Goal: Task Accomplishment & Management: Manage account settings

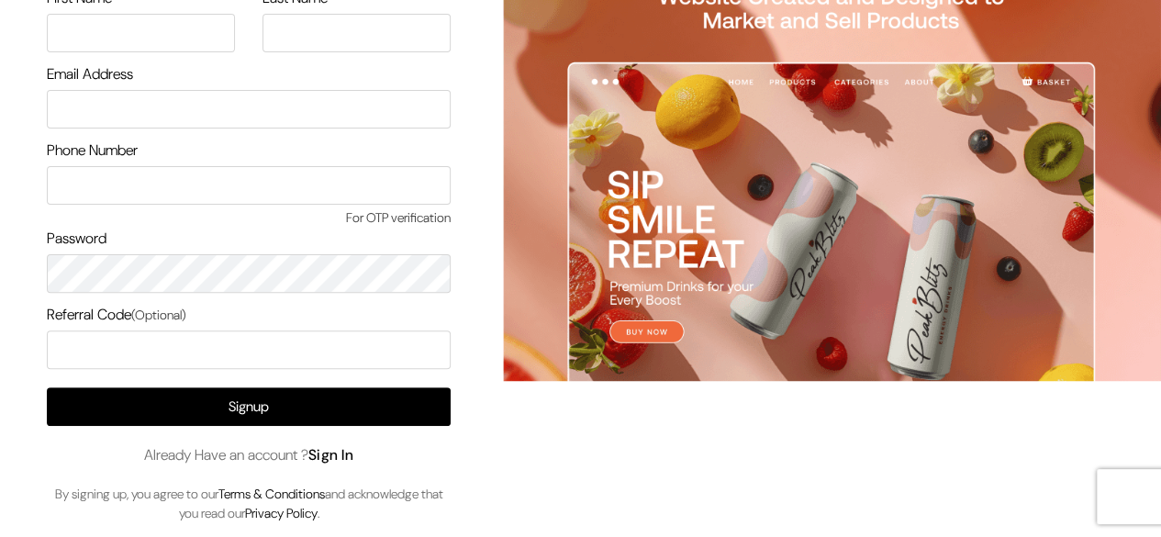
click at [340, 458] on link "Sign In" at bounding box center [331, 454] width 46 height 19
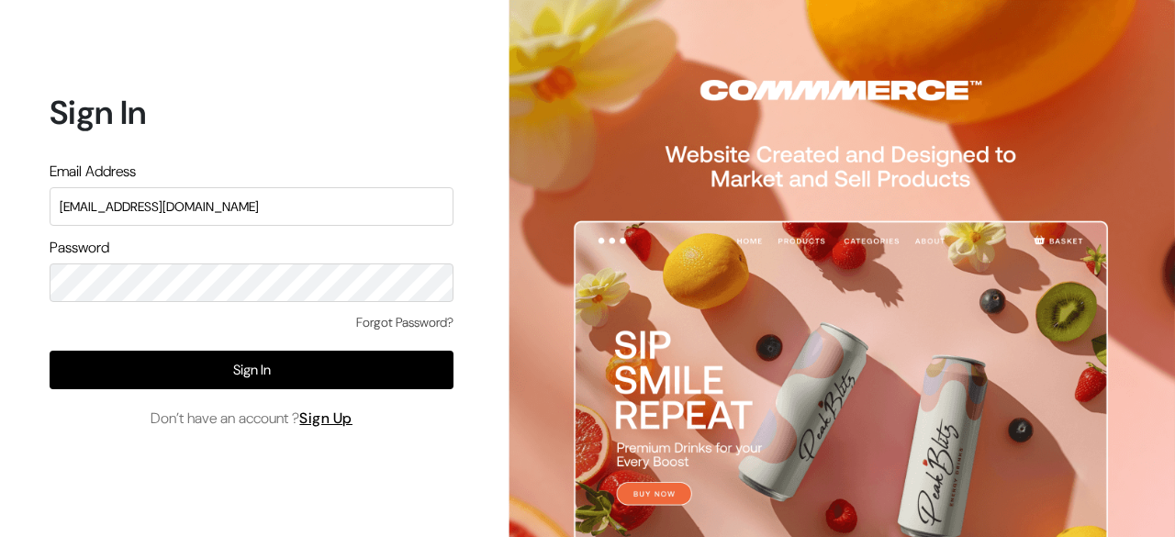
type input "surajp@Outdoinc.com"
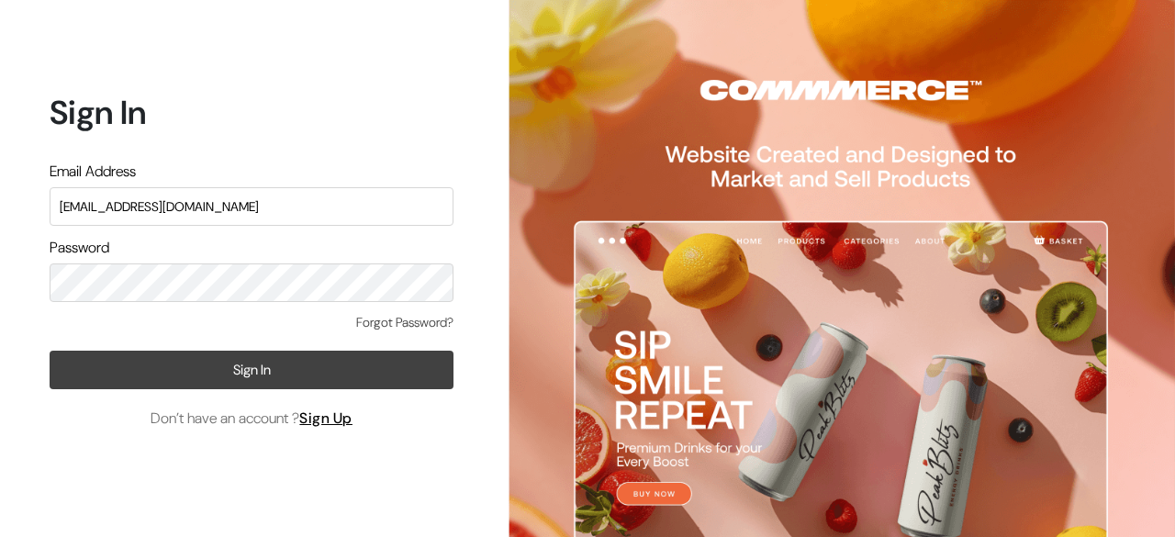
click at [222, 367] on button "Sign In" at bounding box center [252, 370] width 404 height 39
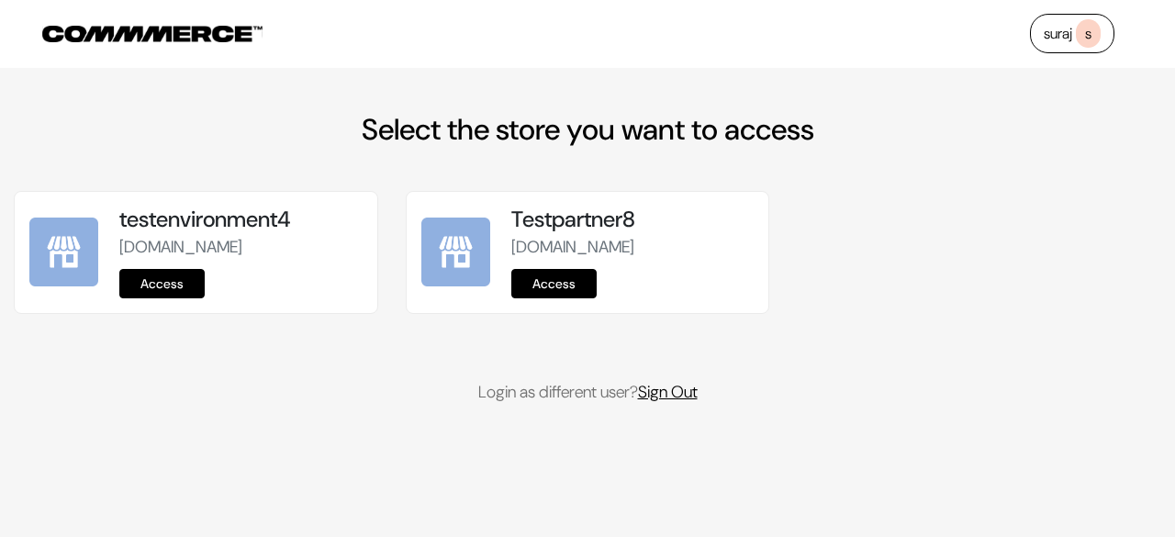
click at [698, 403] on link "Sign Out" at bounding box center [668, 392] width 60 height 22
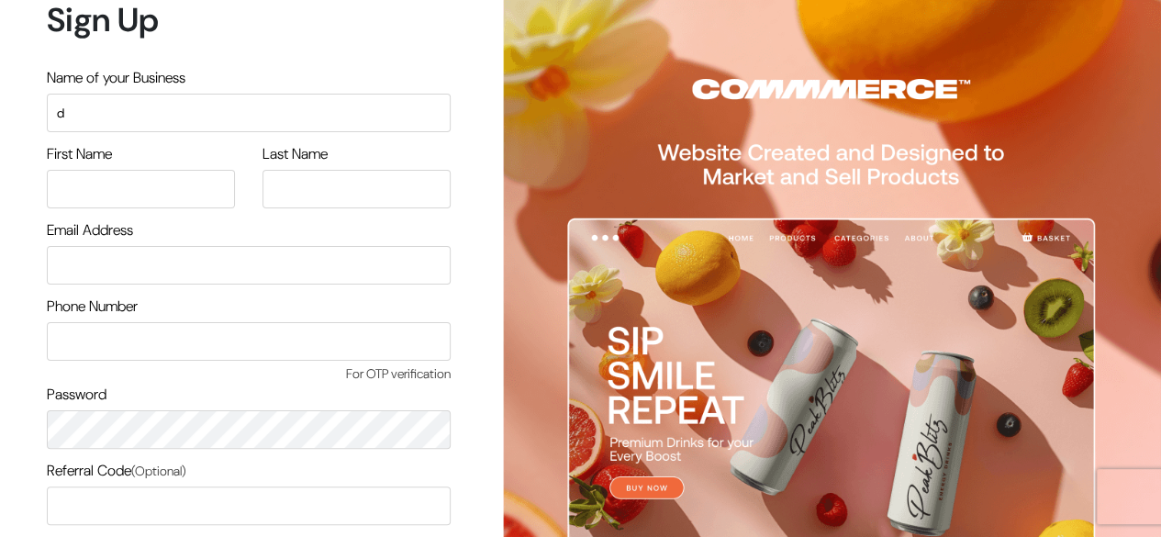
scroll to position [156, 0]
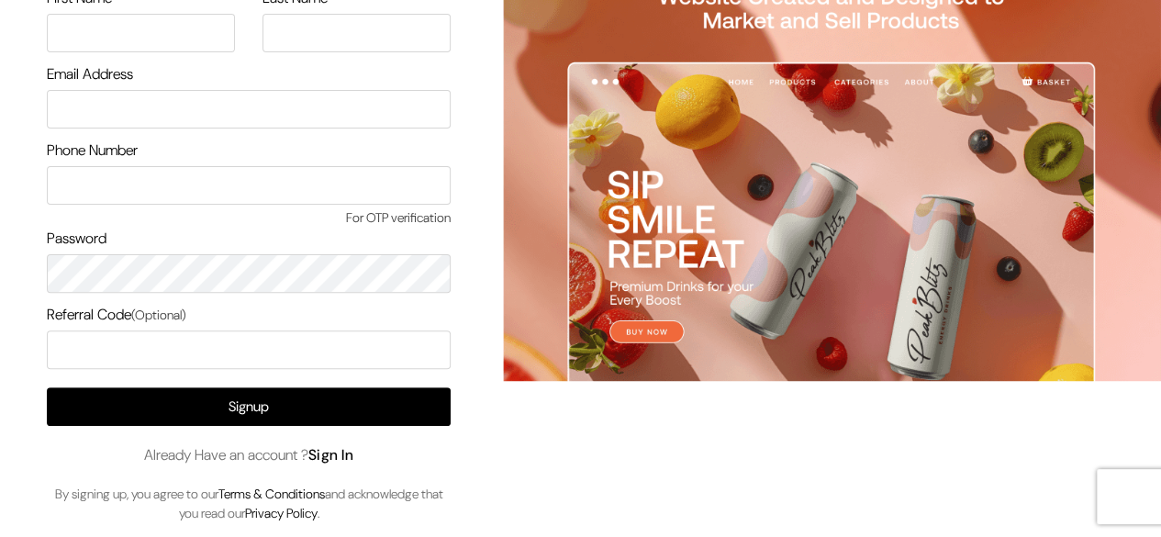
type input "d"
click at [352, 457] on link "Sign In" at bounding box center [331, 454] width 46 height 19
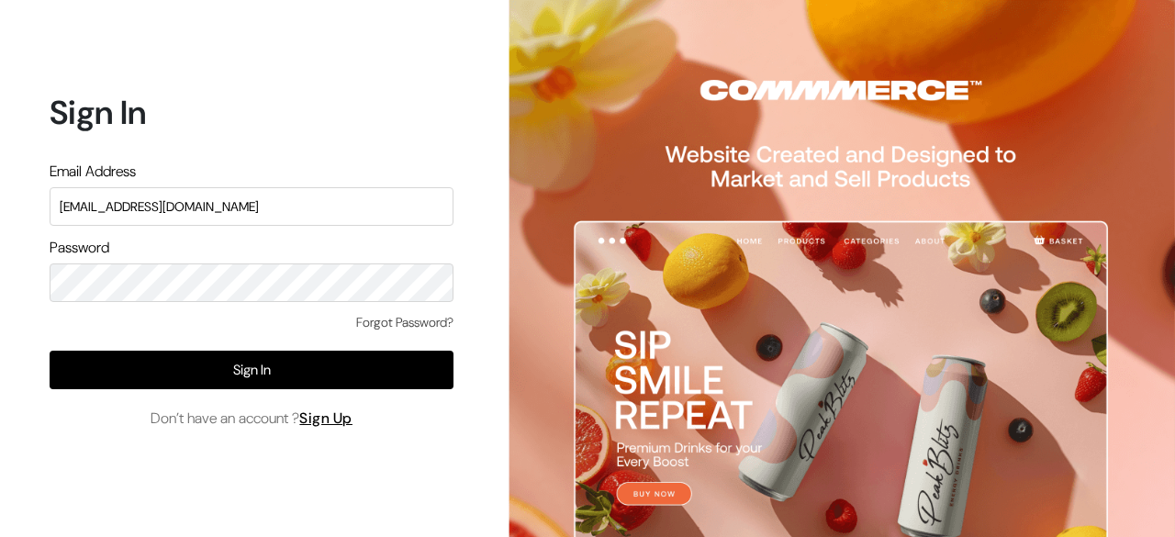
type input "[EMAIL_ADDRESS][DOMAIN_NAME]"
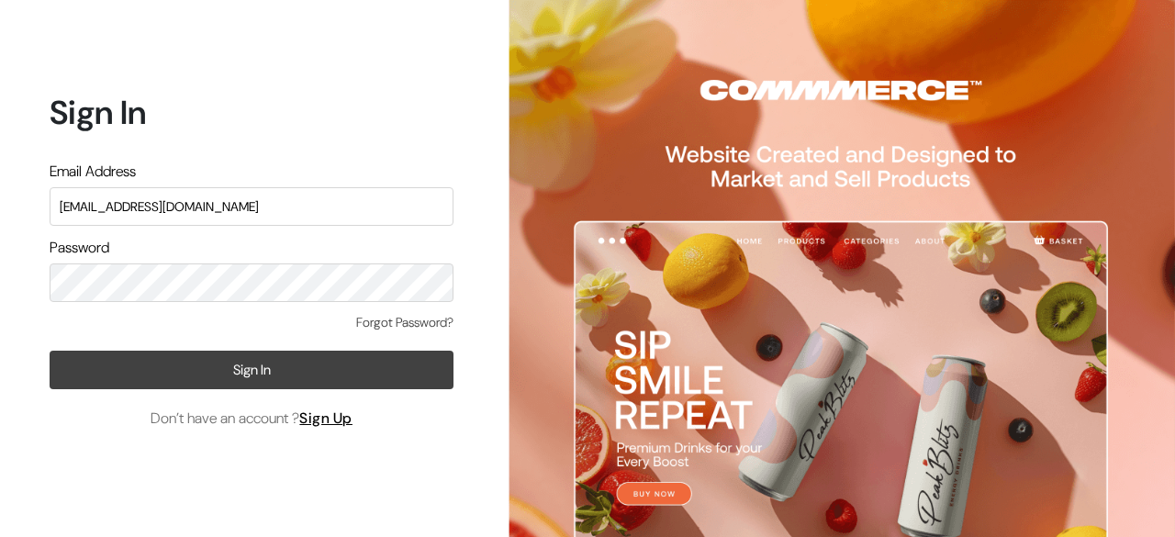
click at [265, 375] on button "Sign In" at bounding box center [252, 370] width 404 height 39
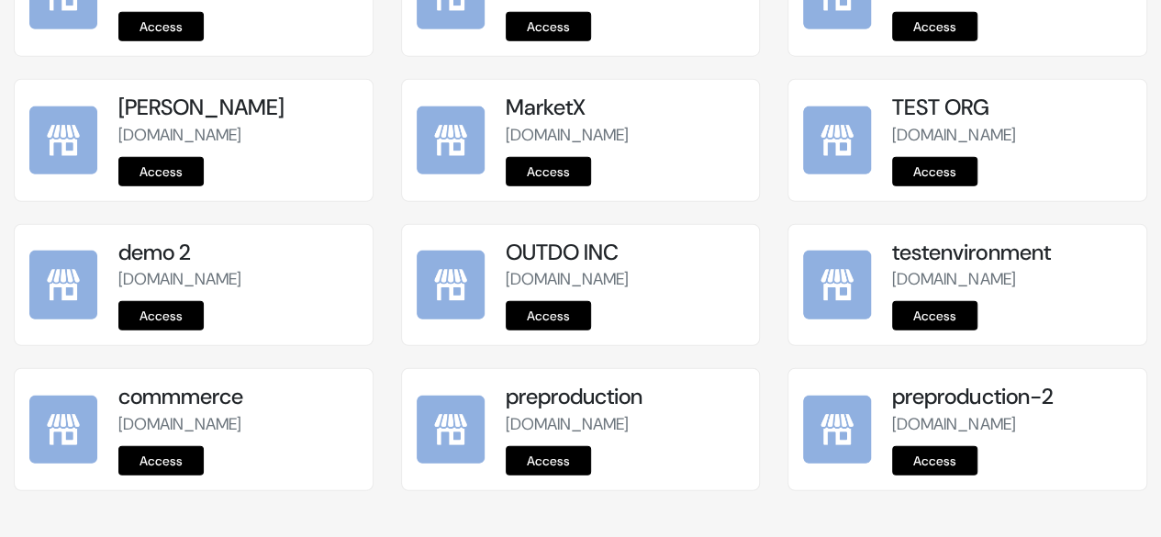
scroll to position [2475, 0]
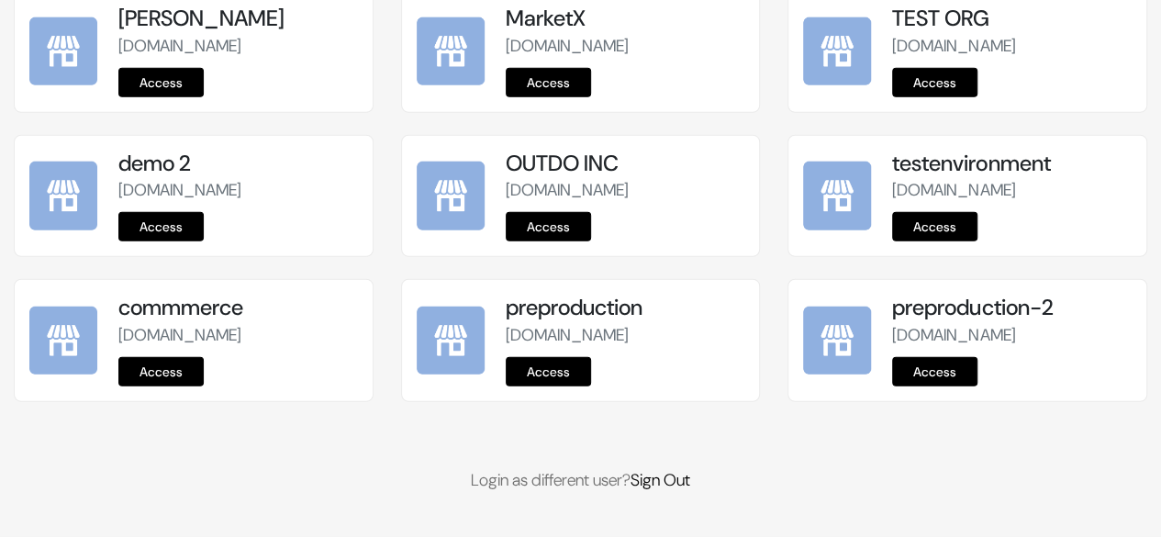
click at [558, 379] on link "Access" at bounding box center [548, 371] width 85 height 29
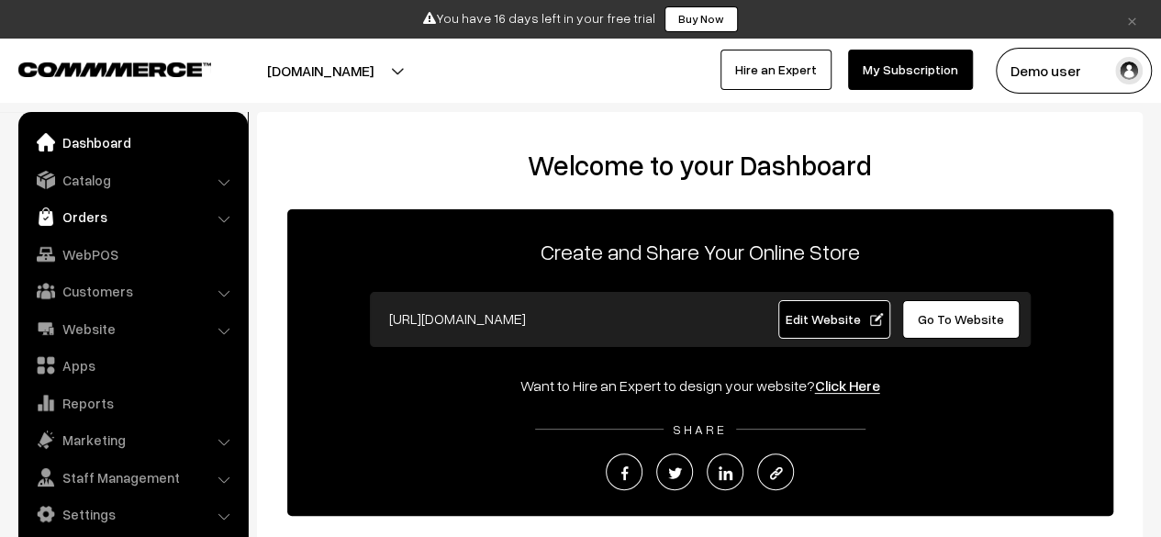
click at [125, 212] on link "Orders" at bounding box center [132, 216] width 218 height 33
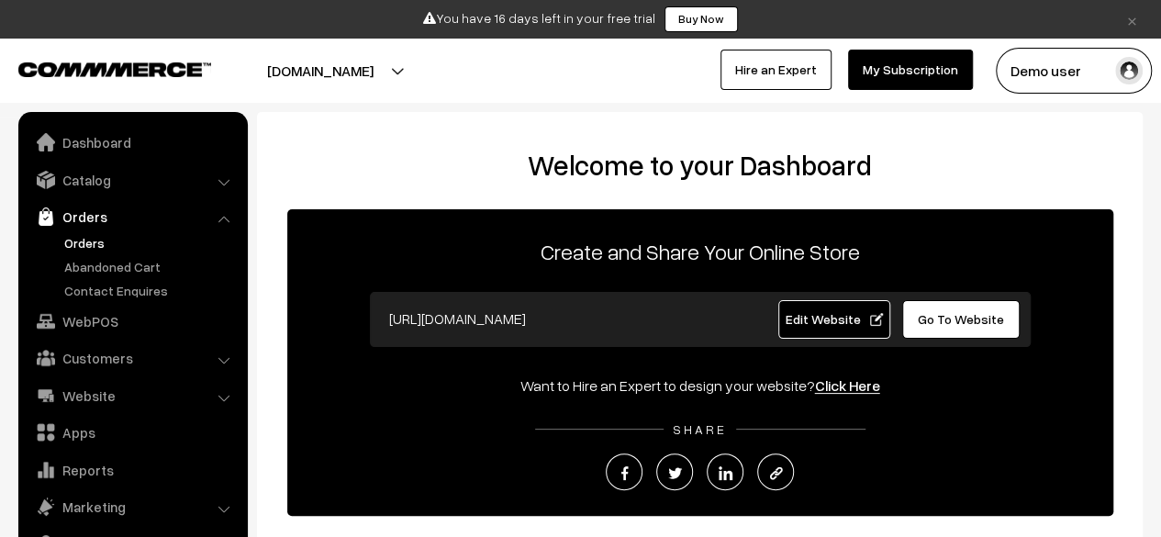
click at [99, 245] on link "Orders" at bounding box center [151, 242] width 182 height 19
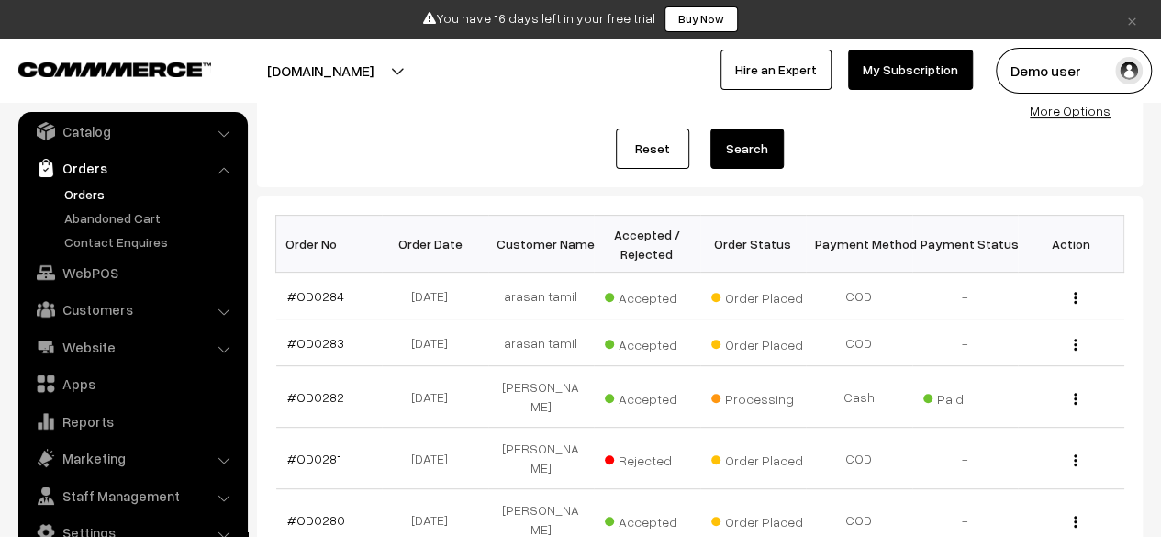
scroll to position [203, 0]
drag, startPoint x: 400, startPoint y: 397, endPoint x: 464, endPoint y: 397, distance: 64.3
click at [464, 397] on td "16-09-2025" at bounding box center [435, 395] width 106 height 61
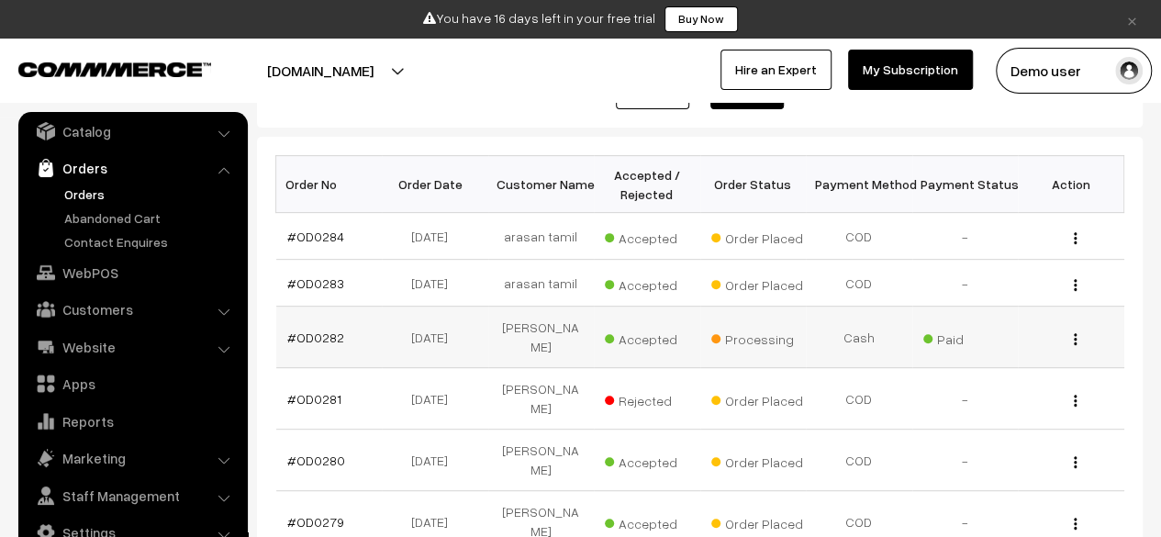
scroll to position [256, 0]
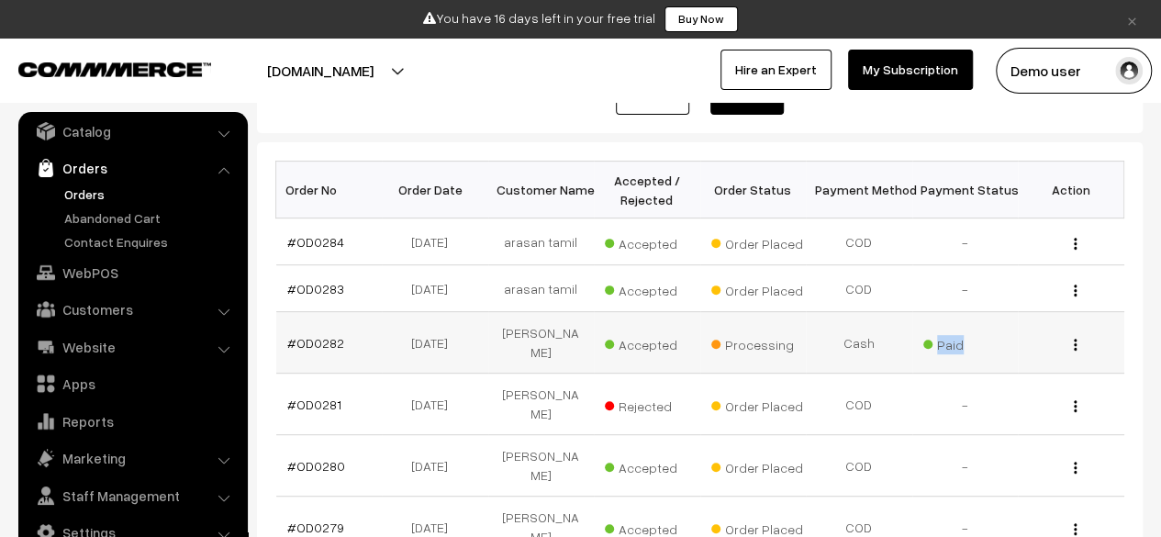
drag, startPoint x: 919, startPoint y: 344, endPoint x: 1005, endPoint y: 339, distance: 86.5
click at [1005, 339] on td "Paid" at bounding box center [965, 342] width 106 height 61
click at [1005, 339] on span "Paid" at bounding box center [969, 342] width 92 height 24
drag, startPoint x: 1005, startPoint y: 339, endPoint x: 279, endPoint y: 329, distance: 726.1
click at [279, 329] on tr "#OD0282 16-09-2025 suraj pethe Accepted Processing Cash Paid" at bounding box center [700, 342] width 848 height 61
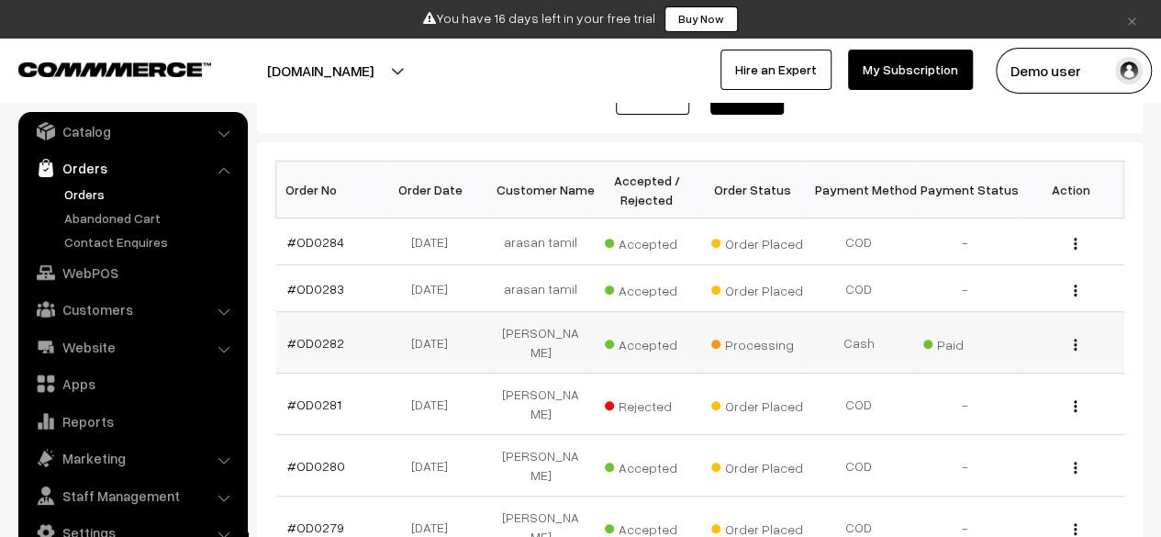
click at [279, 329] on td "#OD0282" at bounding box center [329, 342] width 106 height 61
drag, startPoint x: 279, startPoint y: 329, endPoint x: 952, endPoint y: 319, distance: 672.9
click at [952, 319] on tr "#OD0282 16-09-2025 suraj pethe Accepted Processing Cash Paid" at bounding box center [700, 342] width 848 height 61
click at [952, 319] on td "Paid" at bounding box center [965, 342] width 106 height 61
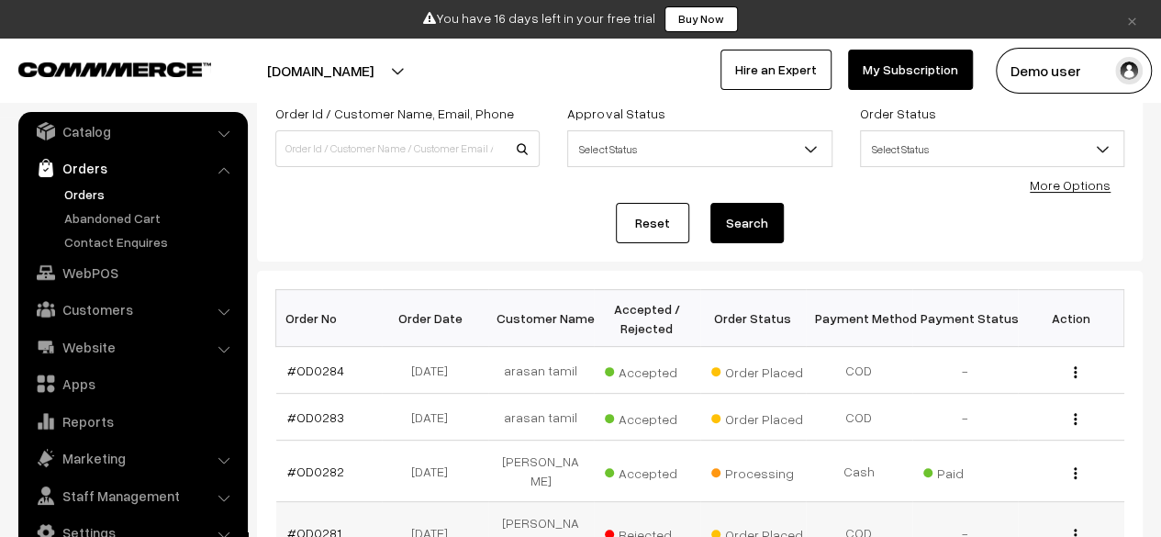
scroll to position [0, 0]
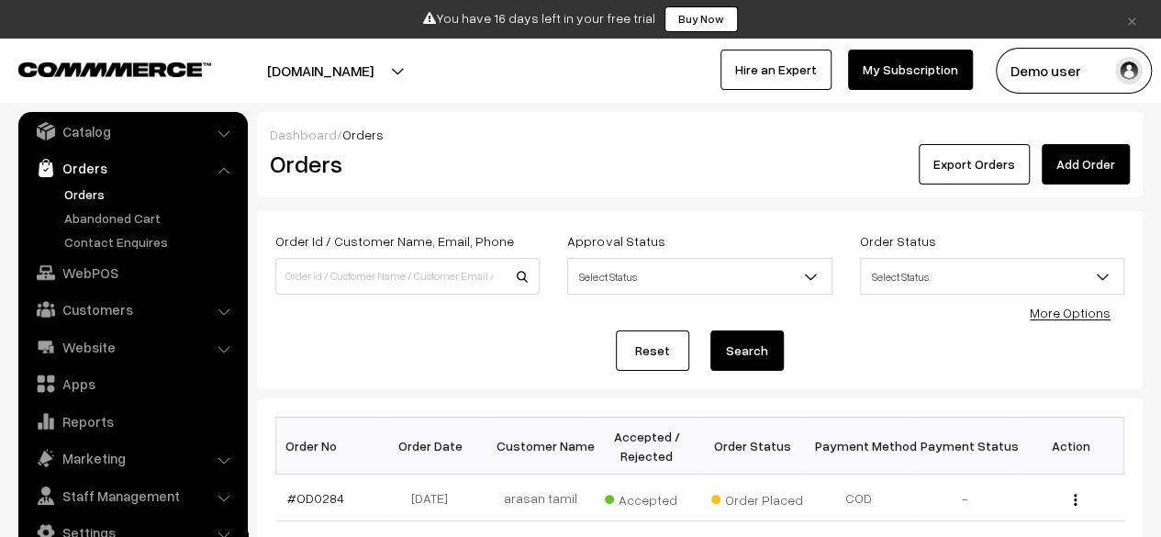
click at [1085, 159] on link "Add Order" at bounding box center [1086, 164] width 88 height 40
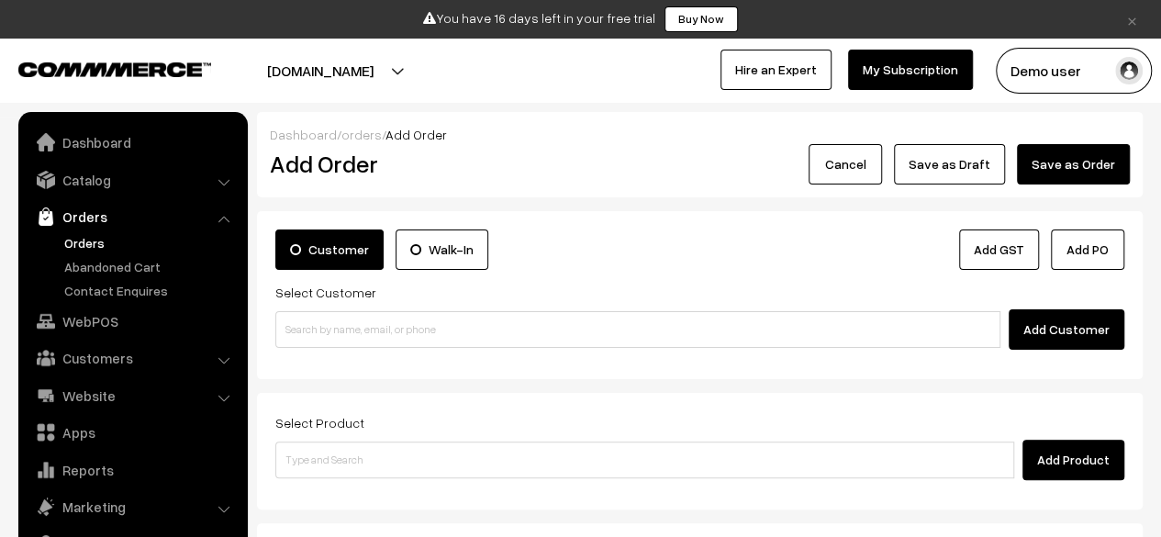
scroll to position [49, 0]
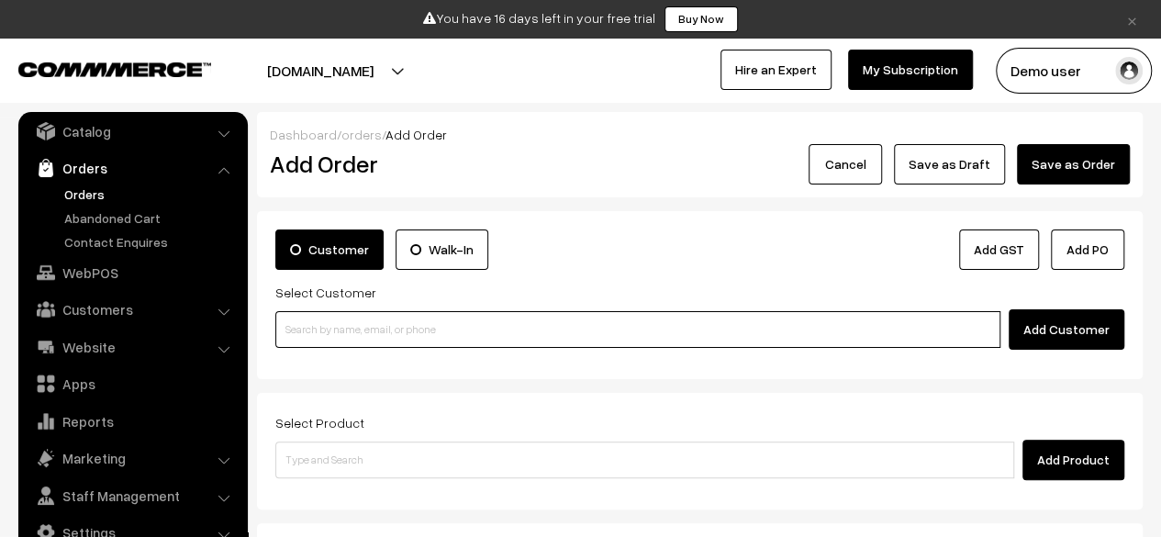
click at [439, 324] on input at bounding box center [637, 329] width 725 height 37
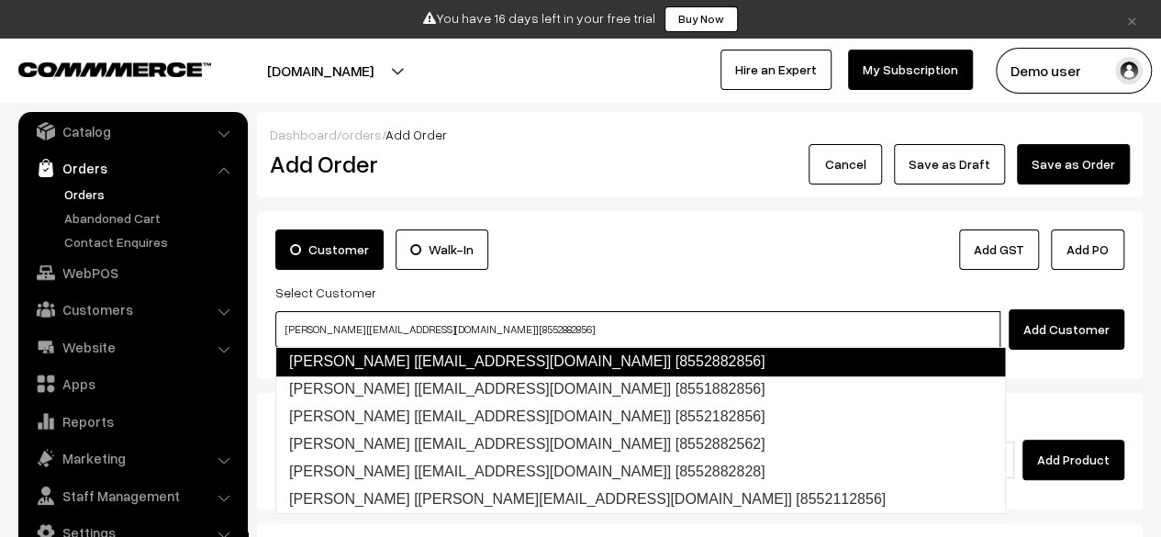
type input "[PERSON_NAME] [[EMAIL_ADDRESS][DOMAIN_NAME]] [8552882856]"
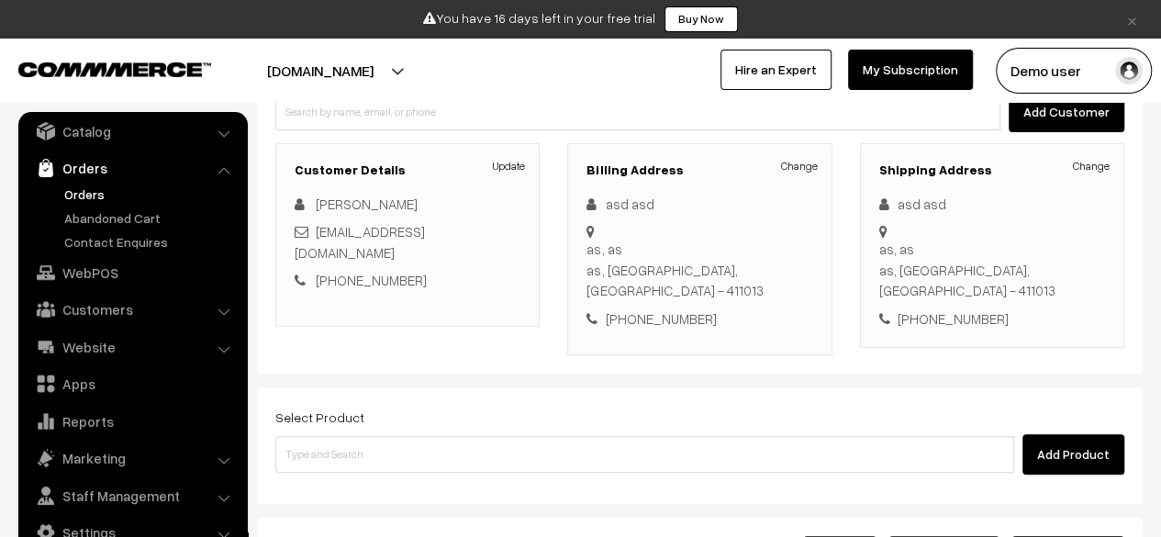
scroll to position [218, 0]
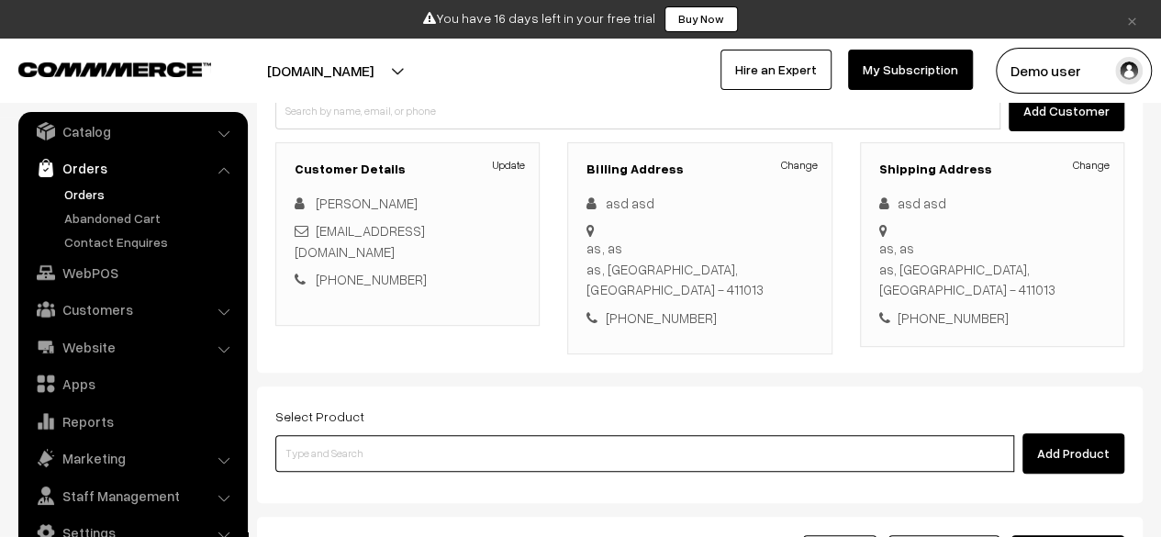
click at [422, 460] on input at bounding box center [644, 453] width 739 height 37
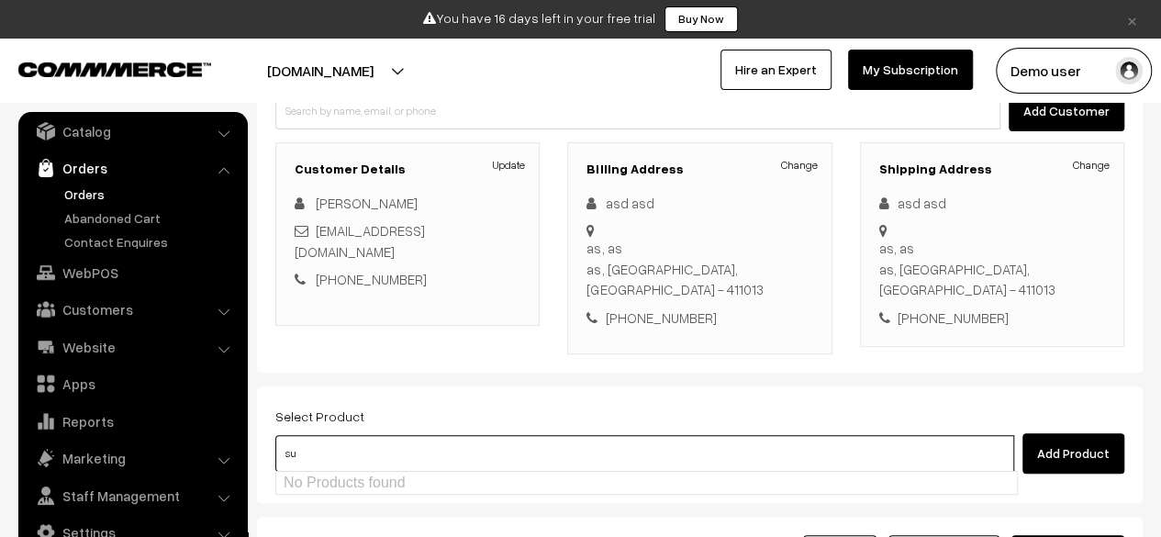
type input "s"
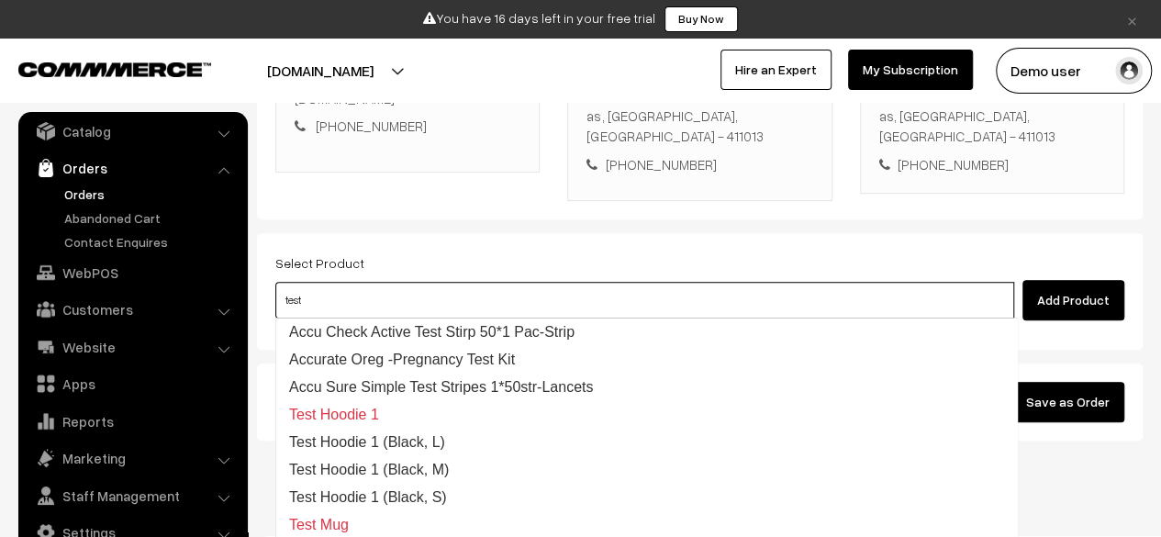
scroll to position [0, 0]
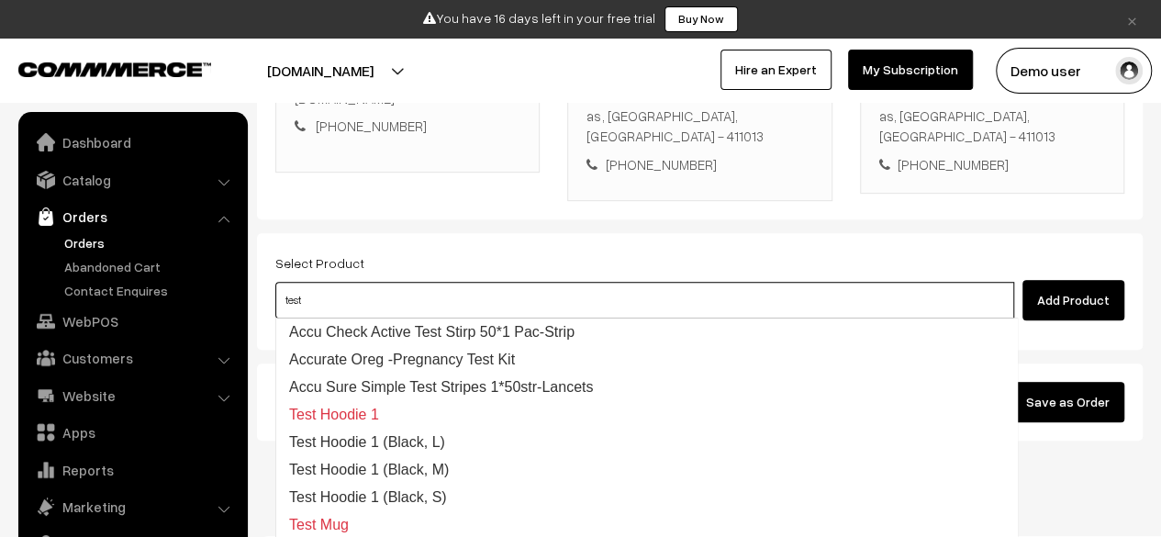
type input "test"
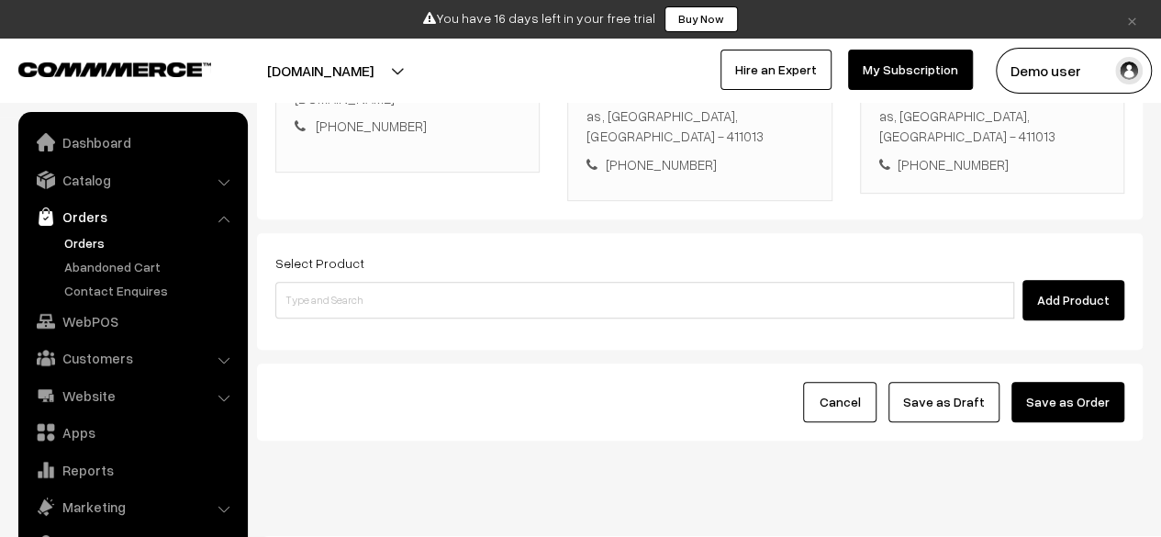
click at [330, 69] on button "[DOMAIN_NAME]" at bounding box center [320, 71] width 235 height 46
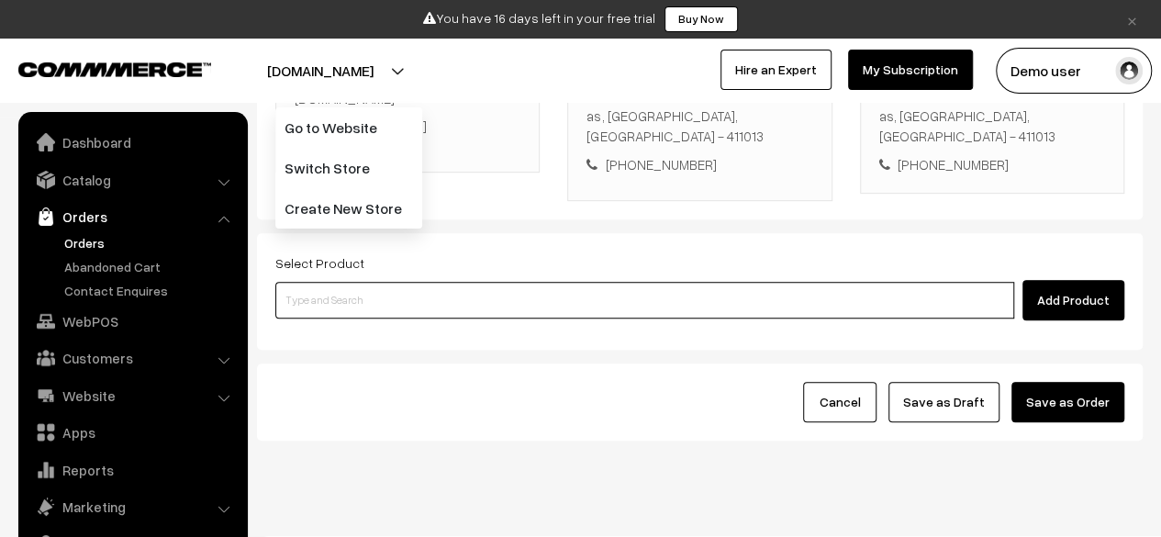
click at [413, 307] on input at bounding box center [644, 300] width 739 height 37
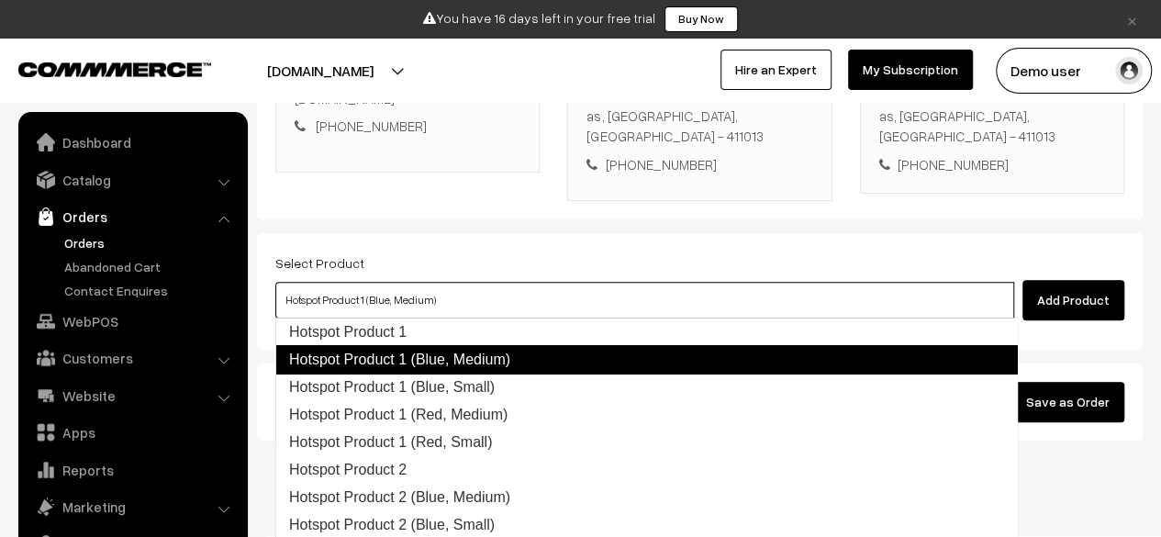
type input "Hotspot Product 1 (Blue, Small)"
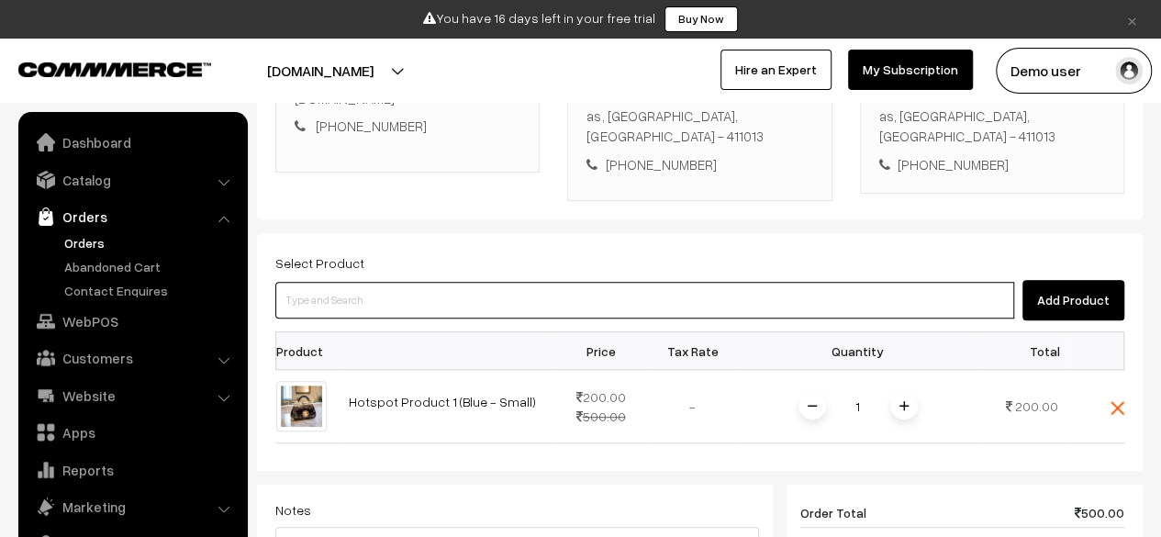
click at [413, 307] on input at bounding box center [644, 300] width 739 height 37
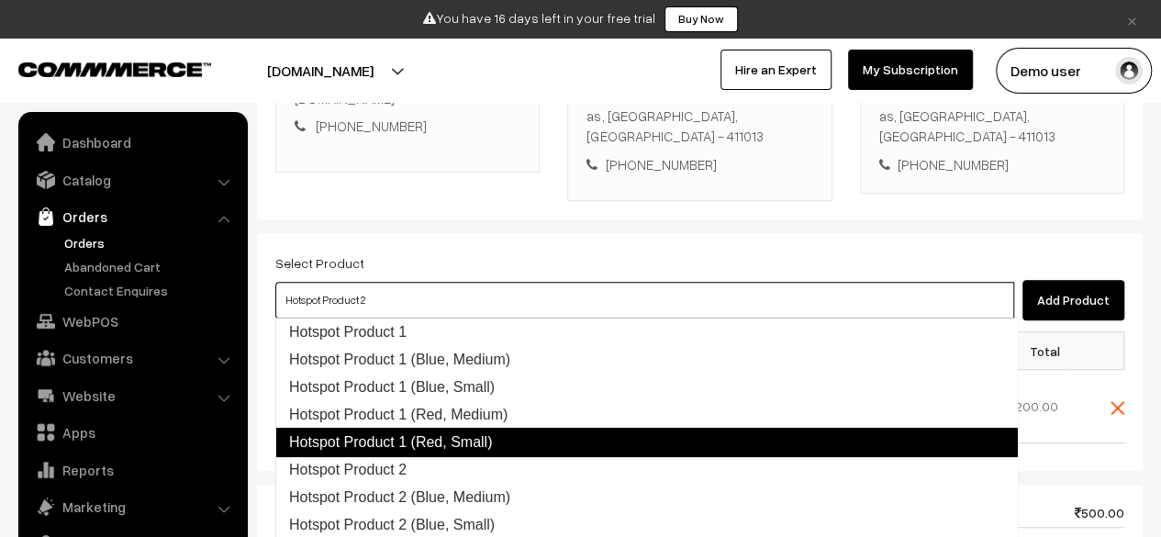
type input "Hotspot Product 2 (Blue, Medium)"
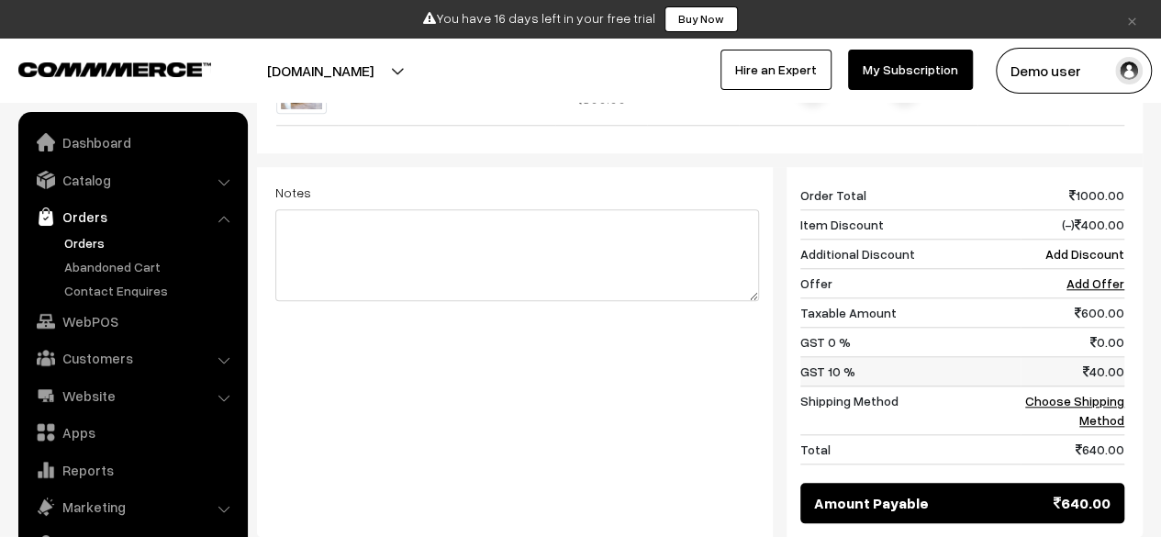
scroll to position [756, 0]
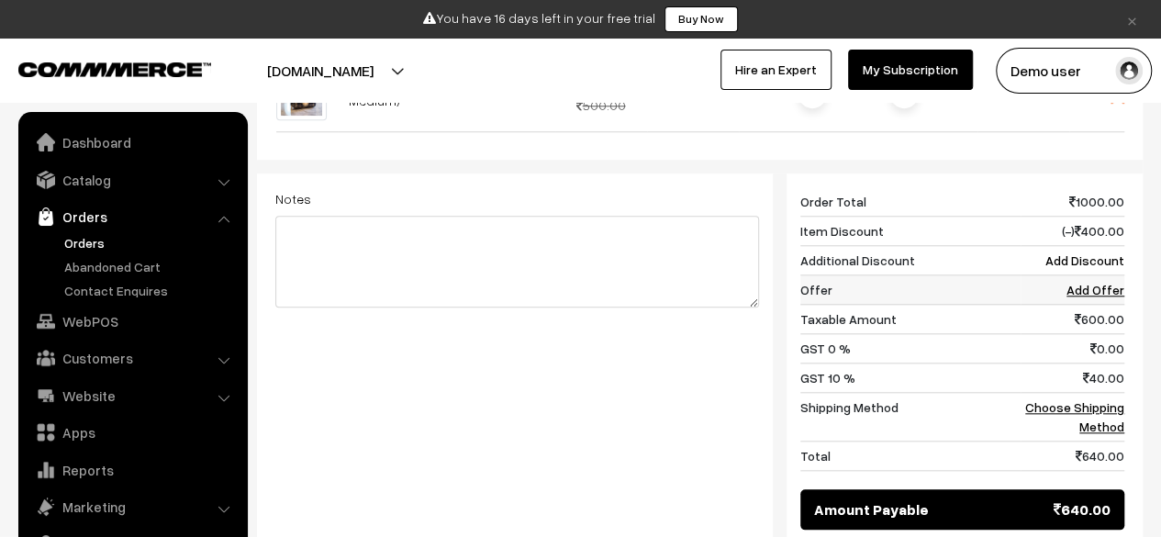
click at [1103, 287] on link "Add Offer" at bounding box center [1096, 290] width 58 height 16
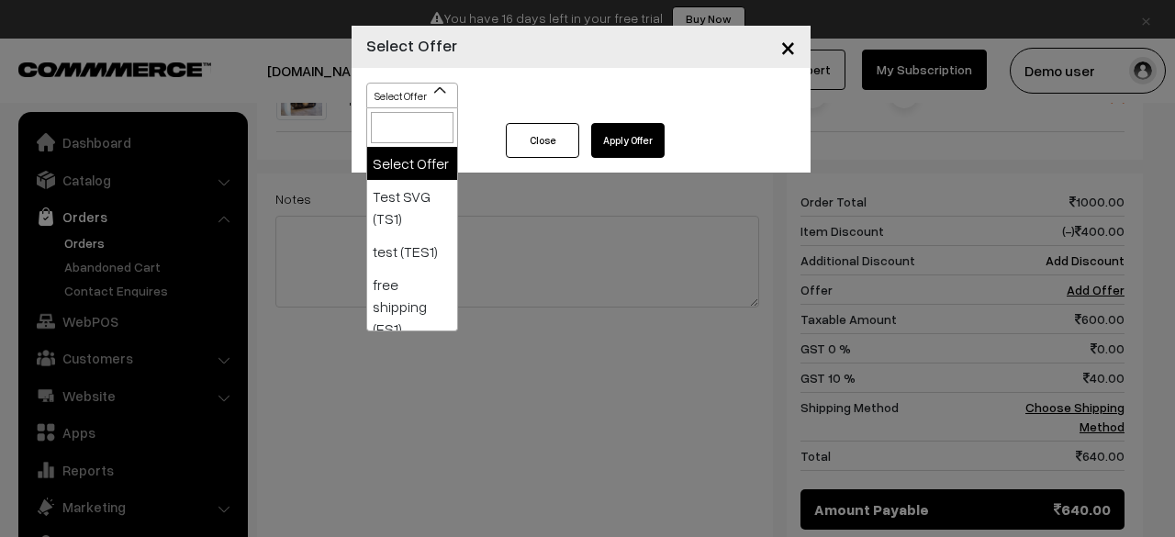
click at [428, 88] on div "Select Offer Test SVG (TS1) test (TES1) free shipping (FS1) Not Applicable for …" at bounding box center [581, 95] width 459 height 55
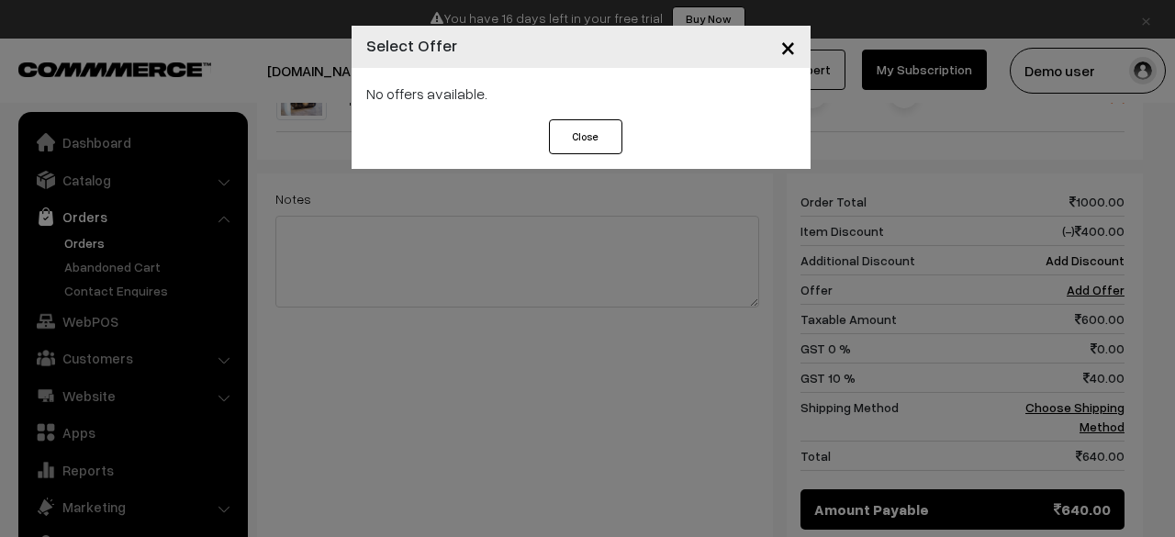
click at [444, 144] on div "Close Apply Offer" at bounding box center [581, 144] width 459 height 50
click at [783, 50] on span "×" at bounding box center [788, 46] width 16 height 34
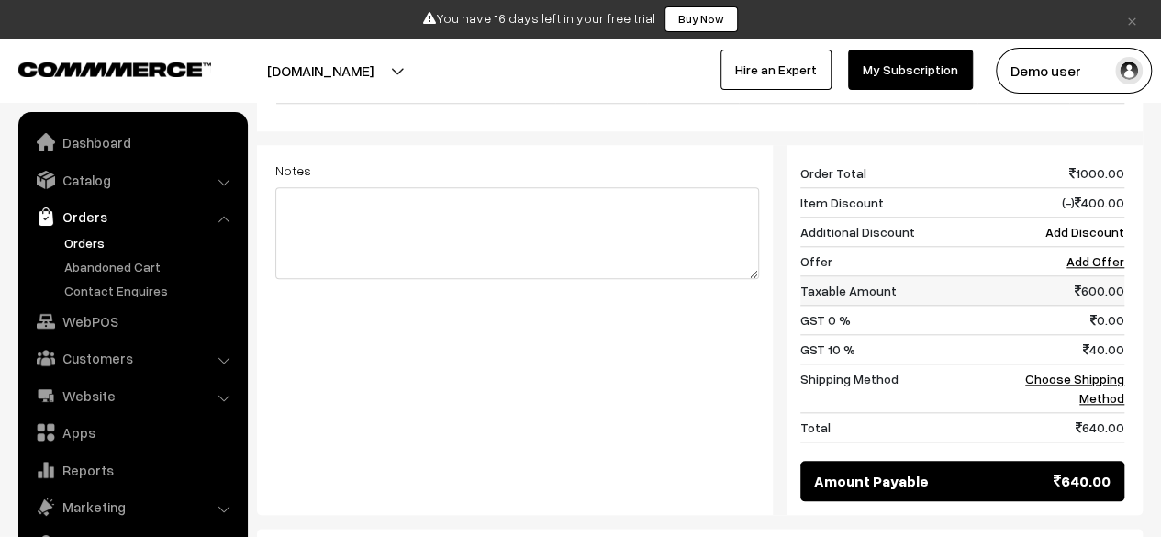
scroll to position [786, 0]
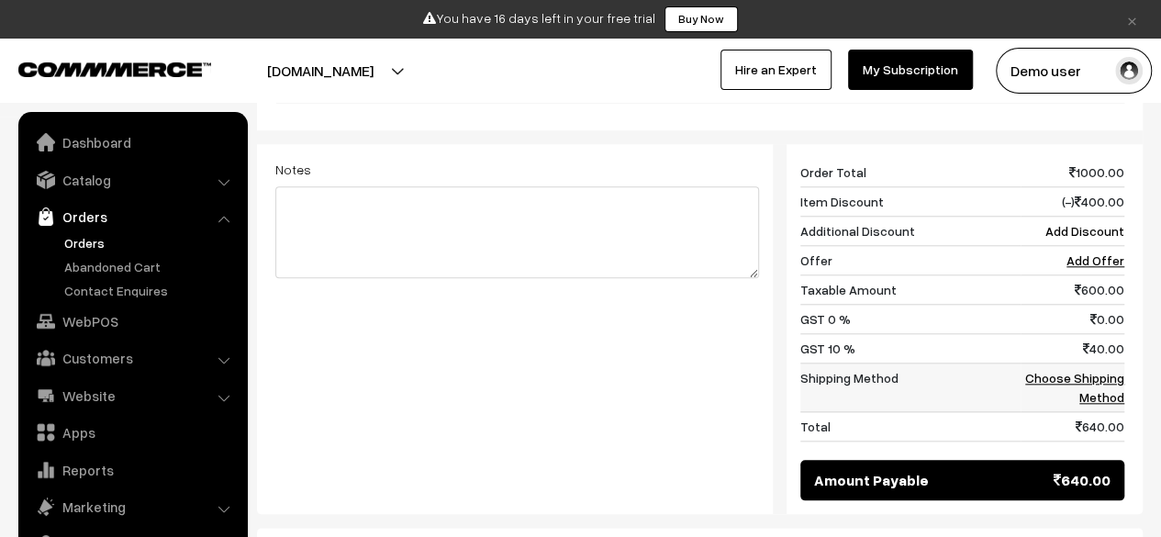
click at [1060, 376] on link "Choose Shipping Method" at bounding box center [1074, 387] width 99 height 35
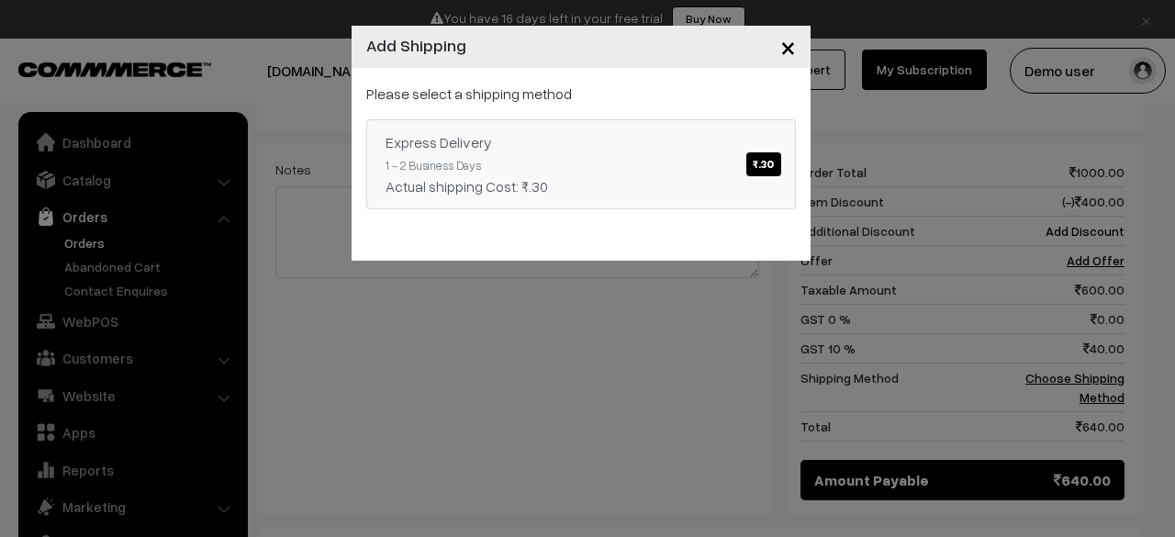
click at [781, 168] on link "Express Delivery ₹.30 1 - 2 Business Days Actual shipping Cost: ₹.30" at bounding box center [581, 164] width 430 height 90
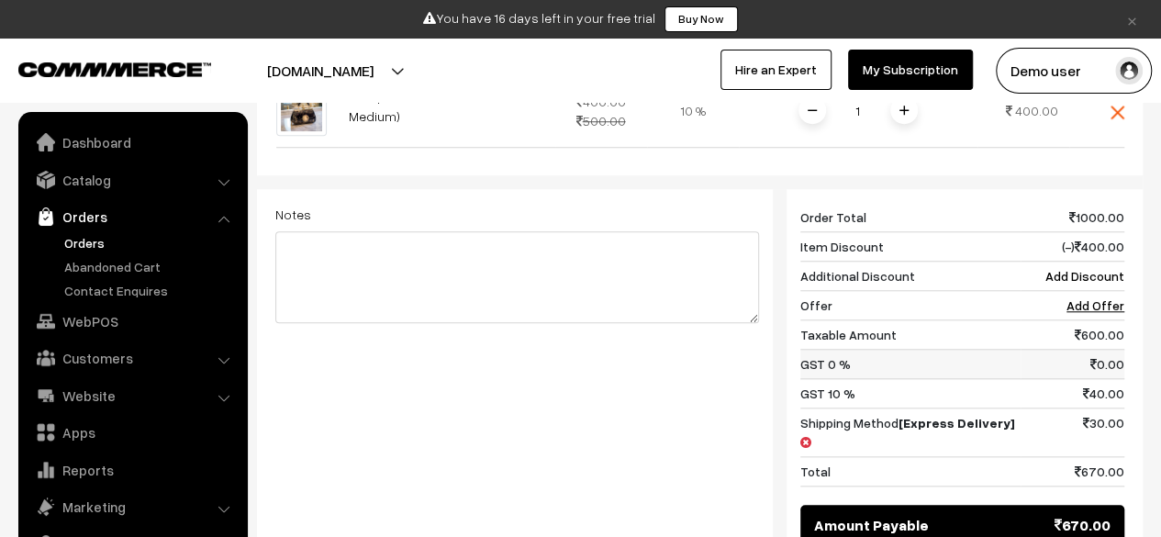
scroll to position [740, 0]
click at [1094, 302] on link "Add Offer" at bounding box center [1096, 306] width 58 height 16
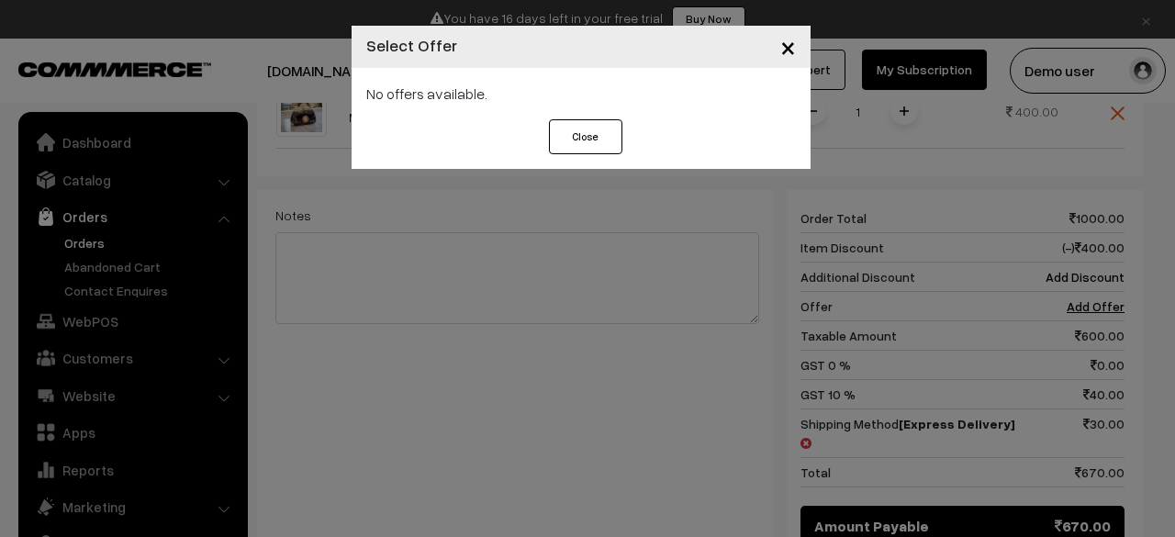
click at [584, 140] on button "Close" at bounding box center [585, 136] width 73 height 35
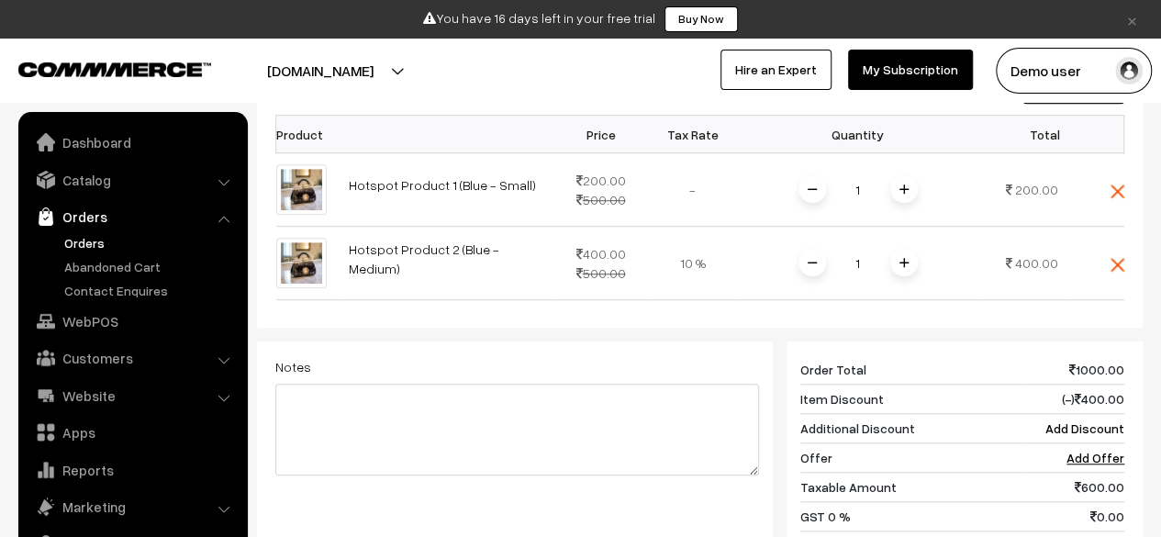
scroll to position [587, 0]
click at [77, 185] on link "Catalog" at bounding box center [132, 179] width 218 height 33
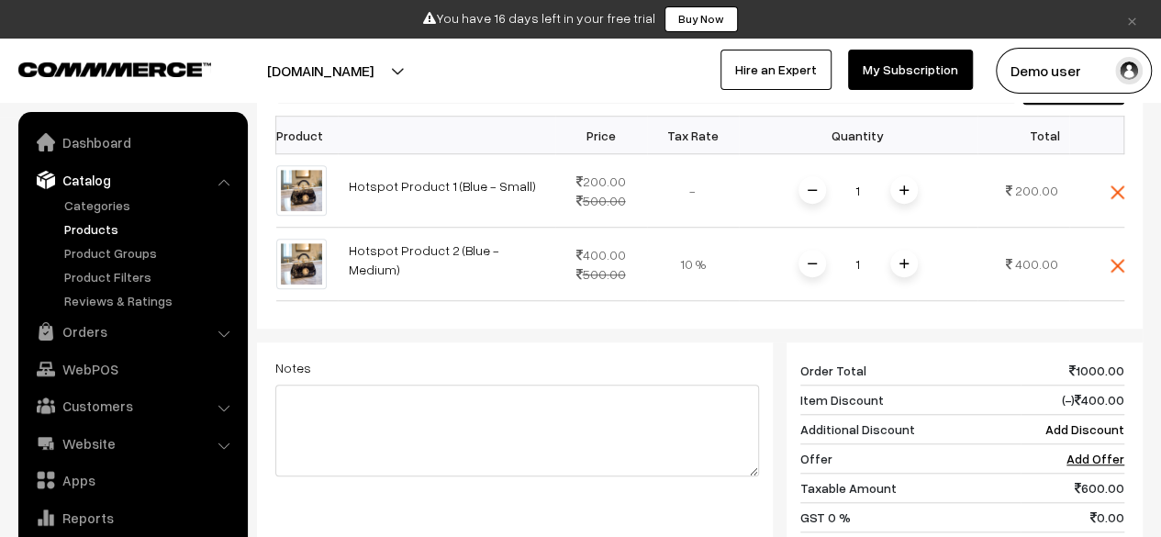
click at [85, 219] on link "Products" at bounding box center [151, 228] width 182 height 19
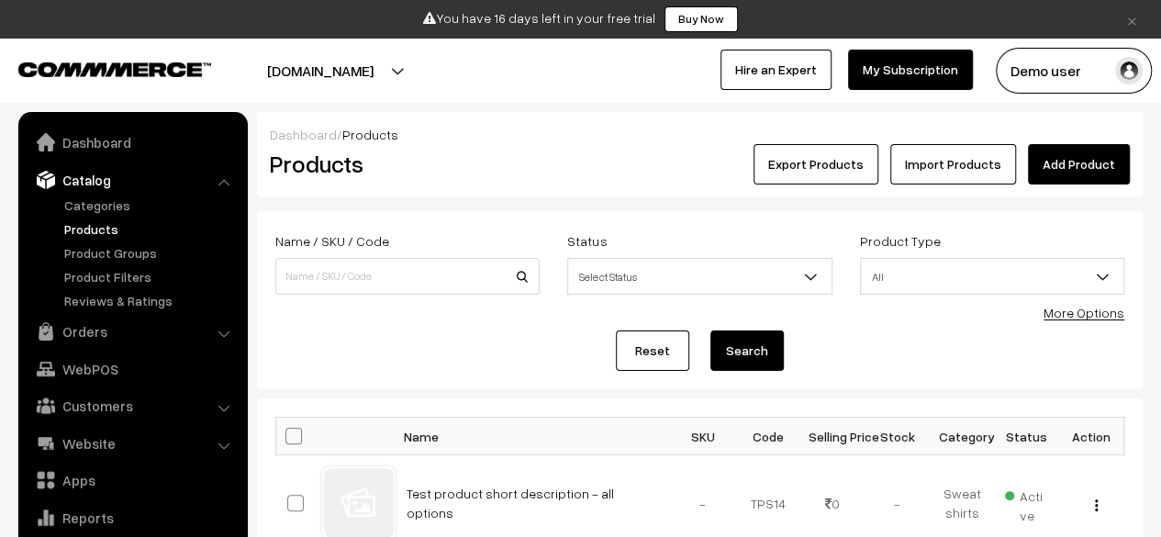
scroll to position [50, 0]
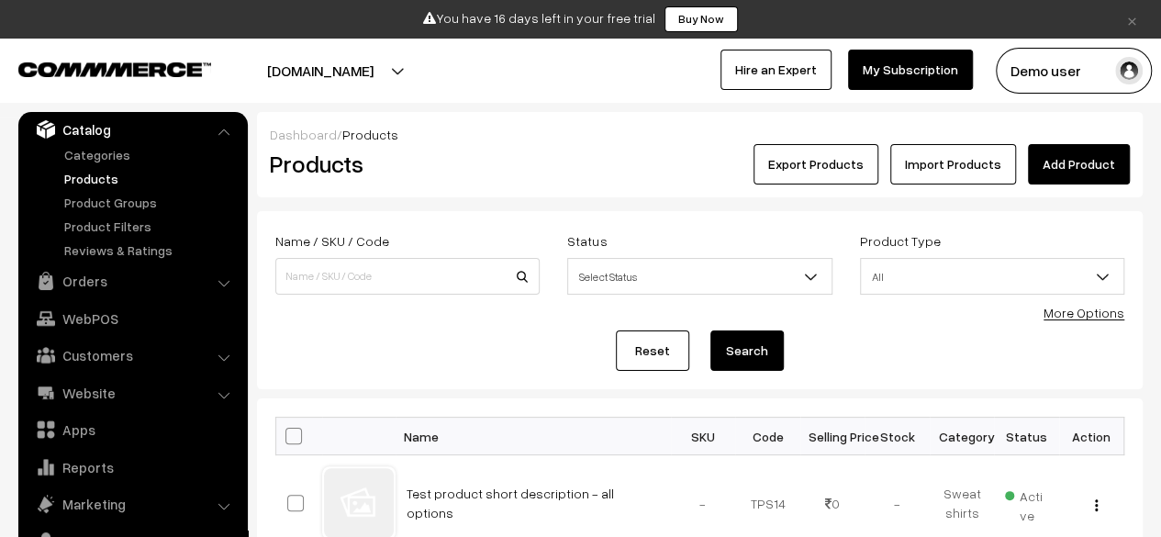
click at [1090, 153] on link "Add Product" at bounding box center [1079, 164] width 102 height 40
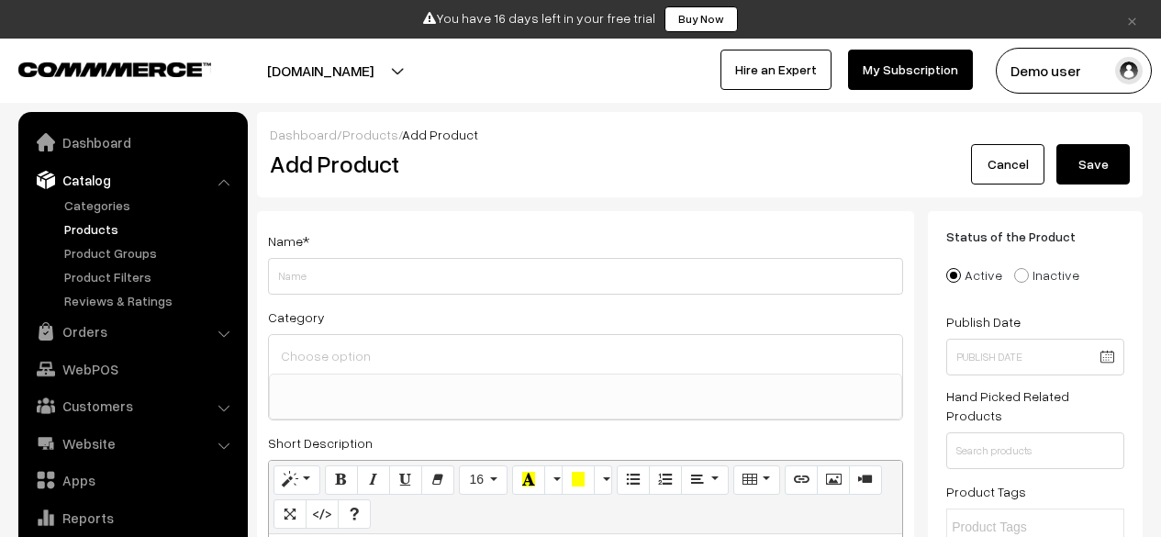
select select
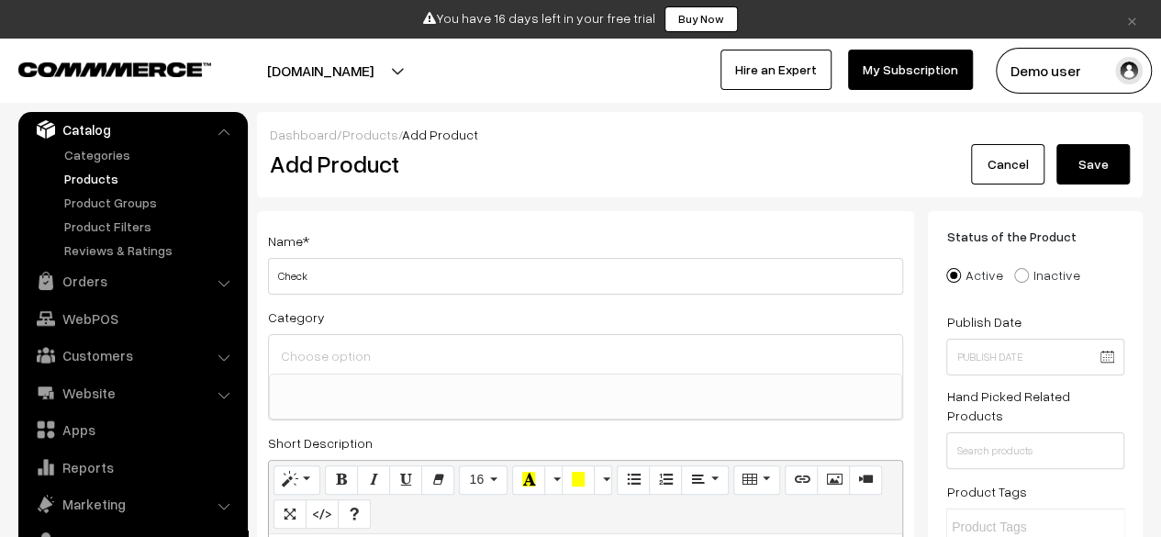
type input "Check a"
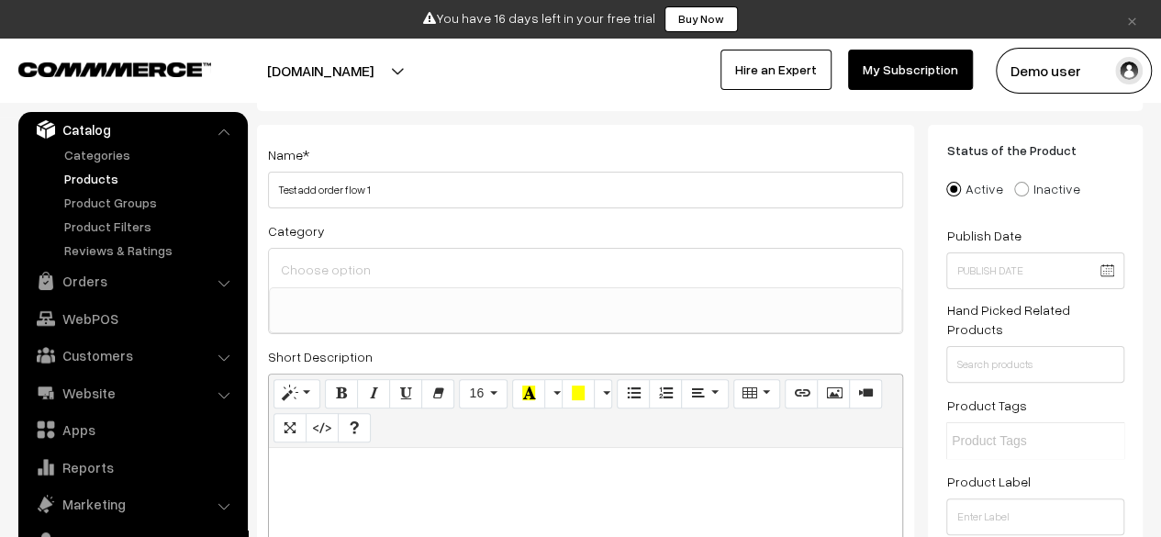
scroll to position [94, 0]
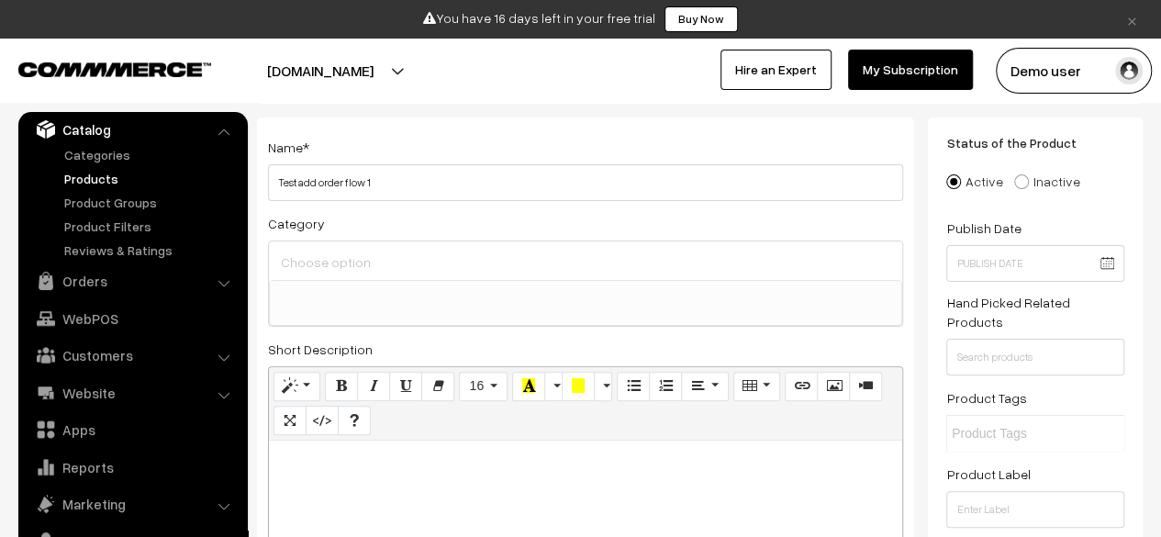
type input "Test add order flow 1"
click at [503, 285] on ul at bounding box center [586, 292] width 632 height 23
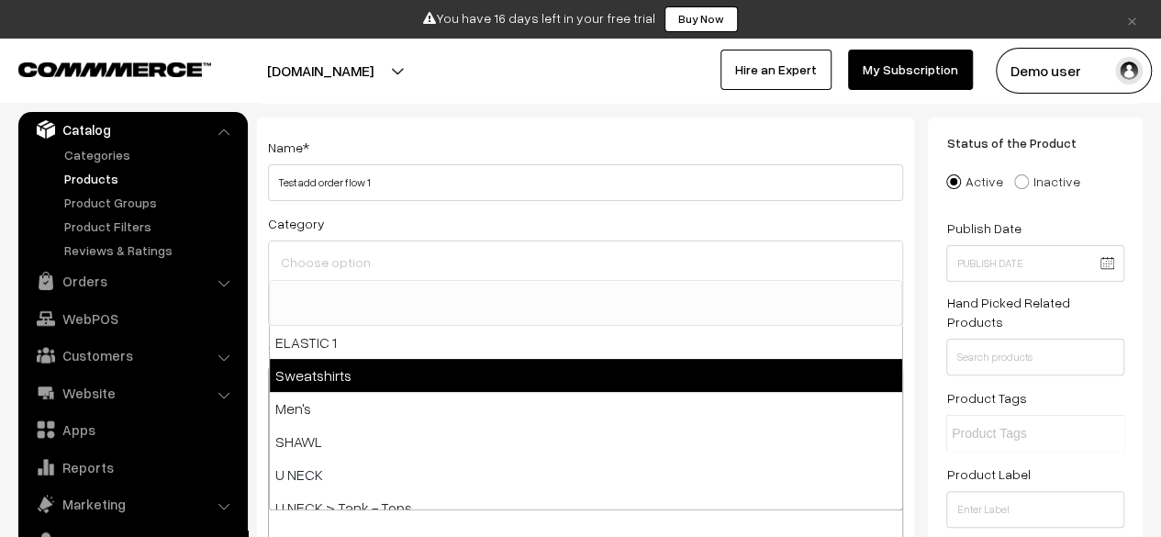
select select "12"
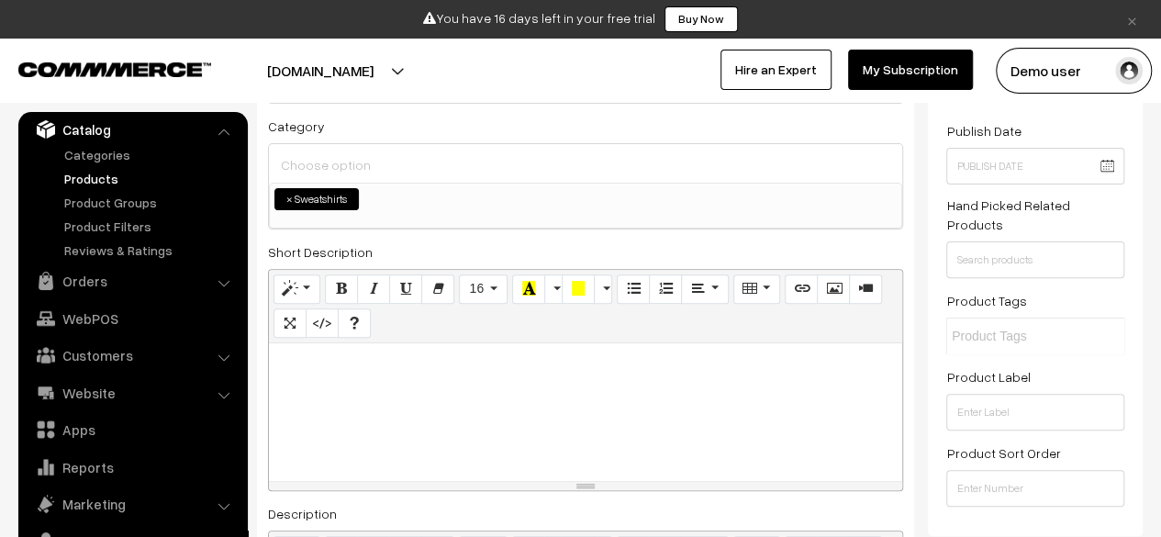
scroll to position [204, 0]
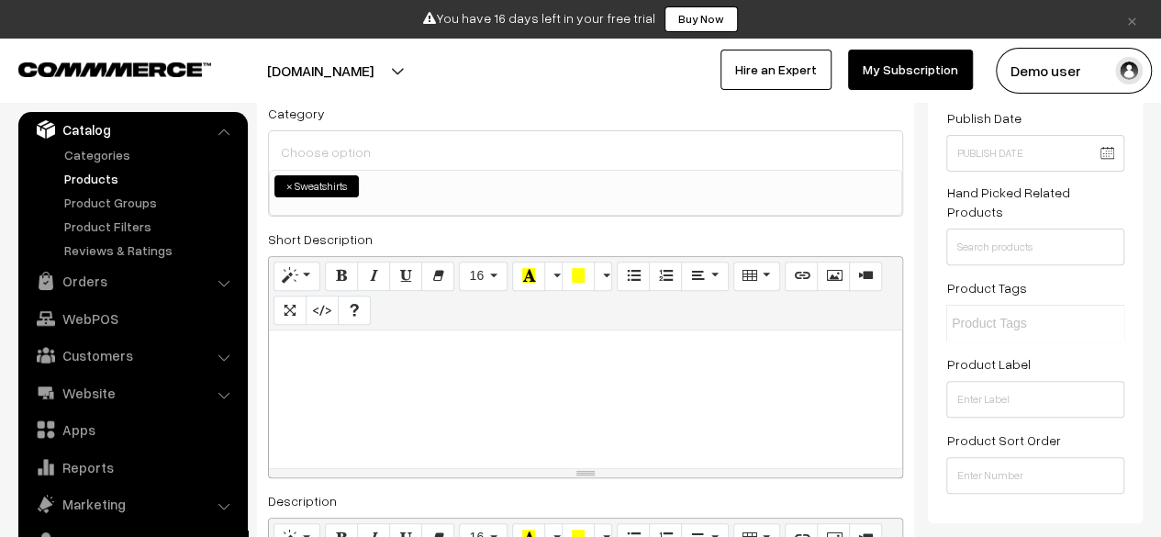
click at [560, 199] on span "× Sweatshirts" at bounding box center [585, 193] width 633 height 46
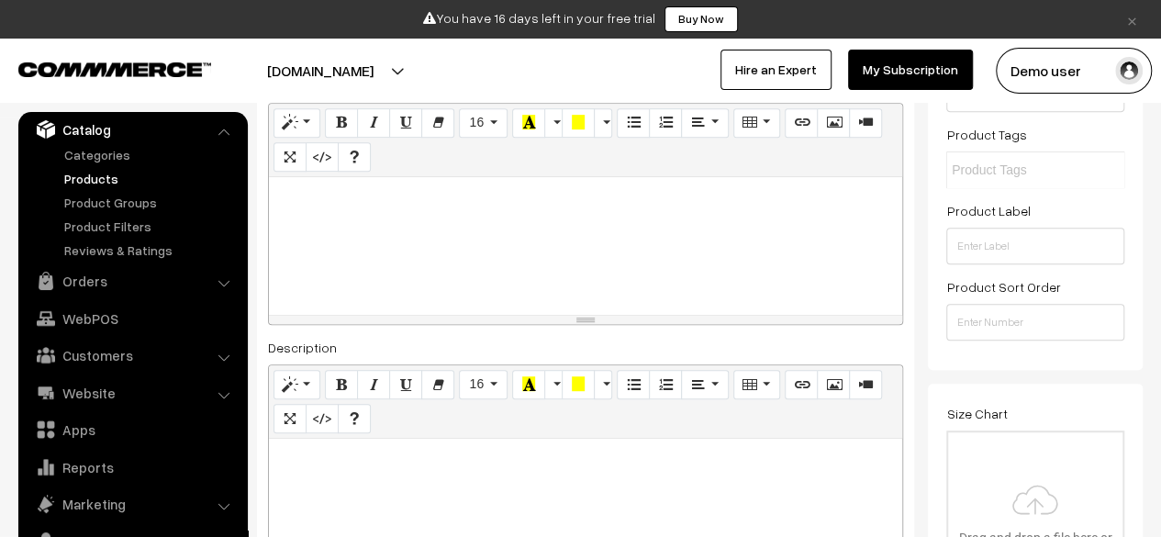
scroll to position [358, 0]
paste div
click at [501, 260] on div at bounding box center [585, 245] width 633 height 138
paste div
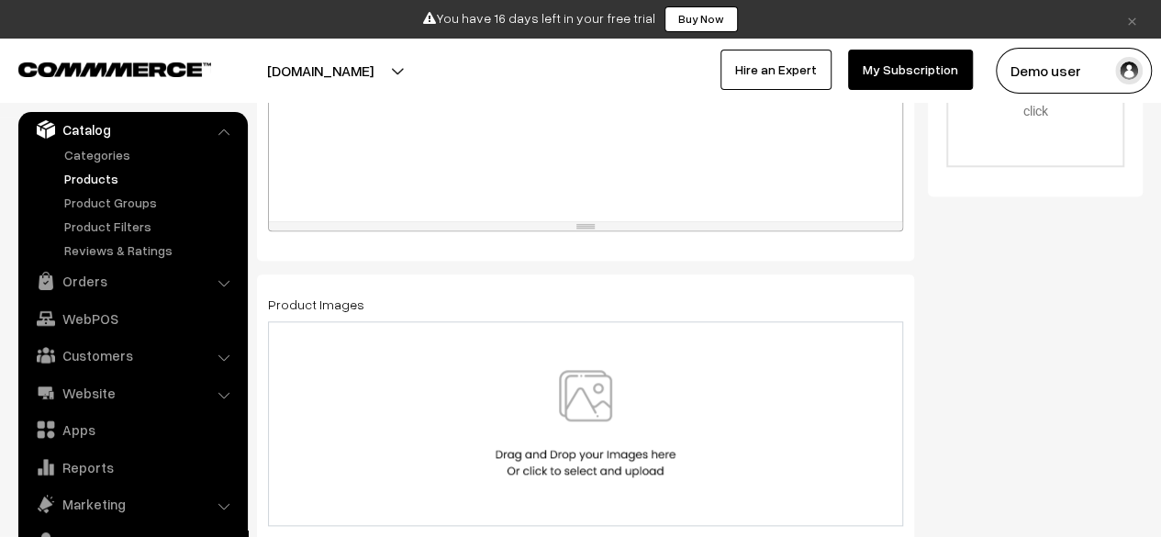
scroll to position [852, 0]
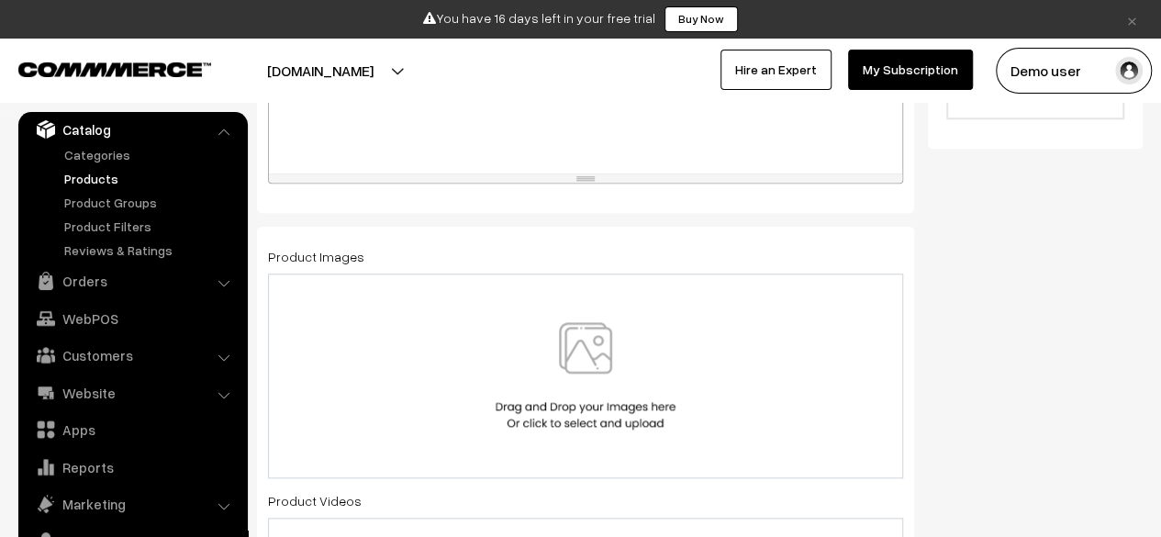
click at [505, 403] on img at bounding box center [585, 375] width 189 height 107
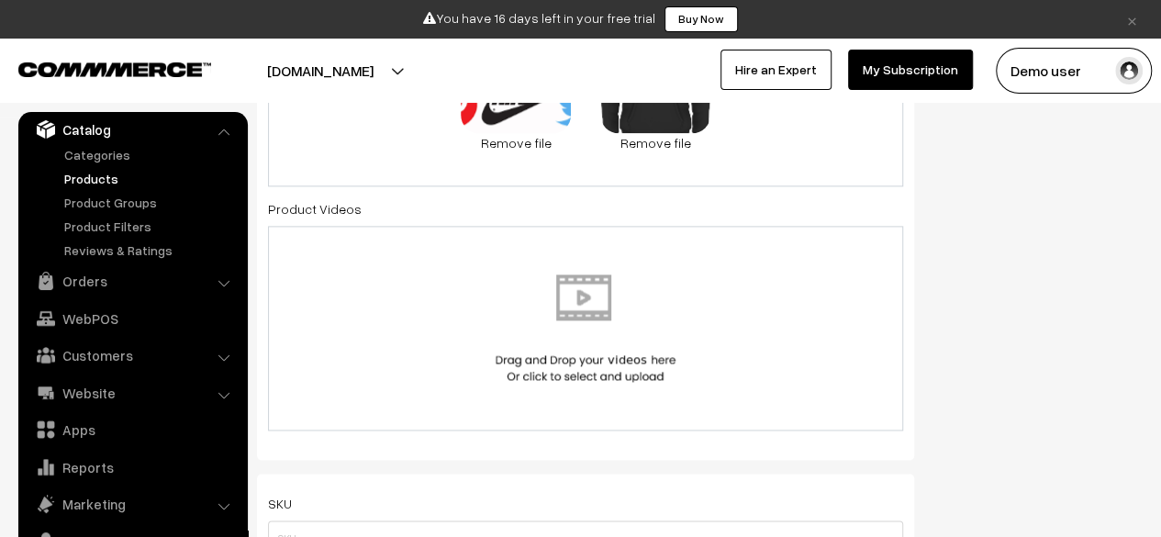
scroll to position [1150, 0]
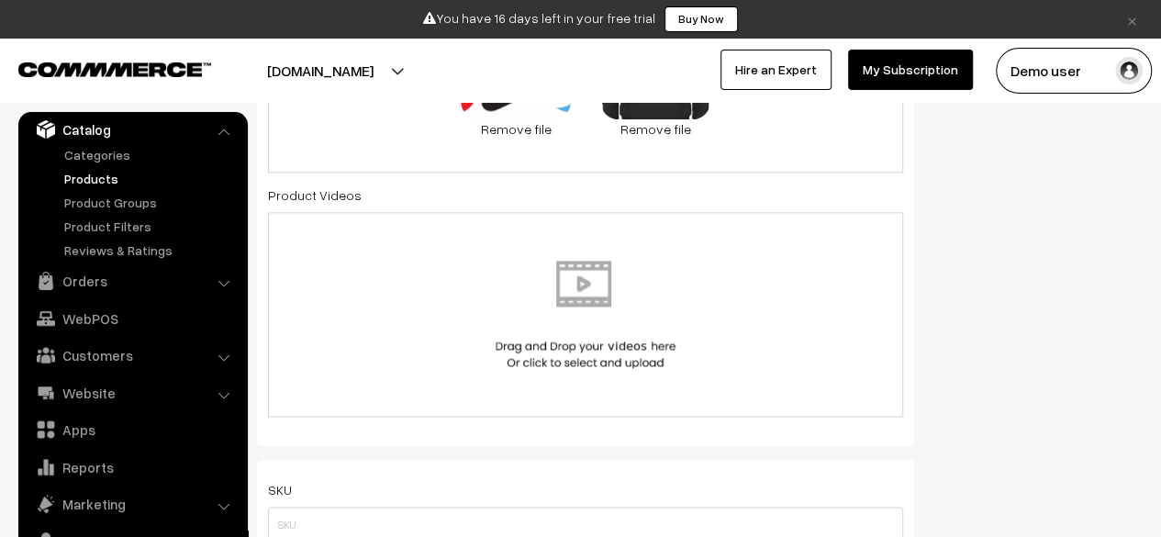
click at [496, 371] on div at bounding box center [585, 314] width 635 height 205
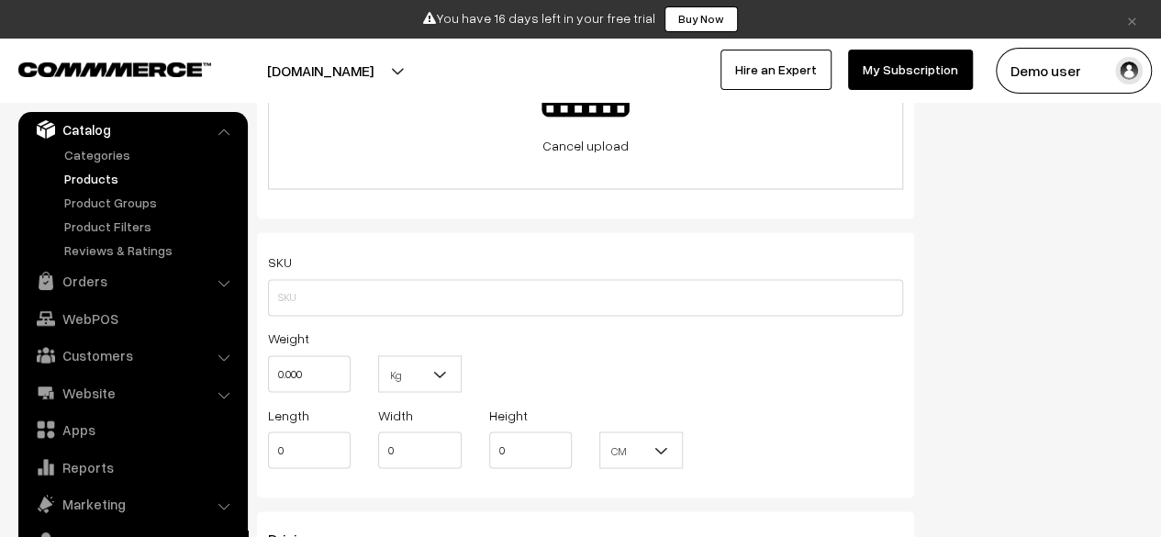
scroll to position [1372, 0]
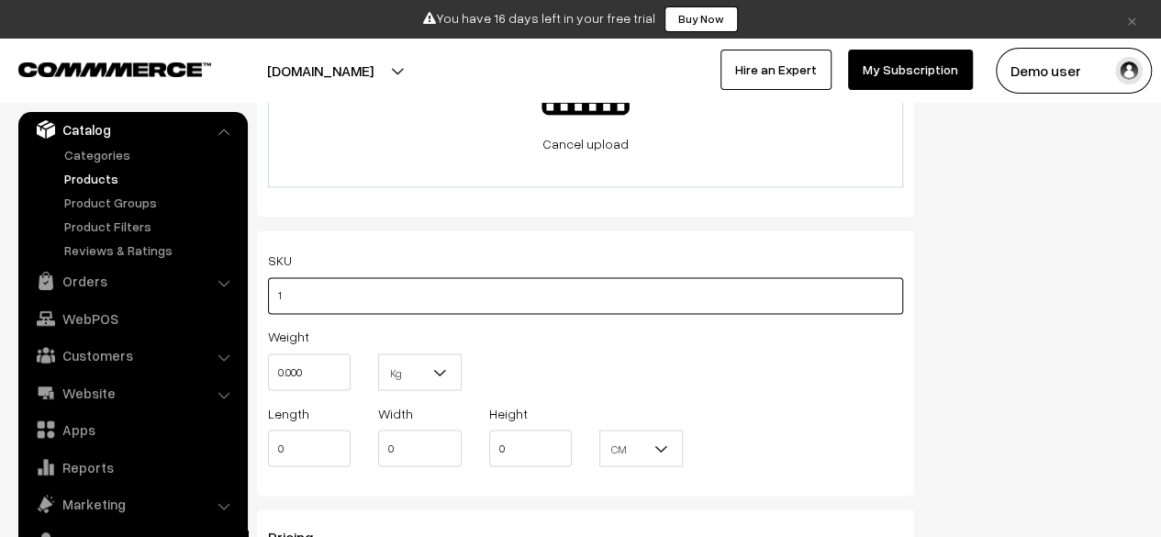
click at [527, 295] on input "1" at bounding box center [585, 295] width 635 height 37
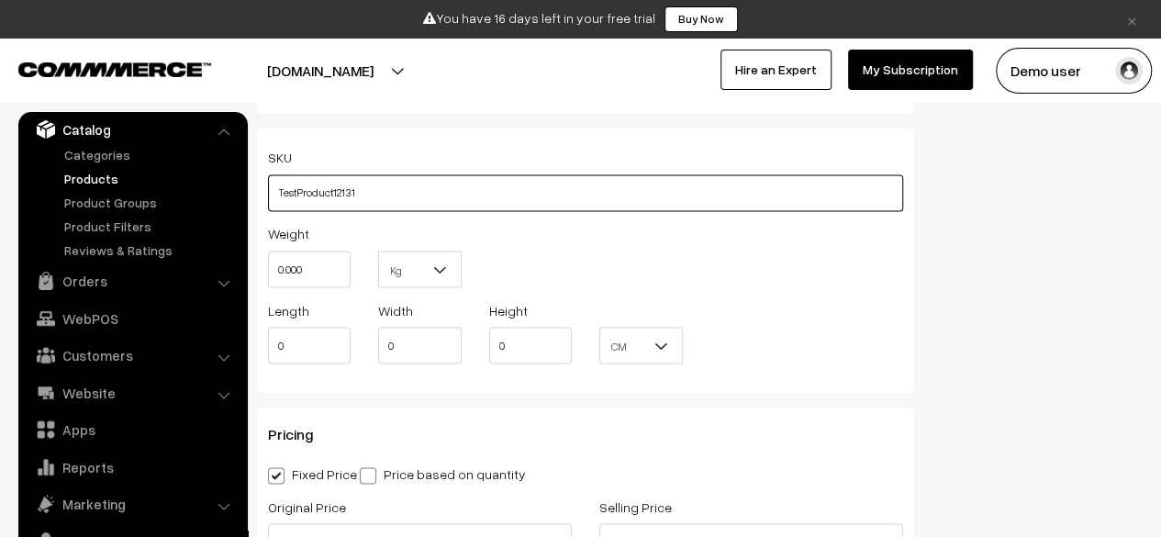
type input "TestProduct12131"
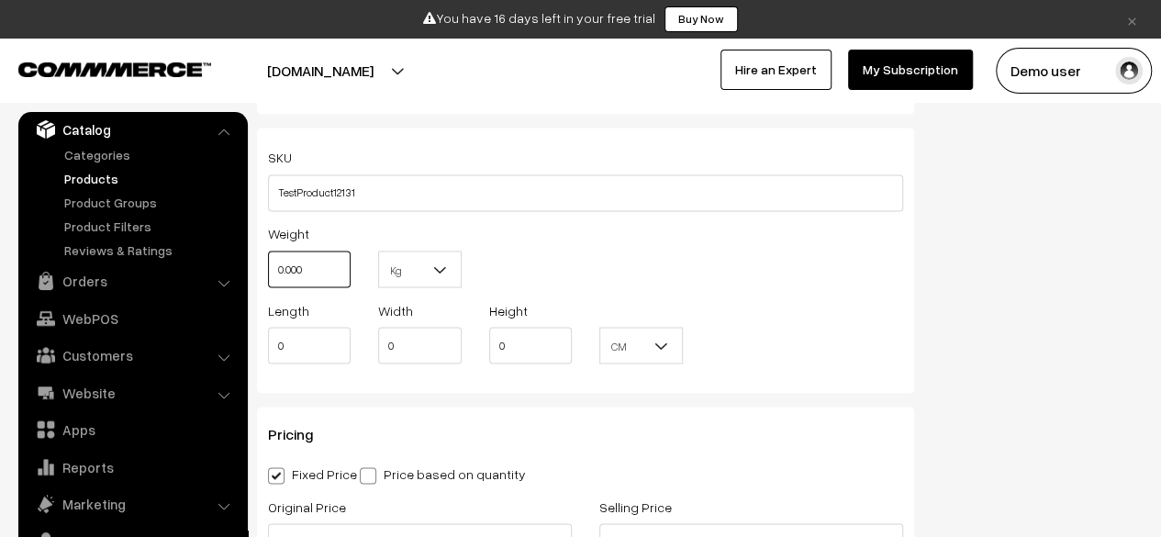
click at [294, 271] on input "0.000" at bounding box center [309, 269] width 83 height 37
click at [294, 271] on input "1" at bounding box center [309, 269] width 83 height 37
type input "10"
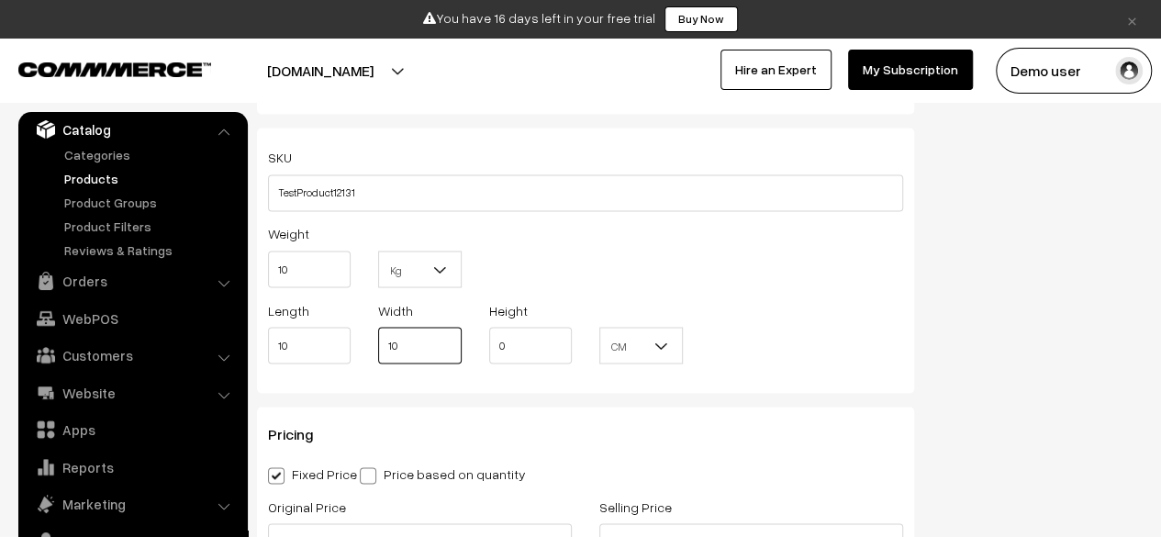
type input "10"
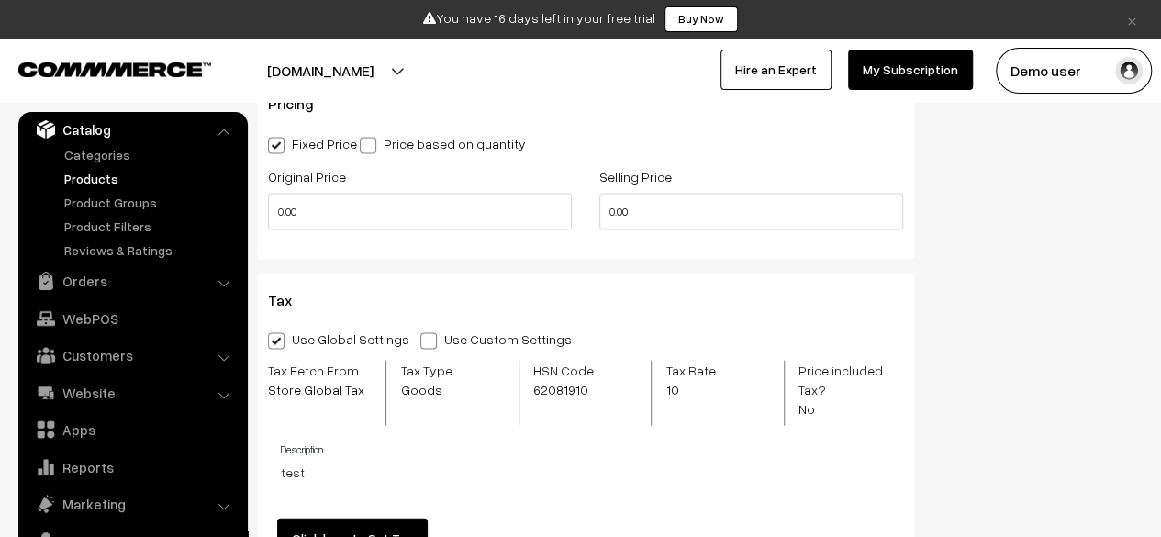
scroll to position [1816, 0]
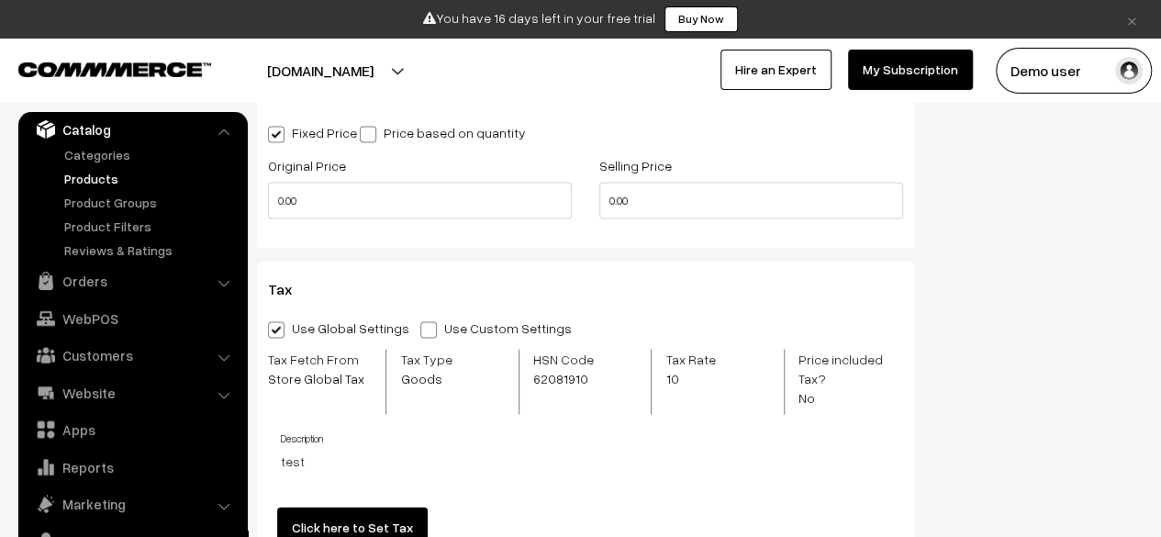
type input "10"
drag, startPoint x: 393, startPoint y: 220, endPoint x: 386, endPoint y: 184, distance: 36.4
click at [386, 184] on div "Original Price 0.00" at bounding box center [419, 192] width 331 height 76
click at [386, 184] on input "0.00" at bounding box center [420, 201] width 304 height 37
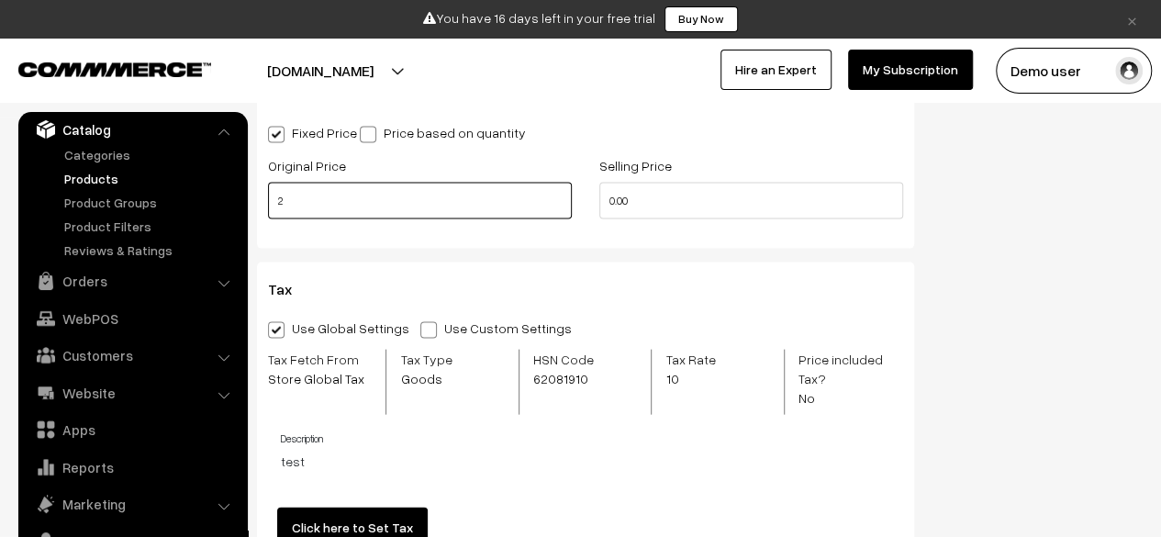
click at [386, 184] on input "2" at bounding box center [420, 201] width 304 height 37
type input "2000"
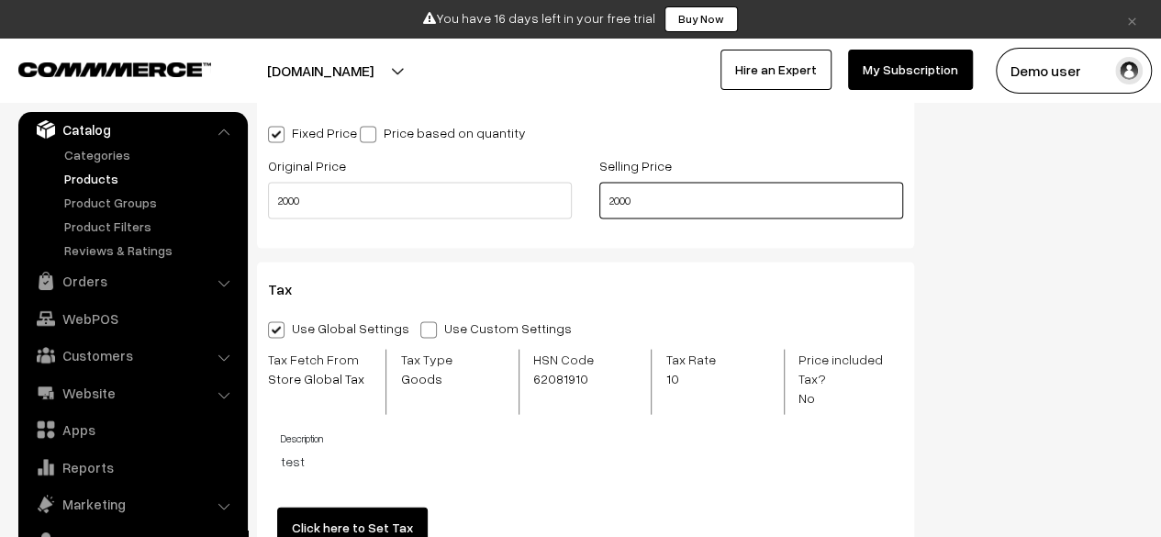
type input "2000"
click at [497, 288] on h3 "Tax" at bounding box center [585, 289] width 635 height 17
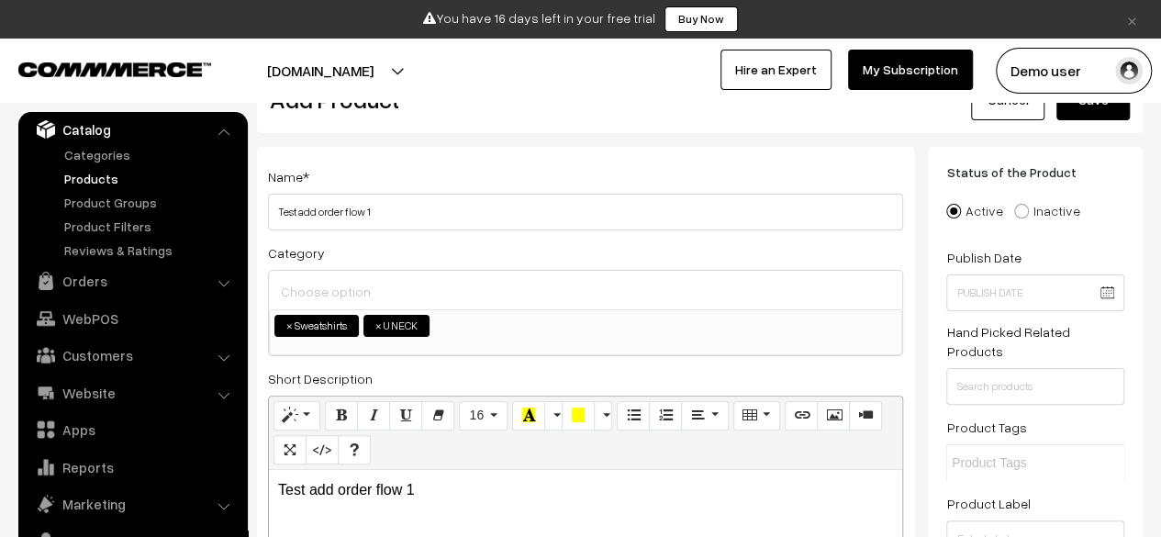
scroll to position [0, 0]
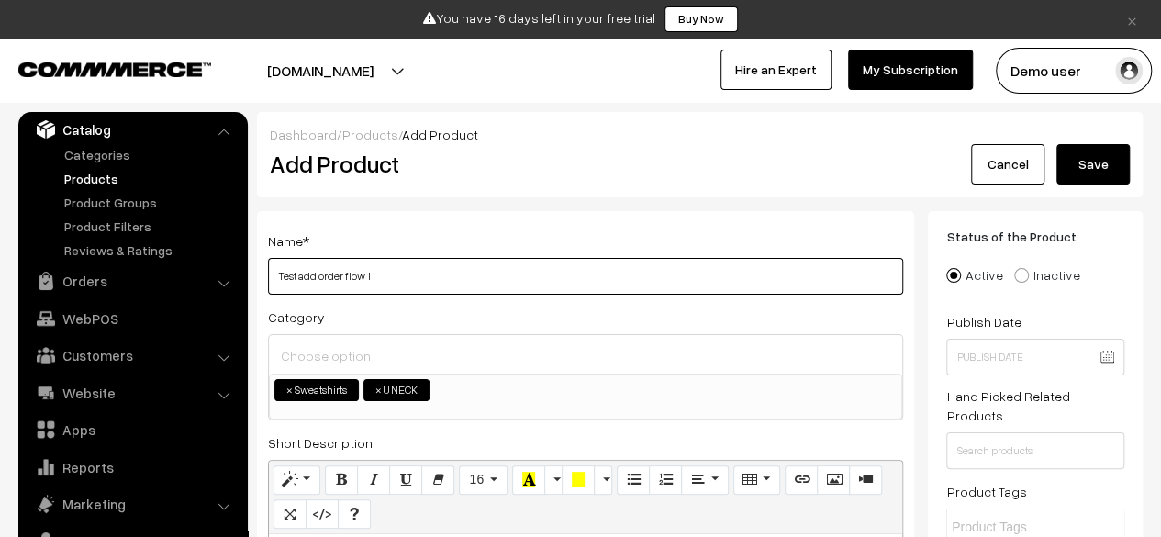
click at [632, 269] on input "Test add order flow 1" at bounding box center [585, 276] width 635 height 37
type input "Test add order flow 1 - exclude tax"
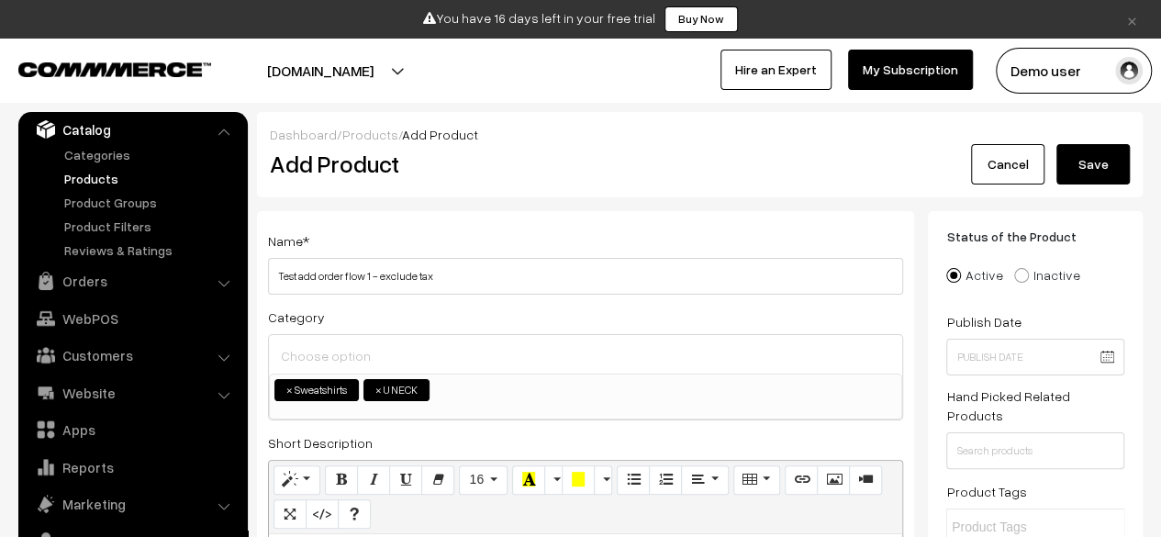
click at [1085, 184] on div "Dashboard / Products / Add Product Add Product Cancel Save" at bounding box center [700, 154] width 886 height 85
click at [1112, 172] on button "Save" at bounding box center [1092, 164] width 73 height 40
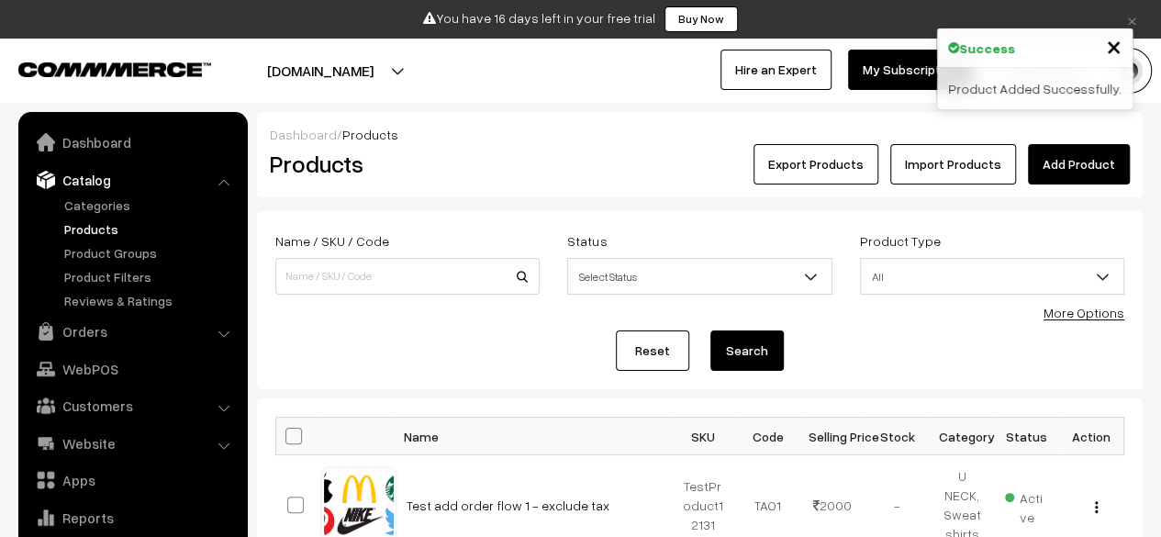
scroll to position [50, 0]
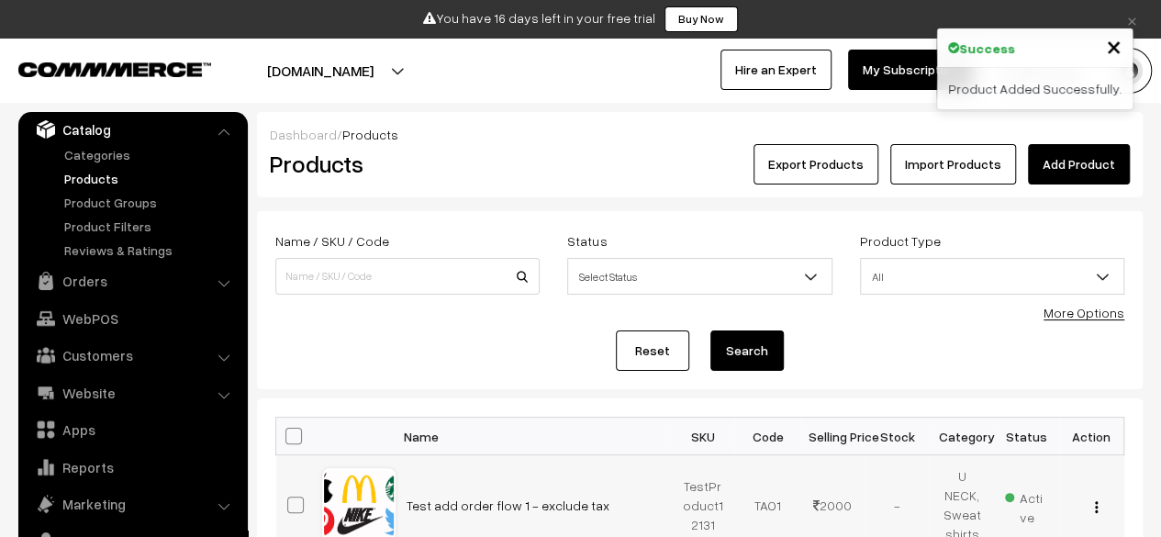
click at [614, 491] on td "Test add order flow 1 - exclude tax" at bounding box center [533, 505] width 275 height 100
copy tr "Test add order flow 1 - exclude tax"
click at [1065, 155] on link "Add Product" at bounding box center [1079, 164] width 102 height 40
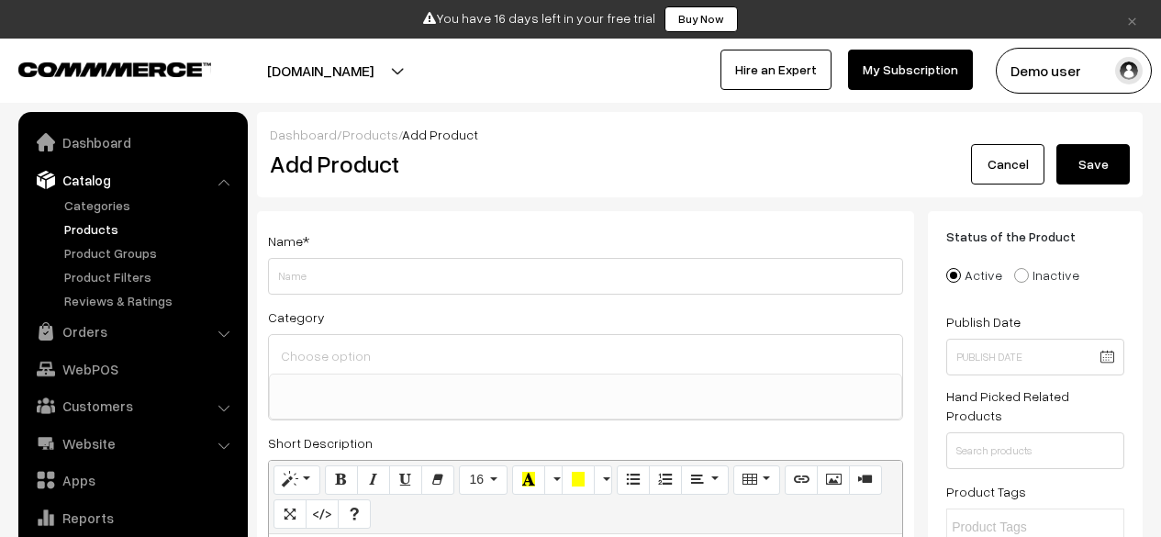
select select
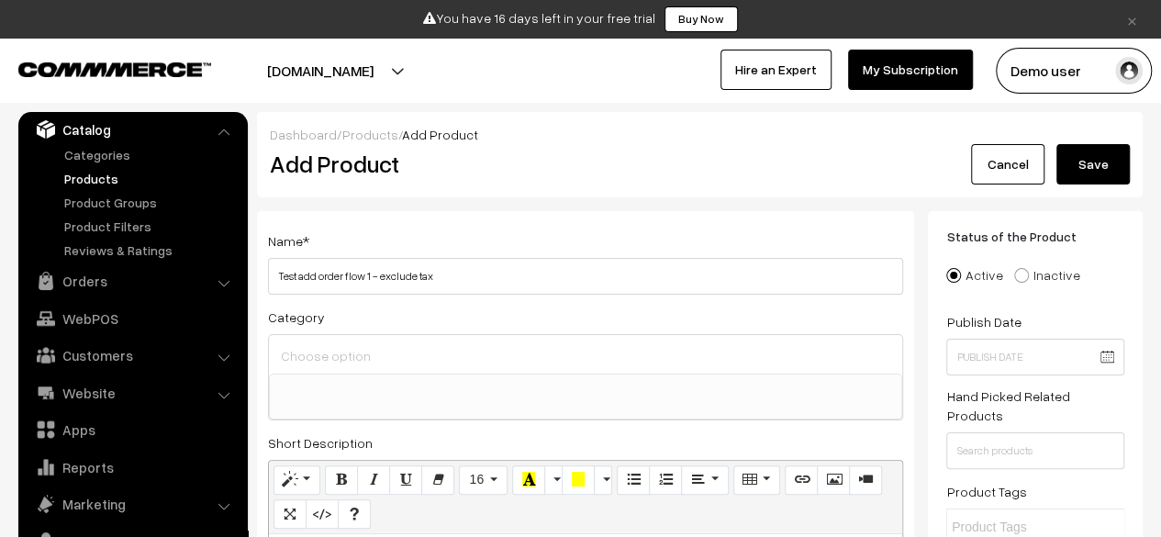
click at [401, 274] on input "Test add order flow 1 - exclude tax" at bounding box center [585, 276] width 635 height 37
type input "Test add order flow 1 - Include tax"
click at [518, 369] on div at bounding box center [585, 354] width 633 height 39
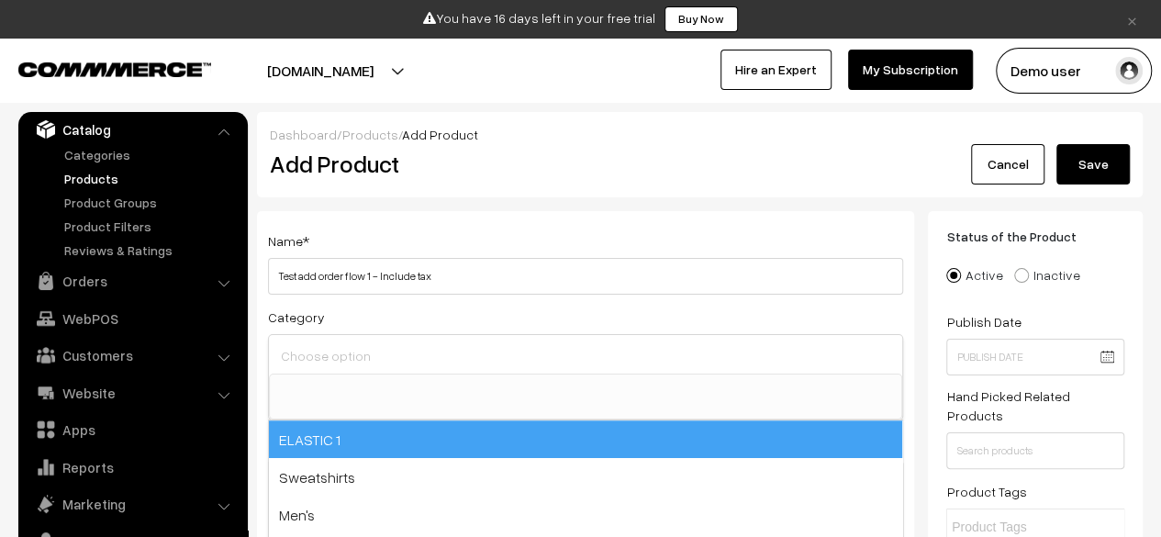
select select "38"
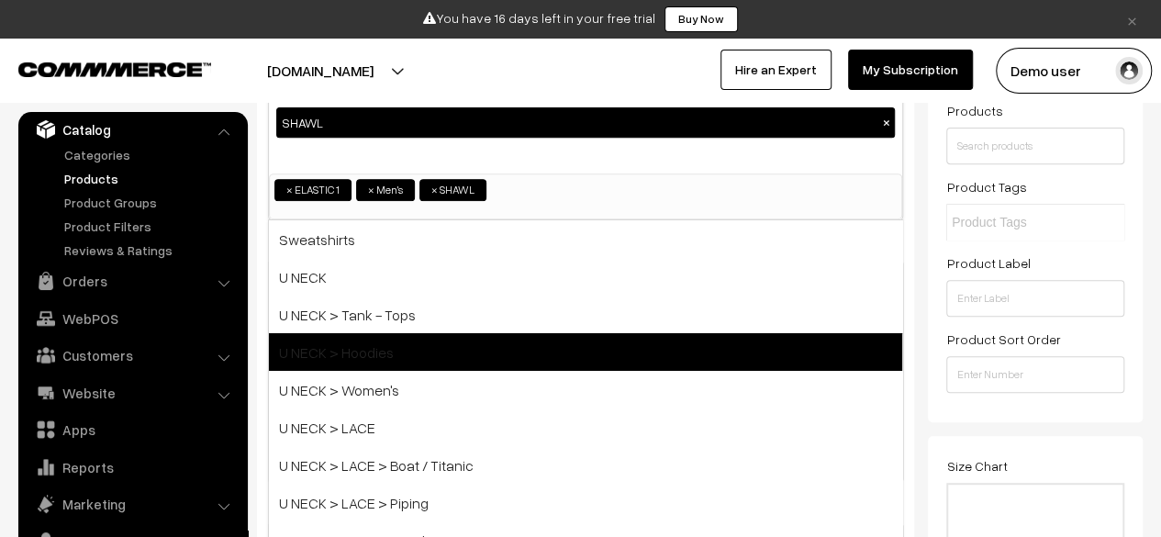
scroll to position [307, 0]
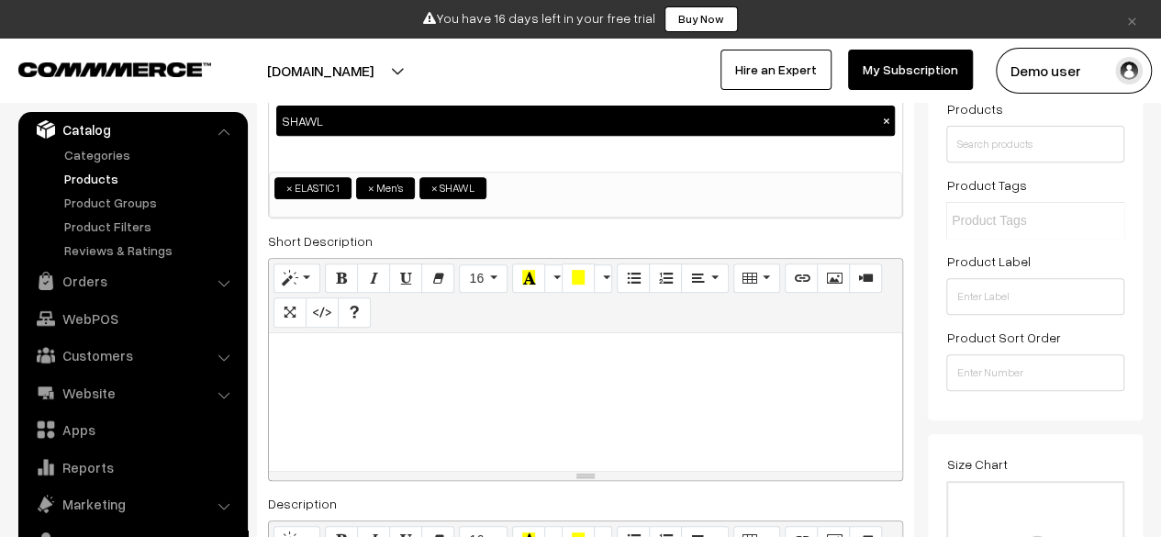
click at [394, 350] on p at bounding box center [585, 353] width 615 height 22
paste div
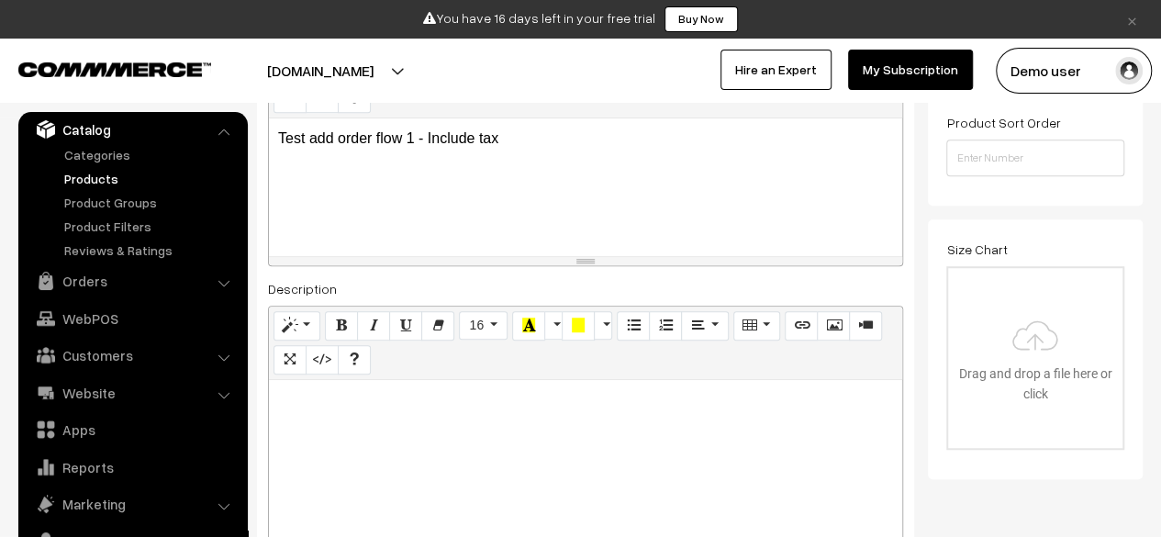
scroll to position [527, 0]
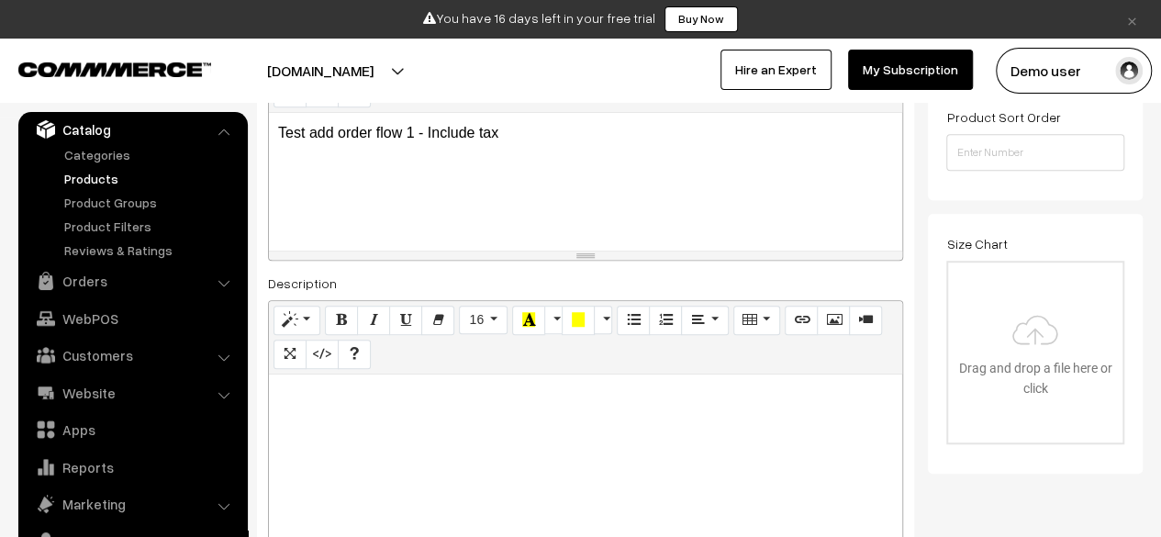
click at [336, 451] on div at bounding box center [585, 489] width 633 height 229
paste div
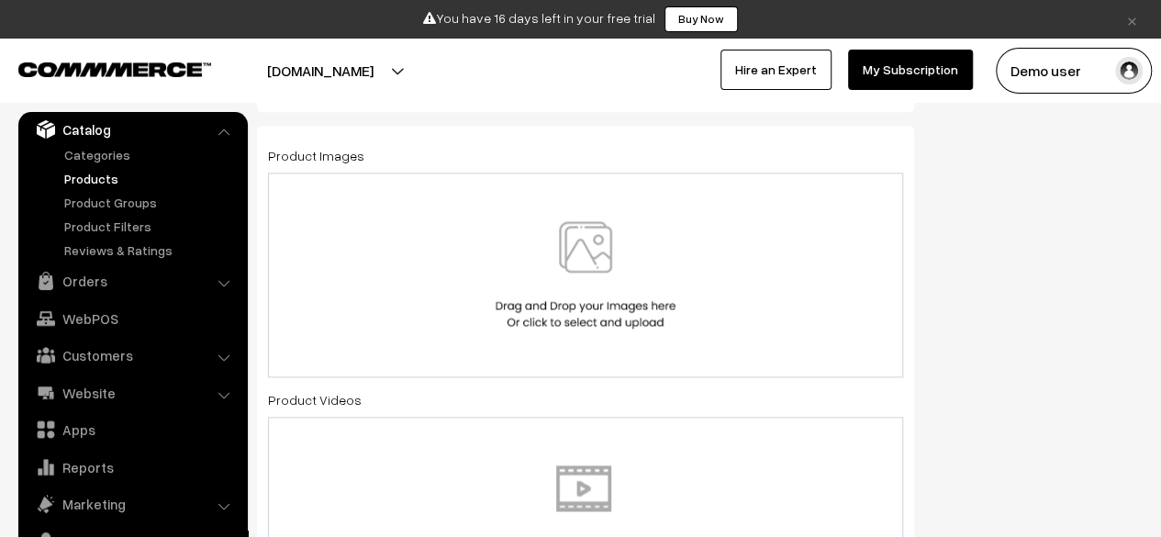
scroll to position [1060, 0]
click at [470, 304] on div at bounding box center [585, 272] width 597 height 107
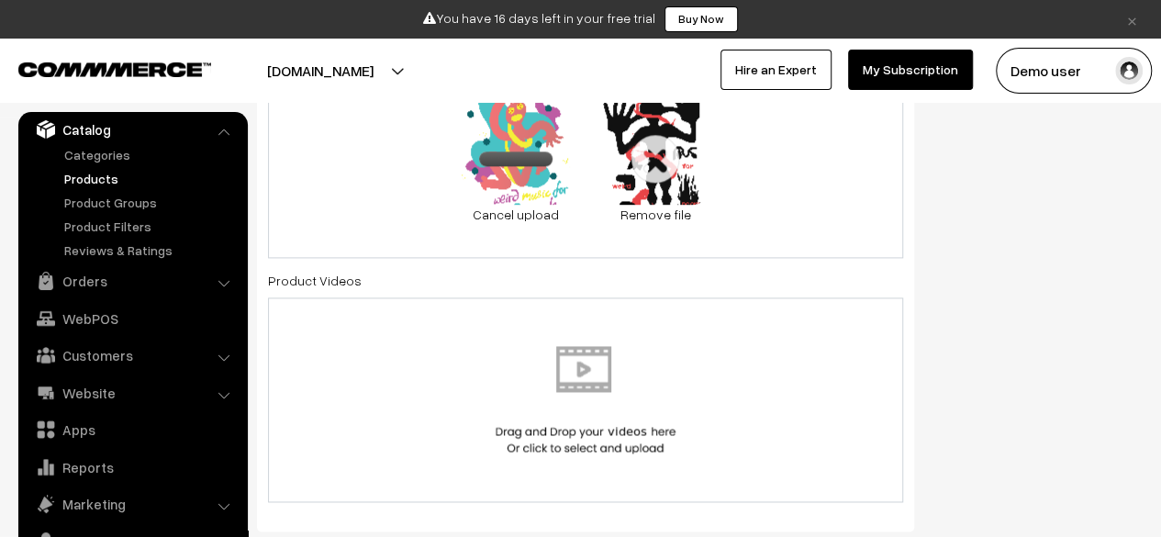
scroll to position [1172, 0]
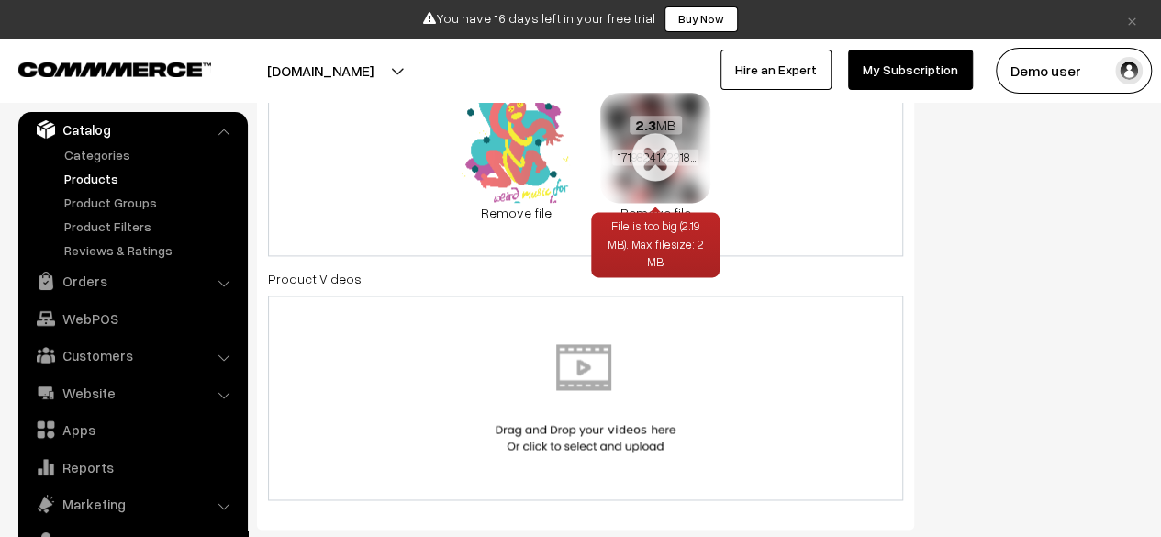
click at [654, 203] on link "Remove file" at bounding box center [655, 212] width 110 height 19
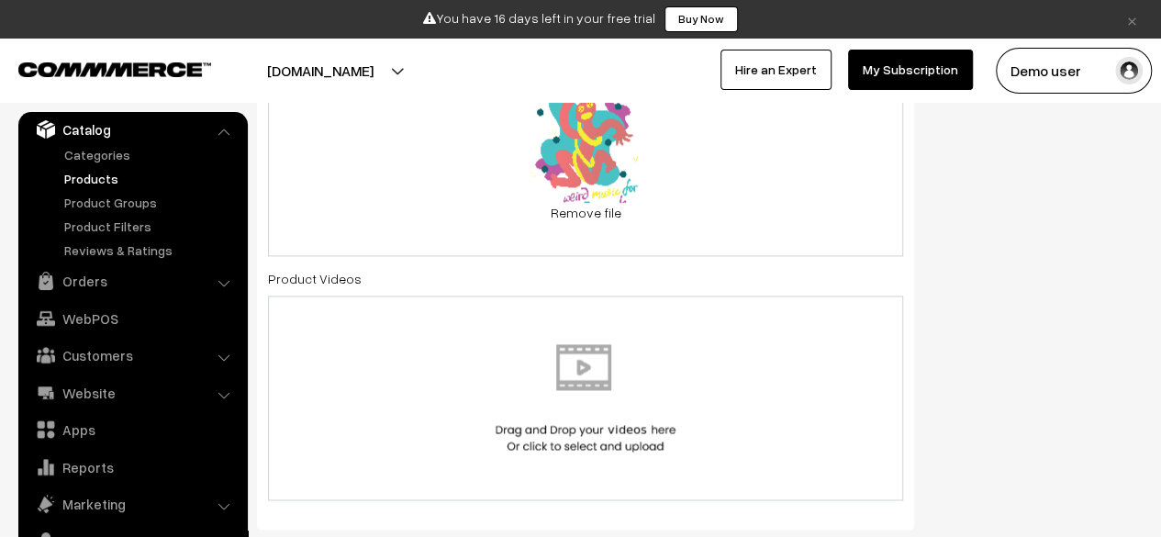
click at [725, 208] on div "0.5 MB 17089517737799FGR-ZAZA-01-2.png Check Error Remove file" at bounding box center [585, 157] width 635 height 197
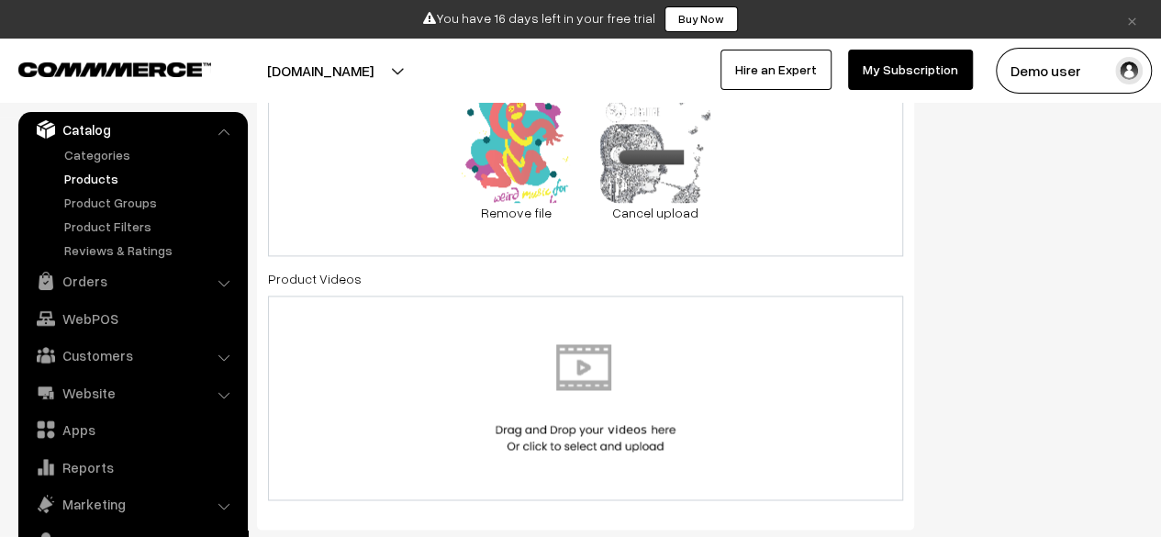
click at [619, 393] on img at bounding box center [585, 397] width 189 height 107
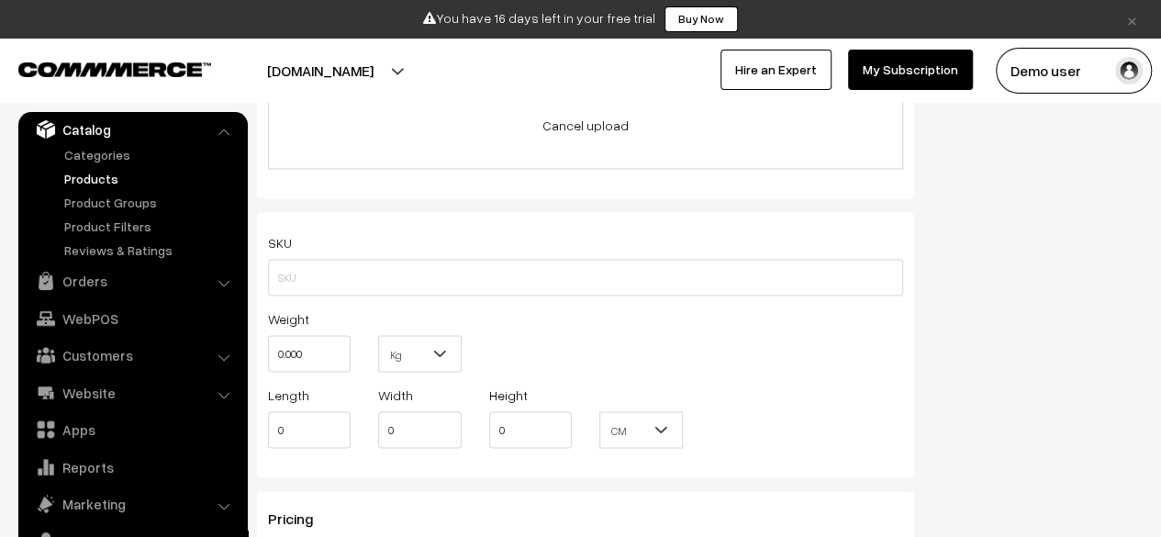
scroll to position [1498, 0]
click at [290, 346] on input "0.000" at bounding box center [309, 351] width 83 height 37
click at [290, 346] on input "1" at bounding box center [309, 351] width 83 height 37
type input "10"
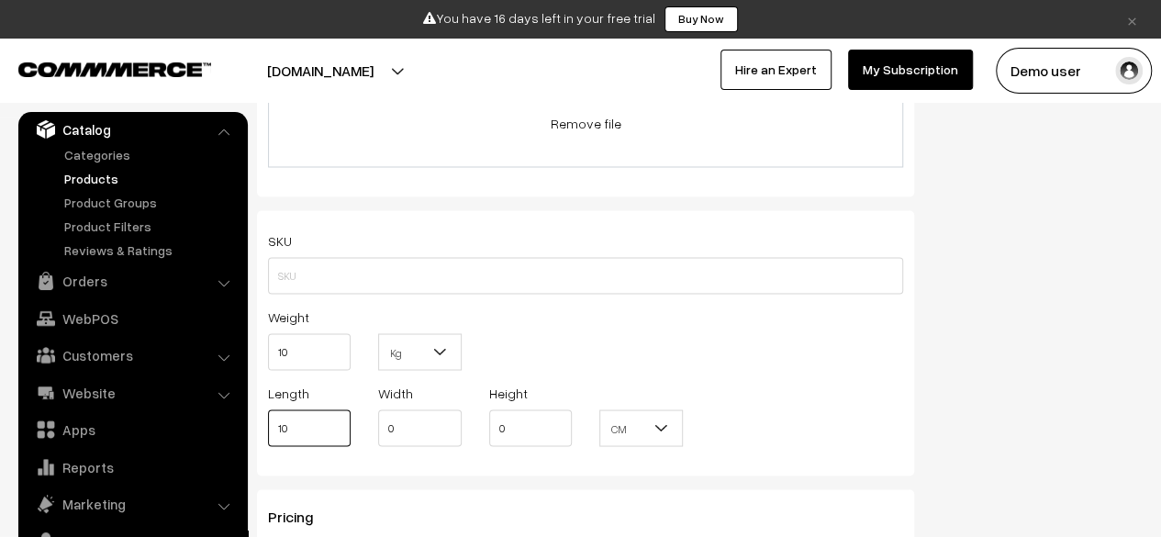
type input "10"
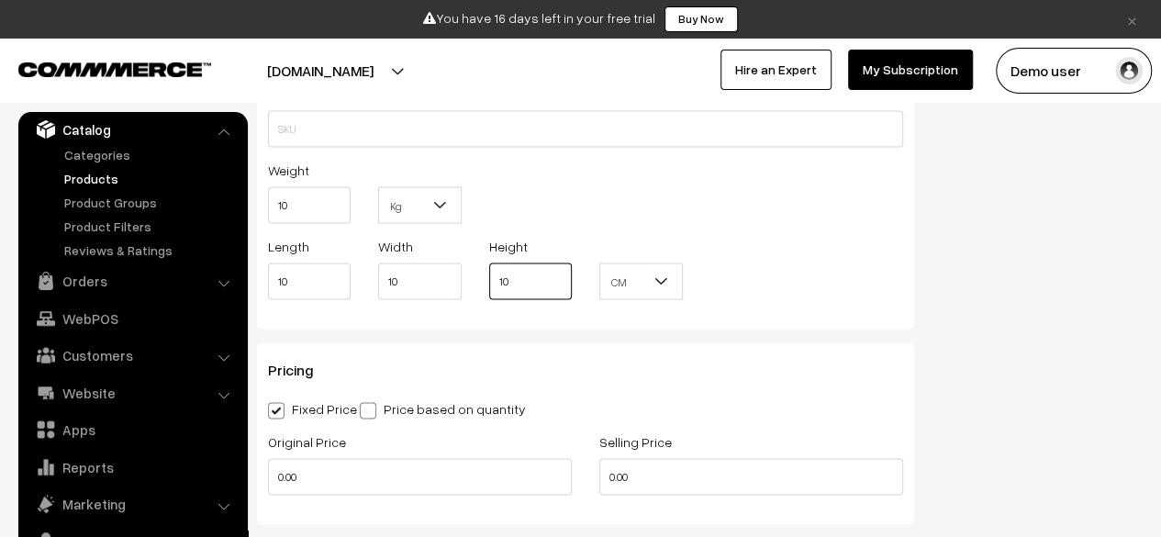
type input "10"
click at [509, 349] on div "Pricing Fixed Price Price based on quantity Original Price 0.00 Selling Price 0…" at bounding box center [585, 433] width 657 height 182
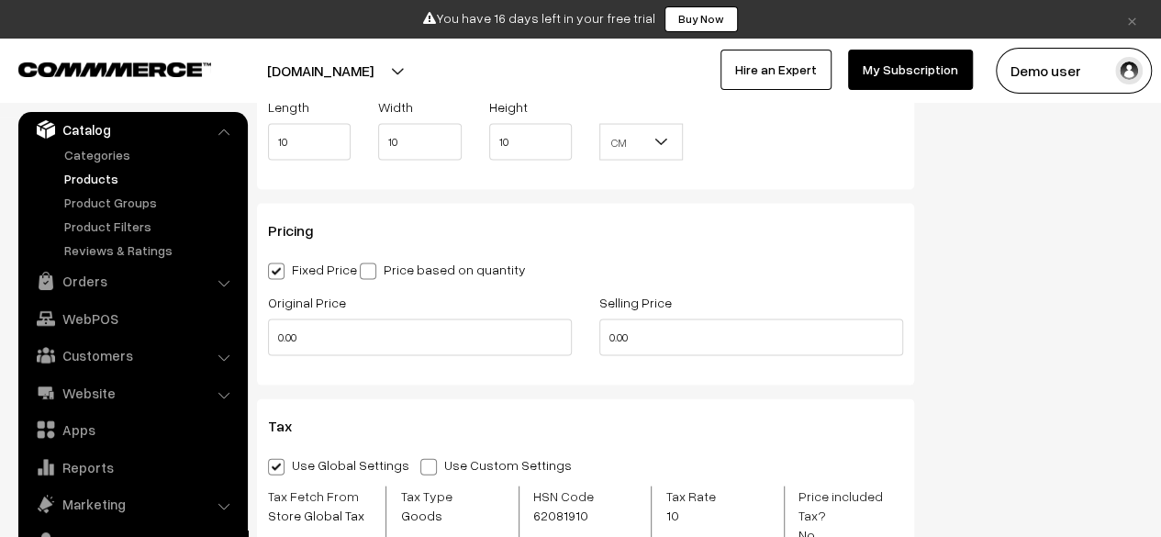
scroll to position [1785, 0]
drag, startPoint x: 453, startPoint y: 356, endPoint x: 442, endPoint y: 337, distance: 22.2
click at [442, 337] on div "Original Price 0.00" at bounding box center [419, 327] width 331 height 76
click at [442, 337] on input "0.00" at bounding box center [420, 336] width 304 height 37
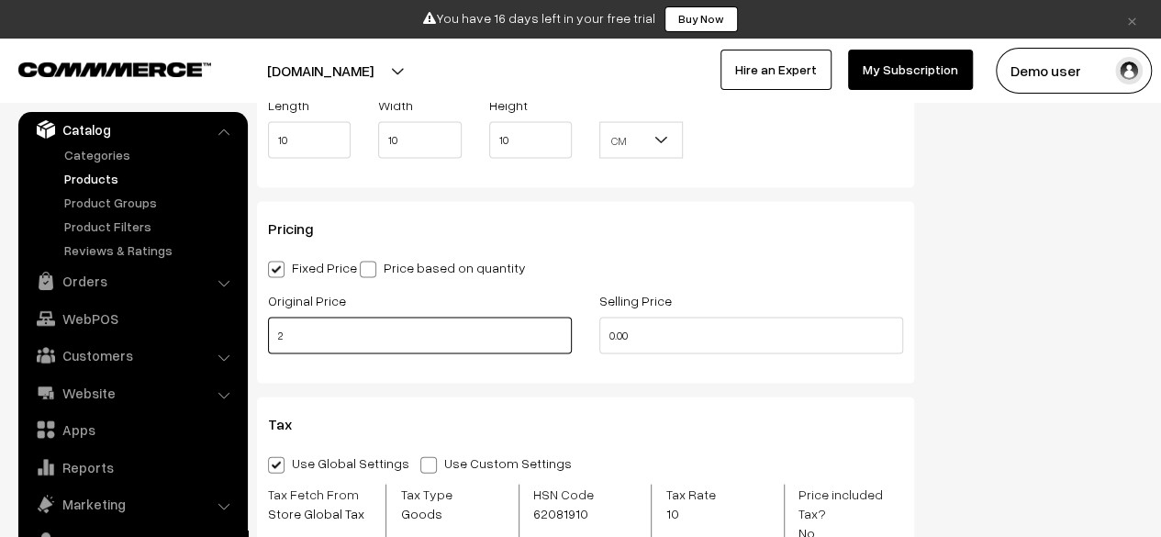
click at [442, 337] on input "2" at bounding box center [420, 336] width 304 height 37
type input "2000"
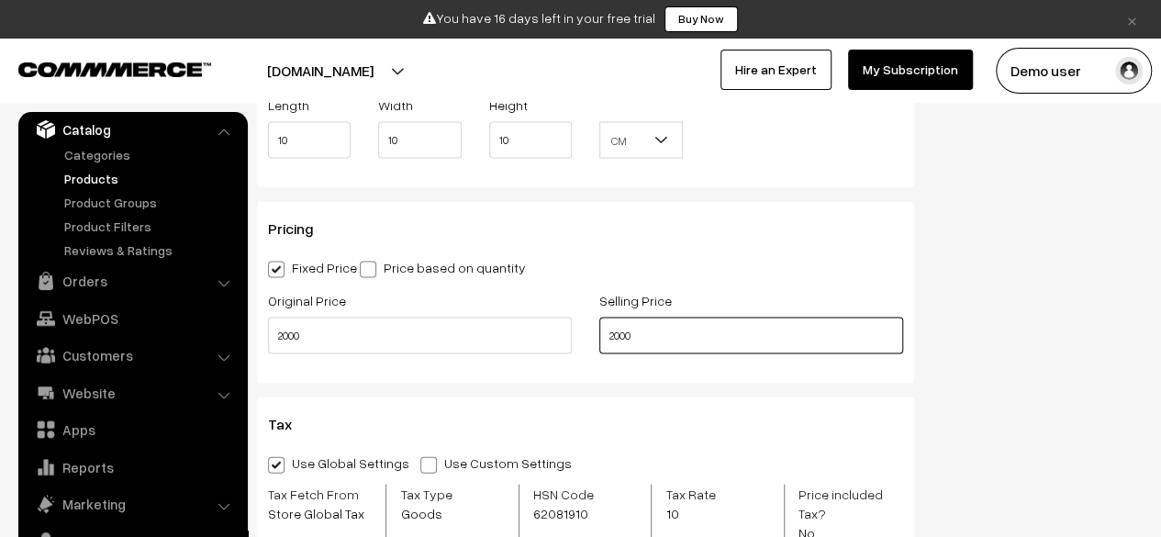
type input "2000"
click at [559, 383] on div "Pricing Fixed Price Price based on quantity Original Price 2000 Selling Price 2…" at bounding box center [585, 293] width 657 height 182
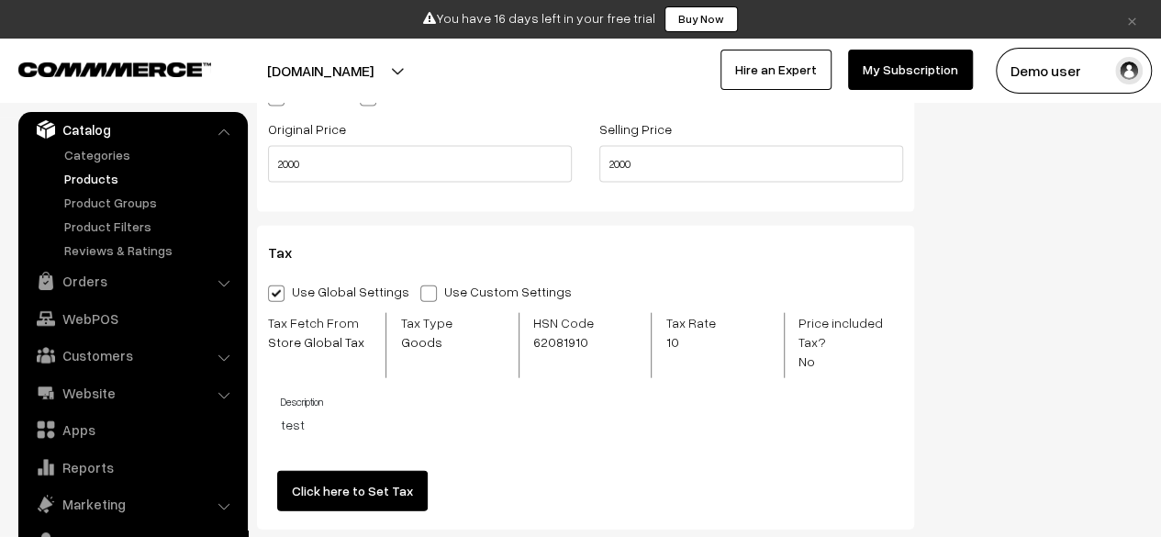
scroll to position [1959, 0]
click at [420, 289] on span at bounding box center [428, 292] width 17 height 17
click at [420, 289] on input "Use Custom Settings" at bounding box center [426, 289] width 12 height 12
radio input "true"
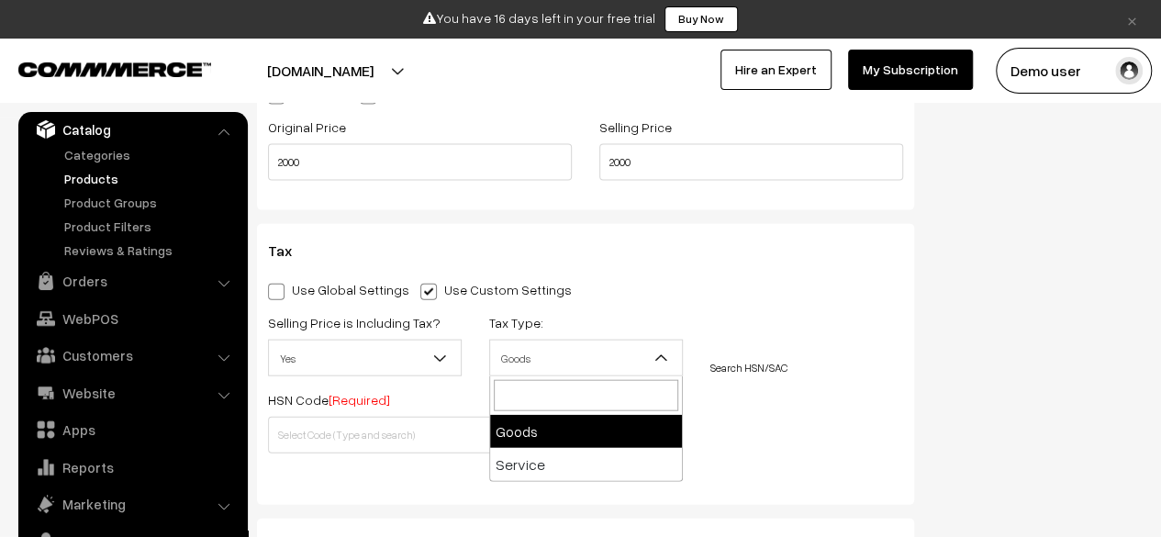
click at [605, 367] on span "Goods" at bounding box center [586, 358] width 192 height 32
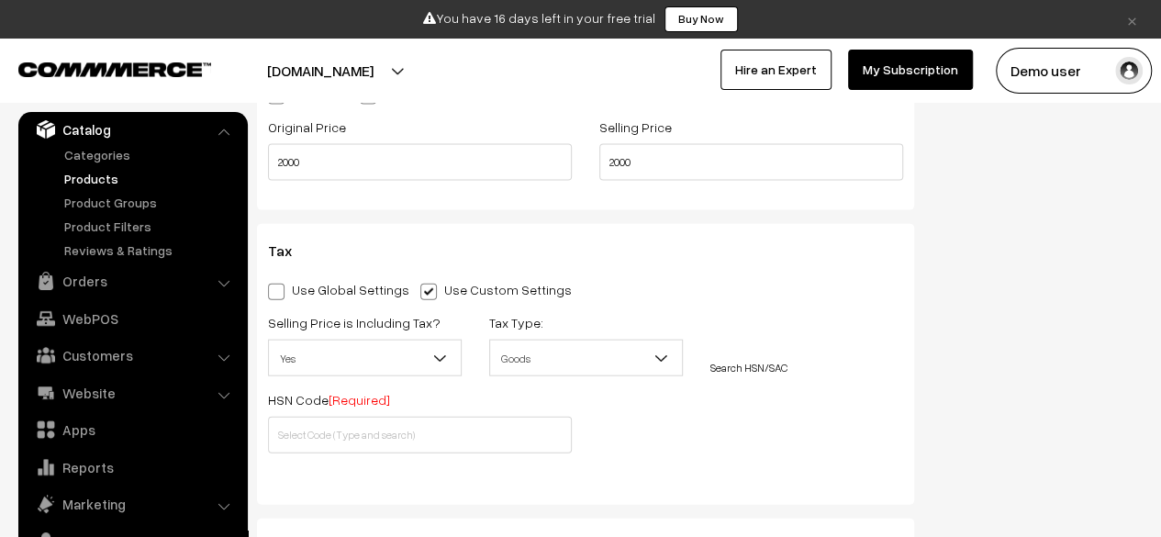
click at [605, 367] on span "Goods" at bounding box center [586, 358] width 192 height 32
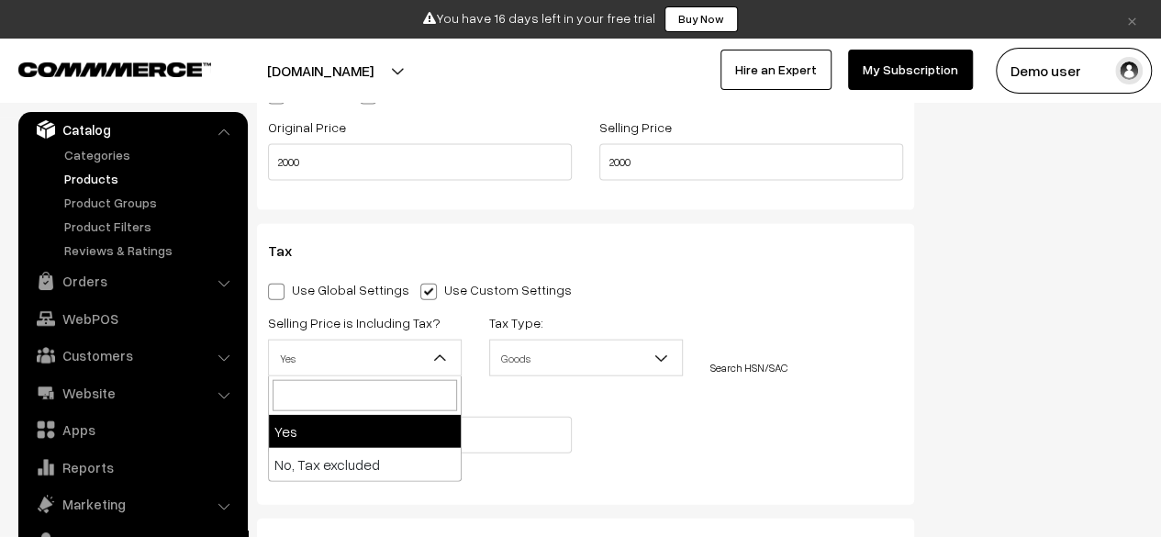
click at [406, 363] on span "Yes" at bounding box center [365, 358] width 192 height 32
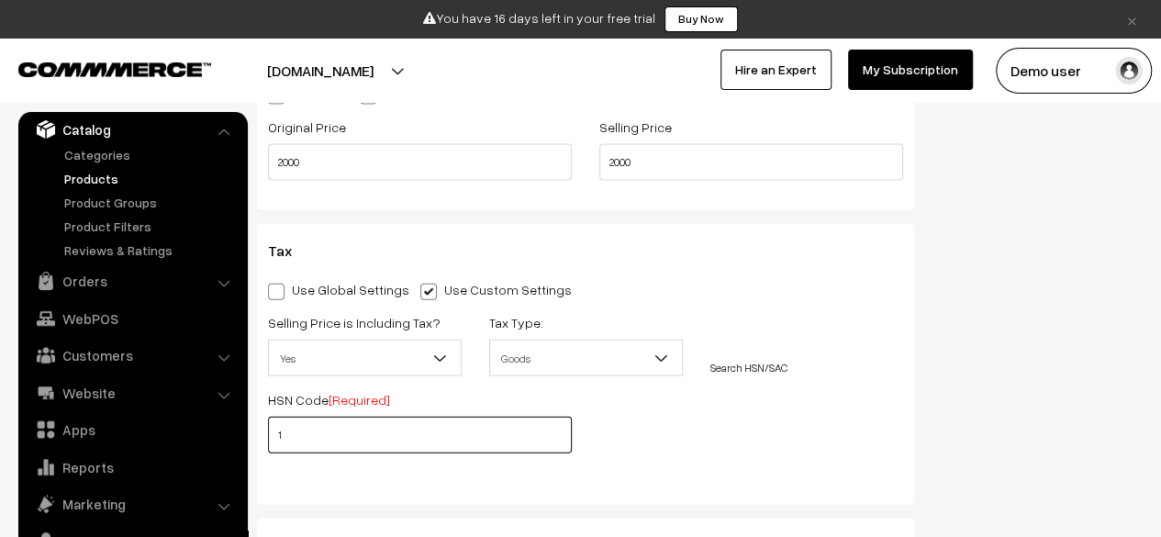
click at [403, 430] on input "1" at bounding box center [420, 435] width 304 height 37
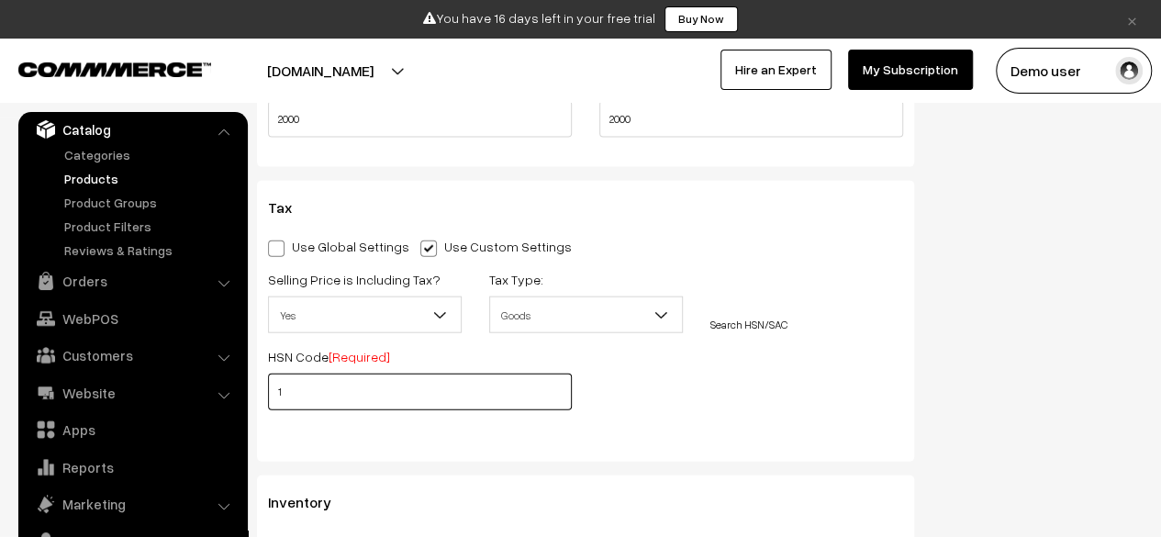
scroll to position [2006, 0]
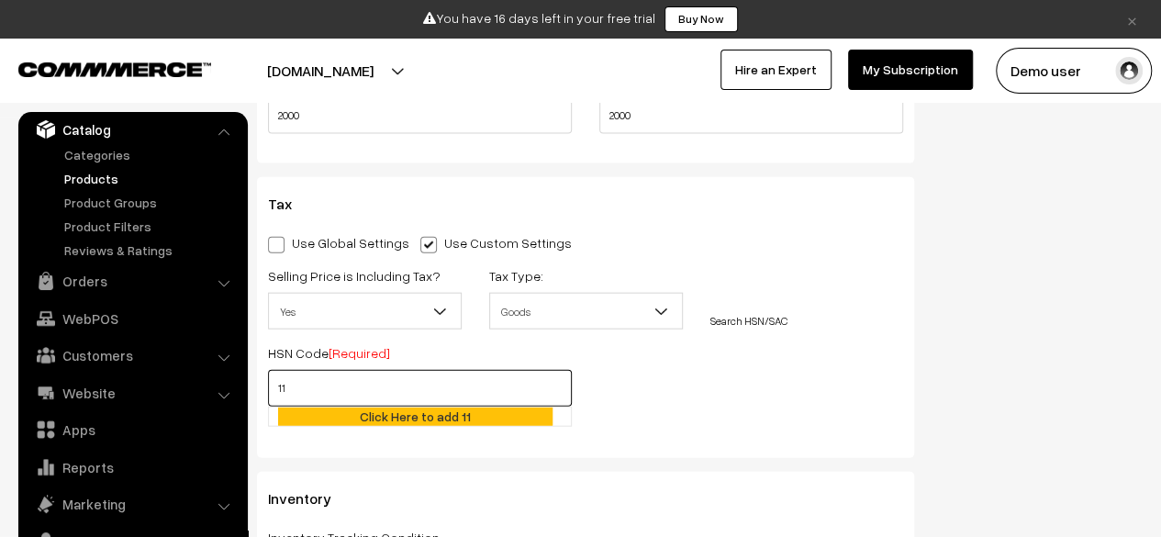
type input "111"
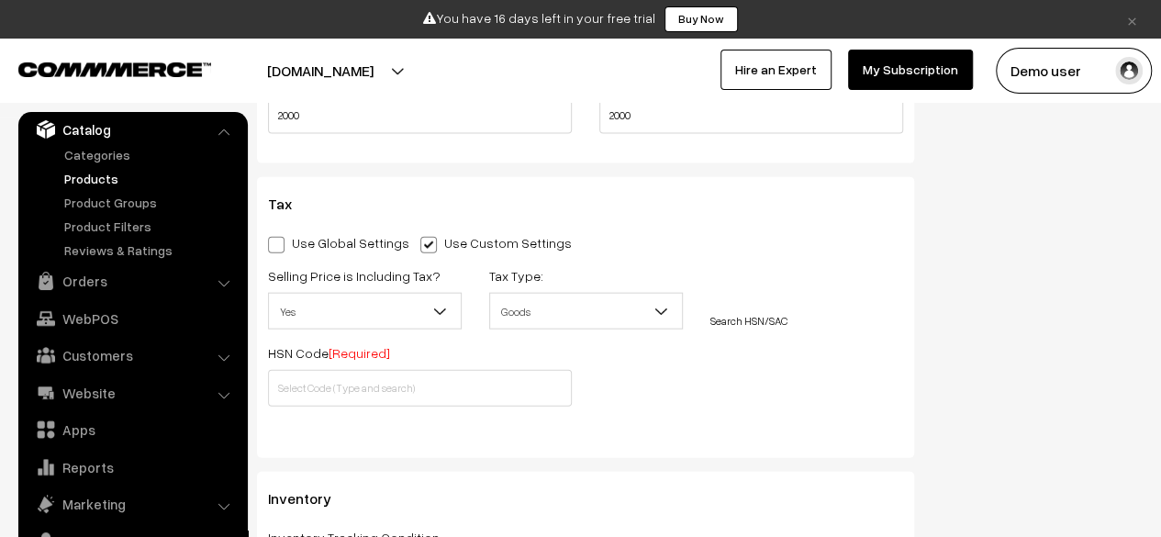
click at [751, 317] on link "Search HSN/SAC" at bounding box center [748, 321] width 77 height 14
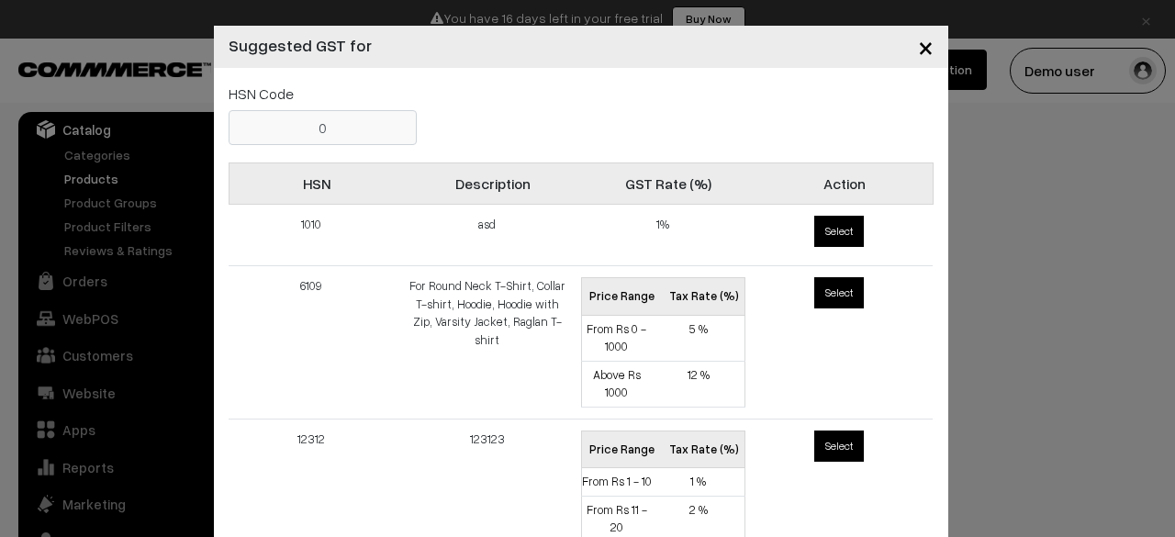
click at [839, 223] on span "Select" at bounding box center [839, 231] width 50 height 31
click at [817, 218] on input "Select" at bounding box center [811, 213] width 12 height 12
radio input "true"
type input "1010"
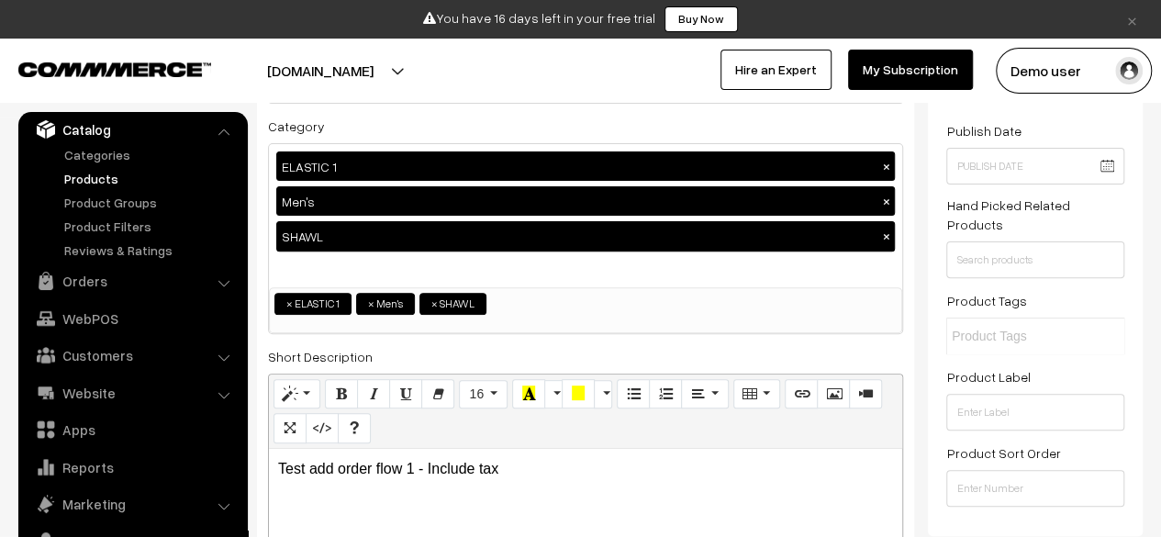
scroll to position [0, 0]
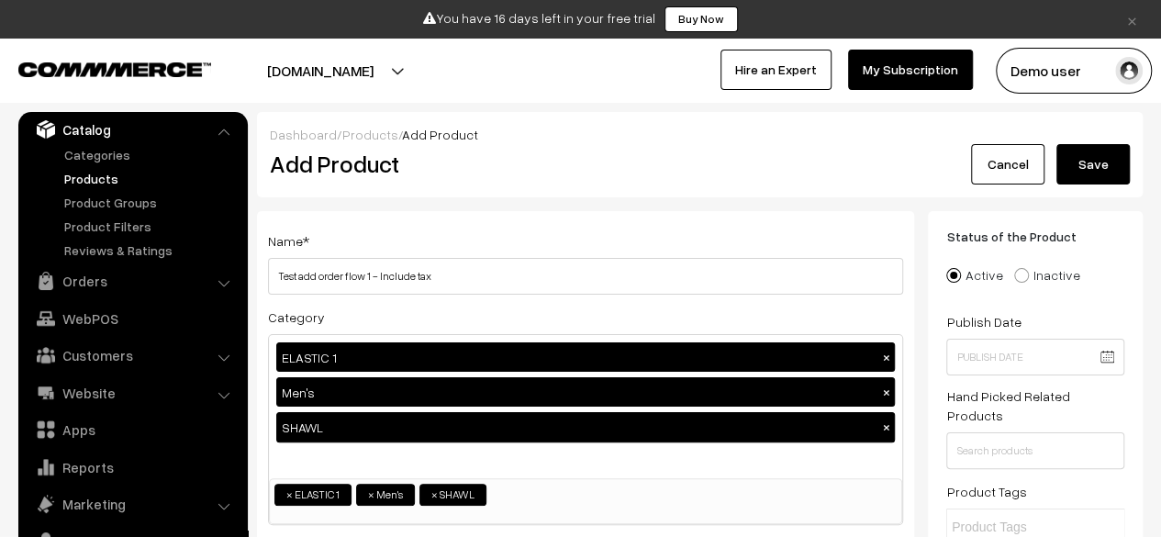
click at [1121, 147] on button "Save" at bounding box center [1092, 164] width 73 height 40
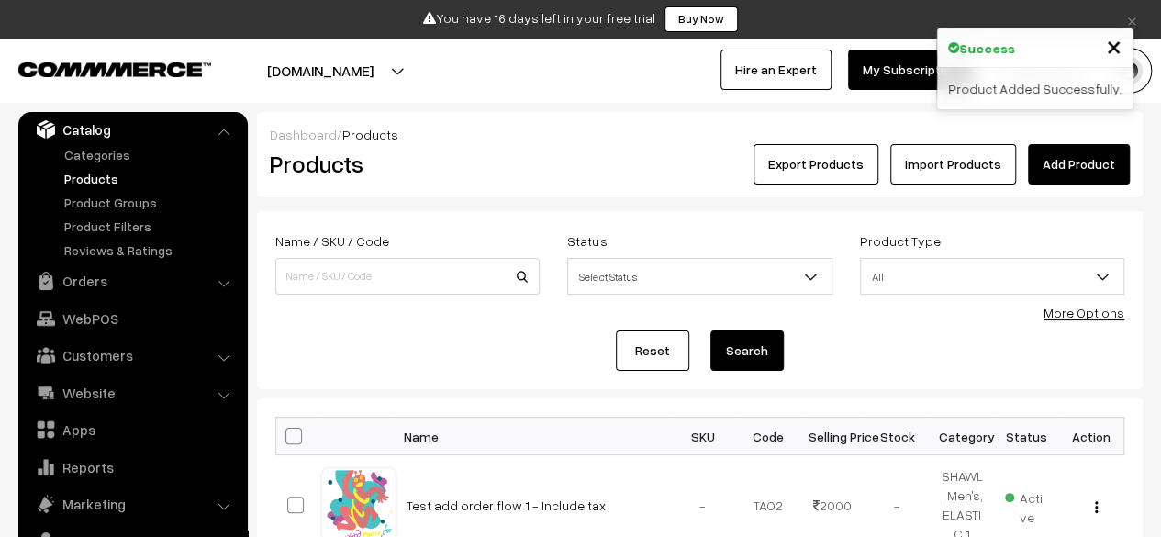
click at [1067, 169] on link "Add Product" at bounding box center [1079, 164] width 102 height 40
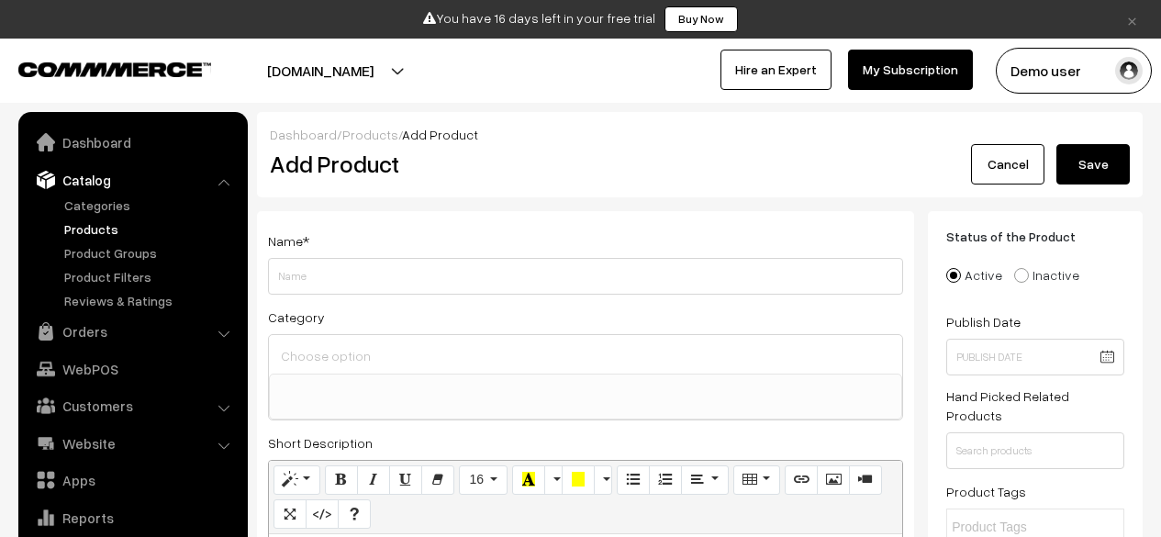
select select
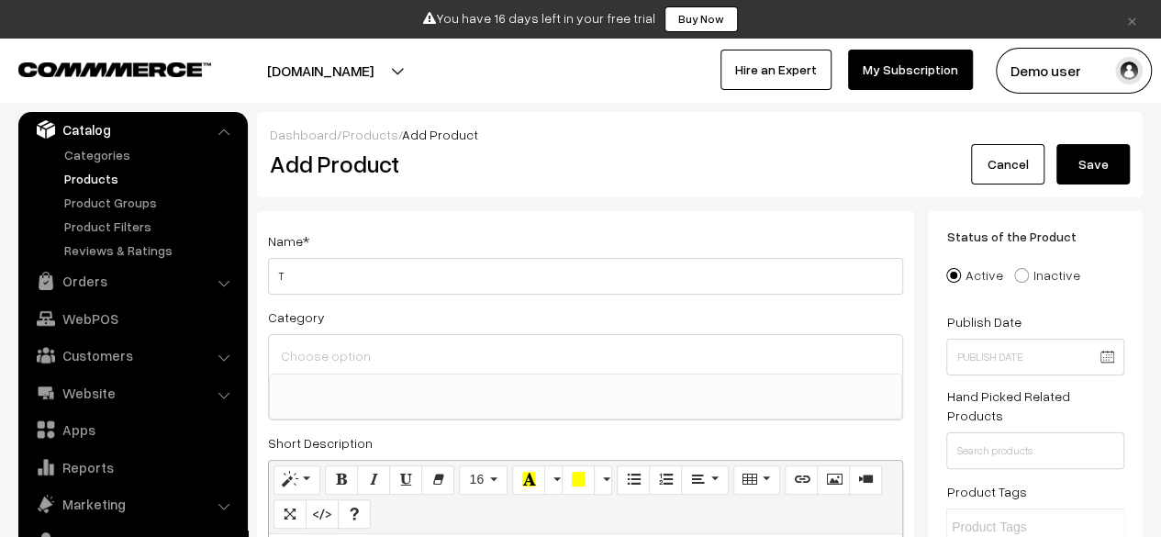
type input "TTest add order flow 1 - Include tax"
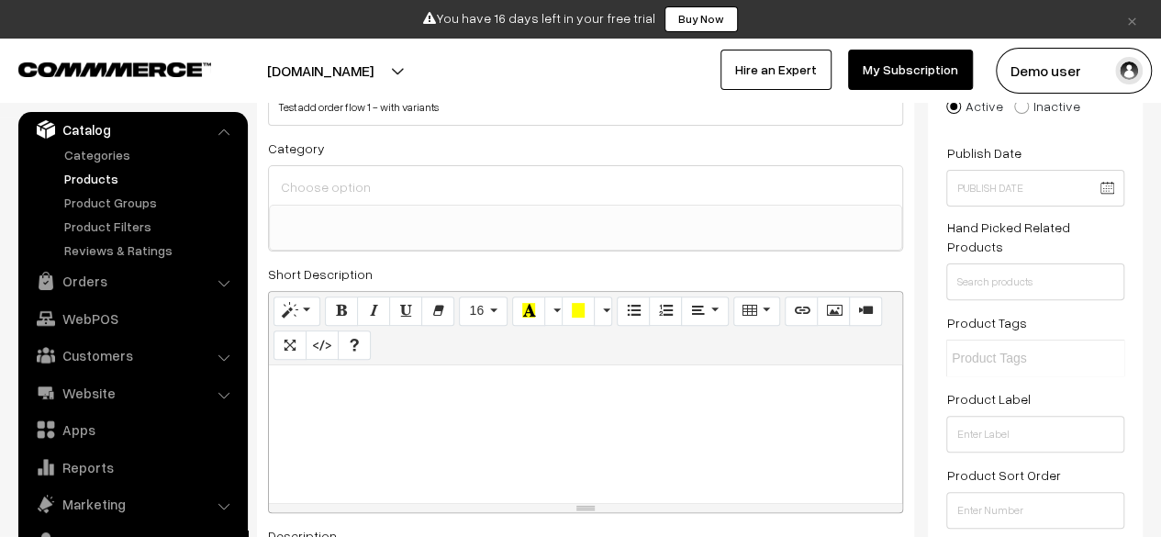
scroll to position [174, 0]
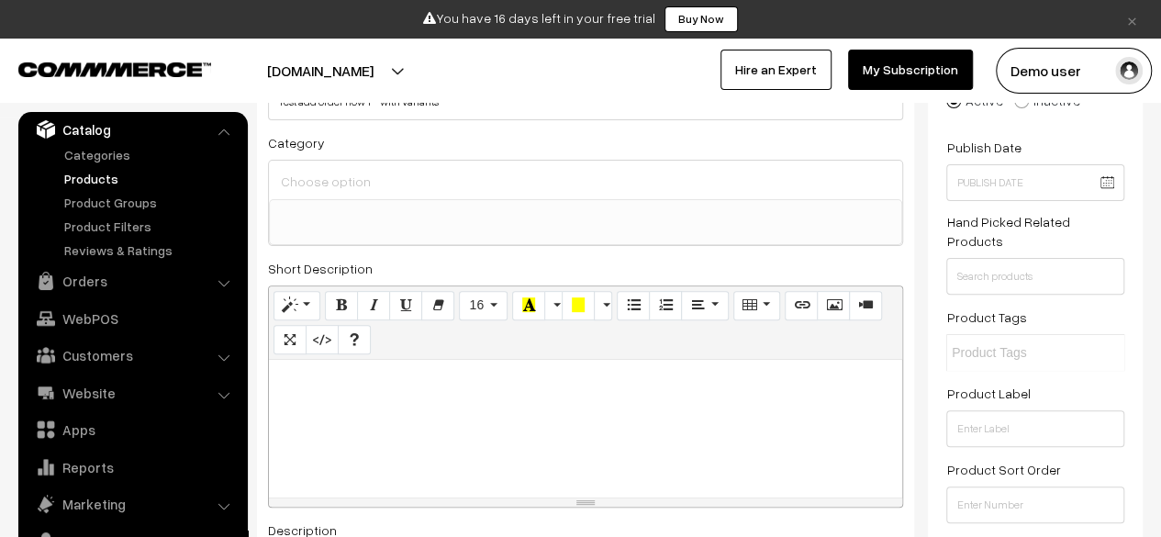
type input "Test add order flow 1 - with variants"
click at [396, 196] on div at bounding box center [585, 180] width 633 height 39
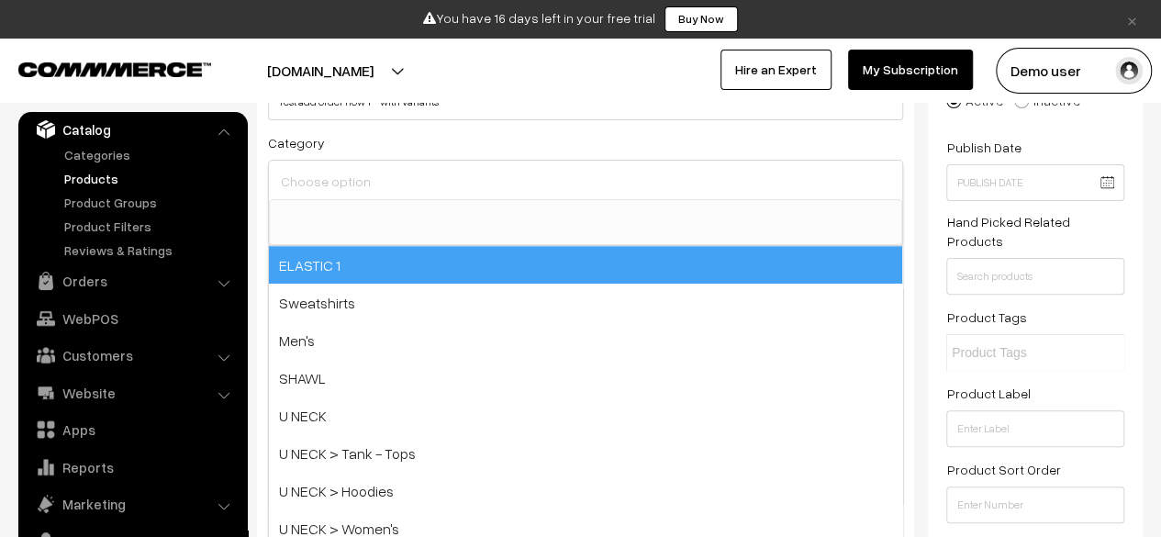
select select "38"
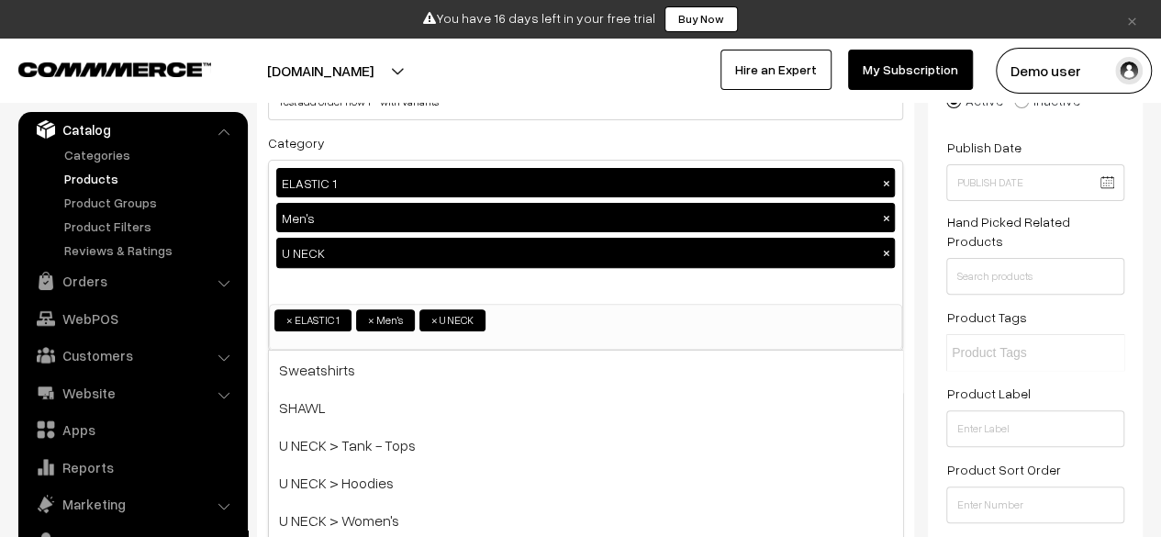
click at [263, 238] on div "Name * Test add order flow 1 - with variants Category ELASTIC 1 × Men's × U NEC…" at bounding box center [585, 516] width 657 height 959
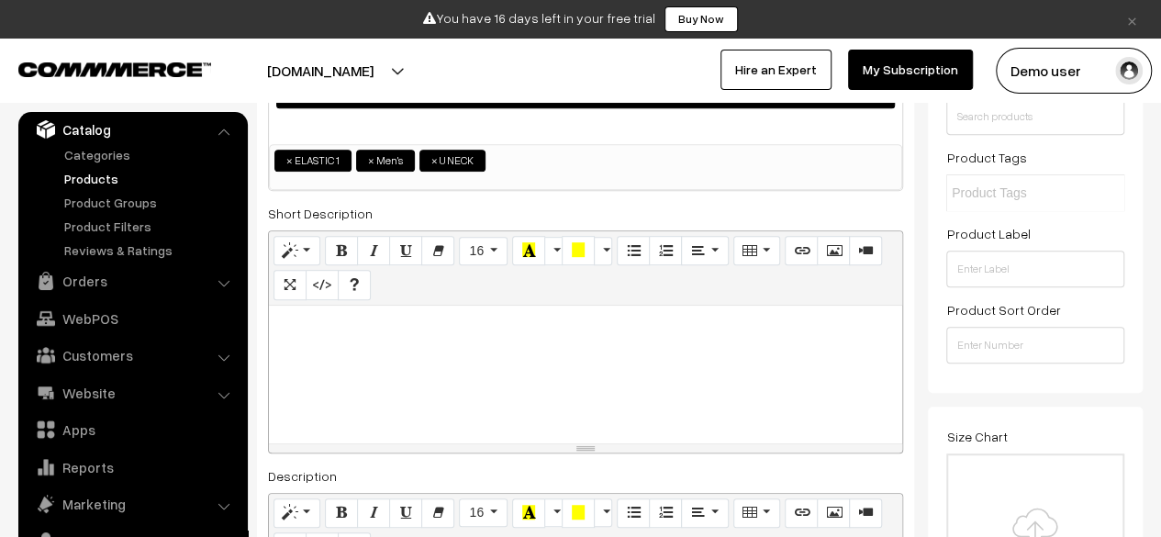
scroll to position [336, 0]
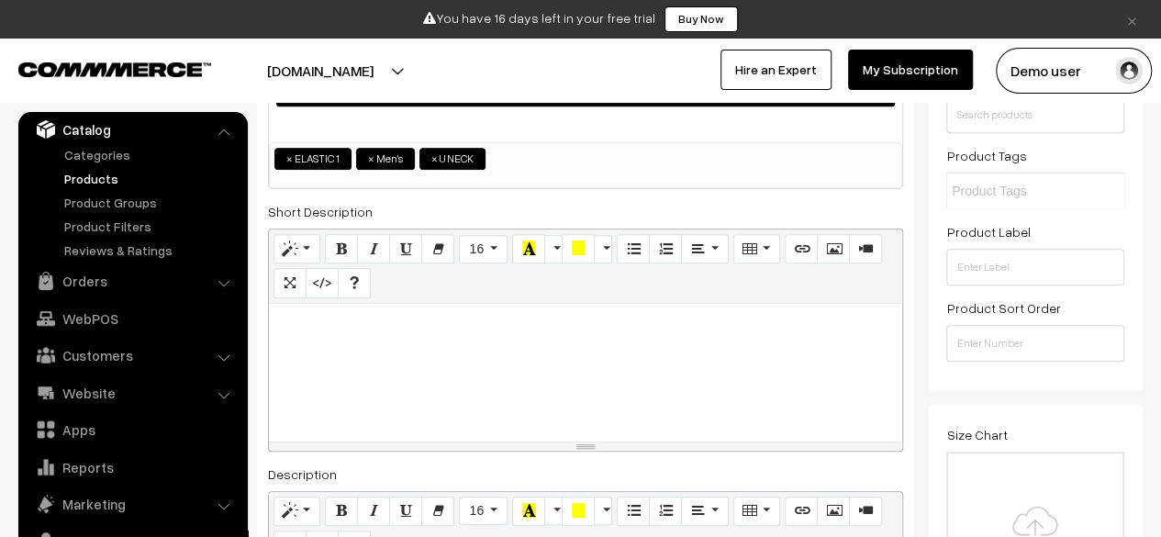
paste div
click at [389, 330] on p at bounding box center [585, 324] width 615 height 22
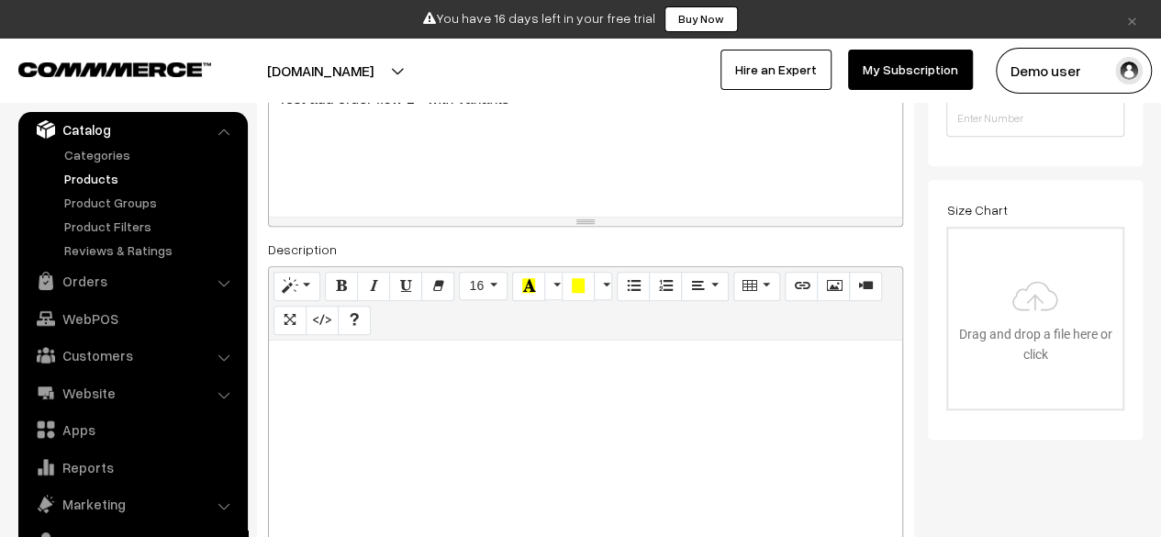
paste div
click at [486, 394] on div at bounding box center [585, 455] width 633 height 229
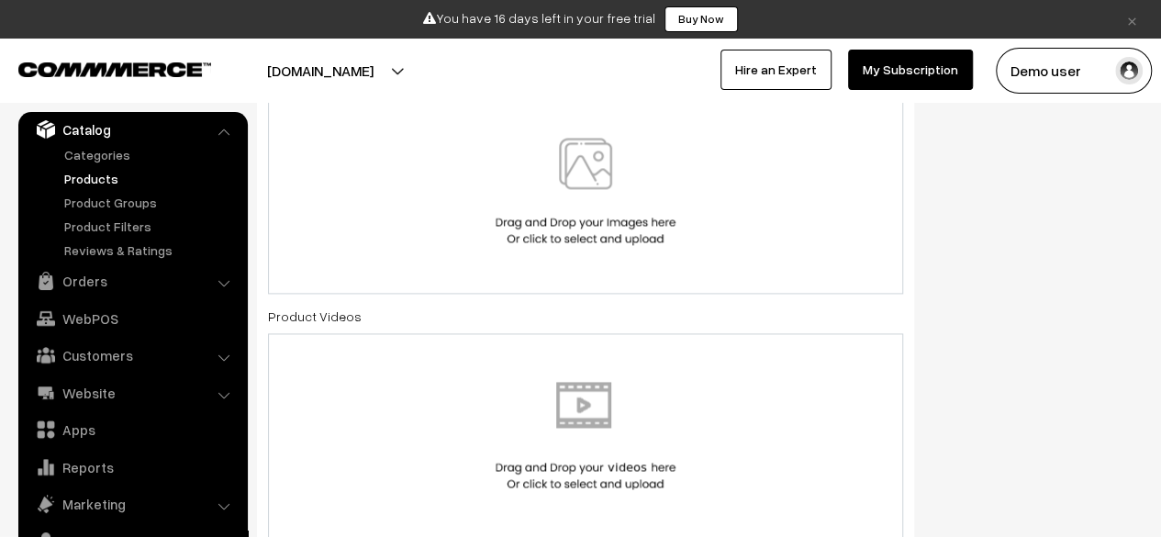
scroll to position [1141, 0]
click at [586, 186] on img at bounding box center [585, 192] width 189 height 107
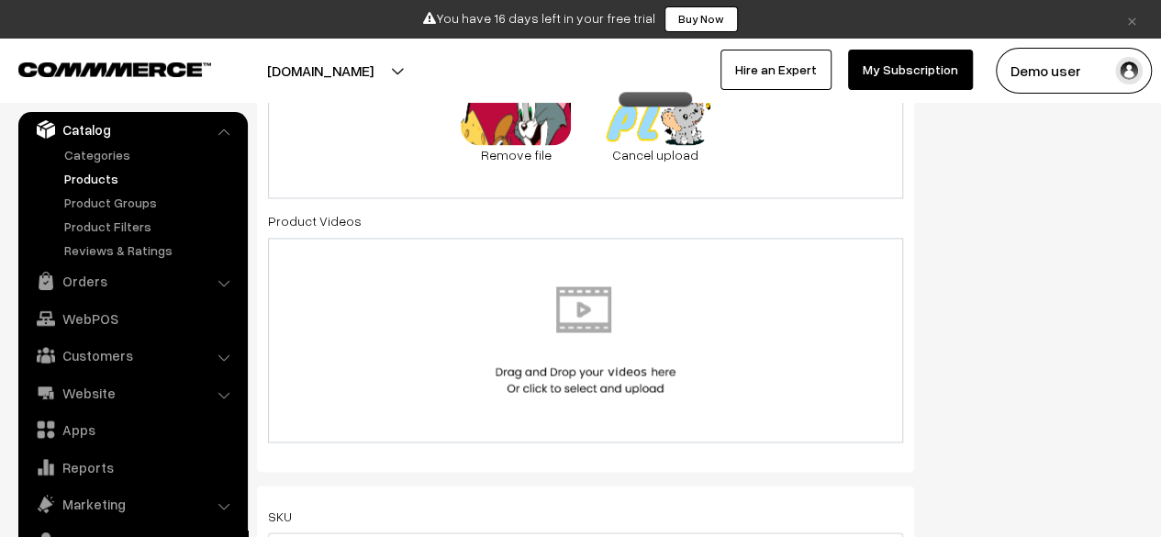
scroll to position [1233, 0]
click at [734, 345] on div at bounding box center [585, 337] width 597 height 107
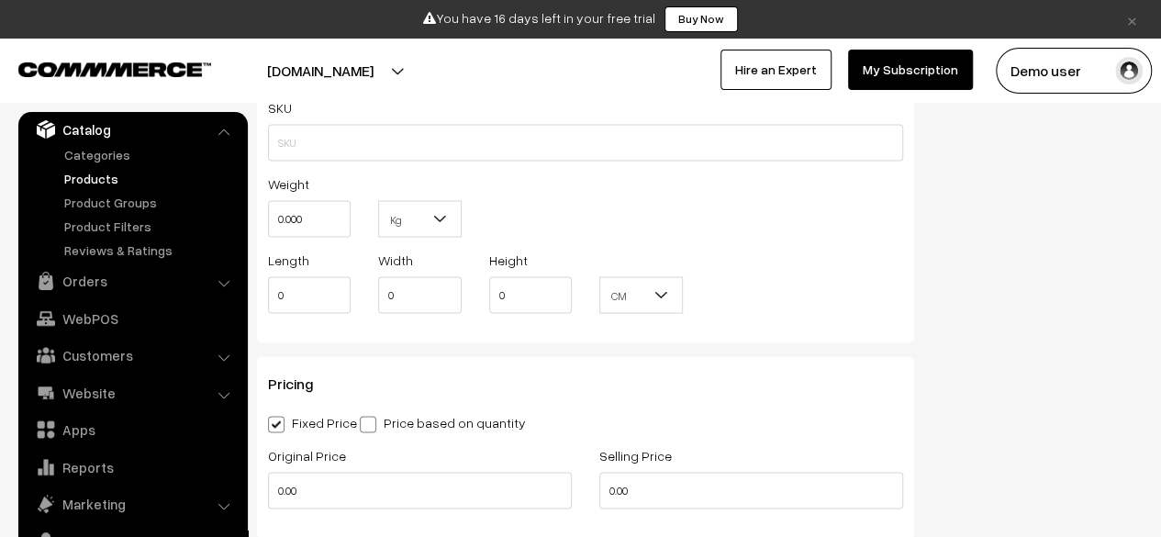
scroll to position [1627, 0]
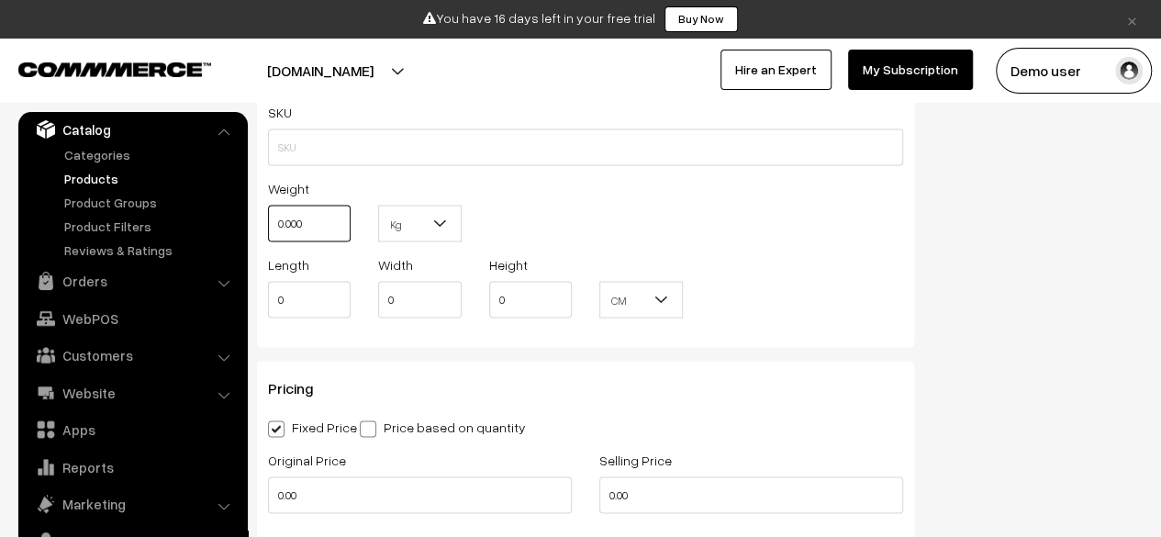
click at [315, 236] on input "0.000" at bounding box center [309, 223] width 83 height 37
click at [315, 236] on input "1" at bounding box center [309, 223] width 83 height 37
type input "10"
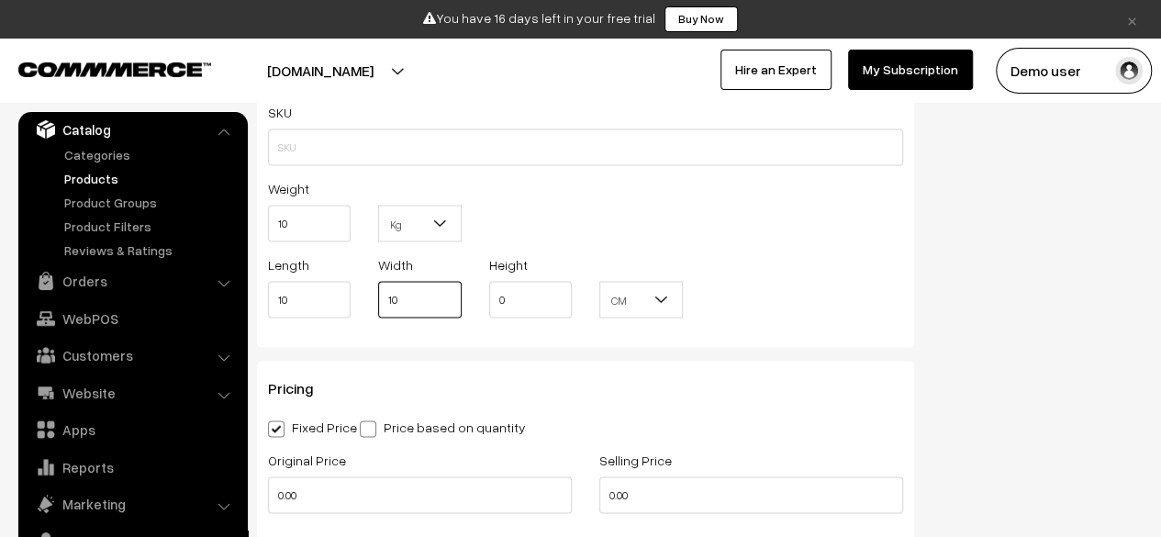
type input "10"
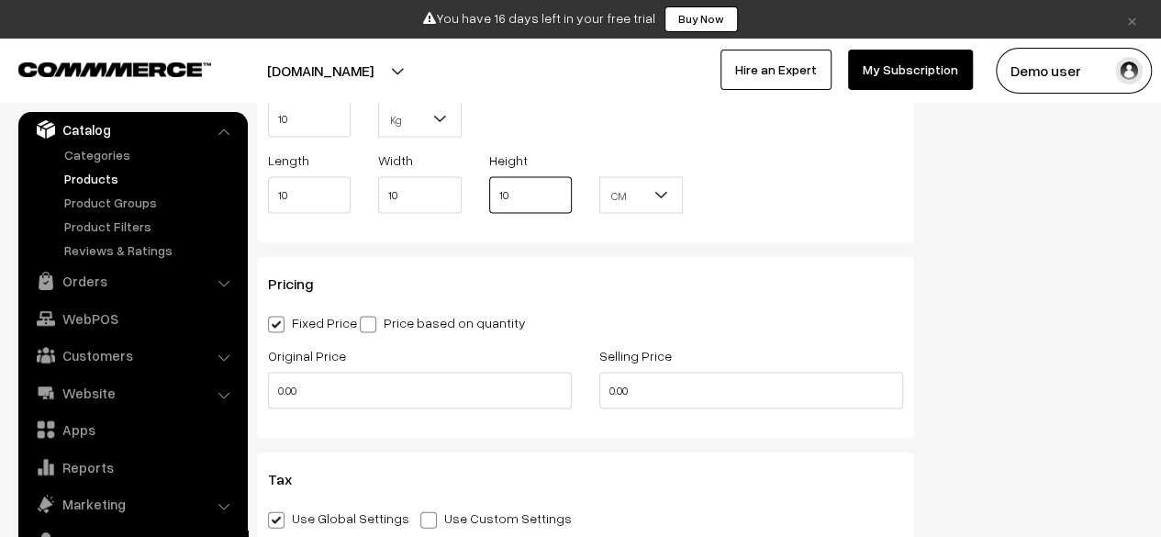
scroll to position [1747, 0]
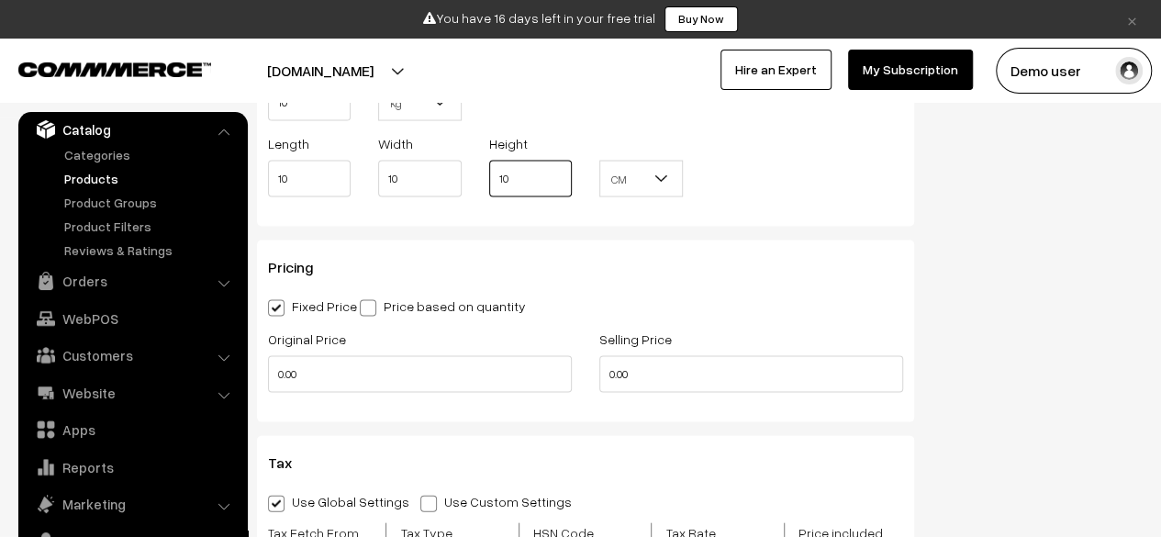
type input "10"
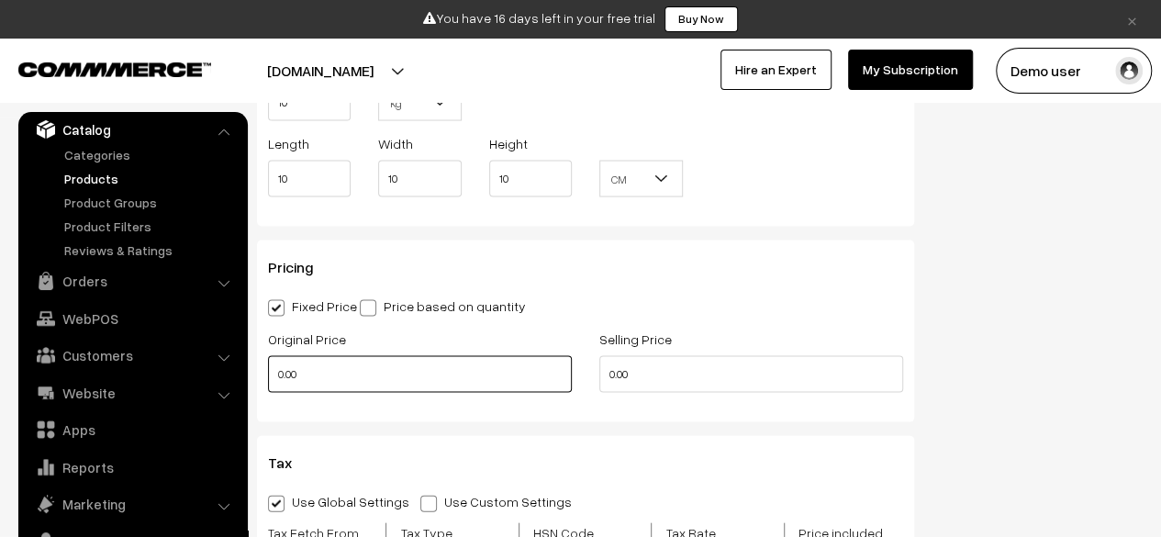
click at [367, 366] on input "0.00" at bounding box center [420, 374] width 304 height 37
type input "2000"
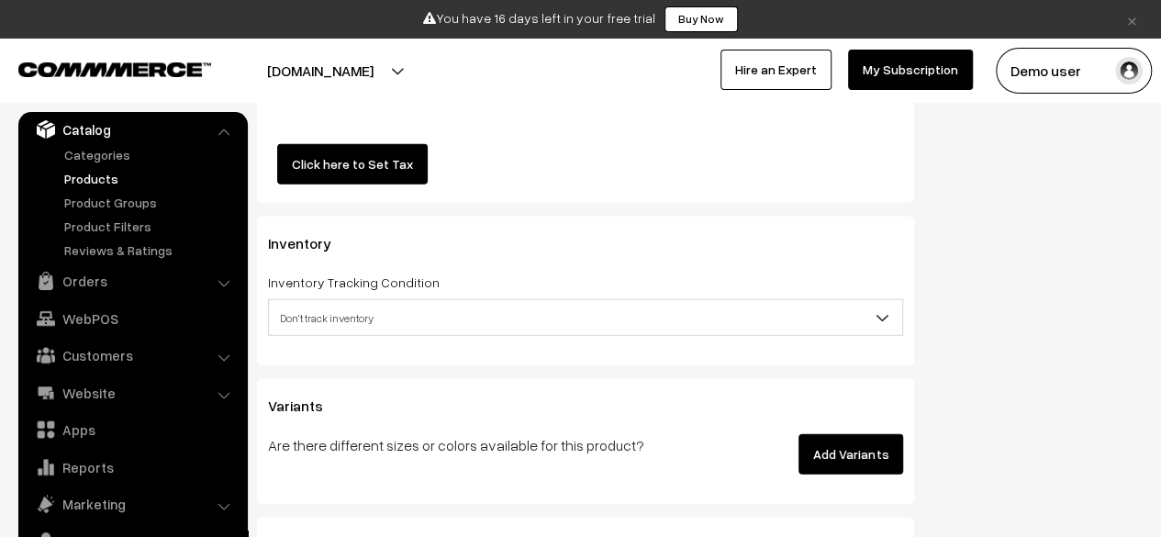
scroll to position [2313, 0]
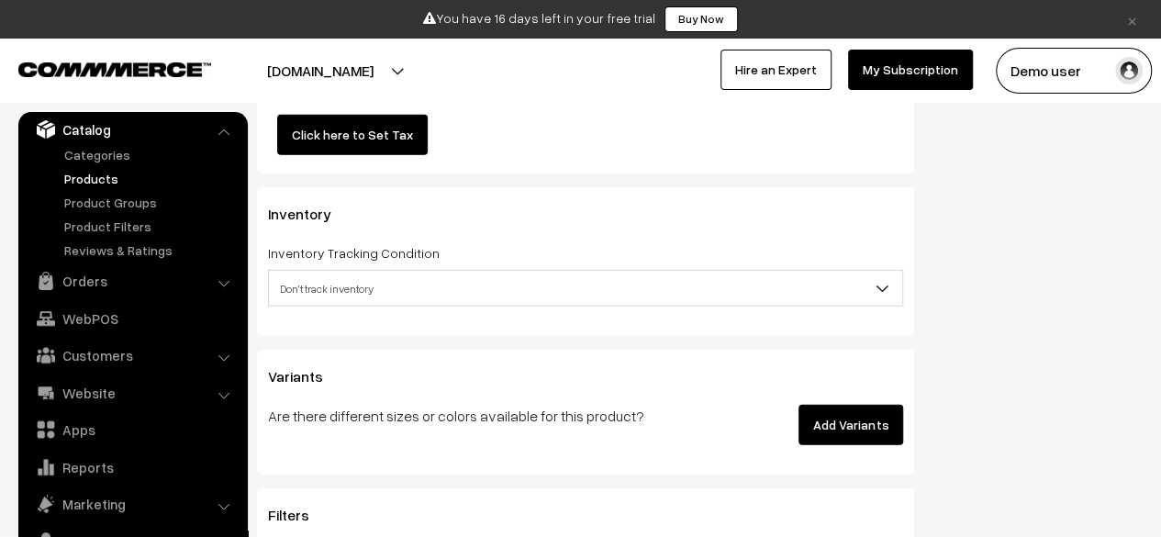
type input "1000"
click at [816, 382] on div "Variants Are there different sizes or colors available for this product? Add Va…" at bounding box center [585, 412] width 657 height 124
click at [853, 409] on button "Add Variants" at bounding box center [851, 425] width 105 height 40
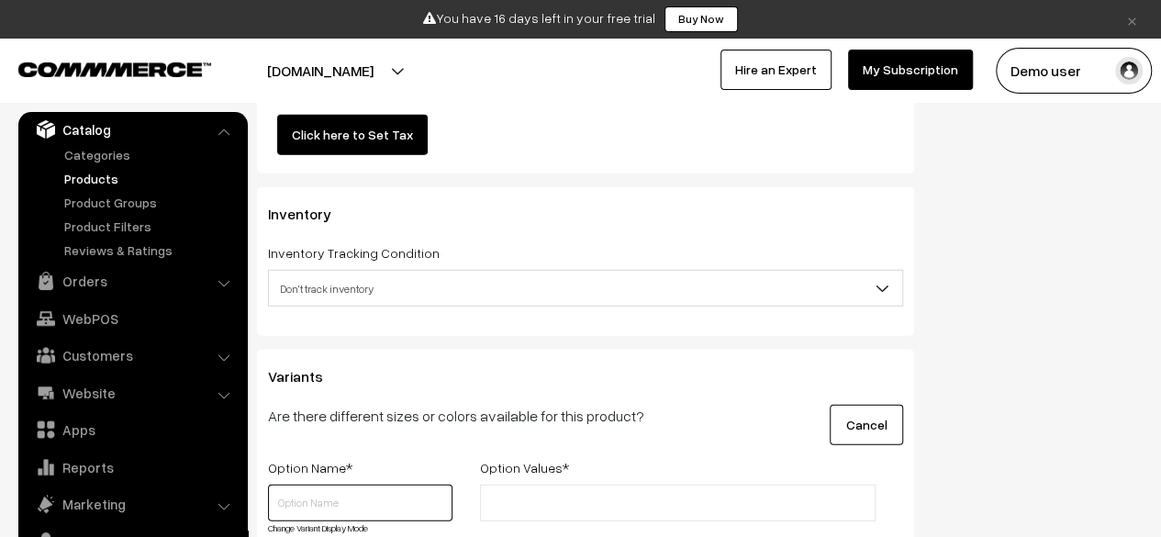
click at [384, 485] on input "text" at bounding box center [360, 503] width 184 height 37
type input "color"
type input "r"
type input "Red"
type input "Blue"
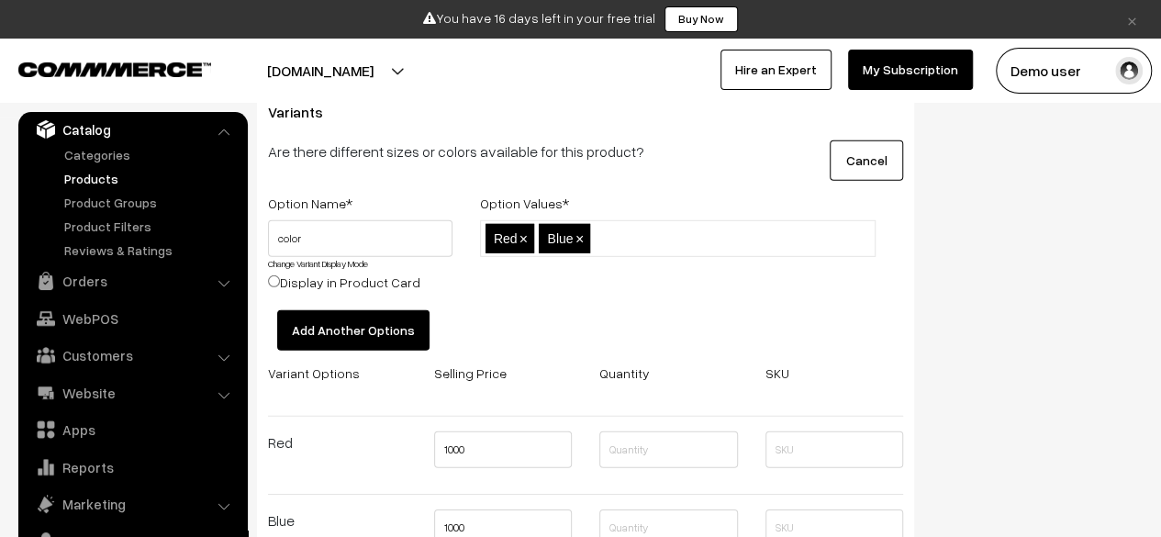
scroll to position [2587, 0]
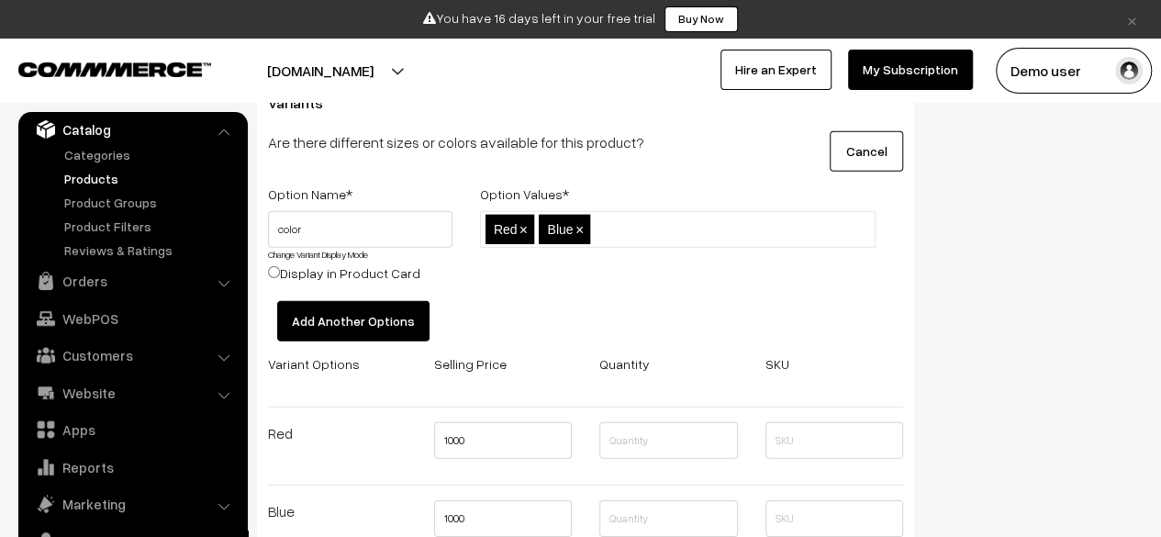
click at [361, 309] on button "Add Another Options" at bounding box center [353, 321] width 152 height 40
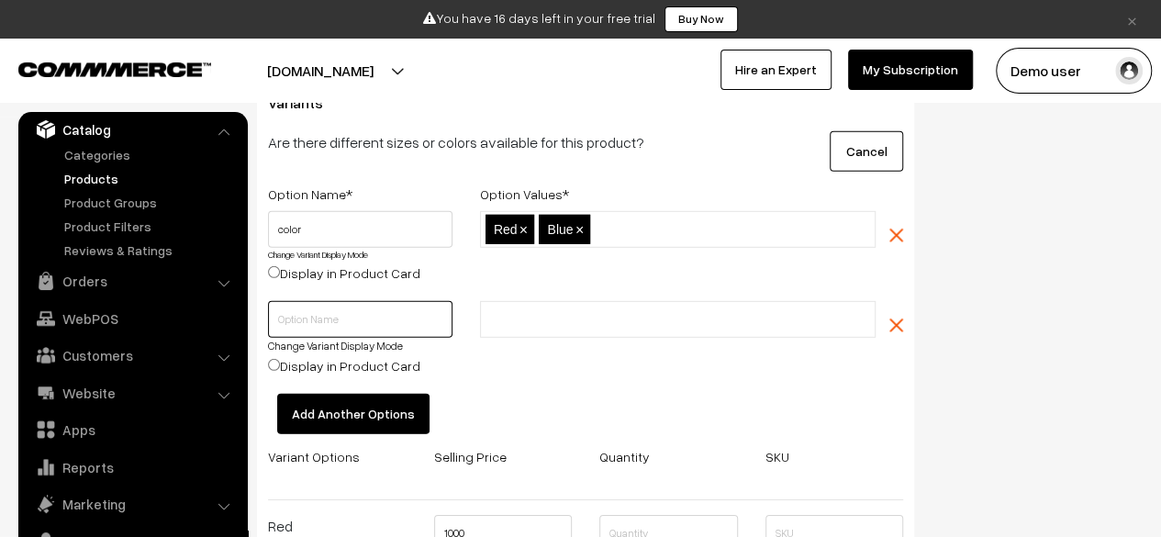
click at [378, 307] on input "text" at bounding box center [360, 319] width 184 height 37
type input "Size"
type input "Small"
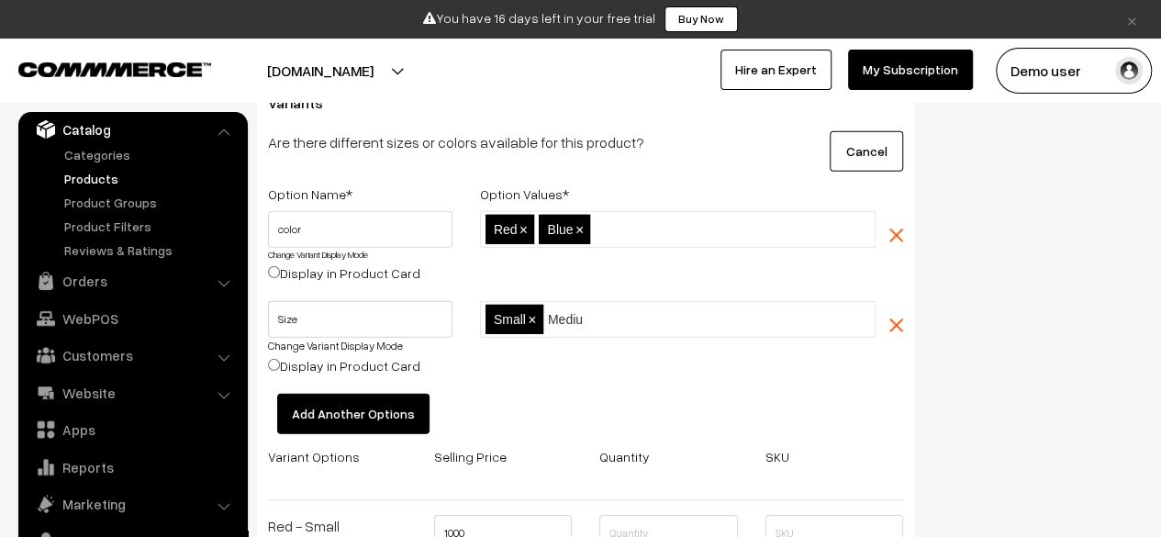
type input "Medium"
click at [553, 347] on div "Small,Medium Small × Medium ×" at bounding box center [678, 347] width 424 height 93
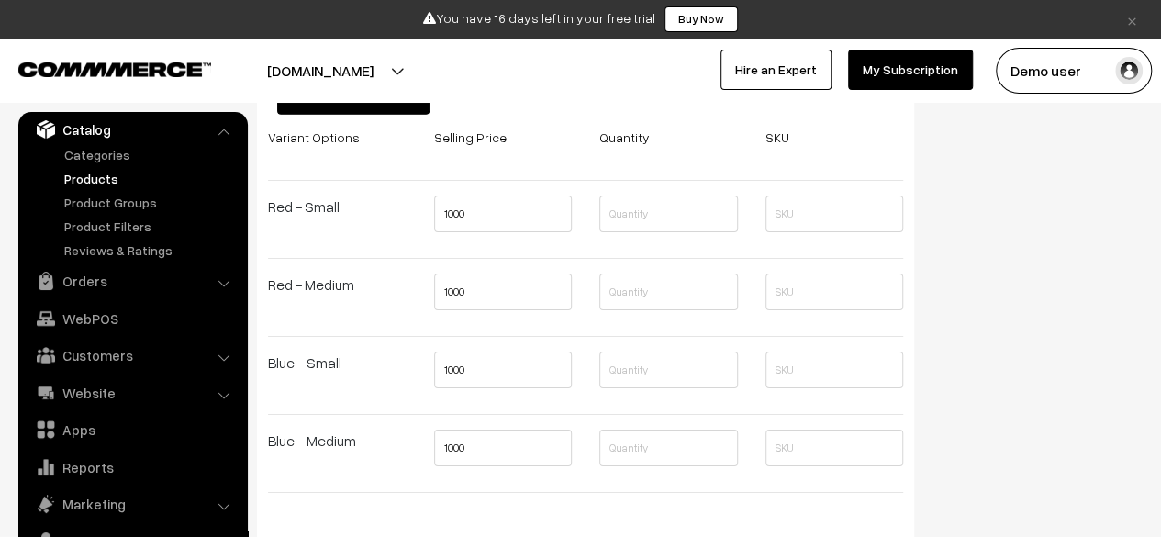
scroll to position [2905, 0]
click at [489, 278] on input "1000" at bounding box center [503, 292] width 139 height 37
type input "300"
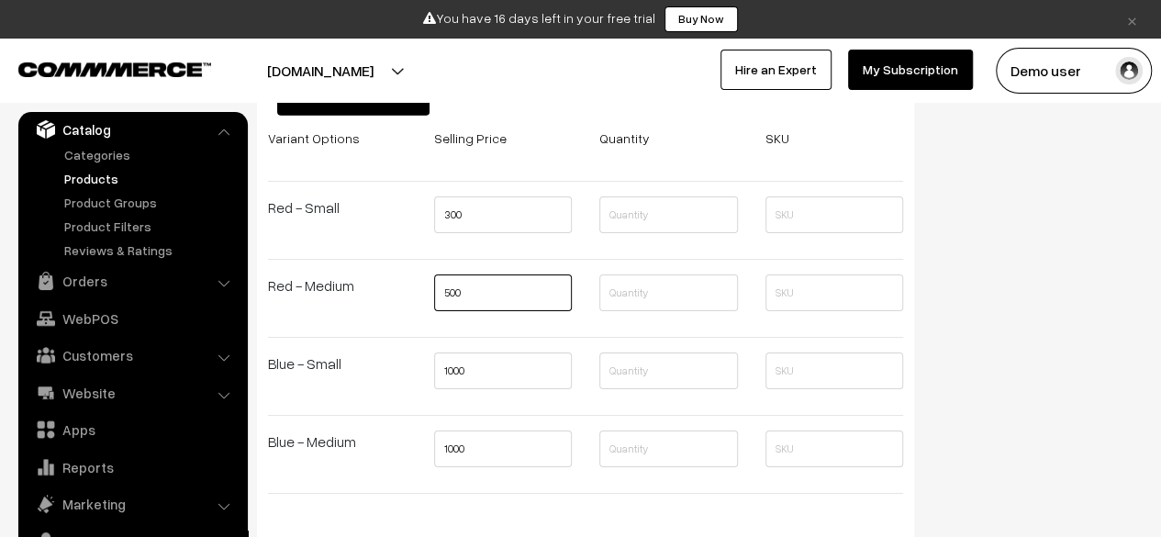
type input "500"
type input "700"
type input "8"
type input "1000"
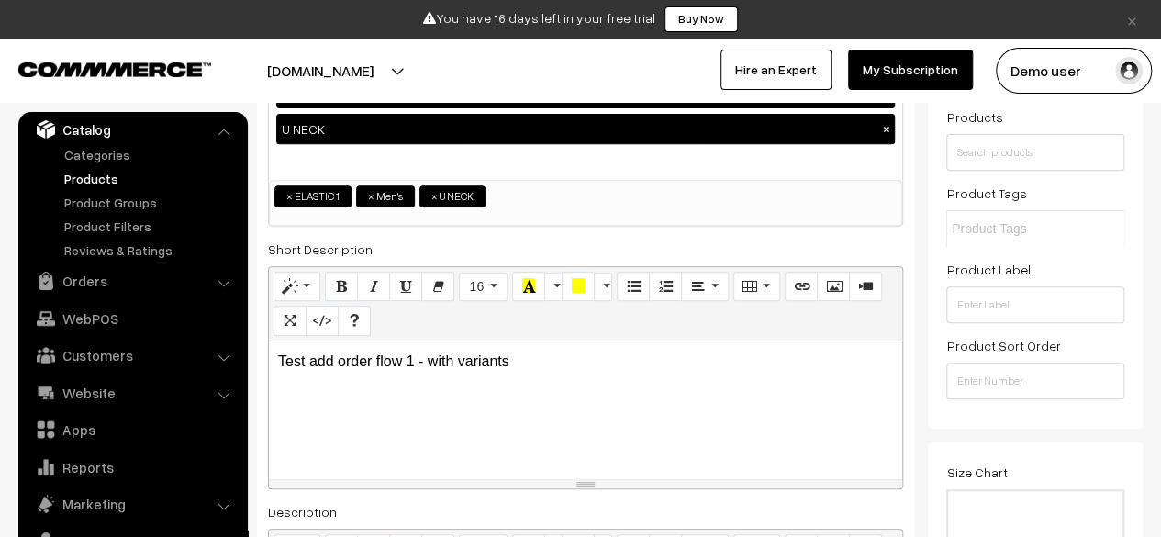
scroll to position [0, 0]
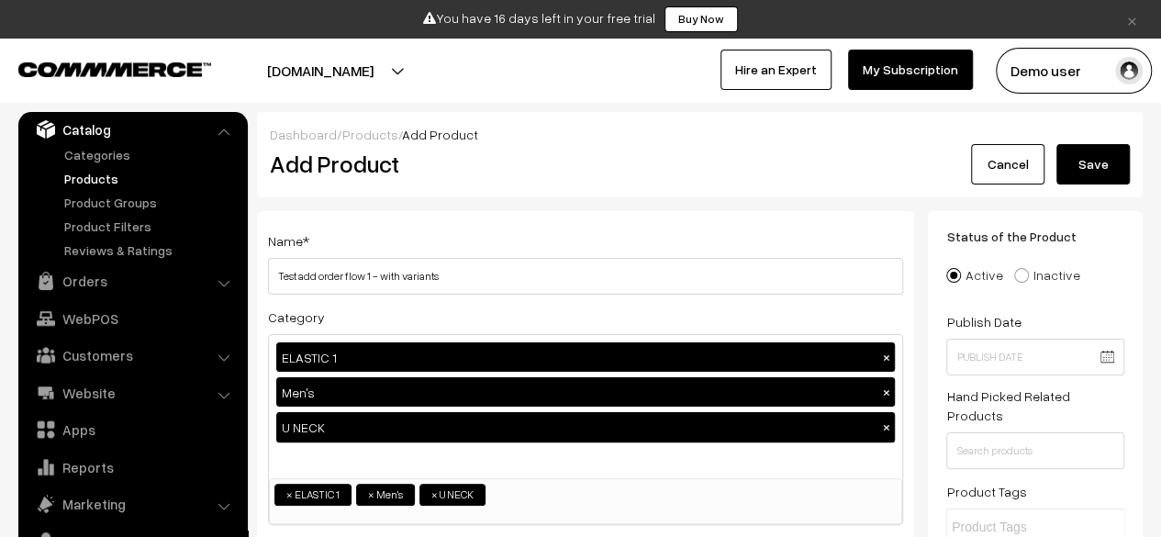
click at [1114, 183] on button "Save" at bounding box center [1092, 164] width 73 height 40
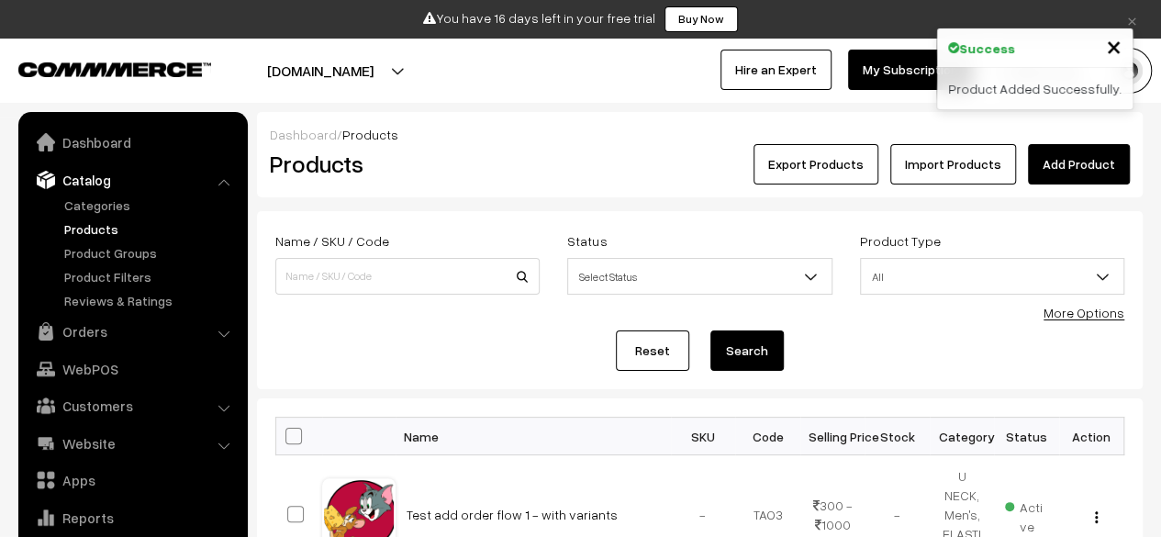
scroll to position [50, 0]
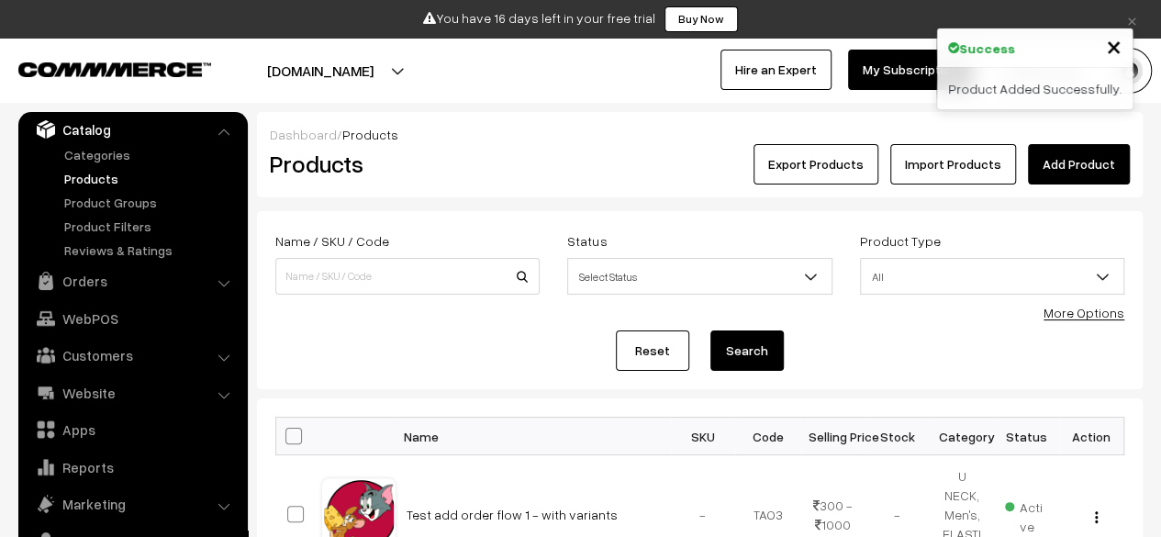
click at [617, 162] on div "Export Products Import Products Add Product" at bounding box center [847, 164] width 565 height 40
click at [108, 288] on link "Orders" at bounding box center [132, 280] width 218 height 33
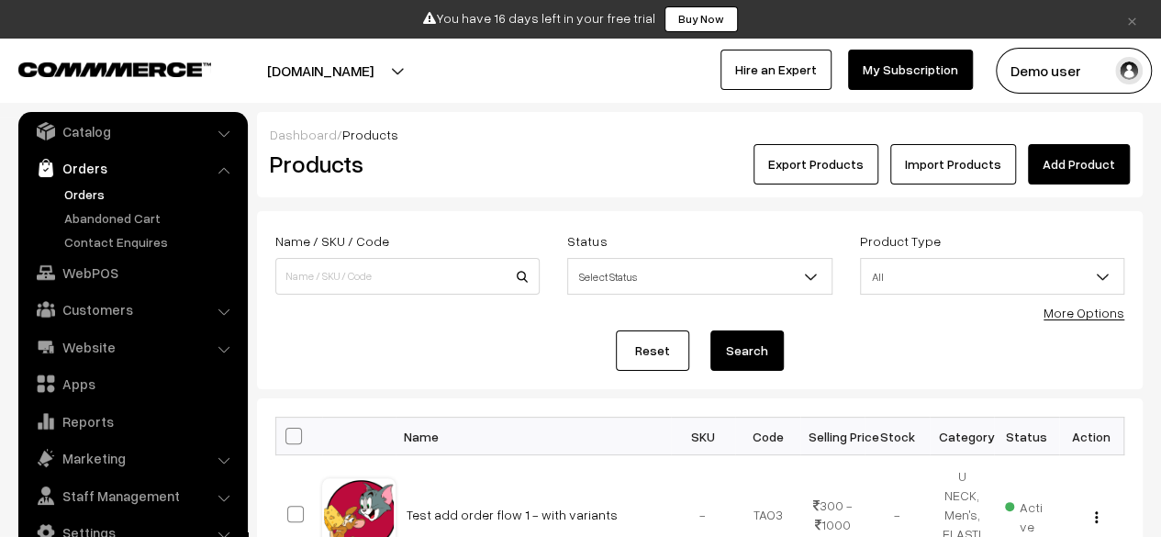
click at [89, 196] on link "Orders" at bounding box center [151, 193] width 182 height 19
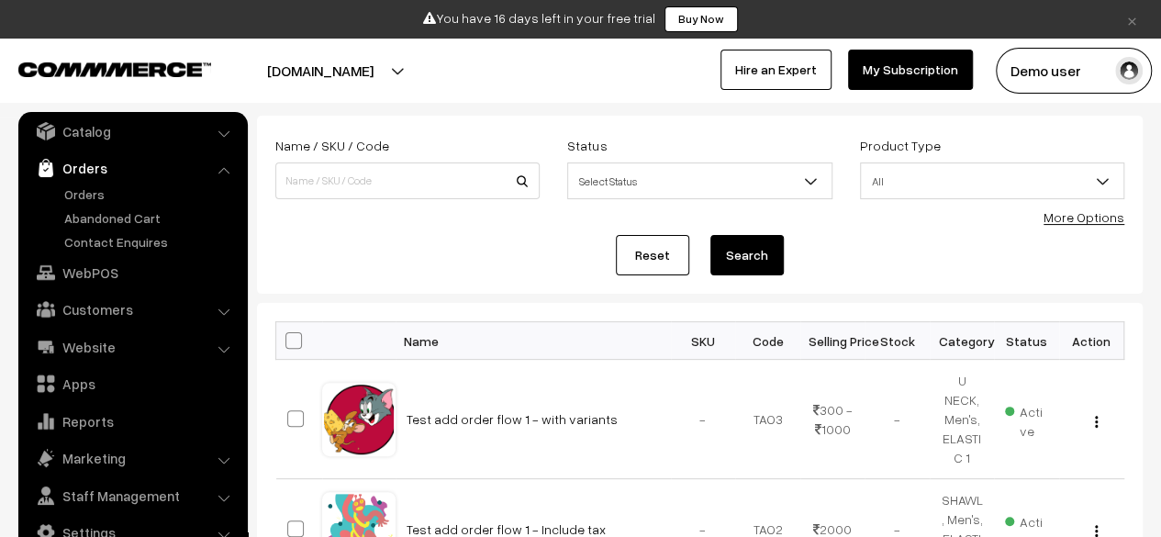
scroll to position [102, 0]
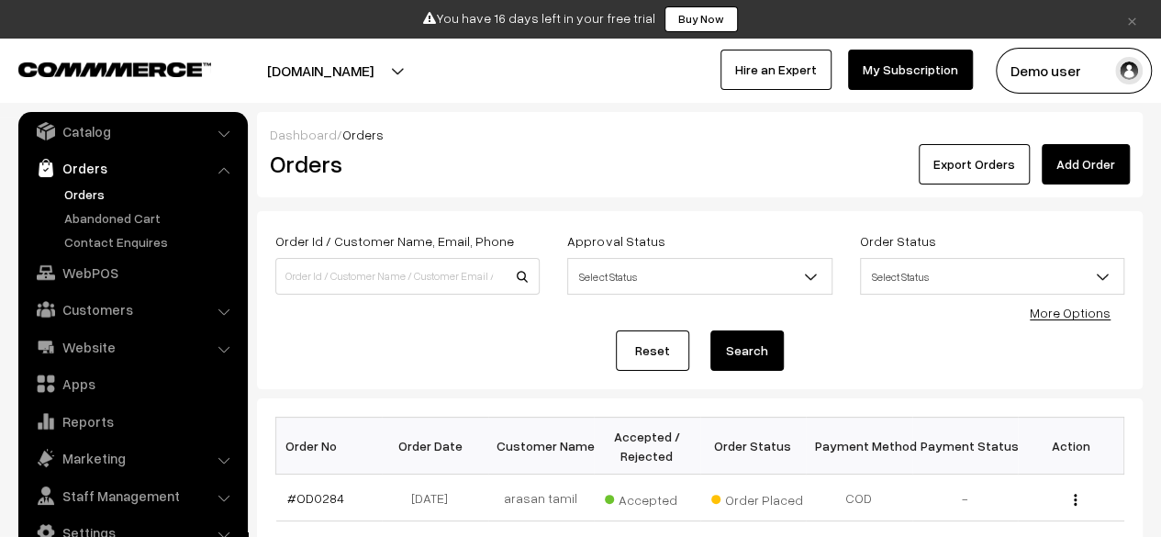
click at [1091, 160] on link "Add Order" at bounding box center [1086, 164] width 88 height 40
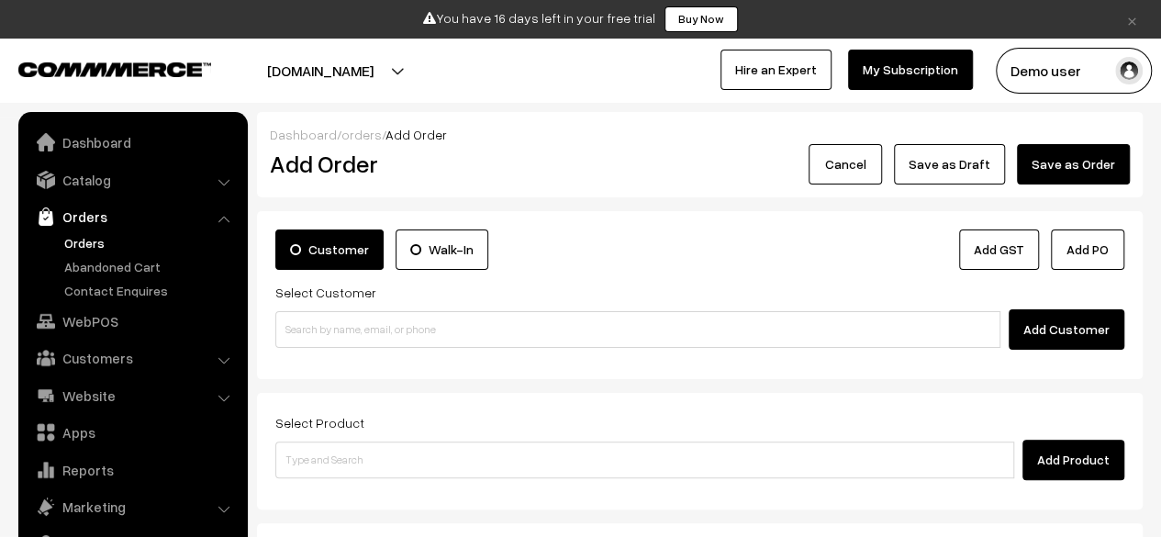
scroll to position [49, 0]
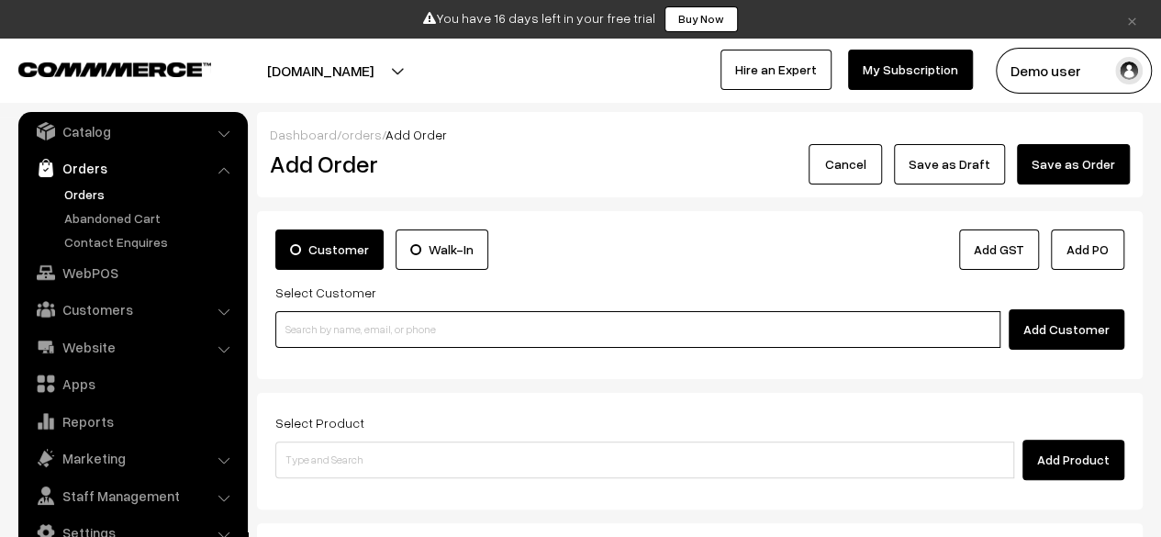
click at [449, 311] on input at bounding box center [637, 329] width 725 height 37
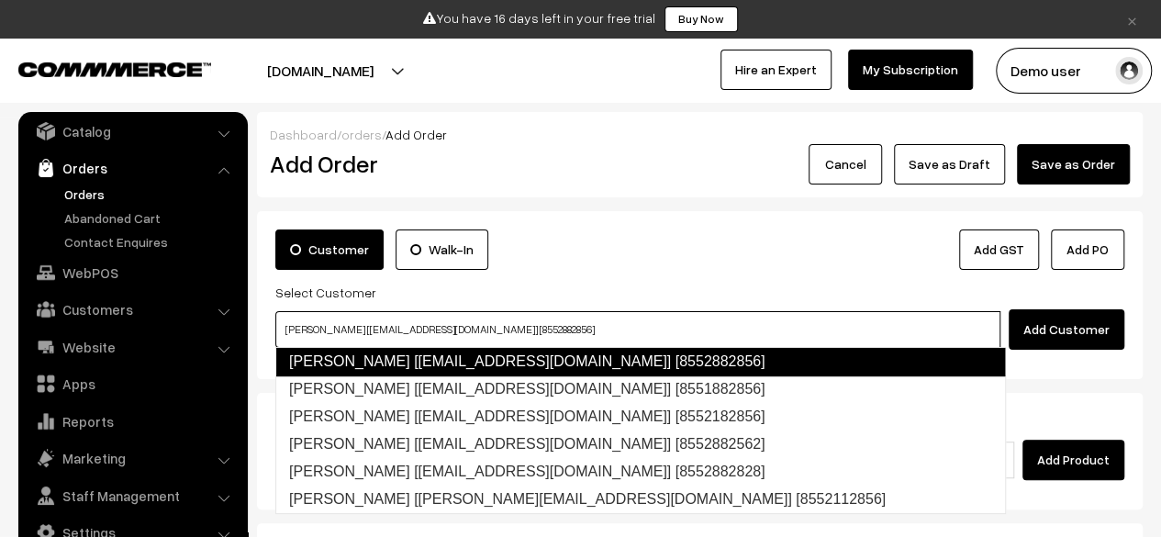
type input "[PERSON_NAME] [[EMAIL_ADDRESS][DOMAIN_NAME]] [8552882856]"
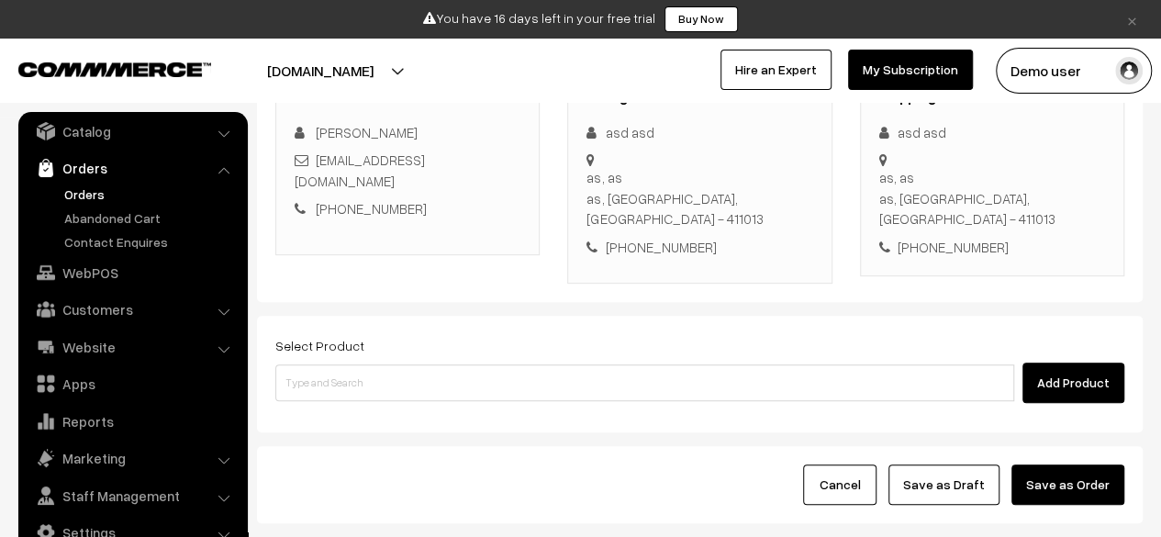
scroll to position [311, 0]
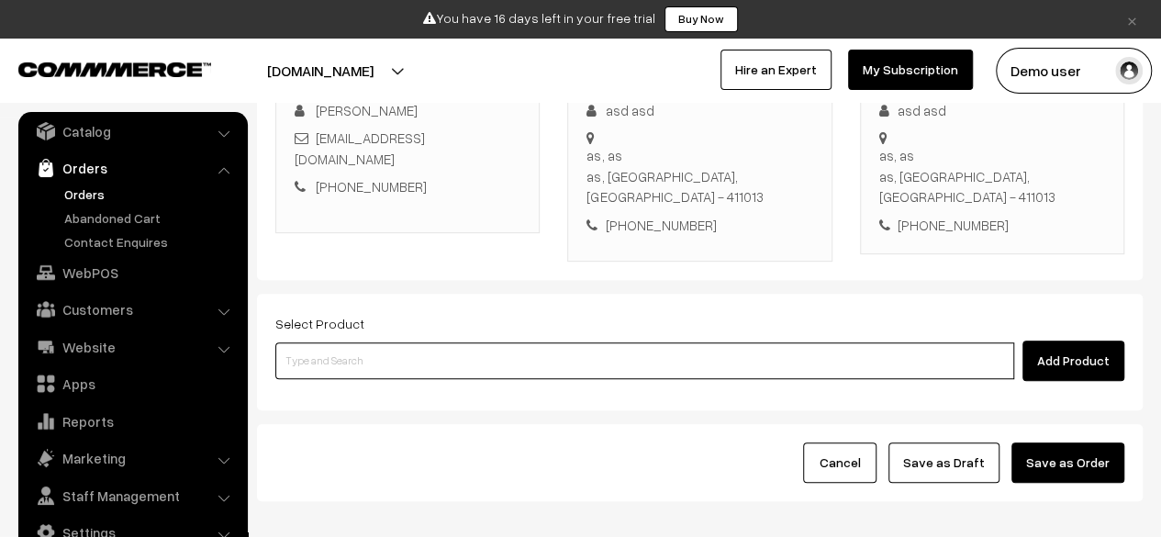
click at [357, 363] on input at bounding box center [644, 360] width 739 height 37
type input "test order"
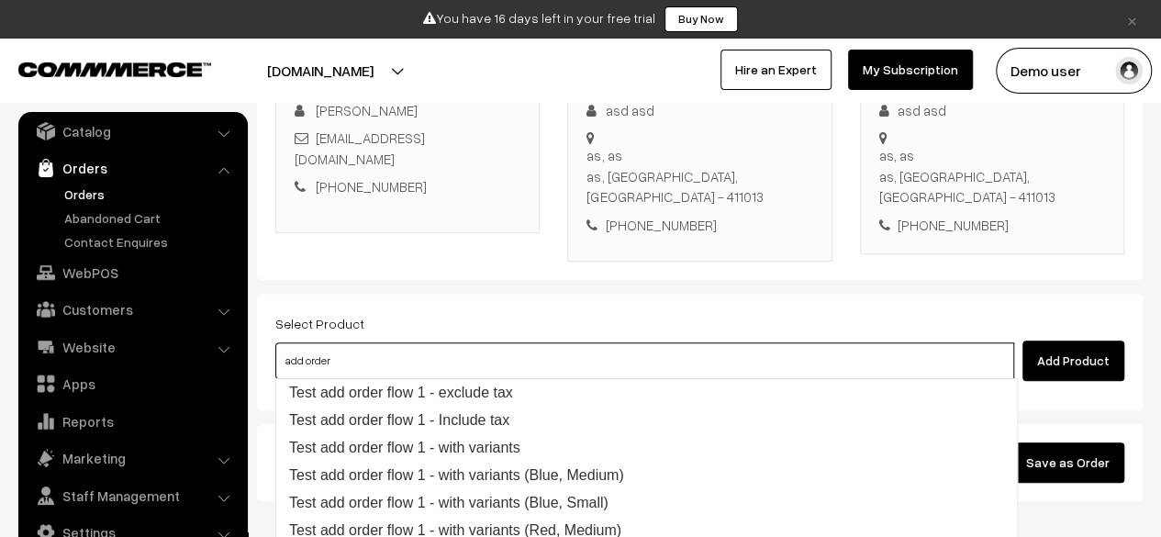
type input "Test add order flow 1 - exclude tax"
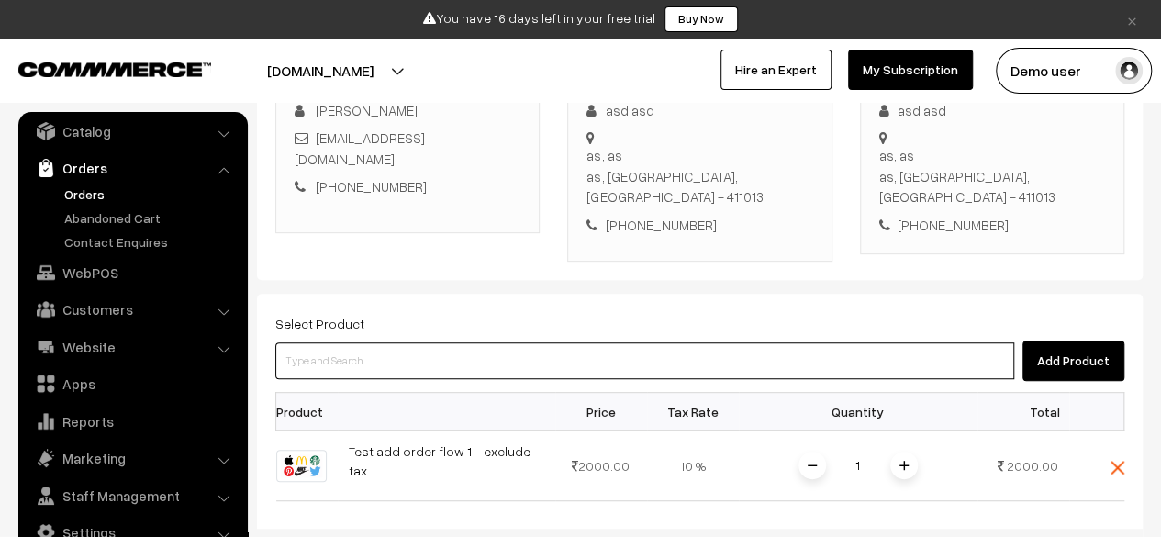
click at [452, 348] on input at bounding box center [644, 360] width 739 height 37
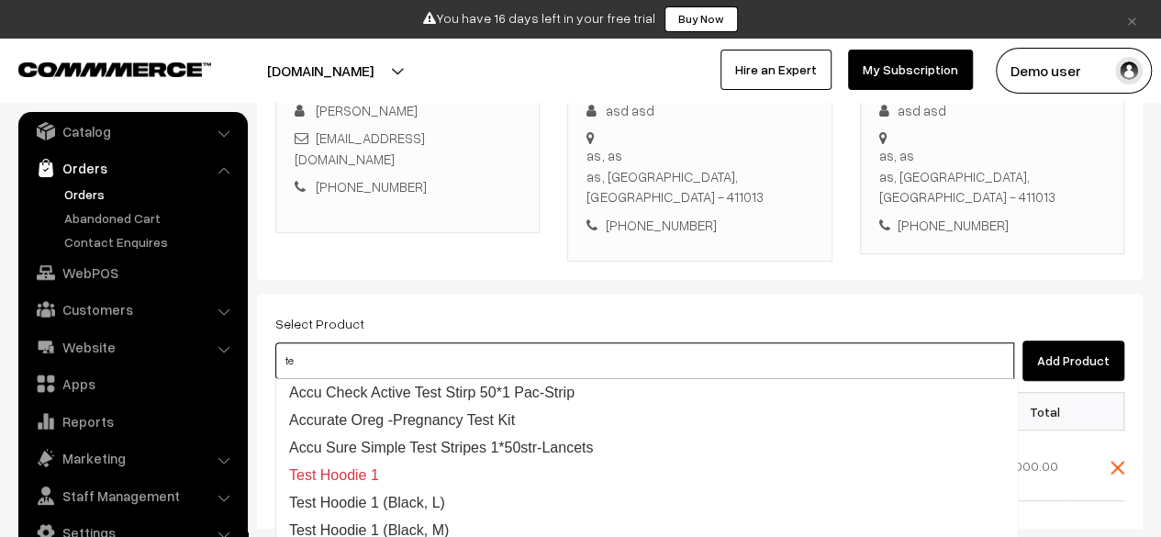
type input "t"
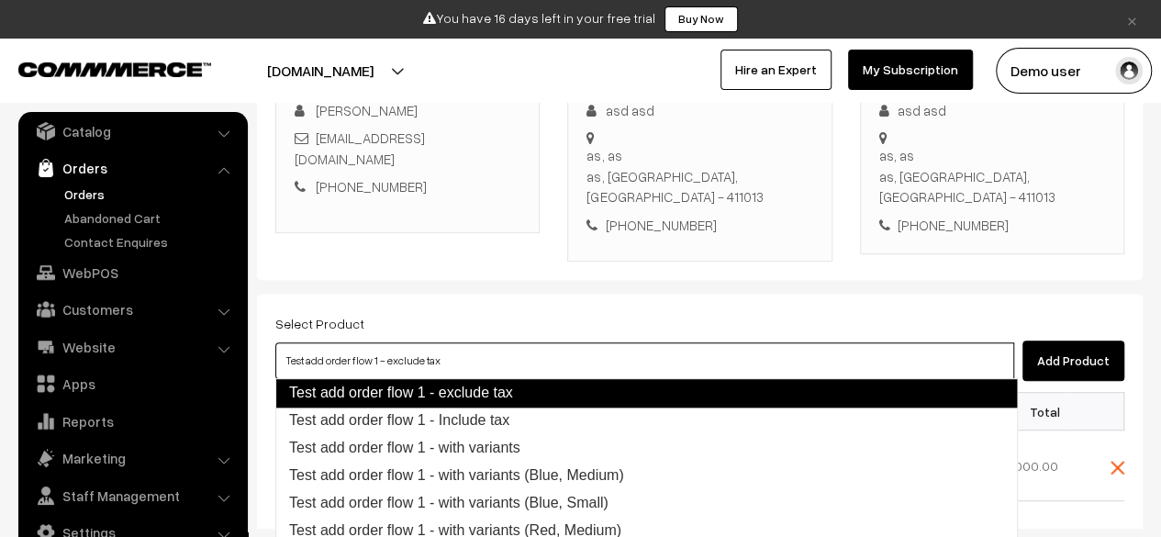
type input "Test add order flow 1 - Include tax"
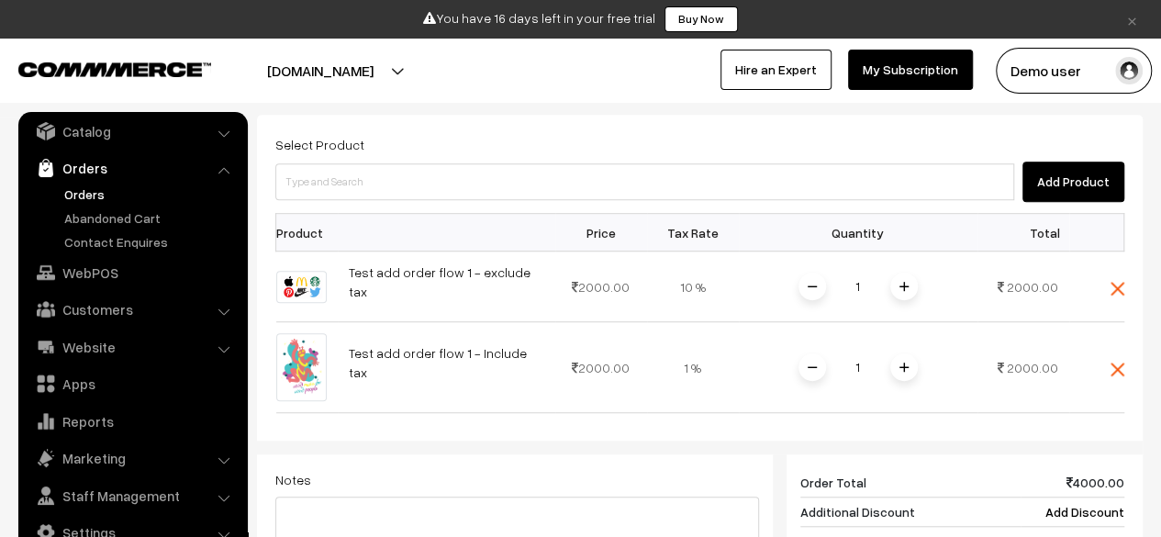
scroll to position [489, 0]
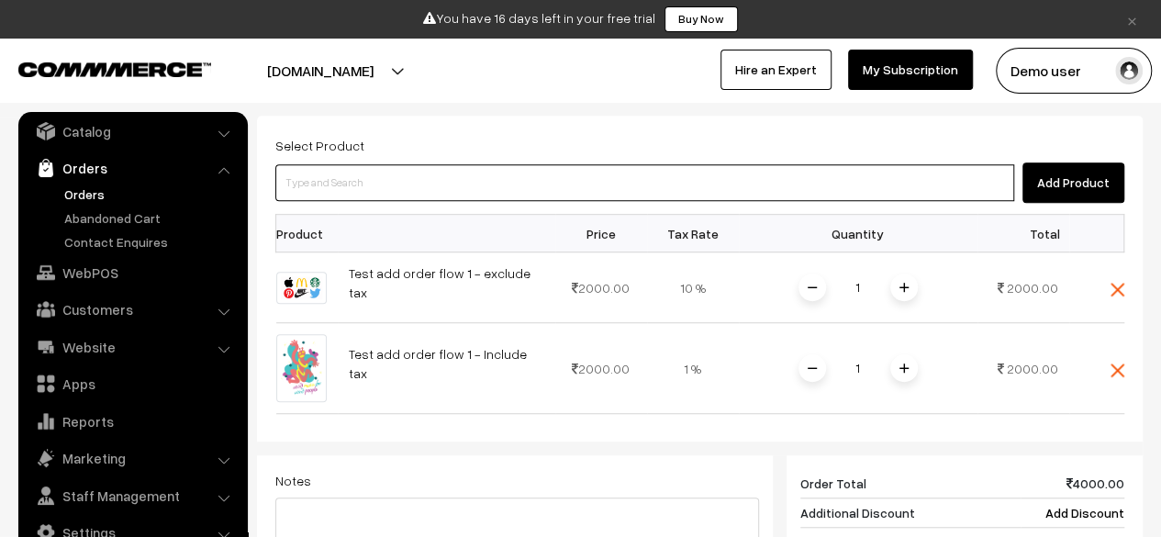
click at [483, 186] on input at bounding box center [644, 182] width 739 height 37
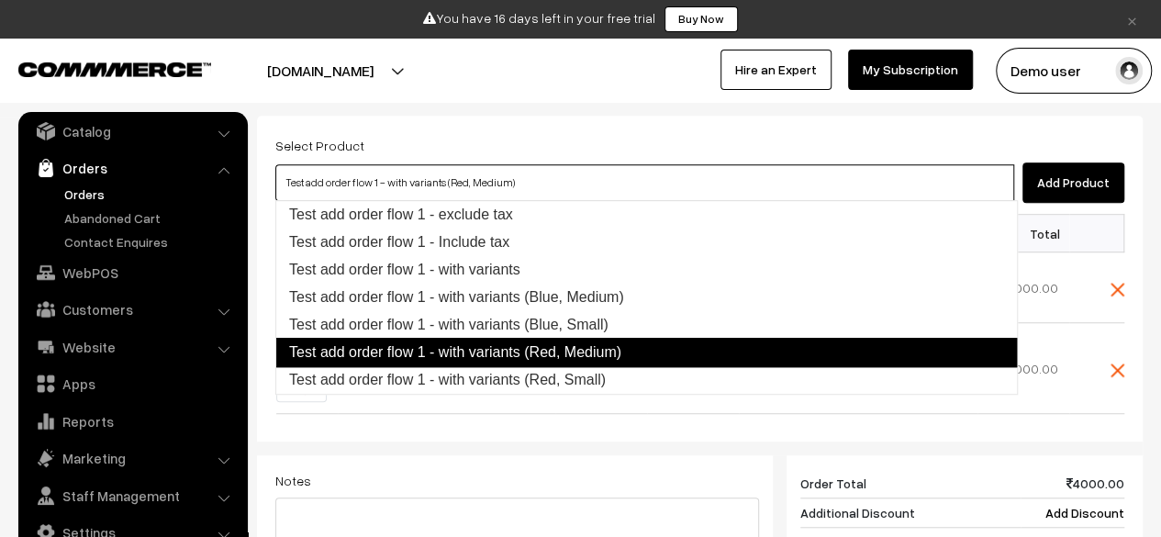
type input "Test add order flow 1 - with variants (Red, Small)"
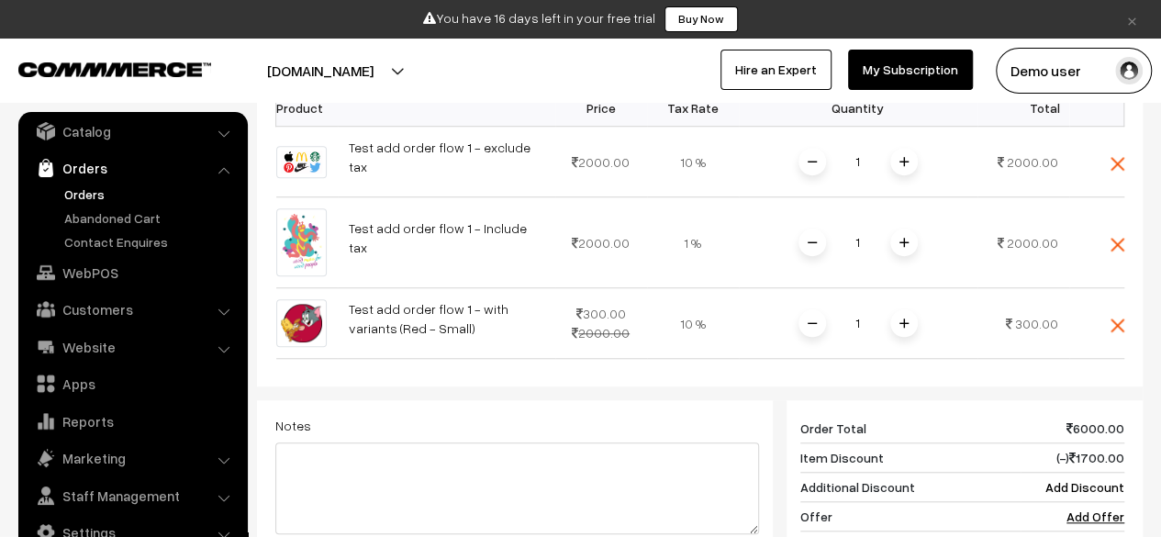
scroll to position [604, 0]
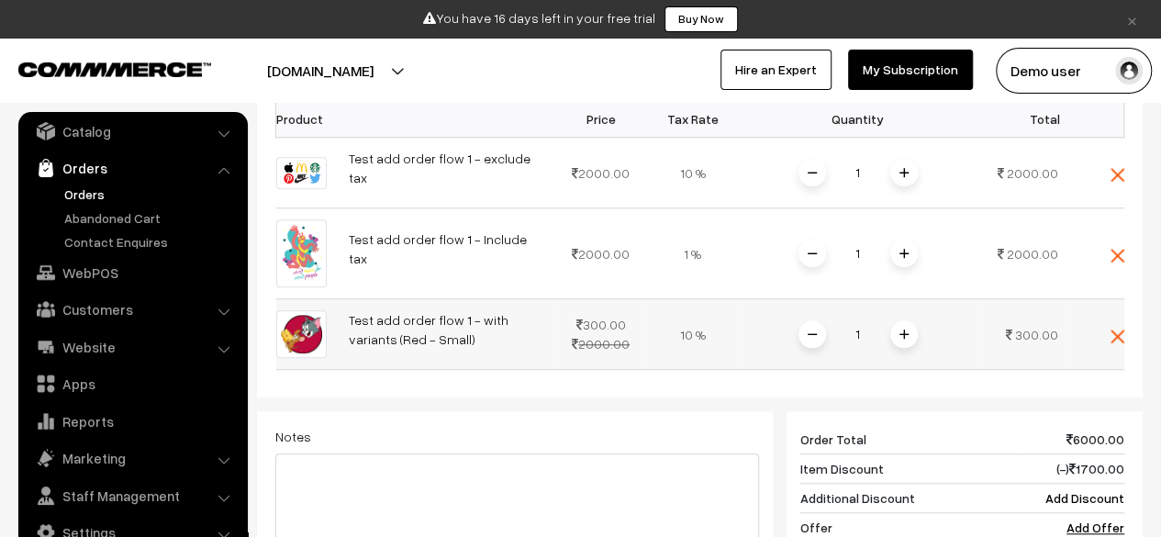
click at [902, 320] on span at bounding box center [904, 334] width 28 height 28
click at [908, 240] on span at bounding box center [904, 254] width 28 height 28
click at [908, 173] on span at bounding box center [904, 173] width 28 height 28
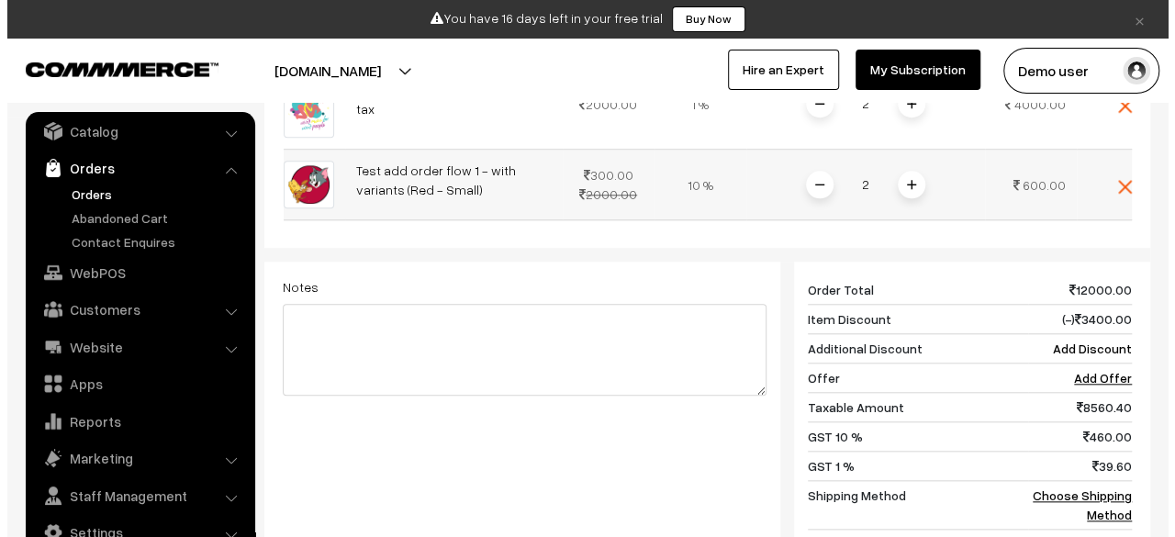
scroll to position [756, 0]
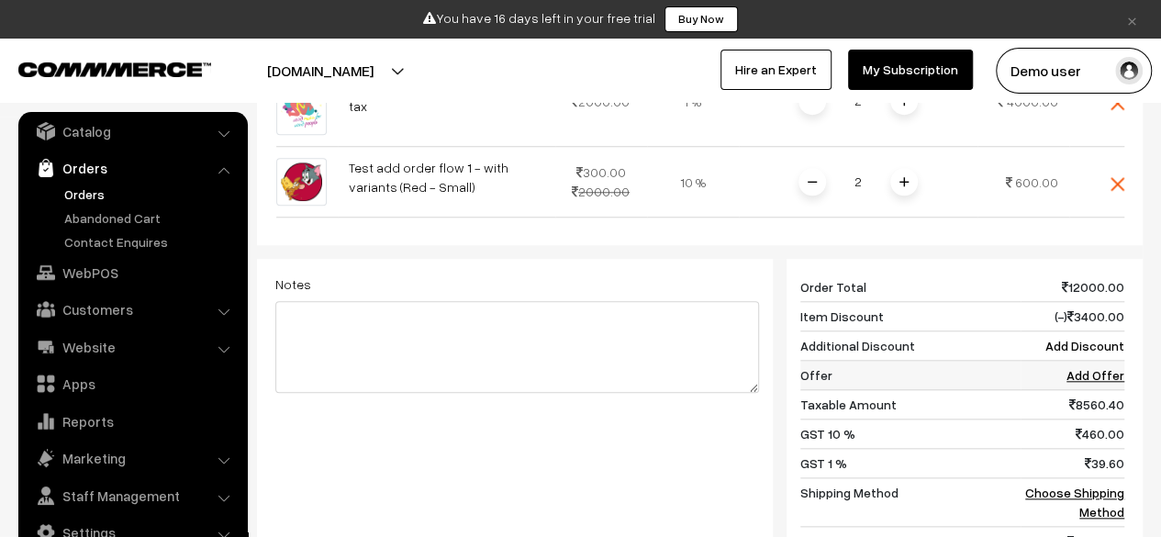
click at [1112, 367] on link "Add Offer" at bounding box center [1096, 375] width 58 height 16
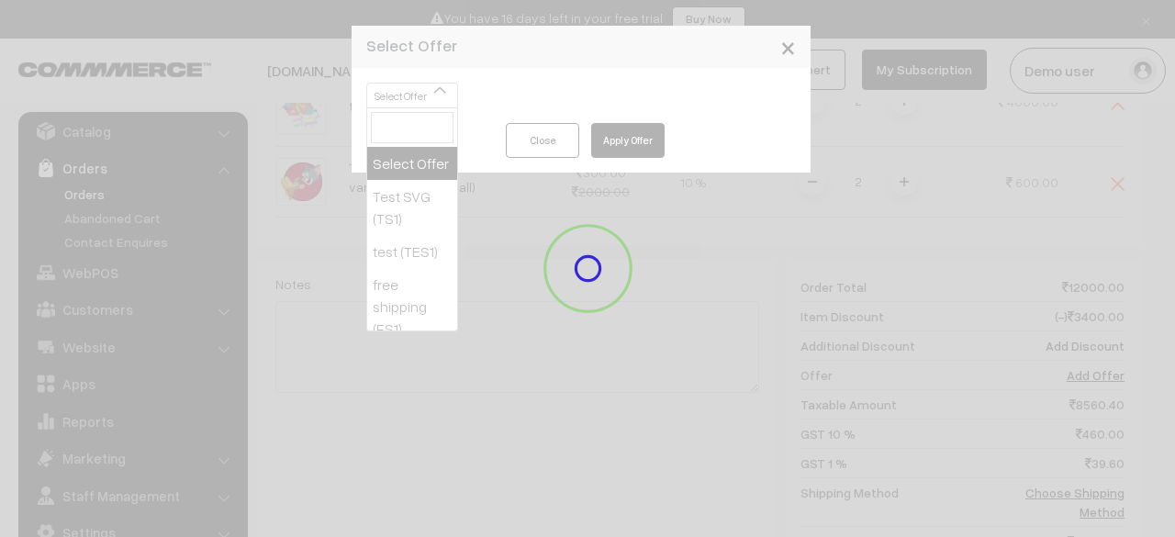
click at [434, 96] on div "Dashboard / orders / Add Order Add Order Cancel Save as Draft Save as Order Sav…" at bounding box center [700, 38] width 886 height 1364
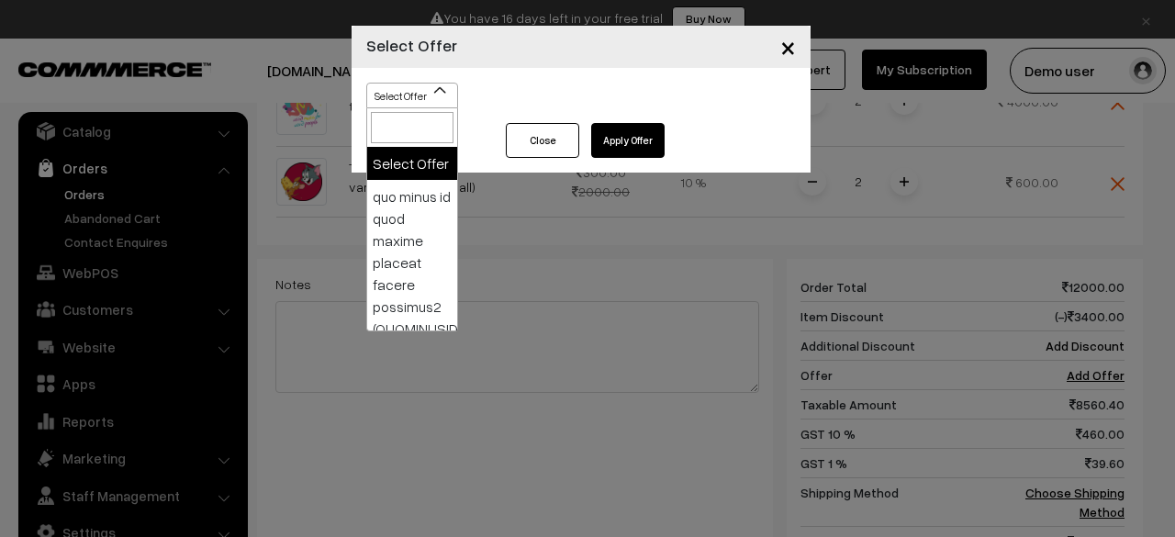
click at [441, 86] on b at bounding box center [440, 90] width 18 height 18
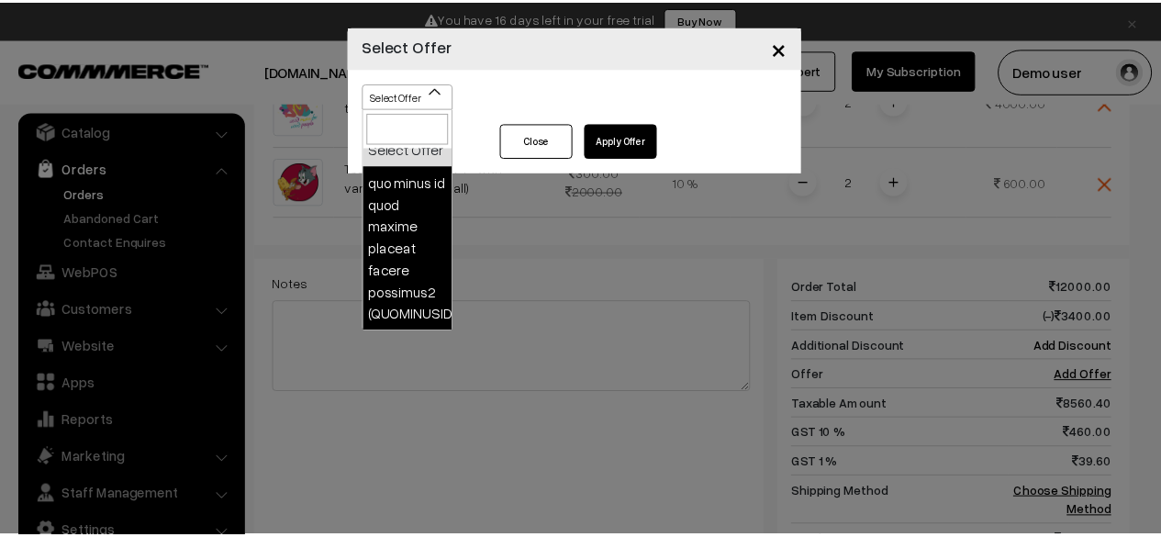
scroll to position [13, 0]
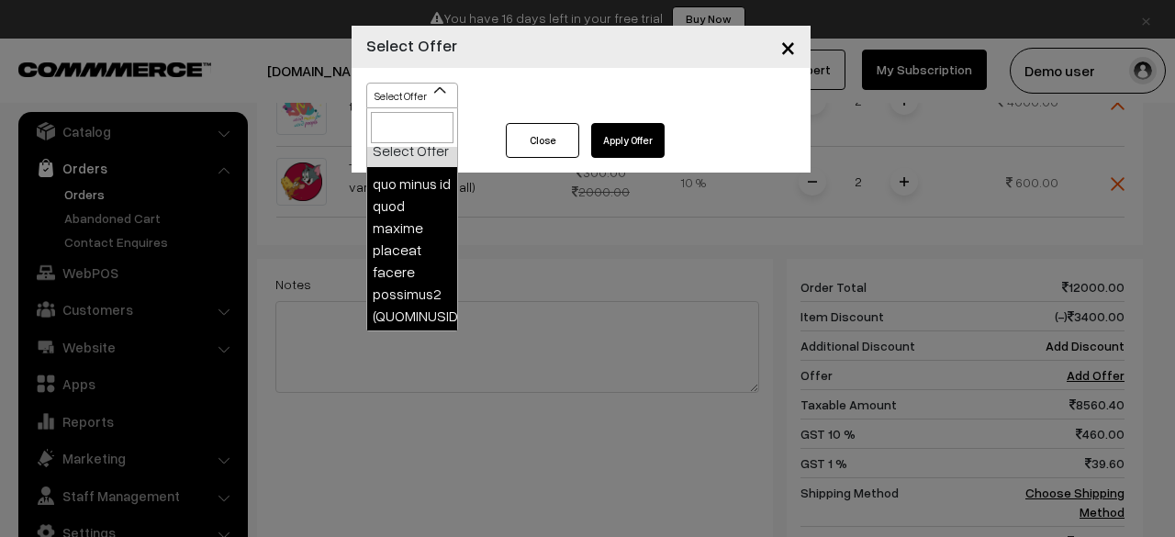
select select "6"
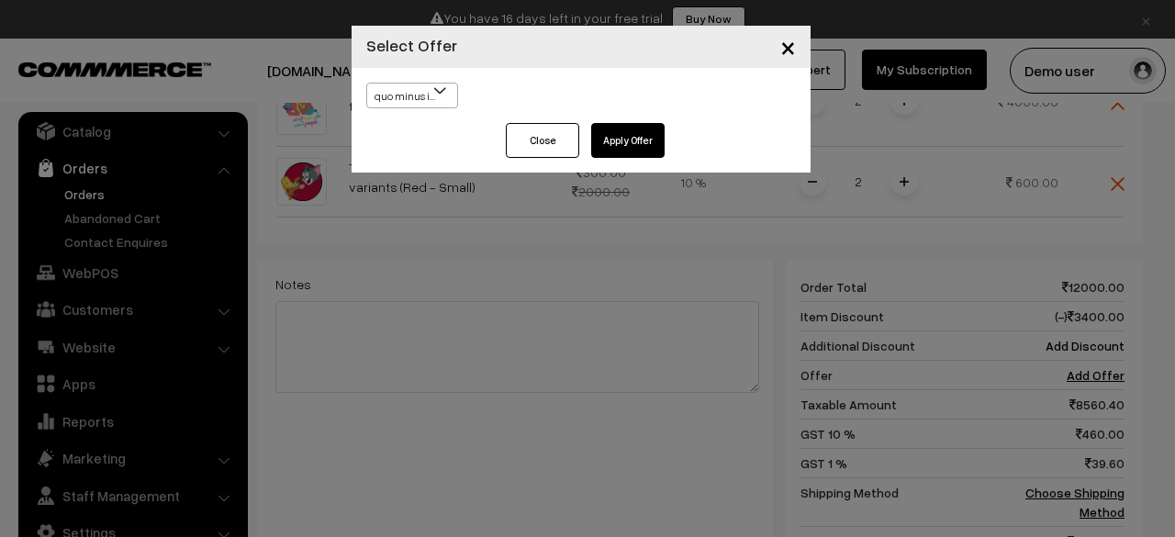
click at [618, 133] on button "Apply Offer" at bounding box center [627, 140] width 73 height 35
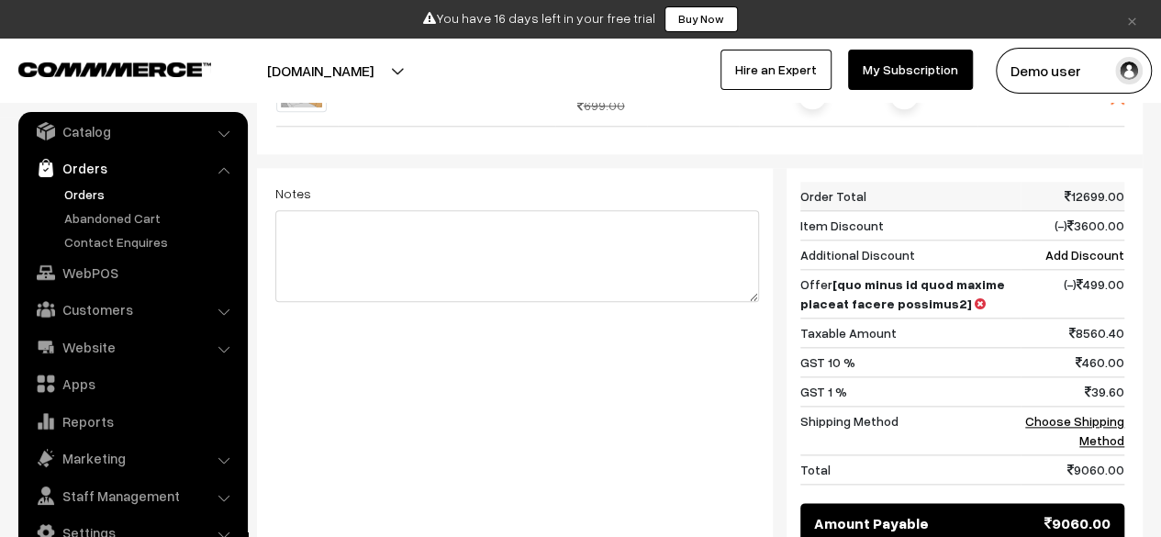
scroll to position [911, 0]
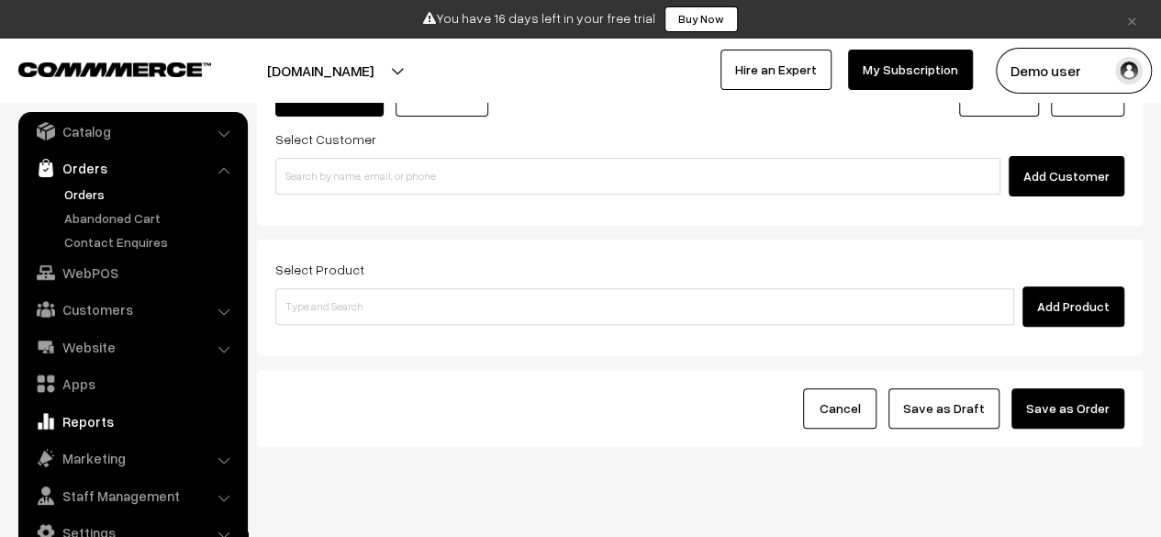
scroll to position [195, 0]
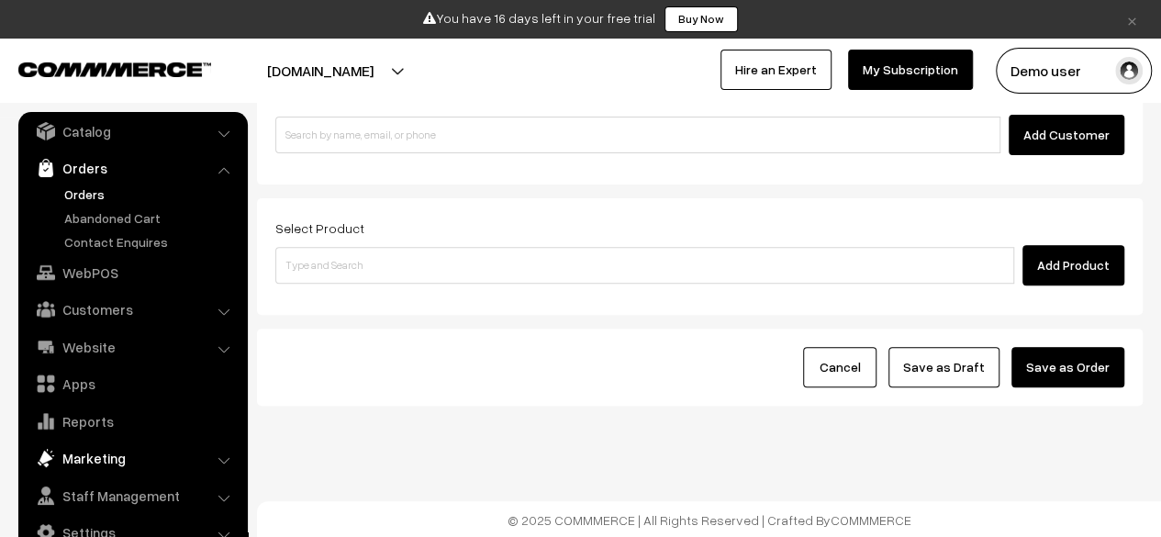
click at [123, 470] on link "Marketing" at bounding box center [132, 458] width 218 height 33
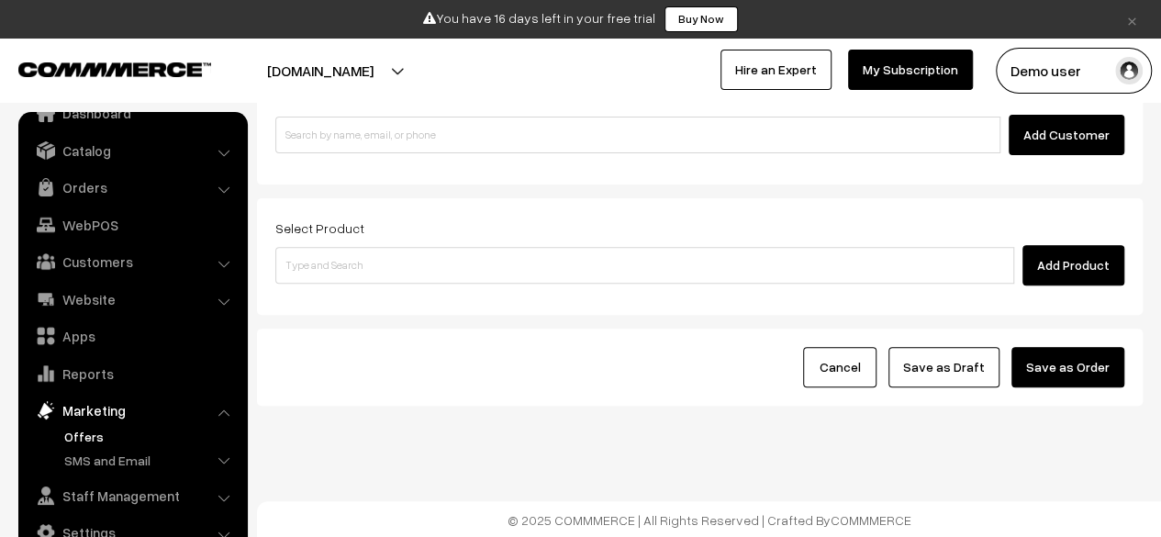
click at [83, 438] on link "Offers" at bounding box center [151, 436] width 182 height 19
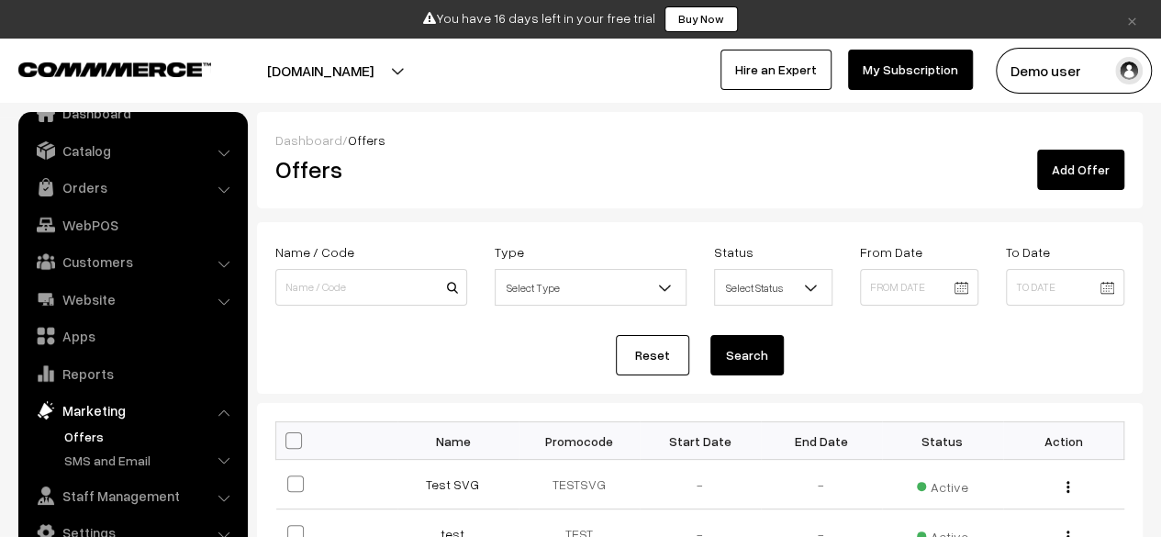
click at [1068, 177] on link "Add Offer" at bounding box center [1080, 170] width 87 height 40
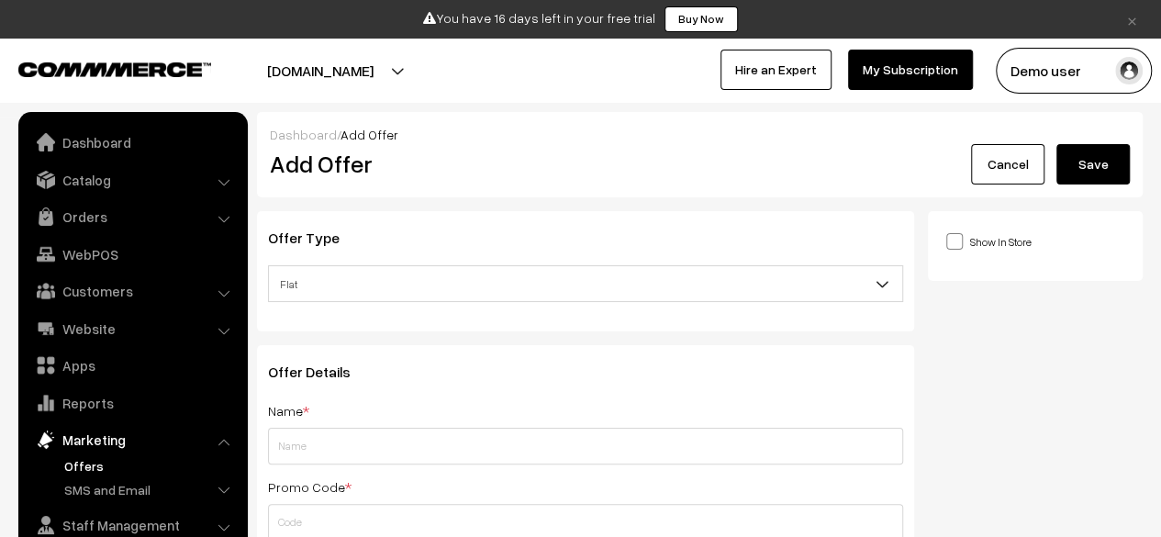
scroll to position [29, 0]
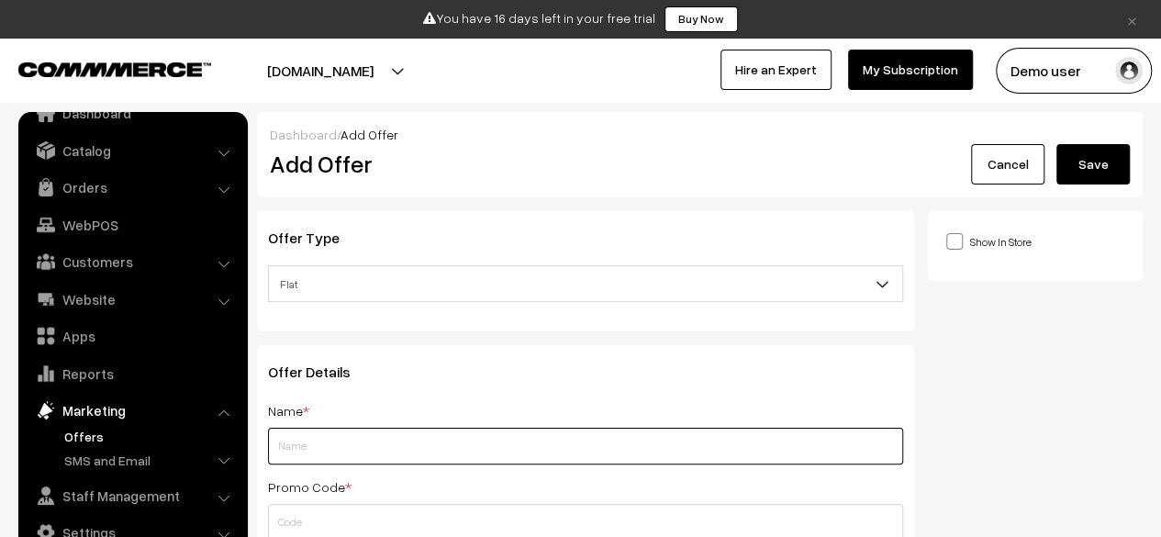
click at [455, 440] on input "text" at bounding box center [585, 446] width 635 height 37
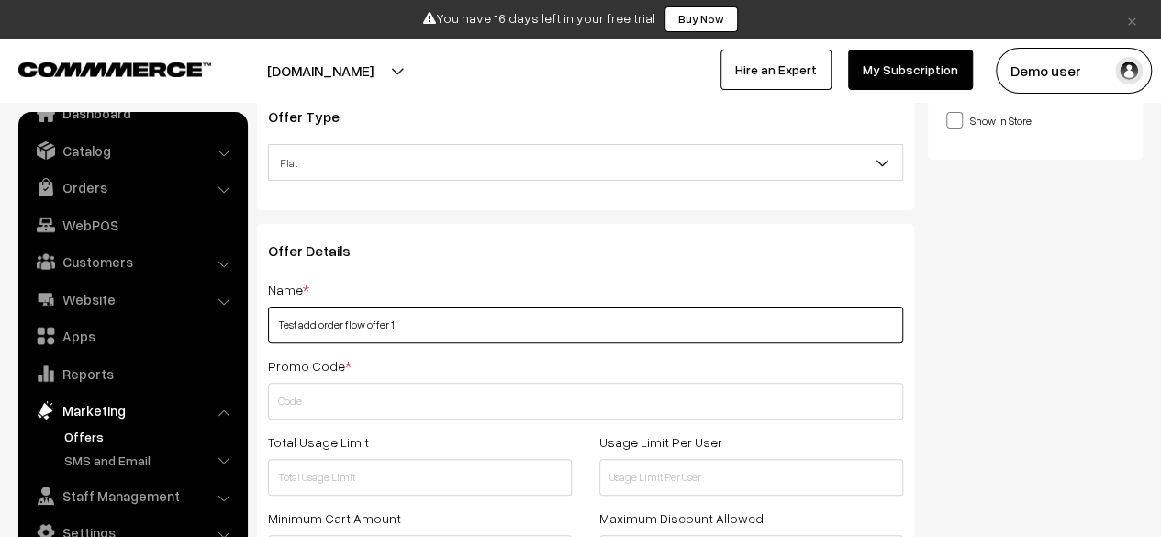
type input "Test add order flow offer 1"
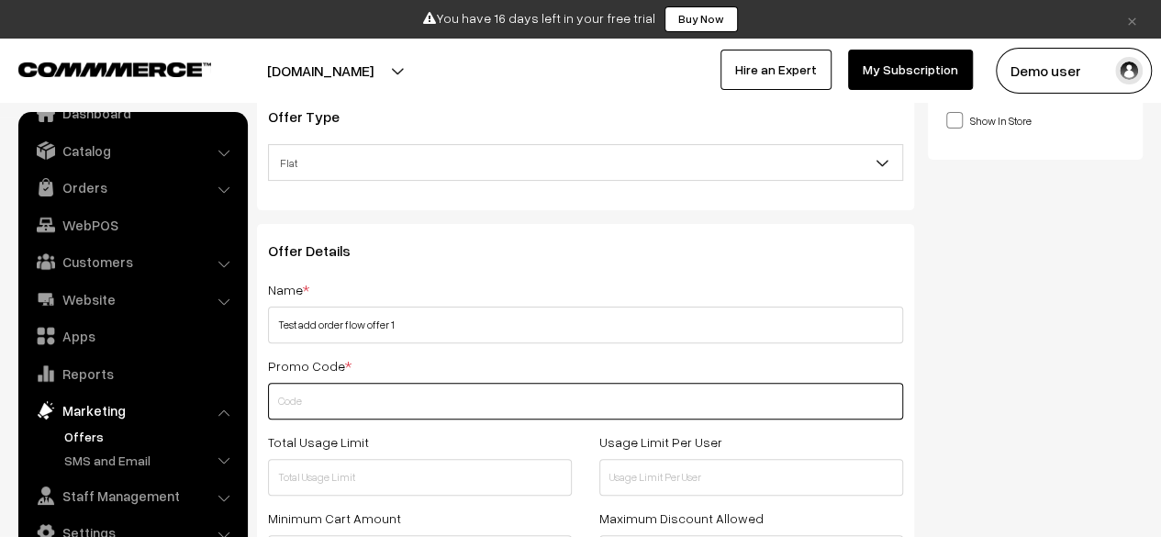
paste input "TESTADDORDERFLOWOFFER1"
click at [408, 412] on input "TESTADDORDERFLOWOFFER1" at bounding box center [585, 401] width 635 height 37
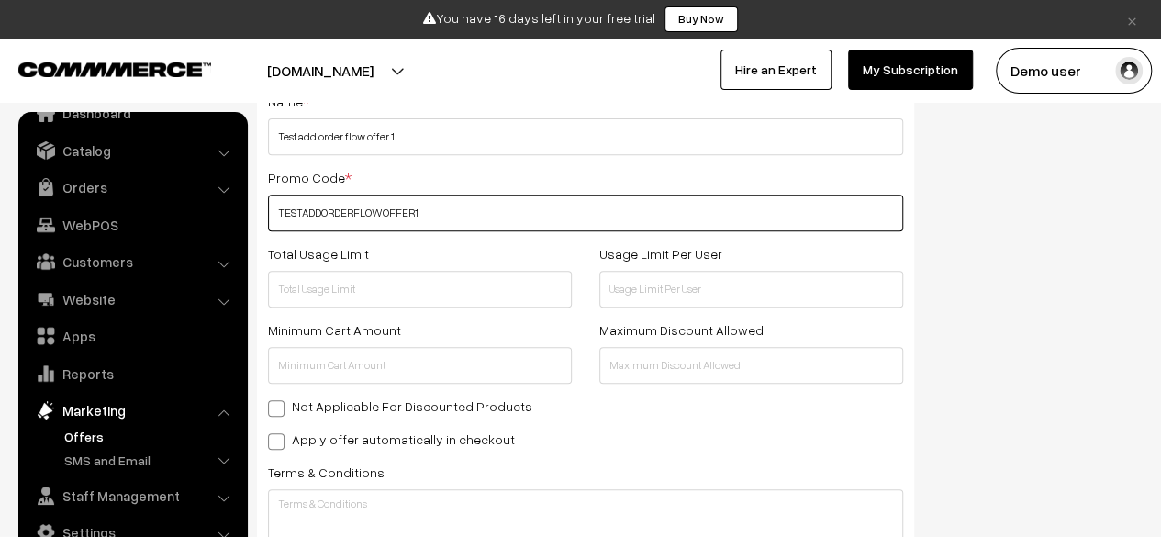
scroll to position [310, 0]
type input "TESTADDORDERFLOWOFFER1"
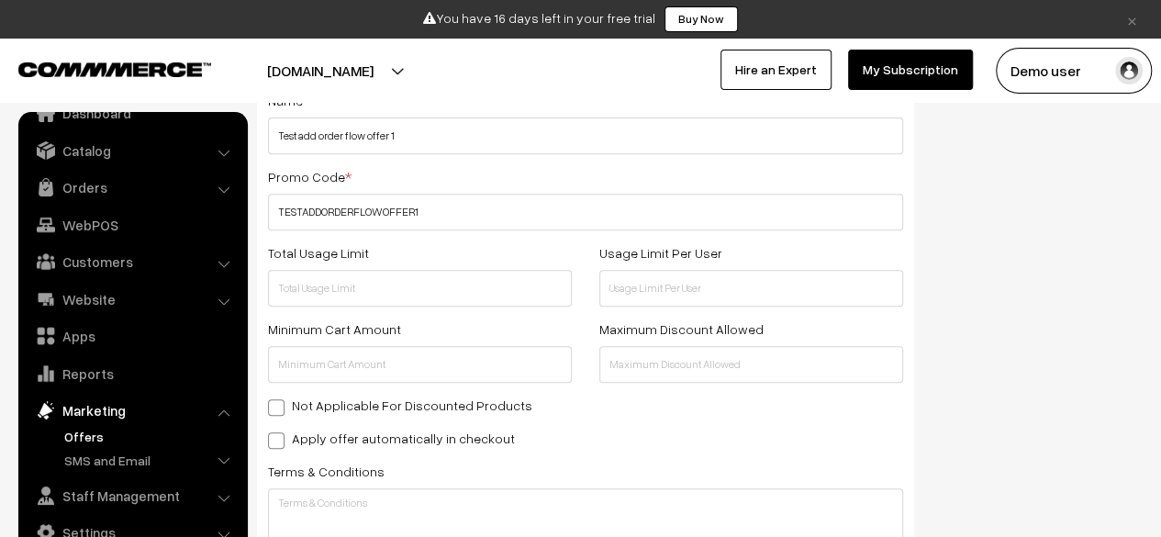
click at [408, 430] on label "Apply offer automatically in checkout" at bounding box center [391, 438] width 247 height 19
click at [280, 431] on input "Apply offer automatically in checkout" at bounding box center [274, 437] width 12 height 12
checkbox input "true"
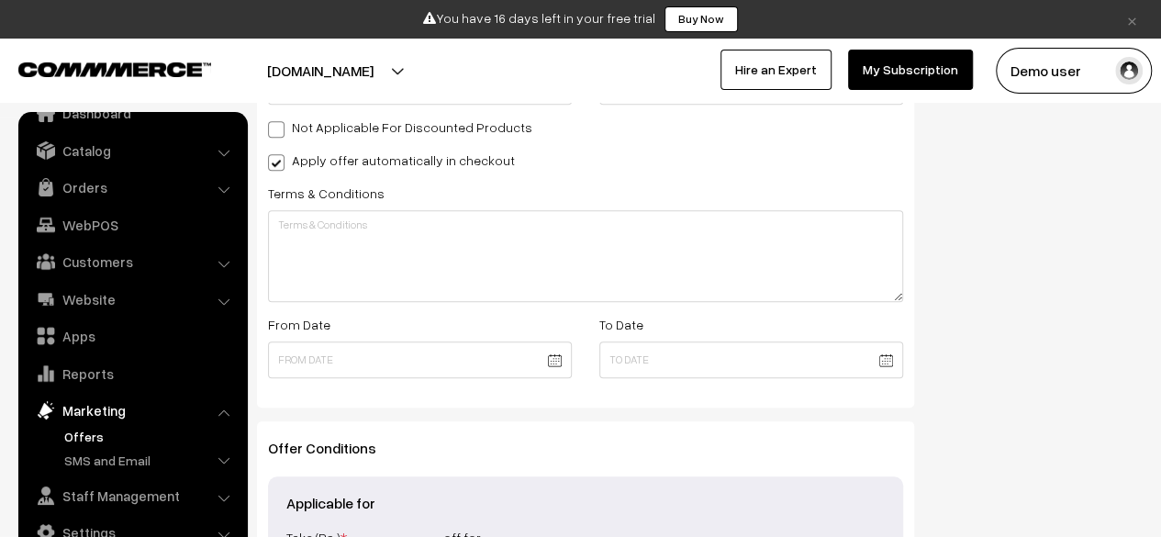
scroll to position [597, 0]
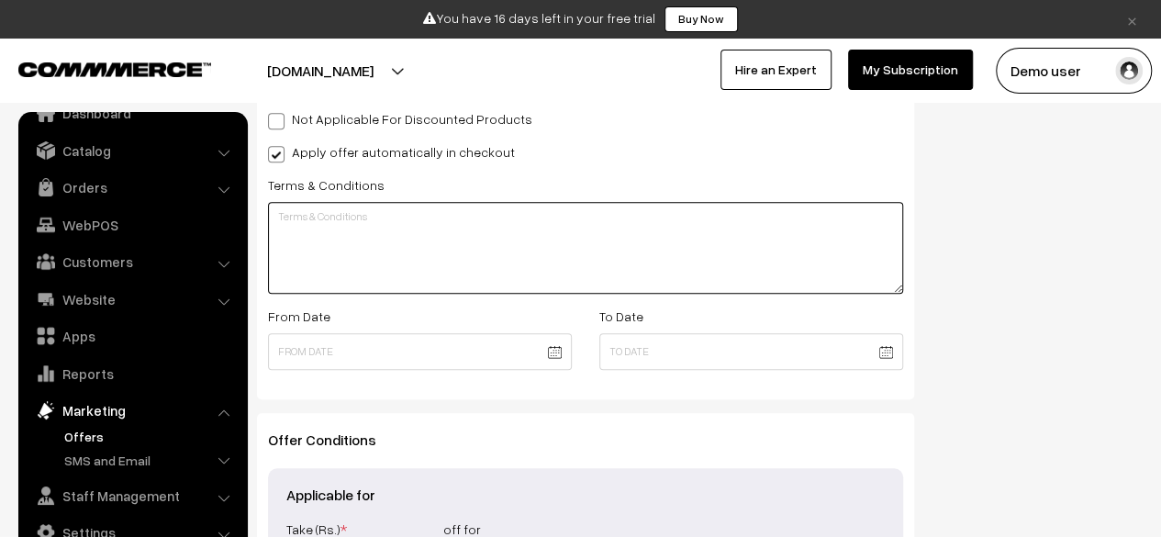
click at [436, 248] on textarea at bounding box center [585, 248] width 635 height 92
paste textarea "Test add order flow offer 1"
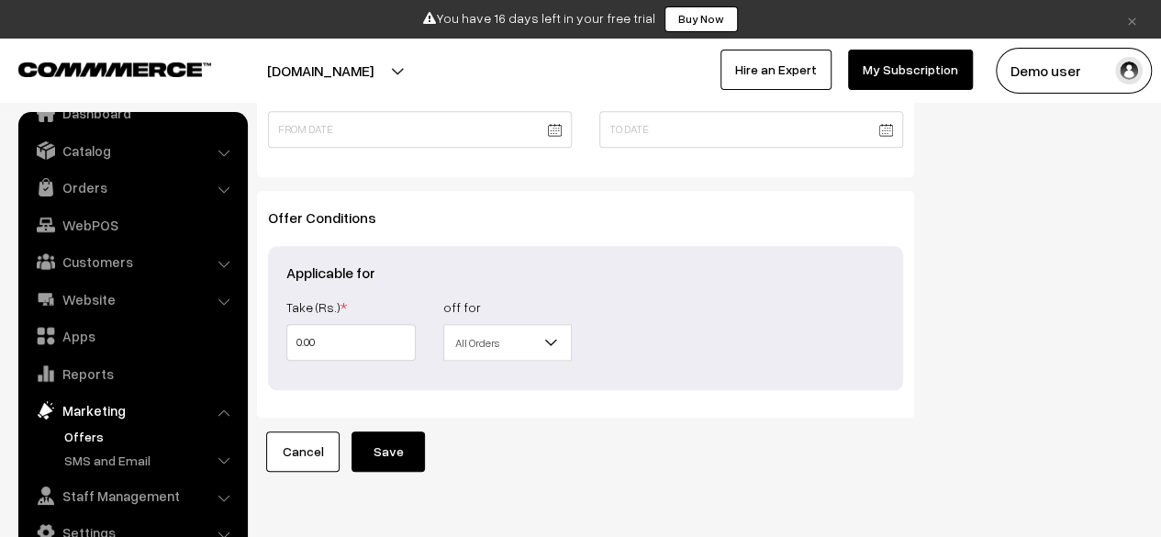
scroll to position [836, 0]
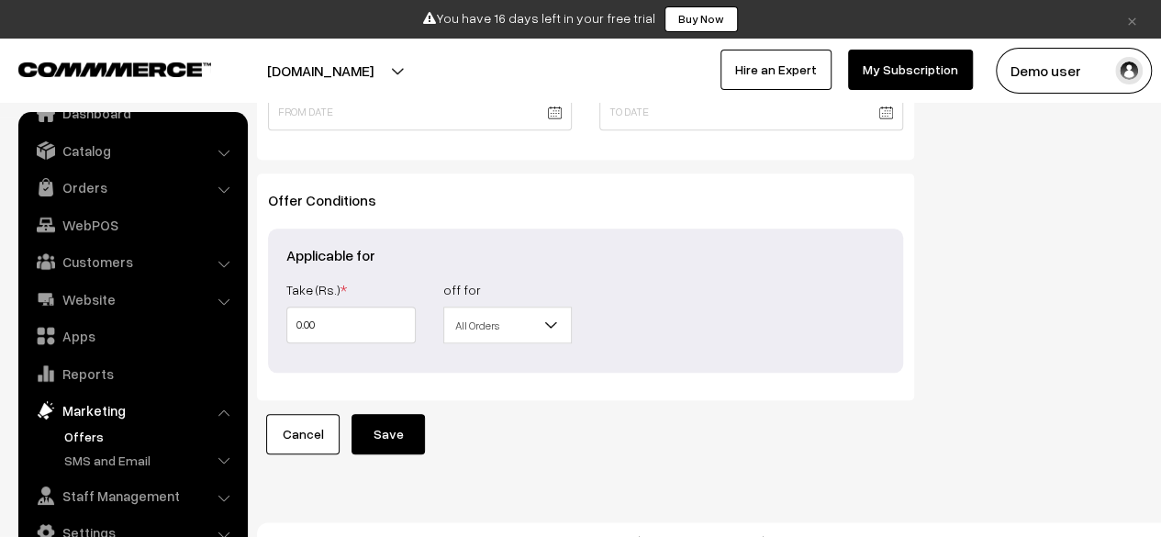
type textarea "Test add order flow offer 1 Test add order flow offer 1 Test add order flow off…"
click at [363, 312] on input "0.00" at bounding box center [350, 325] width 129 height 37
type input "1"
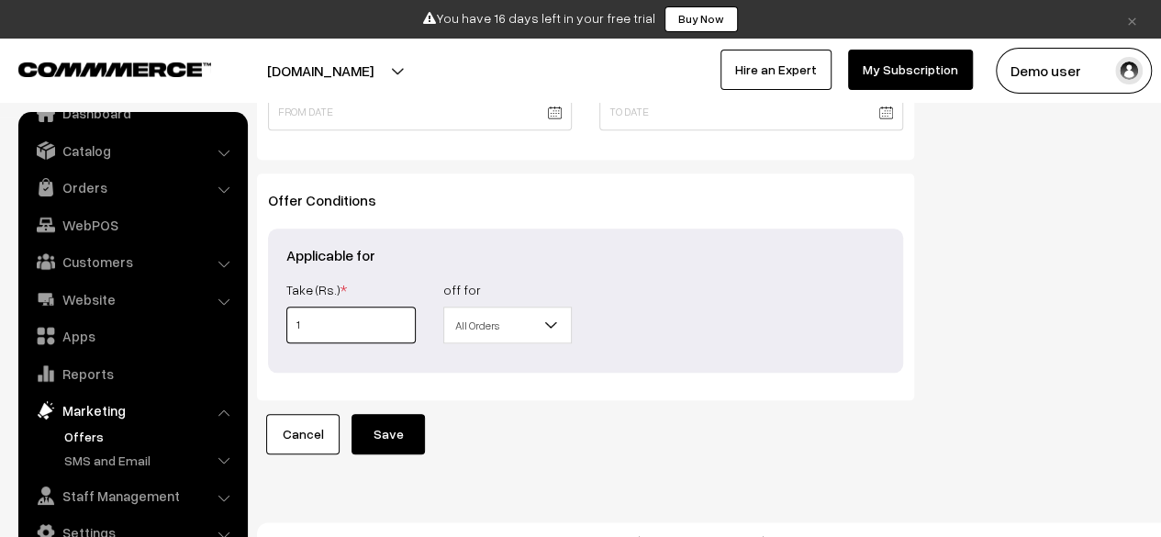
type input "1"
type input "10"
type input "100"
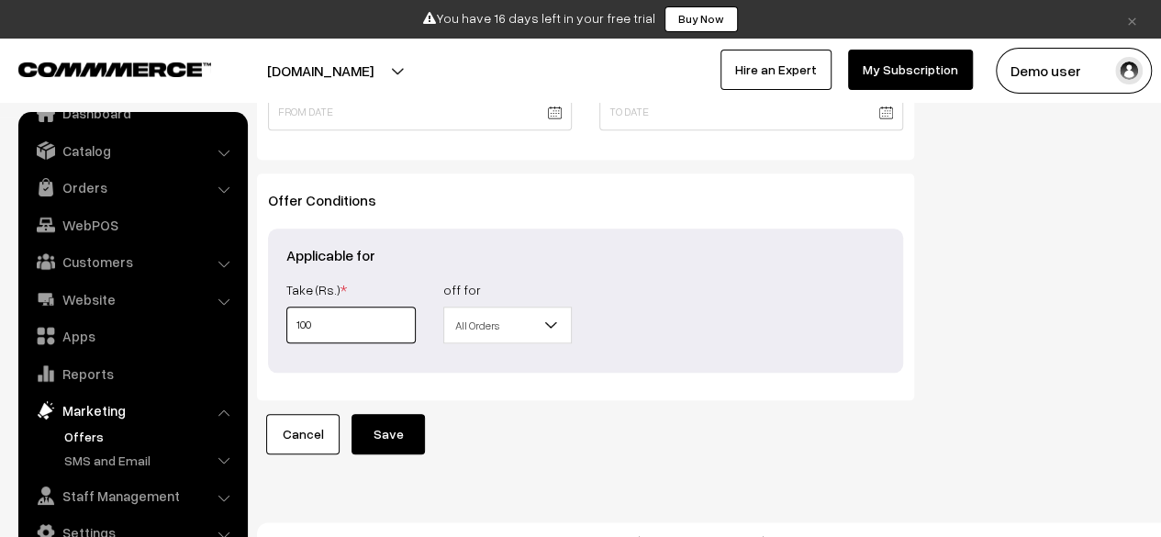
scroll to position [0, 0]
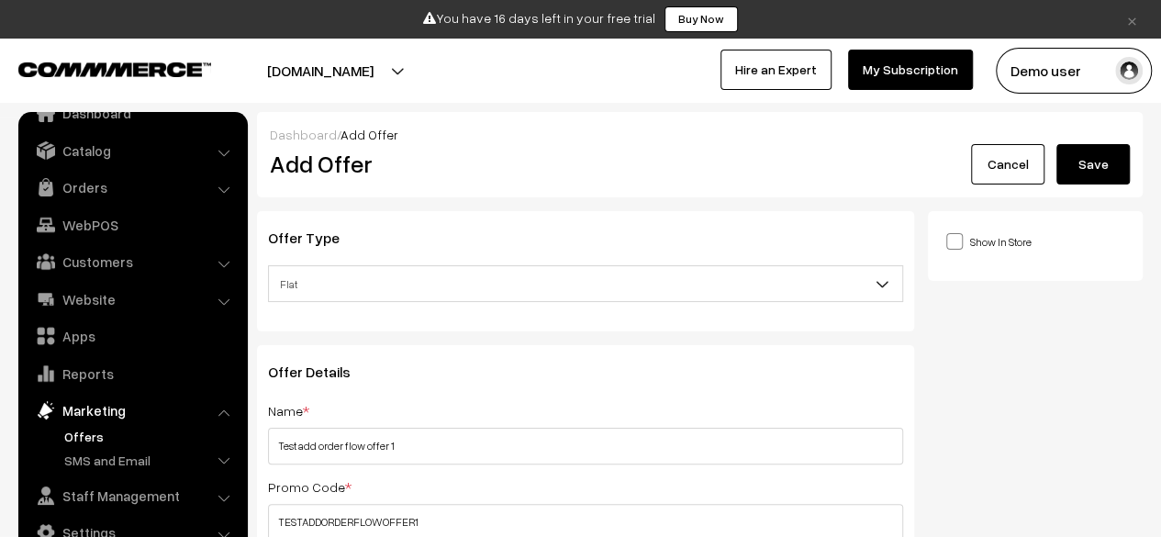
type input "100"
click at [980, 236] on label "Show In Store" at bounding box center [988, 240] width 84 height 19
click at [958, 236] on input "Show In Store" at bounding box center [952, 240] width 12 height 12
checkbox input "true"
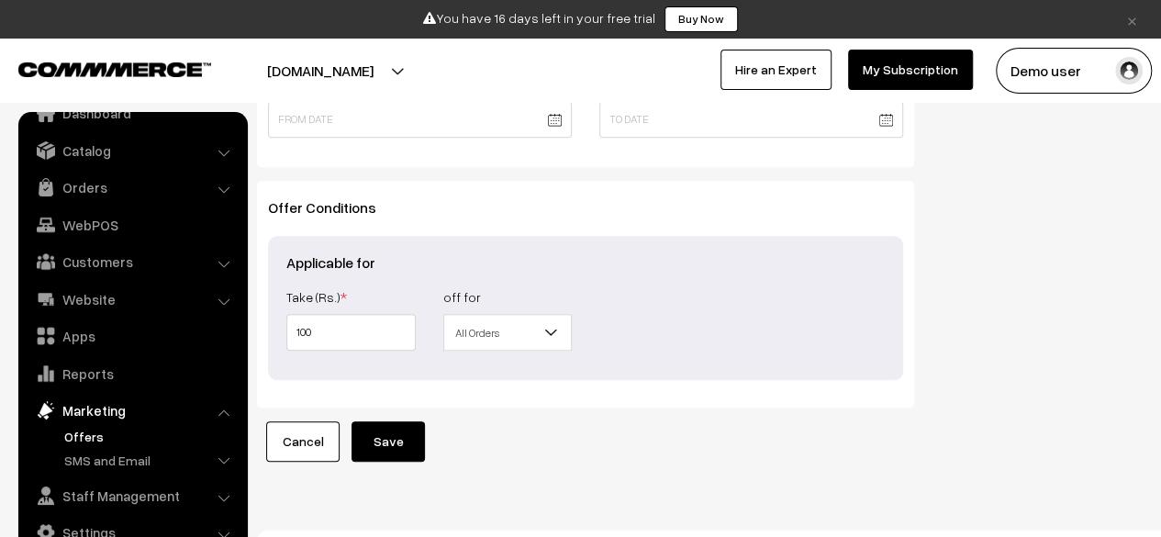
scroll to position [861, 0]
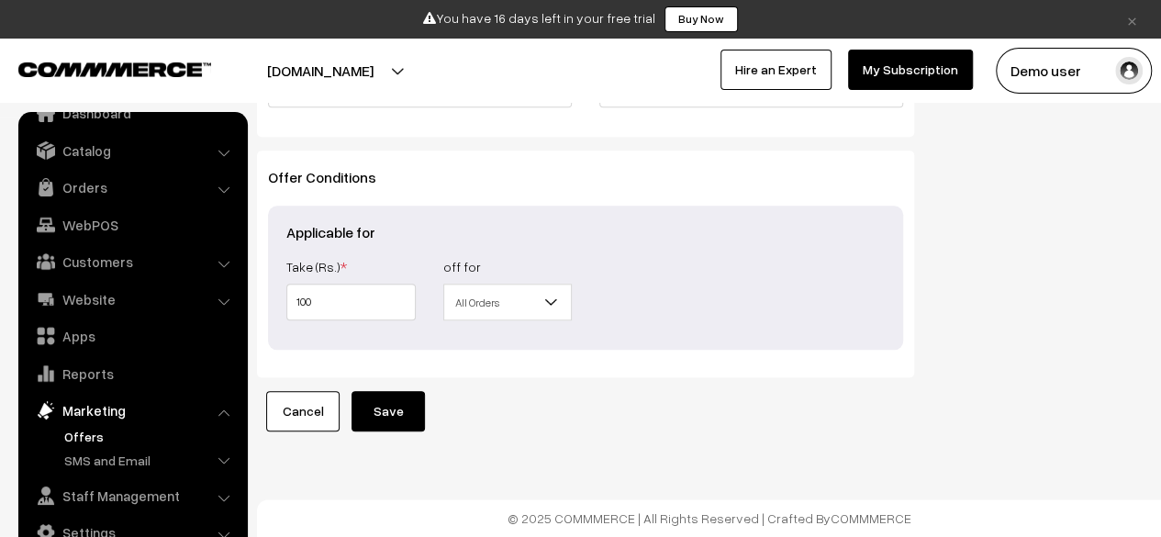
click at [376, 397] on button "Save" at bounding box center [388, 411] width 73 height 40
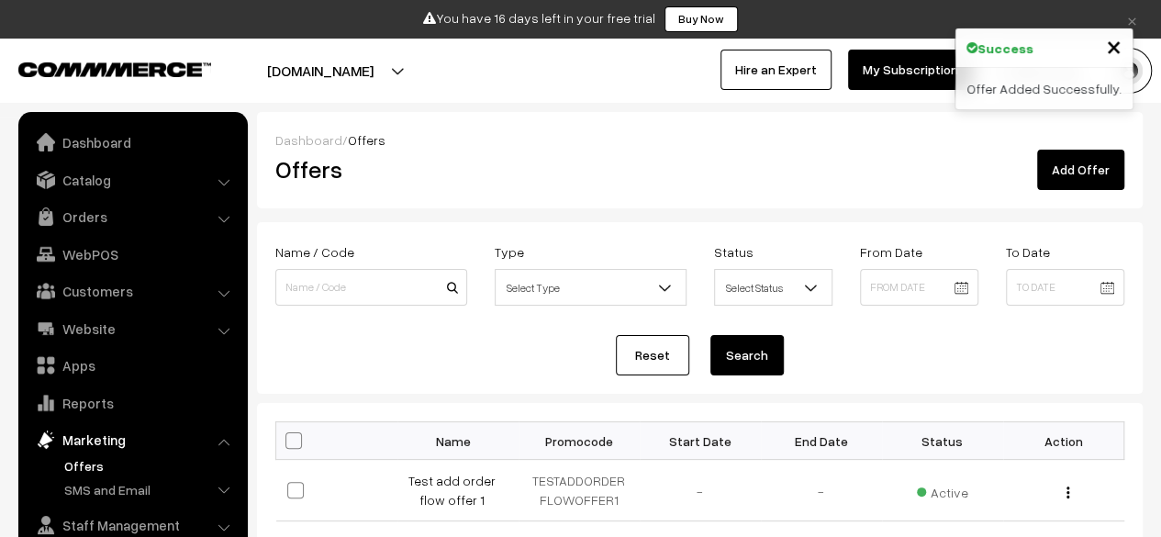
scroll to position [29, 0]
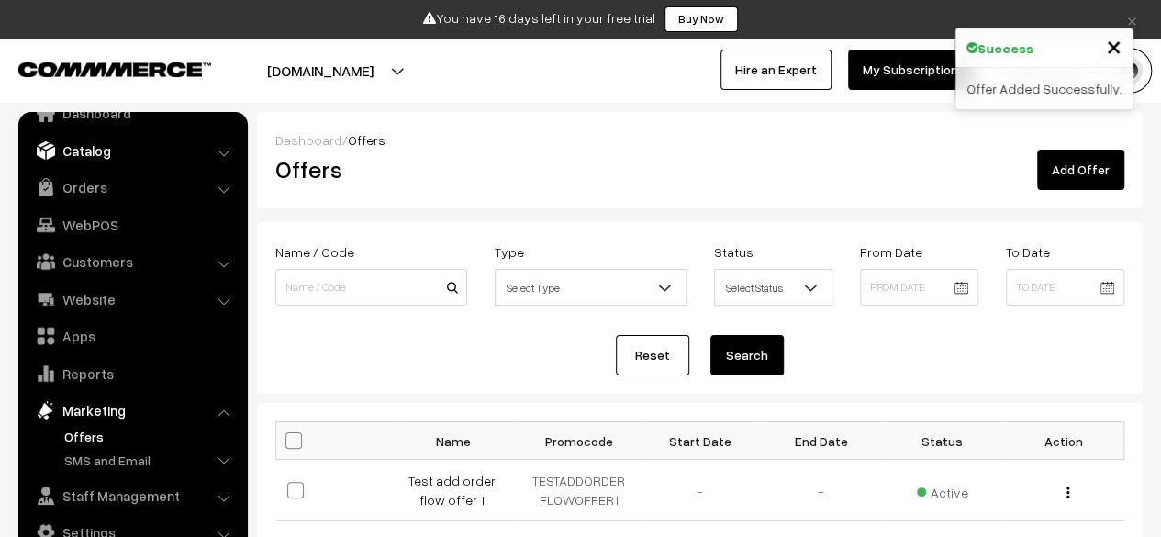
click at [101, 156] on link "Catalog" at bounding box center [132, 150] width 218 height 33
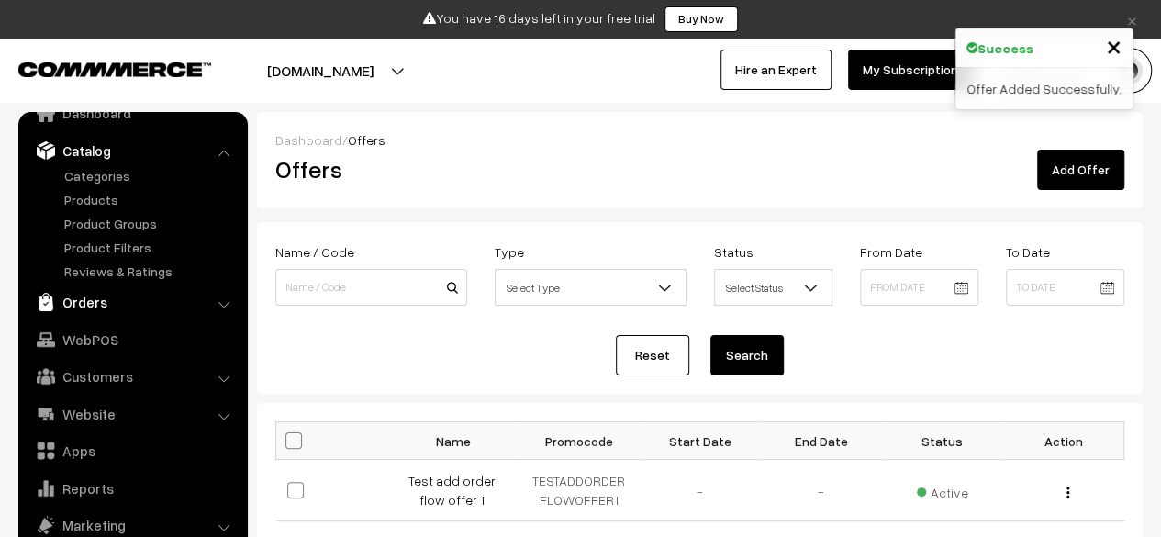
click at [79, 296] on link "Orders" at bounding box center [132, 301] width 218 height 33
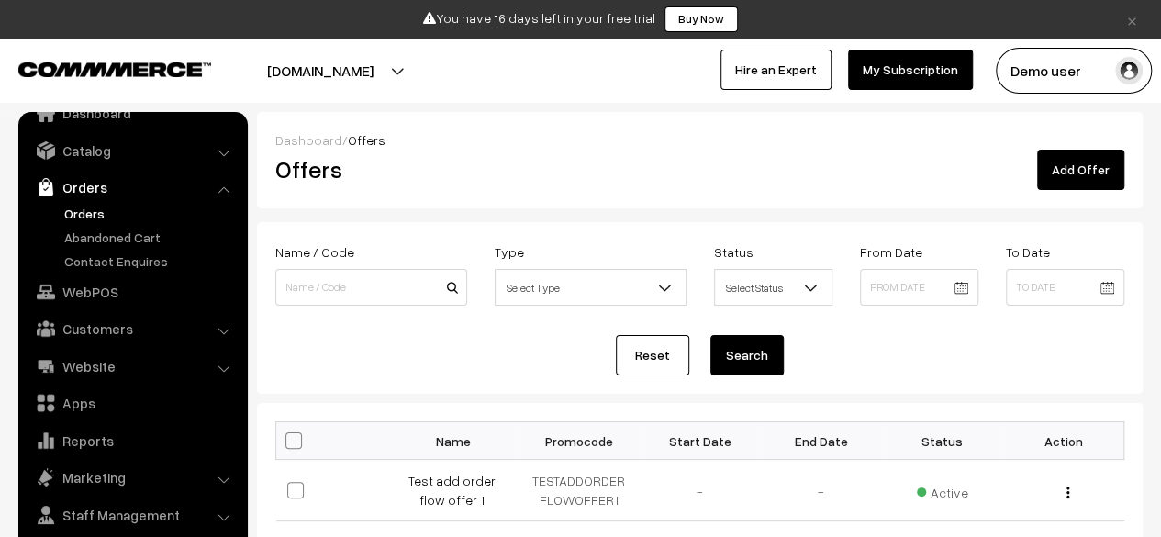
click at [84, 212] on link "Orders" at bounding box center [151, 213] width 182 height 19
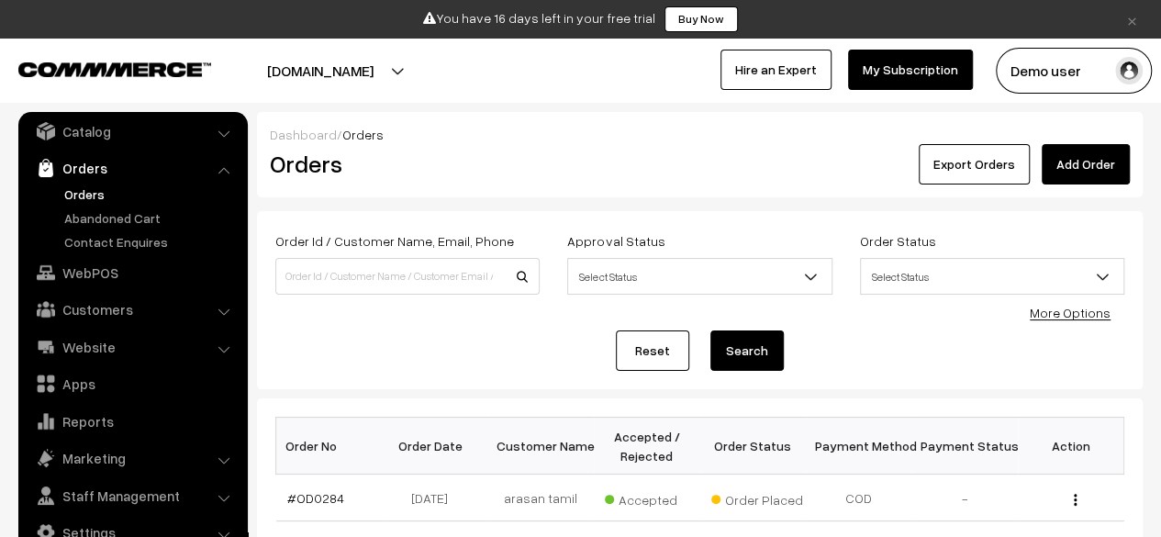
click at [1094, 159] on link "Add Order" at bounding box center [1086, 164] width 88 height 40
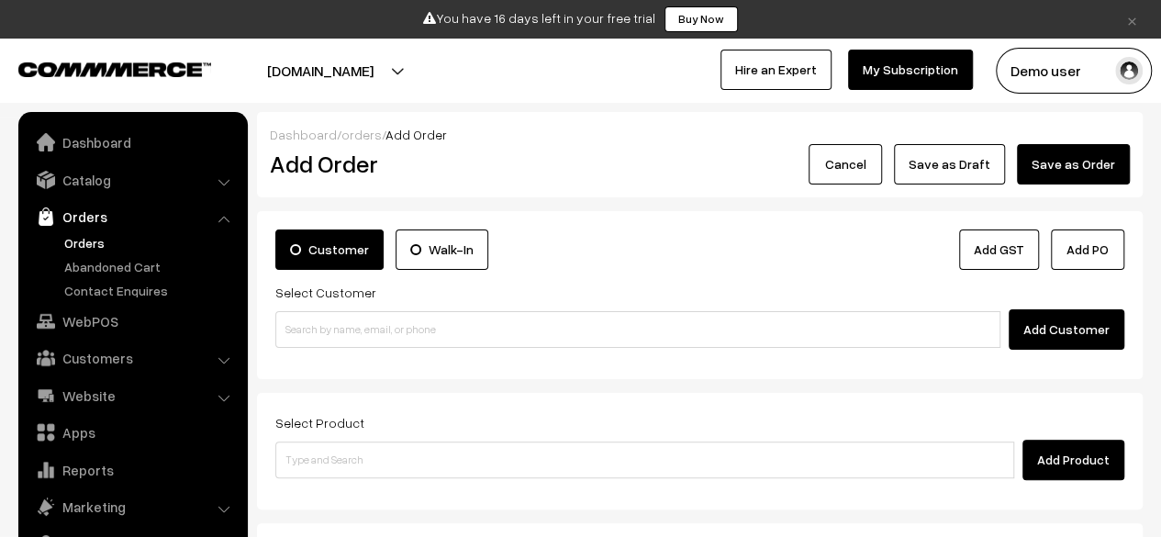
scroll to position [49, 0]
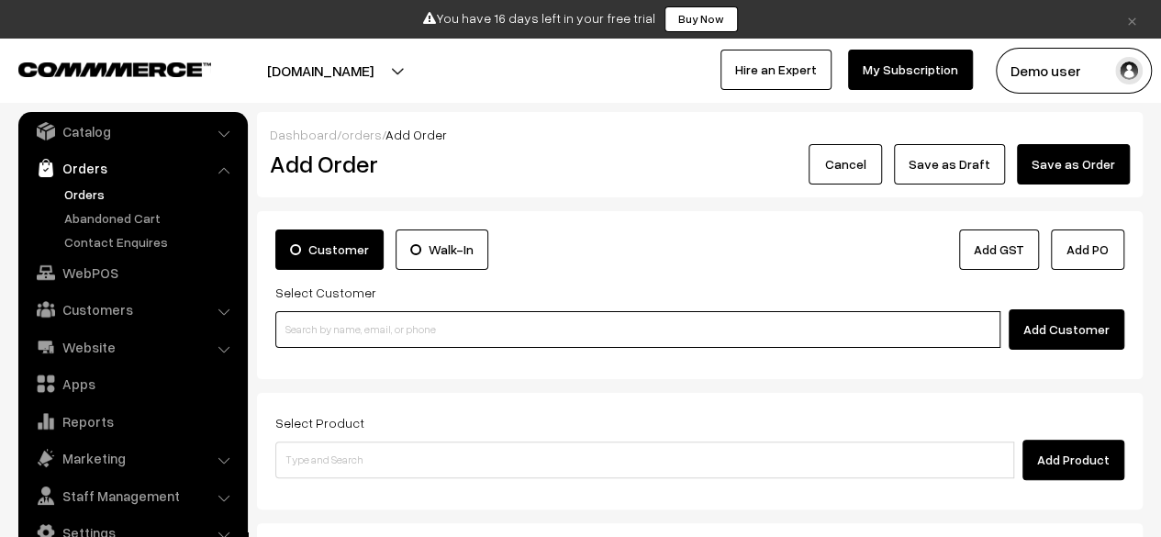
click at [495, 324] on input at bounding box center [637, 329] width 725 height 37
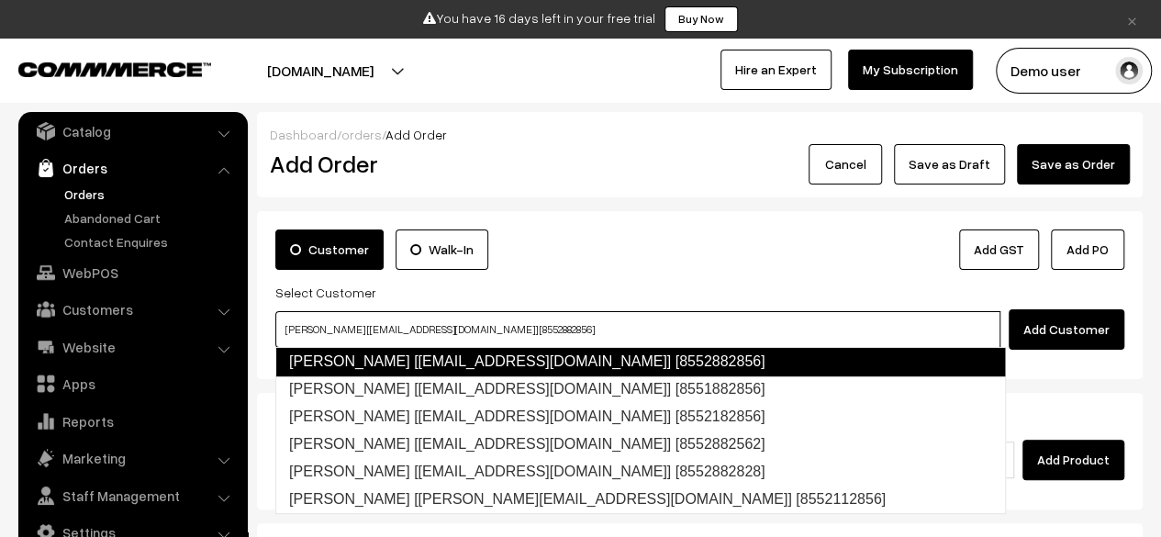
type input "[PERSON_NAME] [[EMAIL_ADDRESS][DOMAIN_NAME]] [8552882856]"
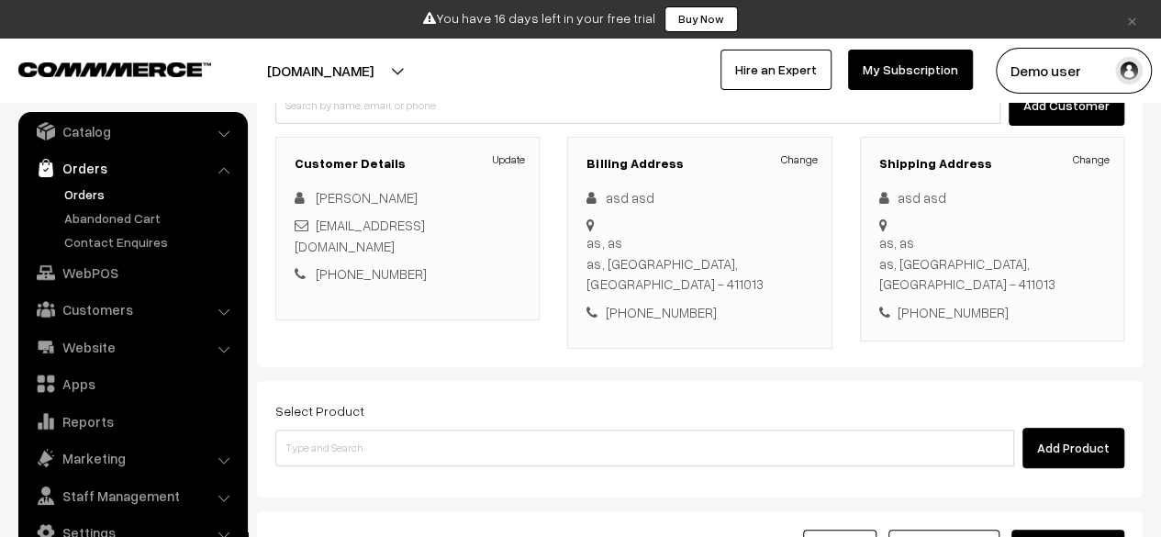
scroll to position [259, 0]
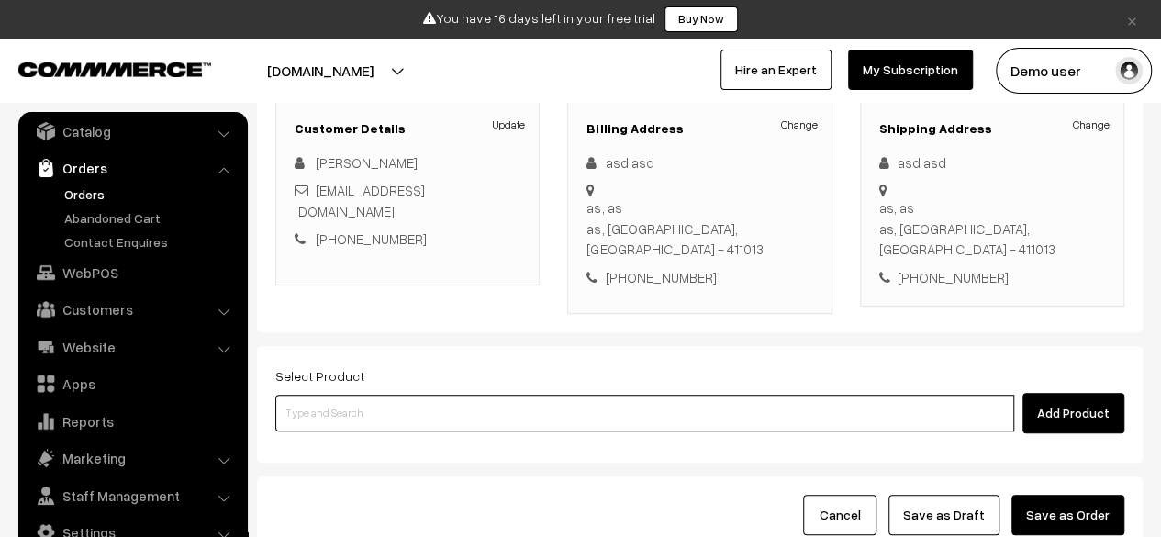
click at [439, 412] on input at bounding box center [644, 413] width 739 height 37
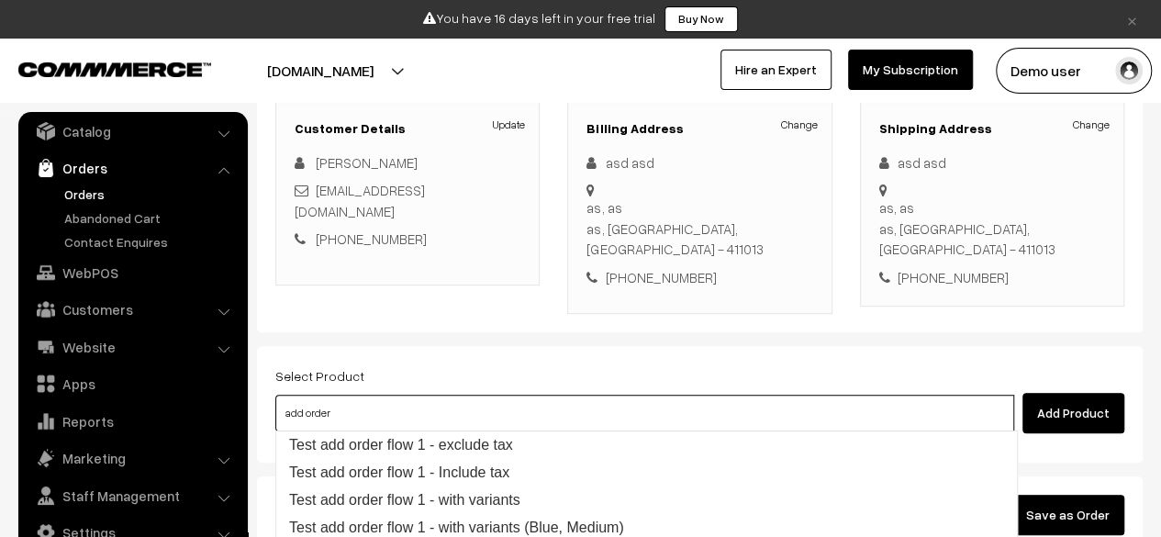
type input "Test add order flow 1 - exclude tax"
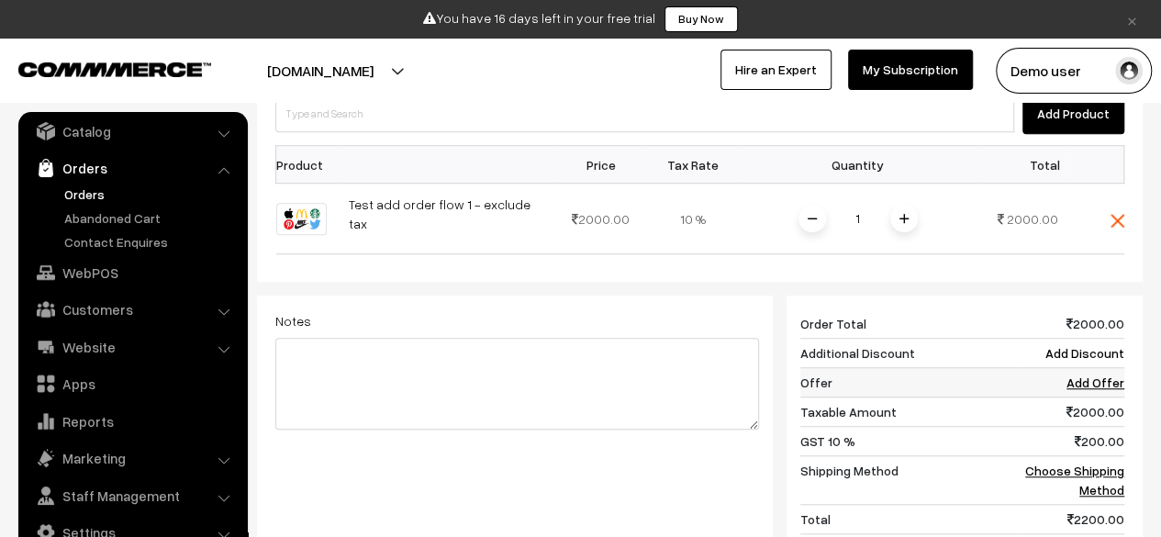
scroll to position [570, 0]
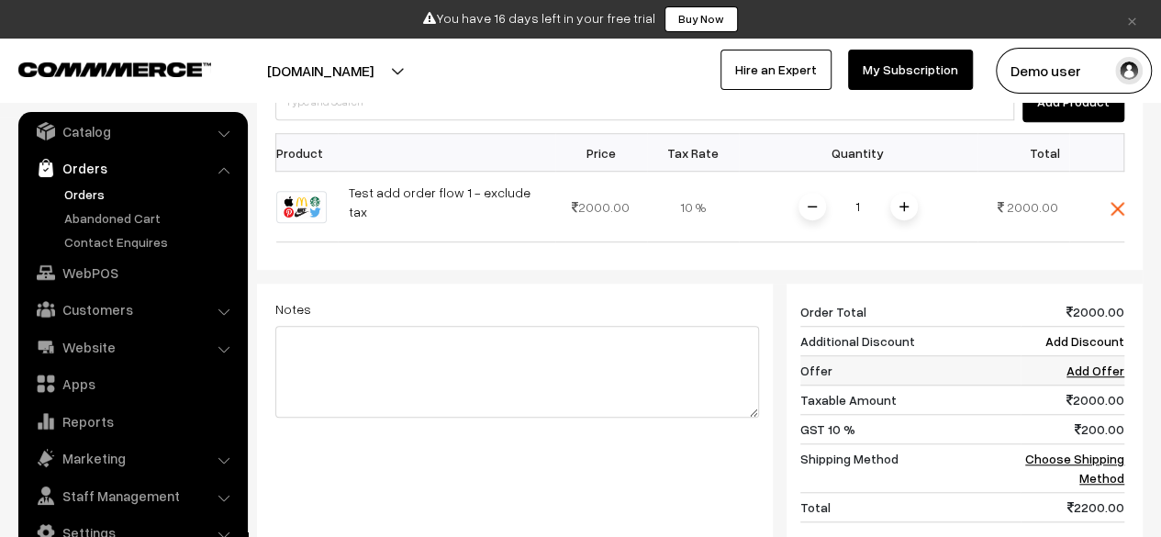
click at [1098, 363] on link "Add Offer" at bounding box center [1096, 371] width 58 height 16
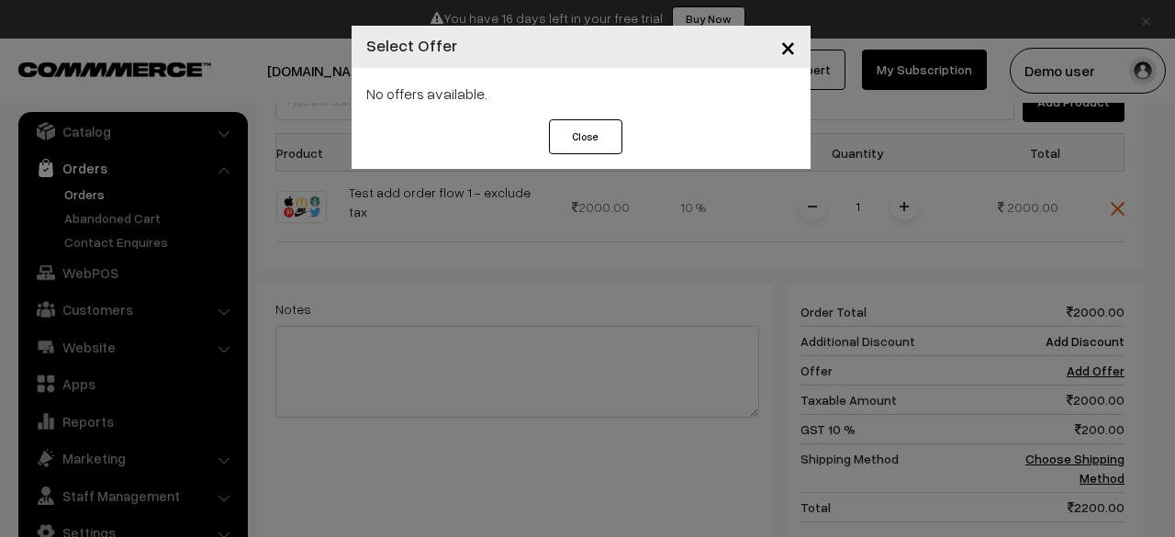
click at [446, 96] on div "No offers available." at bounding box center [581, 94] width 430 height 22
click at [622, 133] on div "Close Apply Offer" at bounding box center [581, 144] width 459 height 50
click at [586, 141] on button "Close" at bounding box center [585, 136] width 73 height 35
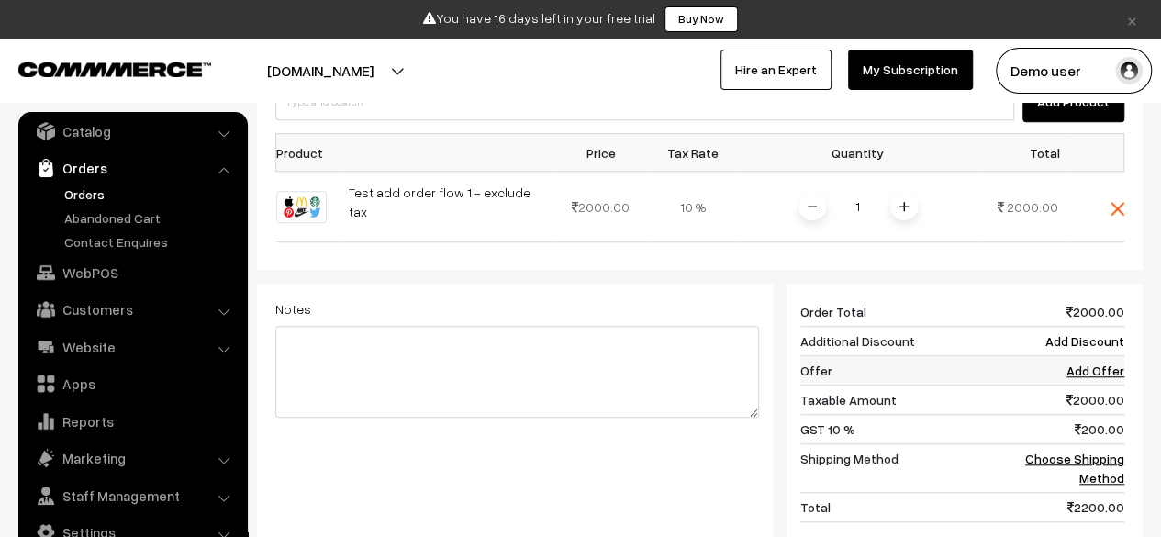
click at [1105, 363] on link "Add Offer" at bounding box center [1096, 371] width 58 height 16
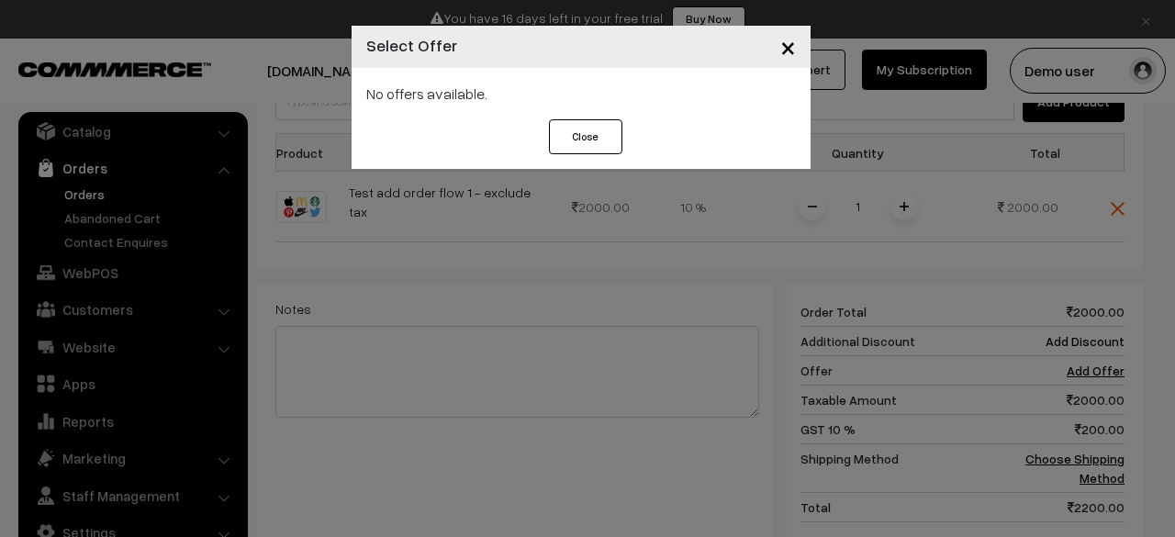
click at [788, 53] on span "×" at bounding box center [788, 46] width 16 height 34
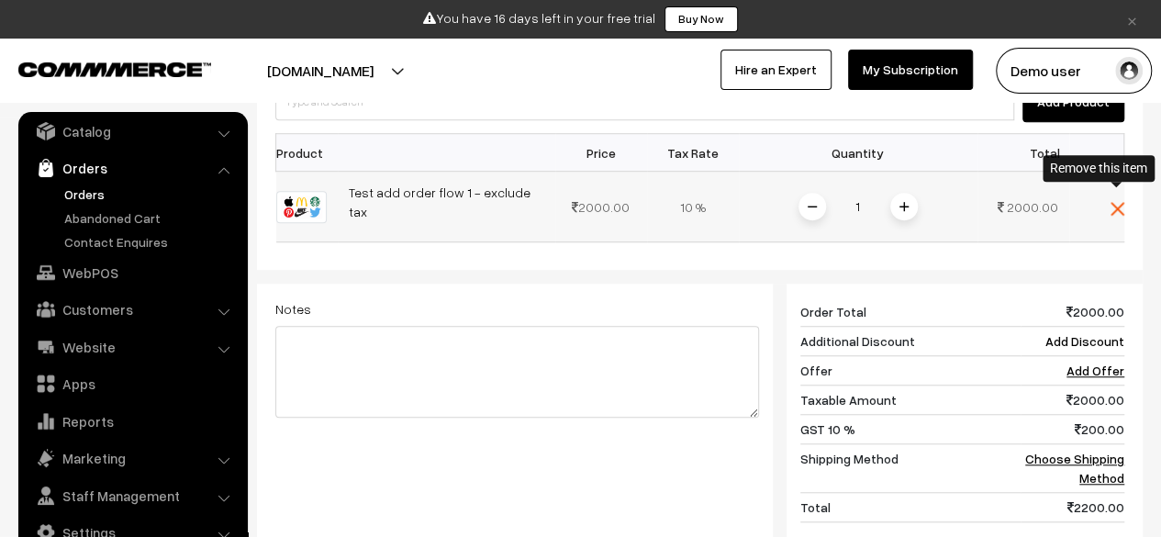
click at [1114, 202] on img at bounding box center [1118, 209] width 14 height 14
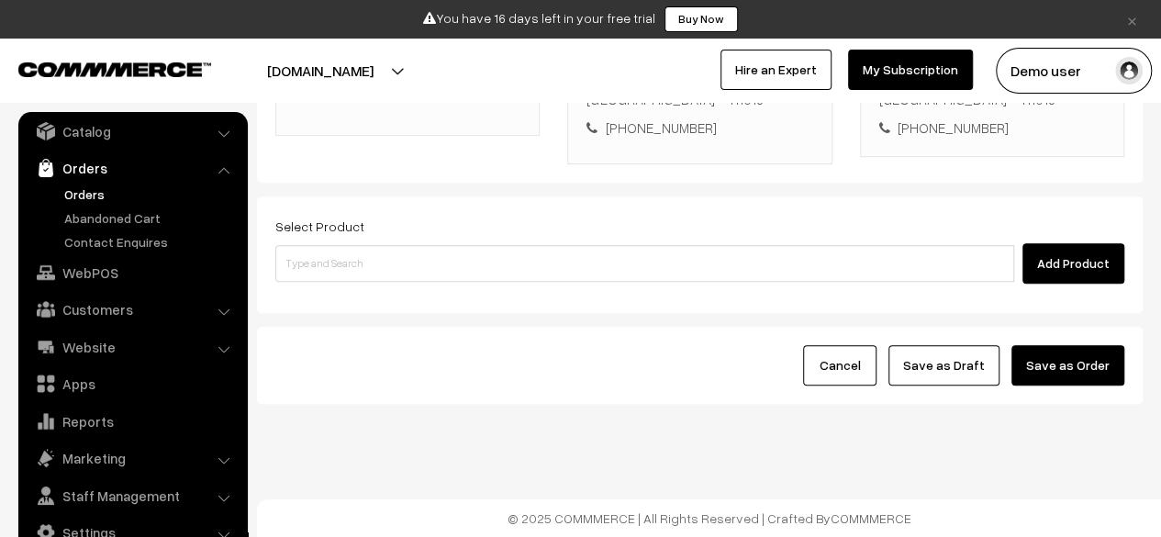
scroll to position [406, 0]
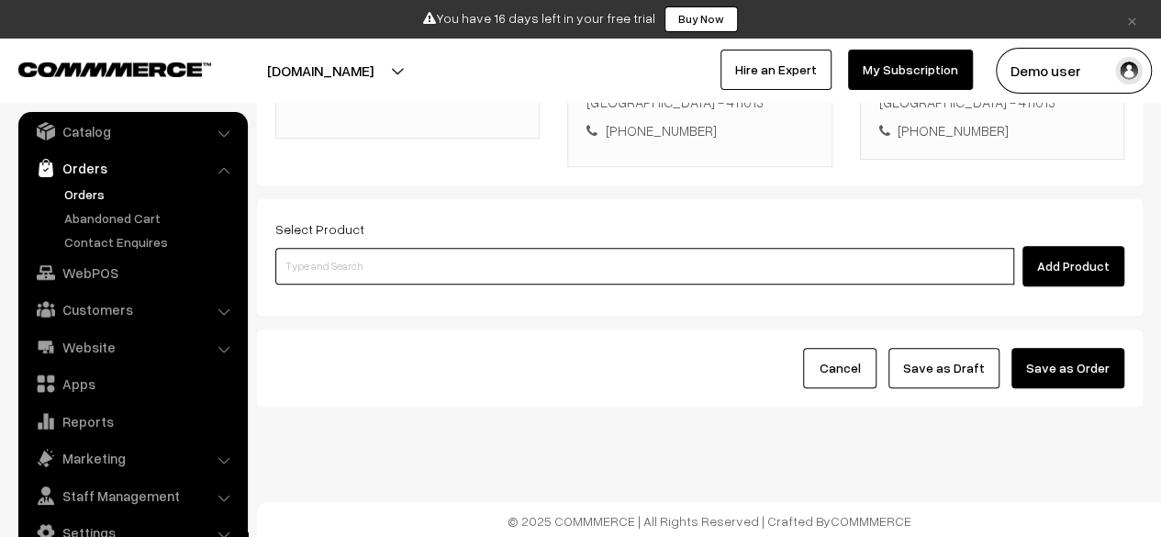
click at [756, 258] on input at bounding box center [644, 266] width 739 height 37
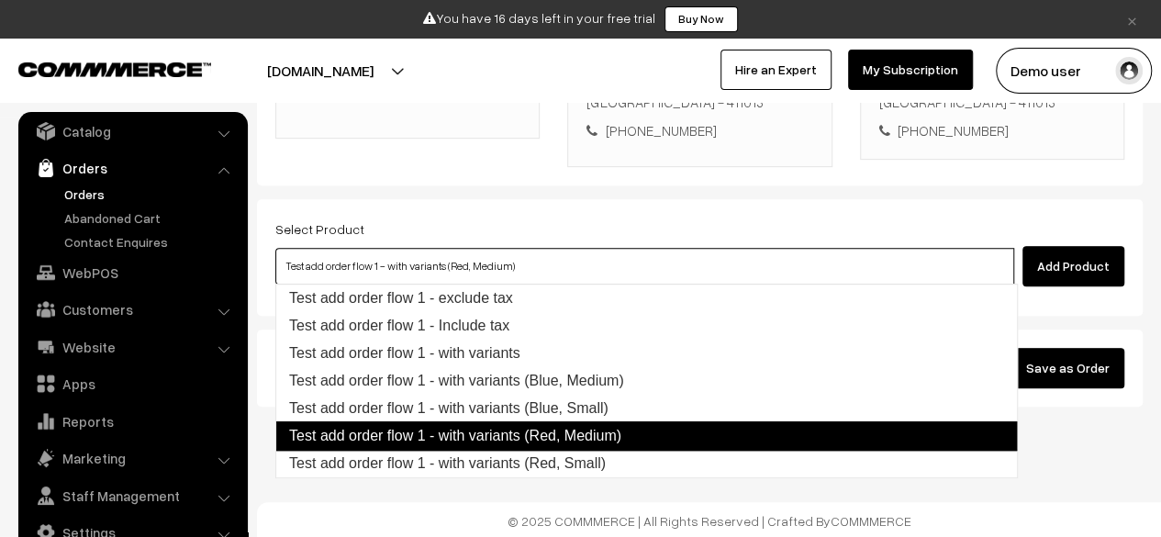
type input "Test add order flow 1 - with variants (Red, Small)"
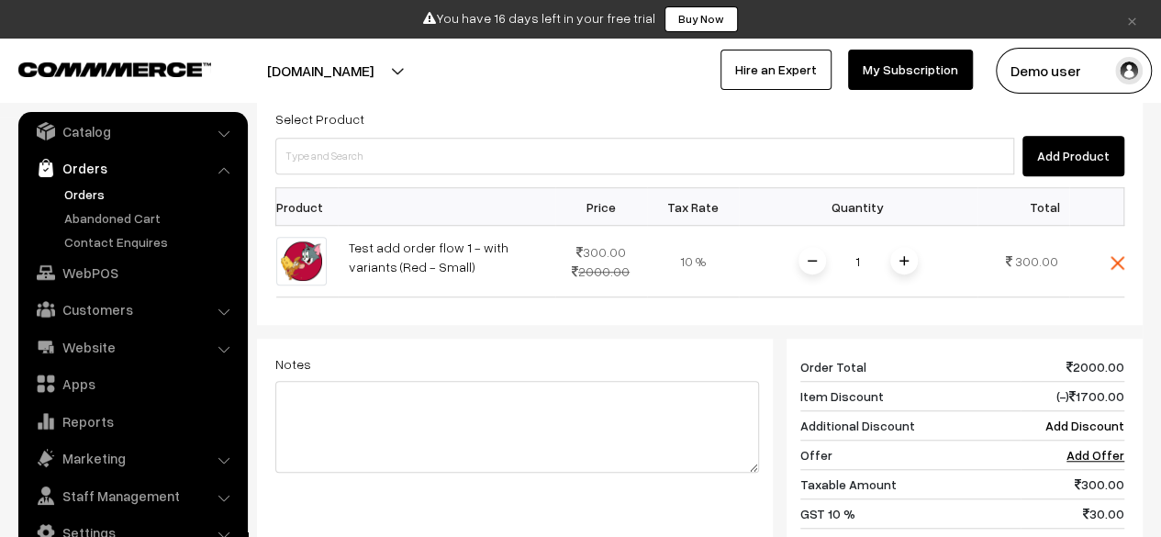
scroll to position [520, 0]
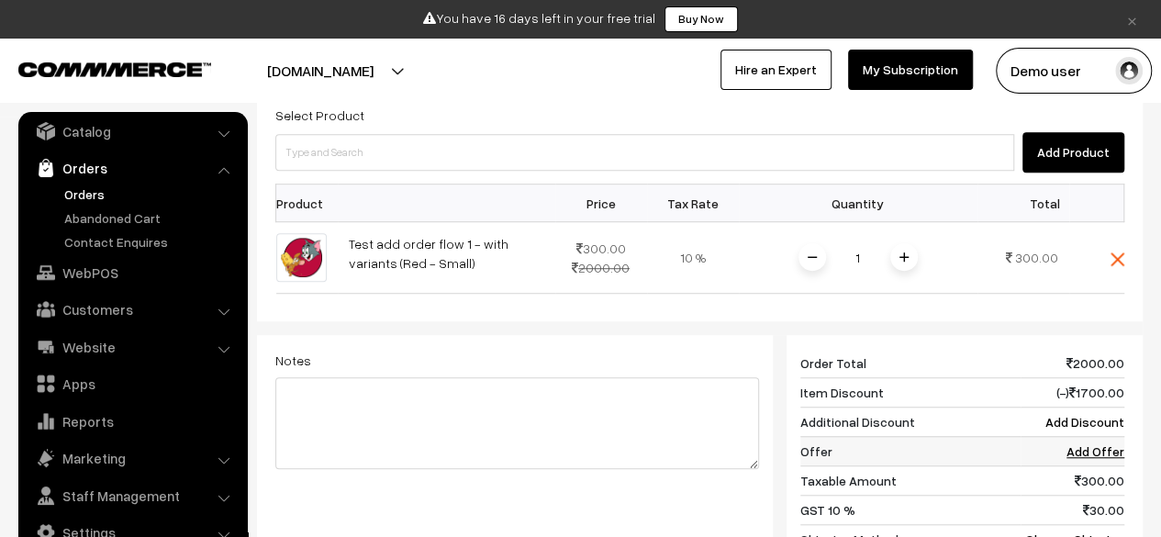
click at [1092, 444] on link "Add Offer" at bounding box center [1096, 451] width 58 height 16
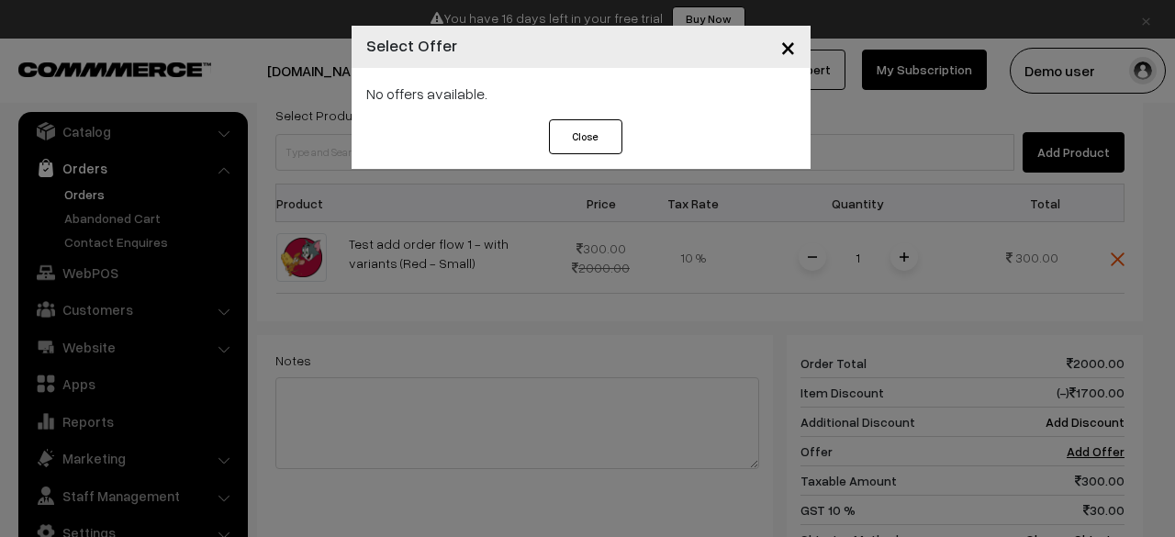
click at [589, 131] on button "Close" at bounding box center [585, 136] width 73 height 35
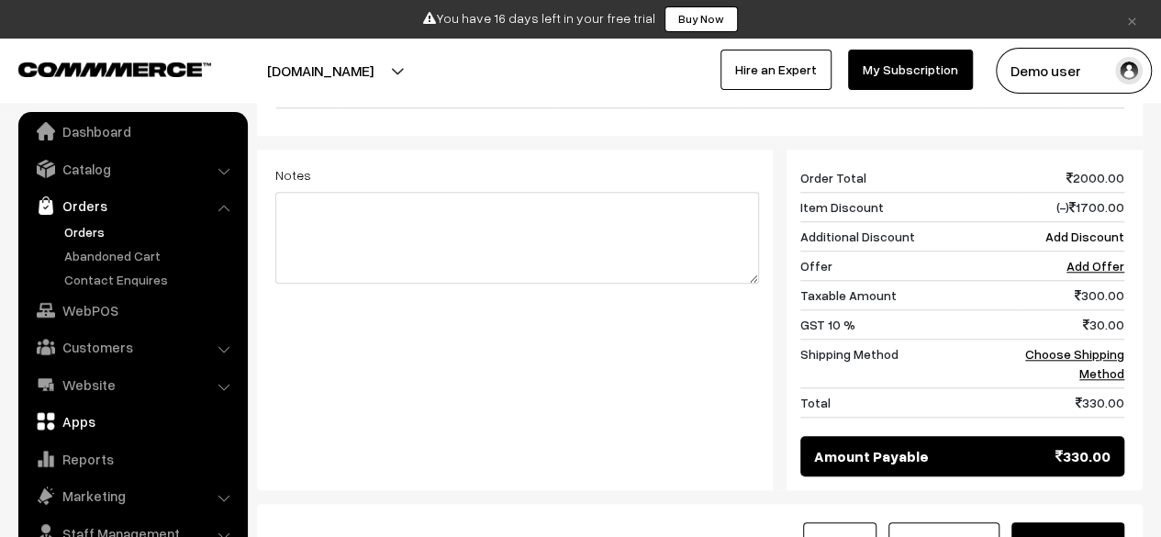
scroll to position [49, 0]
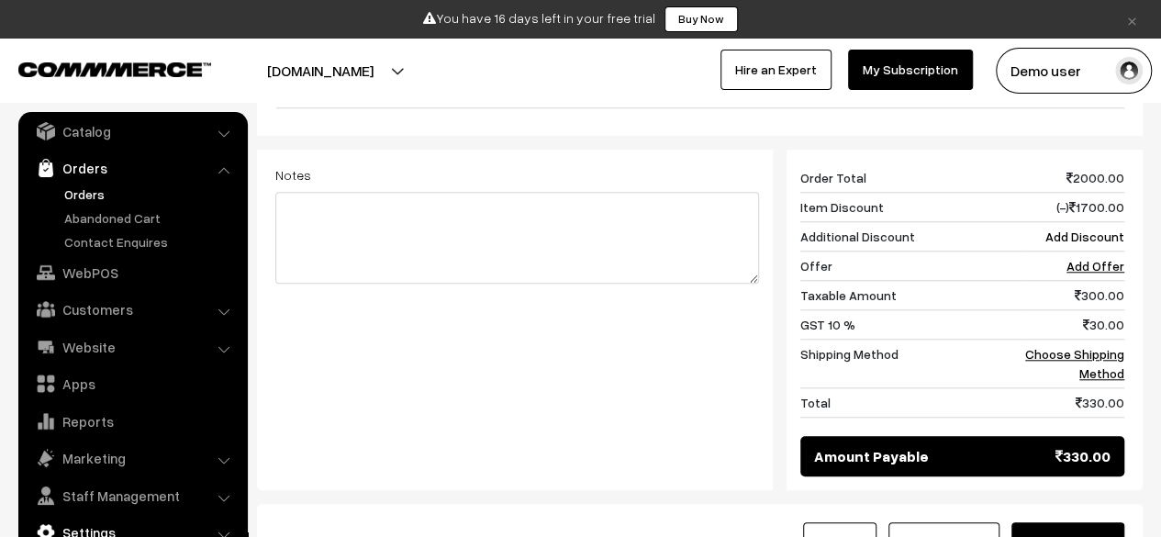
click at [119, 516] on link "Settings" at bounding box center [132, 532] width 218 height 33
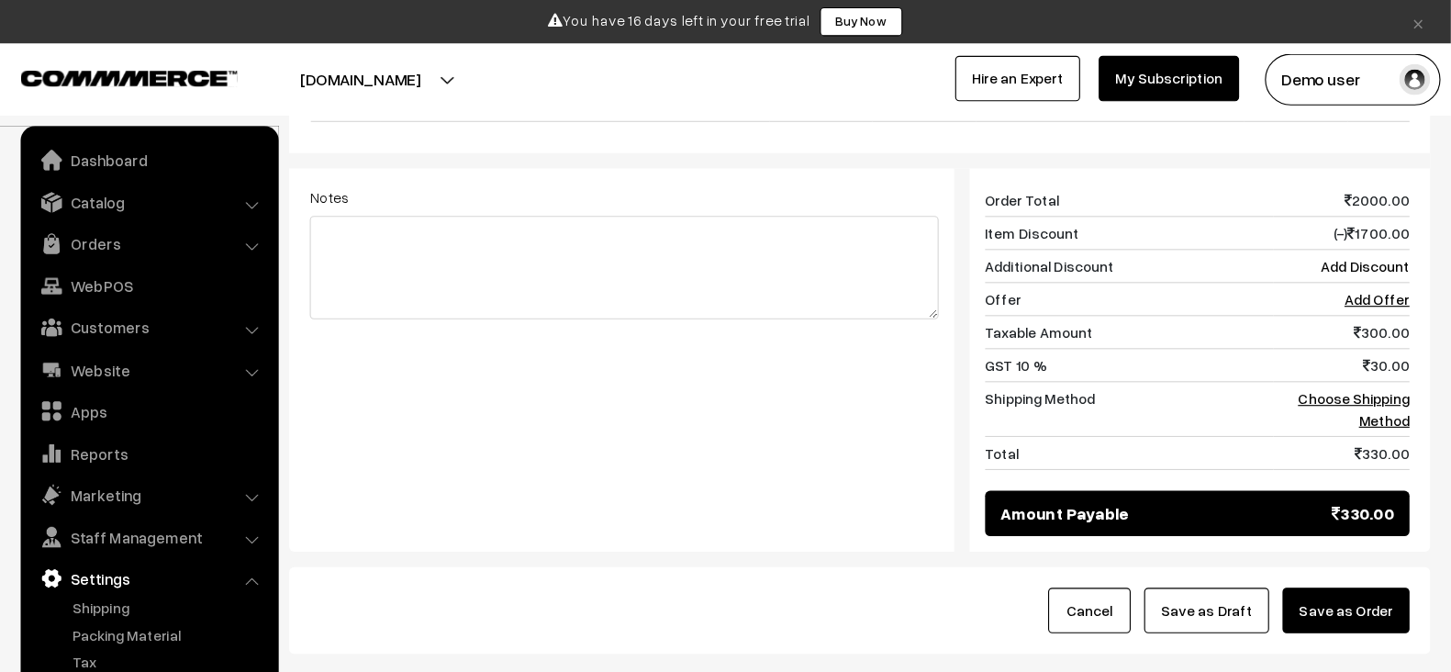
scroll to position [695, 0]
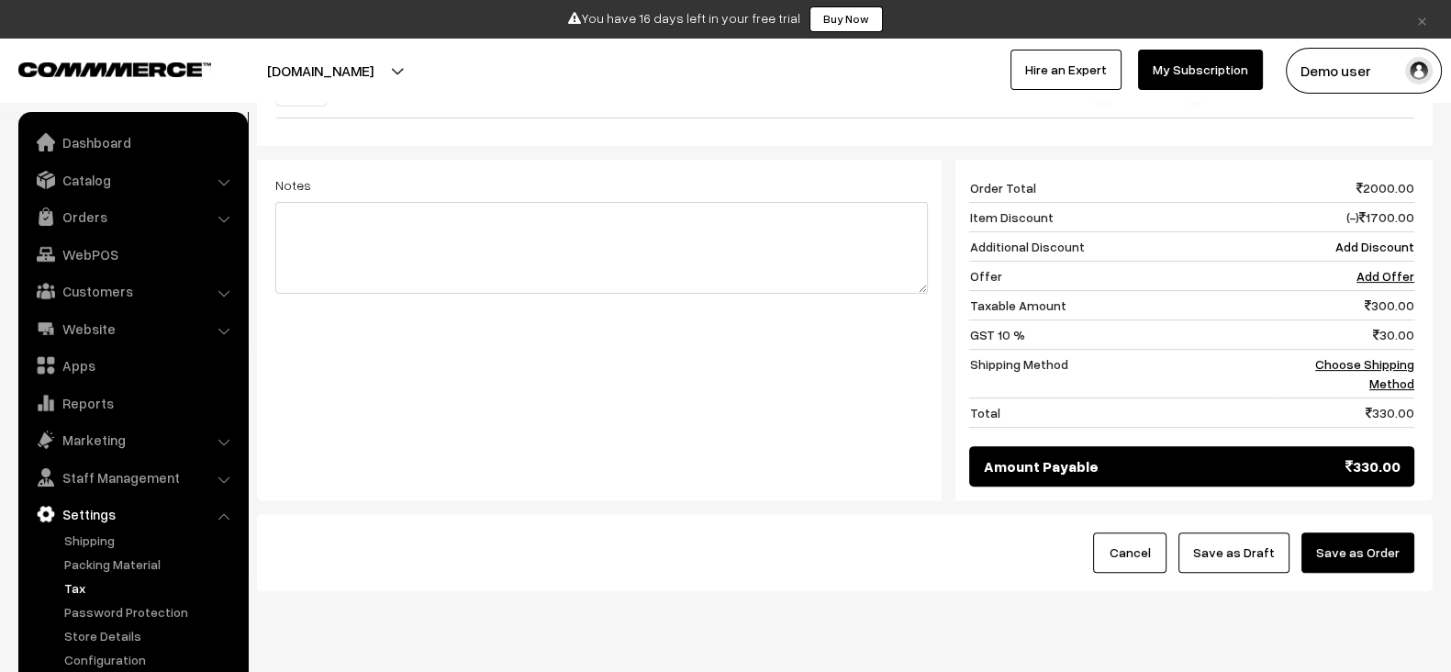
click at [69, 536] on link "Tax" at bounding box center [151, 587] width 182 height 19
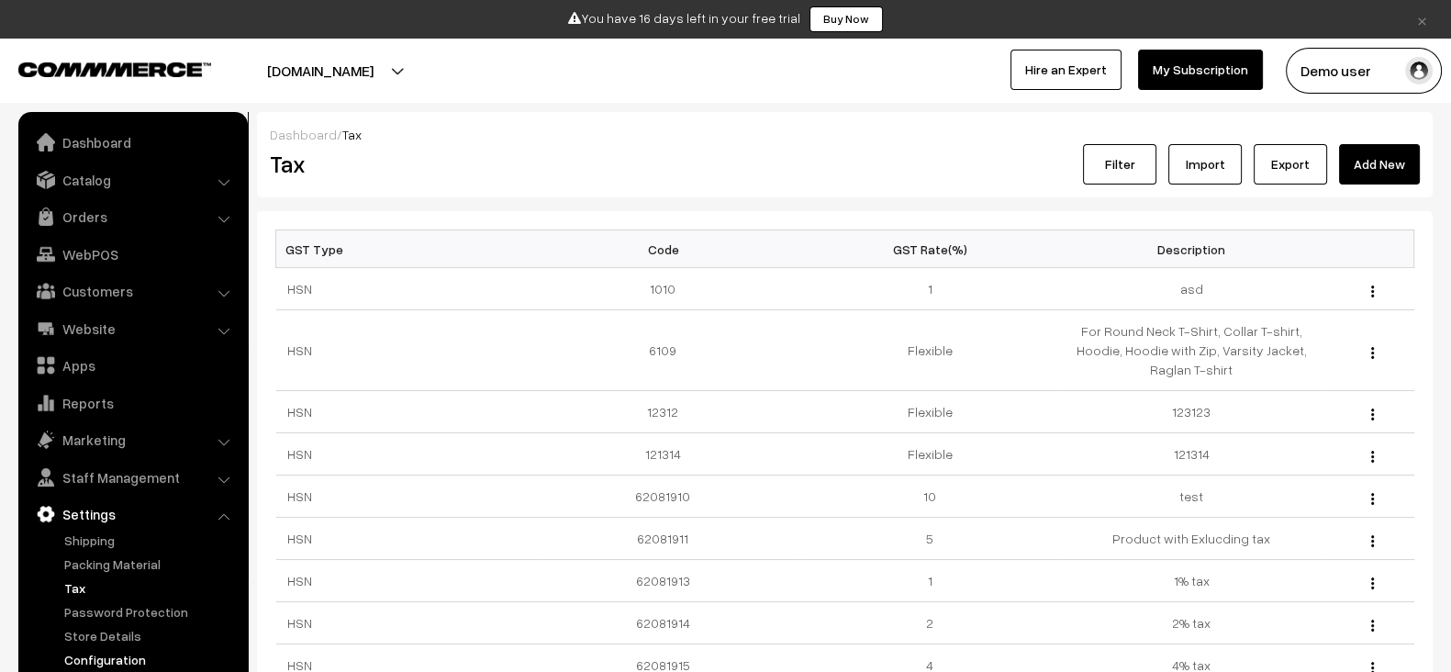
click at [148, 662] on link "Configuration" at bounding box center [151, 659] width 182 height 19
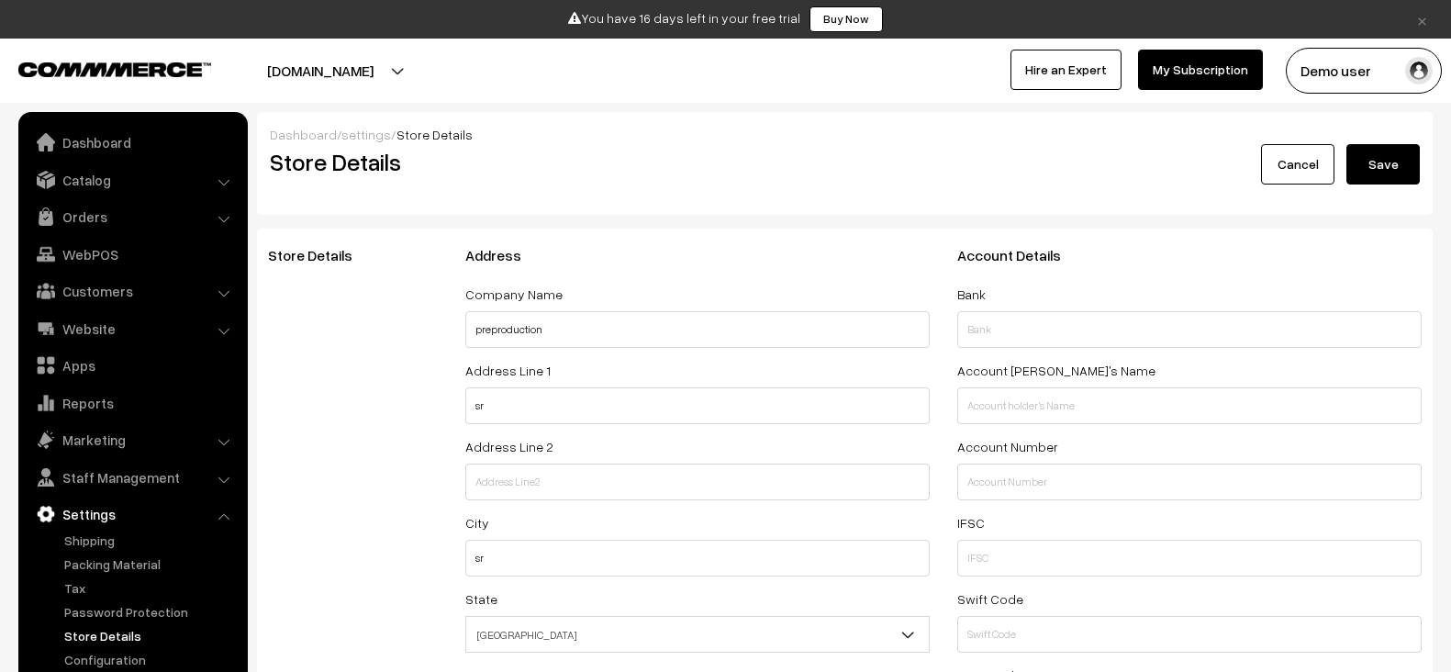
select select "99"
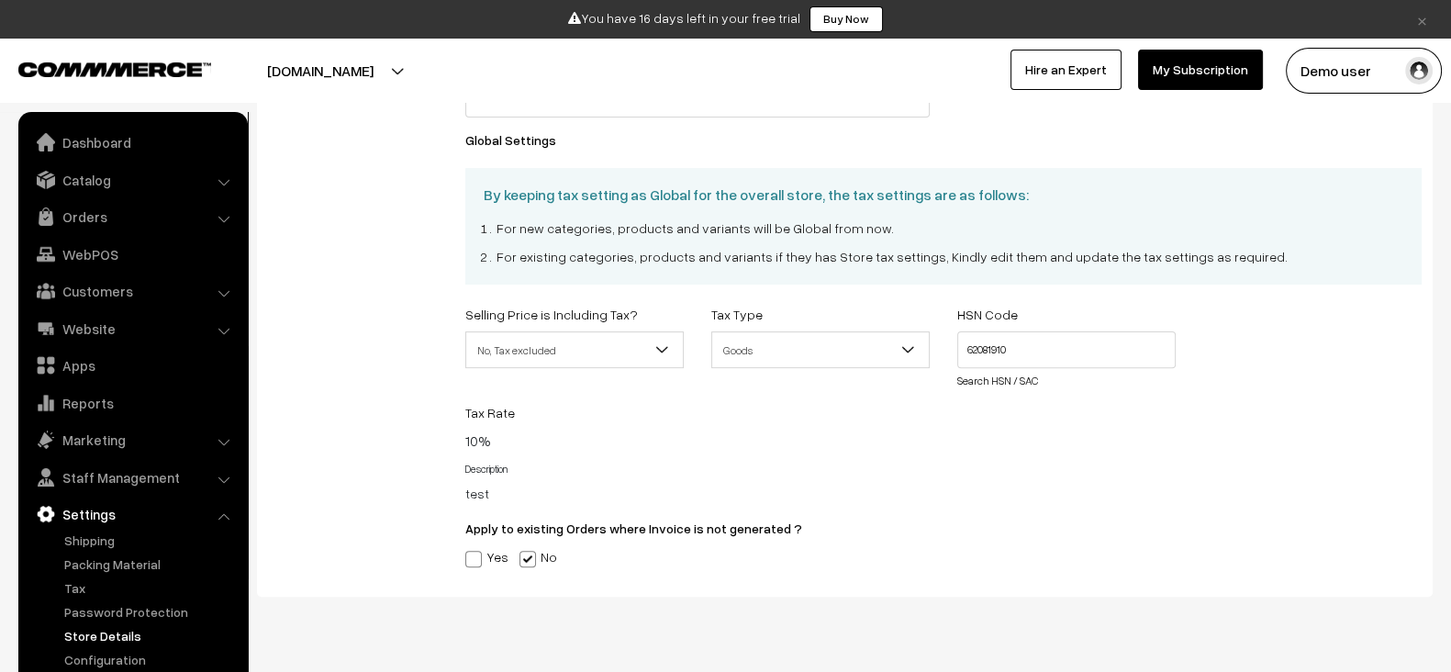
scroll to position [777, 0]
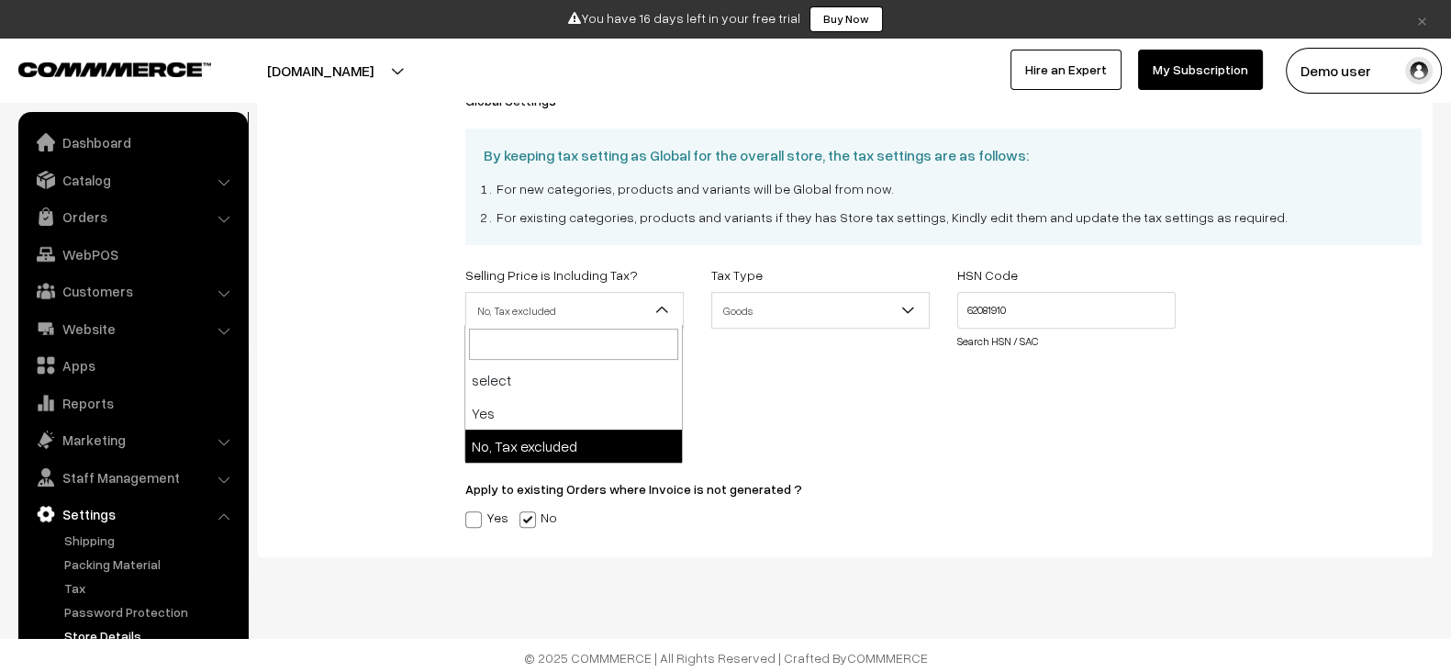
click at [637, 321] on span "No, Tax excluded" at bounding box center [574, 311] width 217 height 32
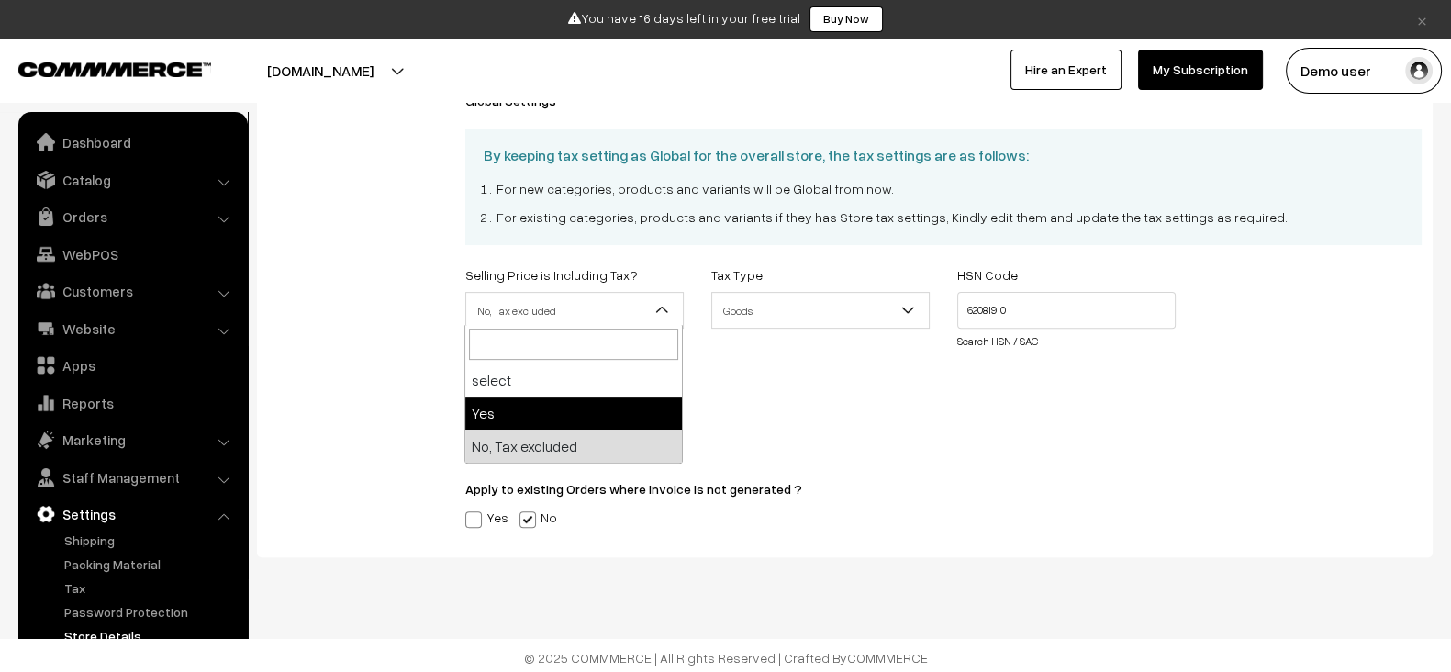
select select "1"
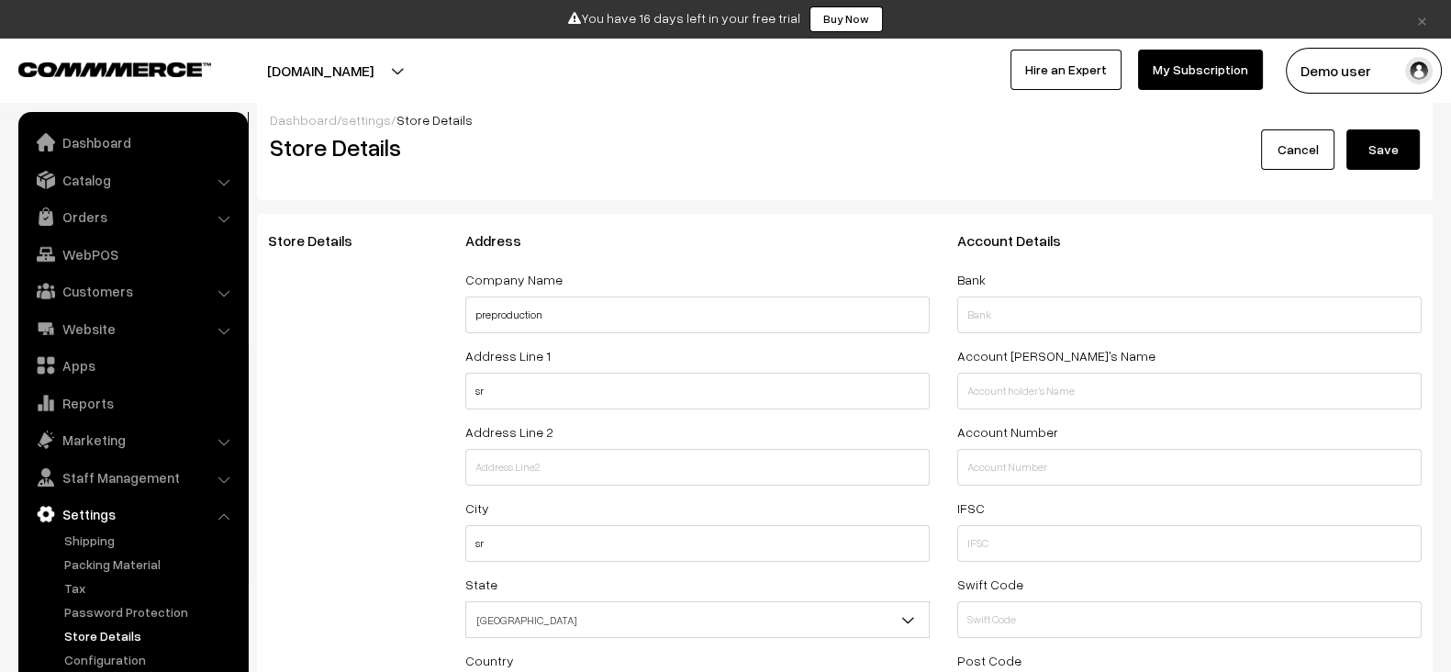
scroll to position [0, 0]
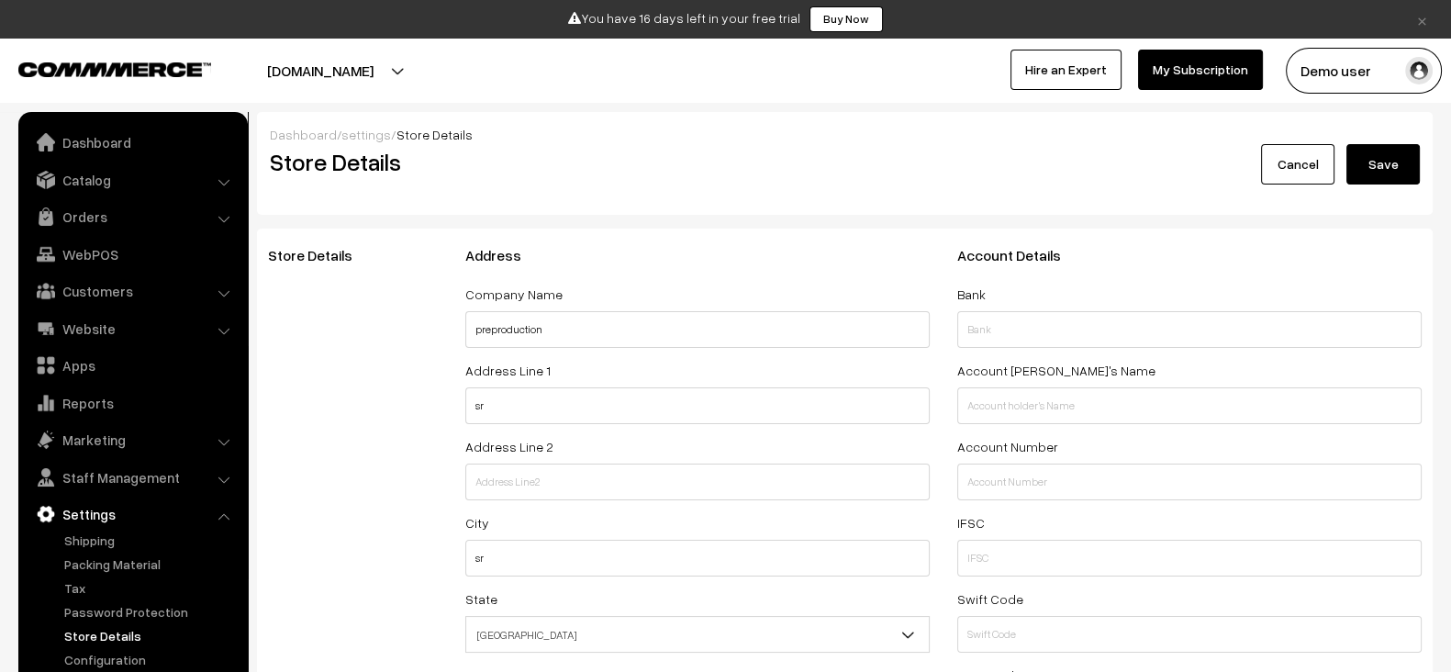
click at [1381, 155] on button "Save" at bounding box center [1383, 164] width 73 height 40
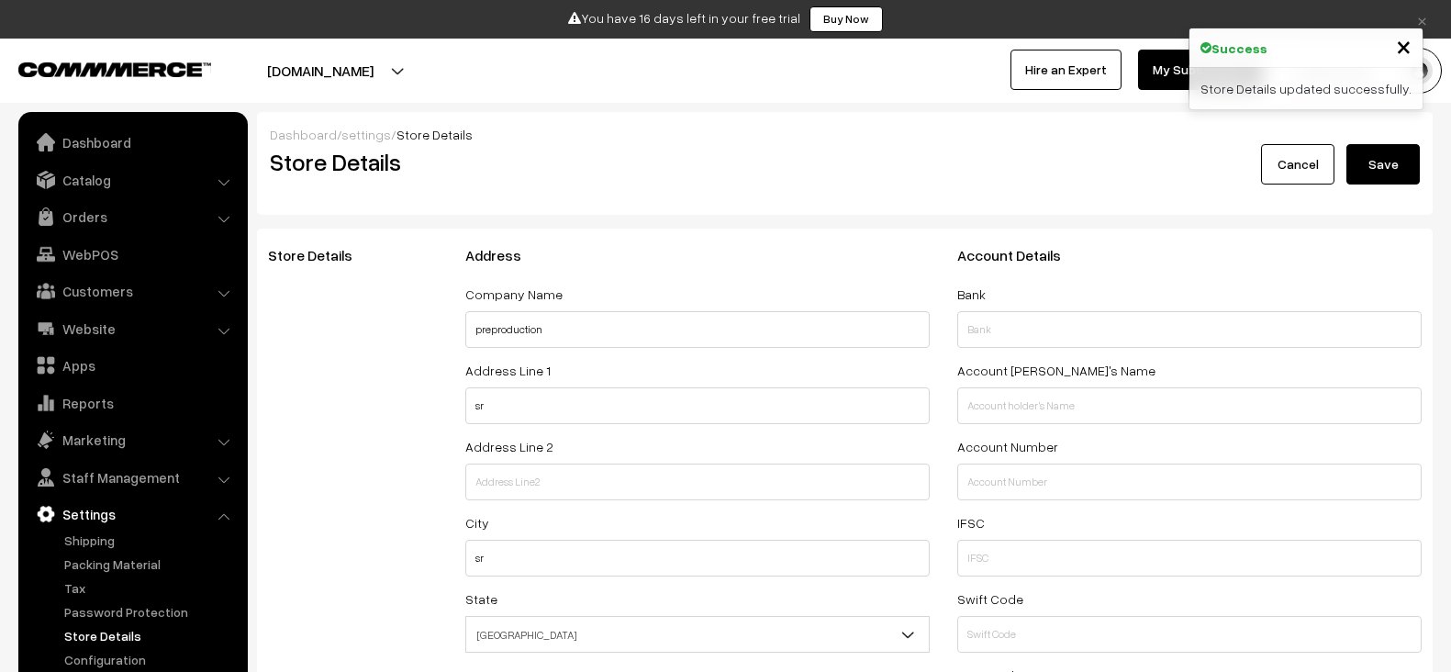
select select "99"
click at [349, 391] on div "Store Details" at bounding box center [352, 493] width 197 height 493
click at [103, 204] on link "Orders" at bounding box center [132, 216] width 218 height 33
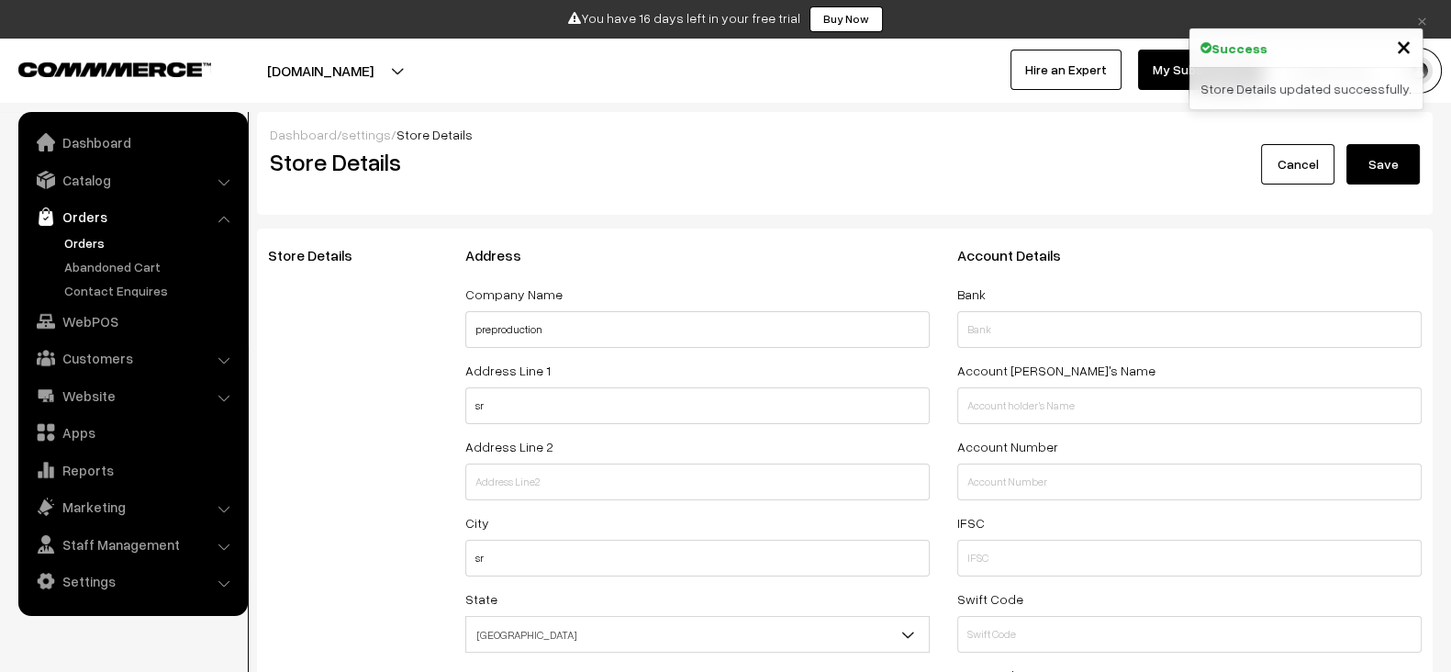
click at [114, 241] on link "Orders" at bounding box center [151, 242] width 182 height 19
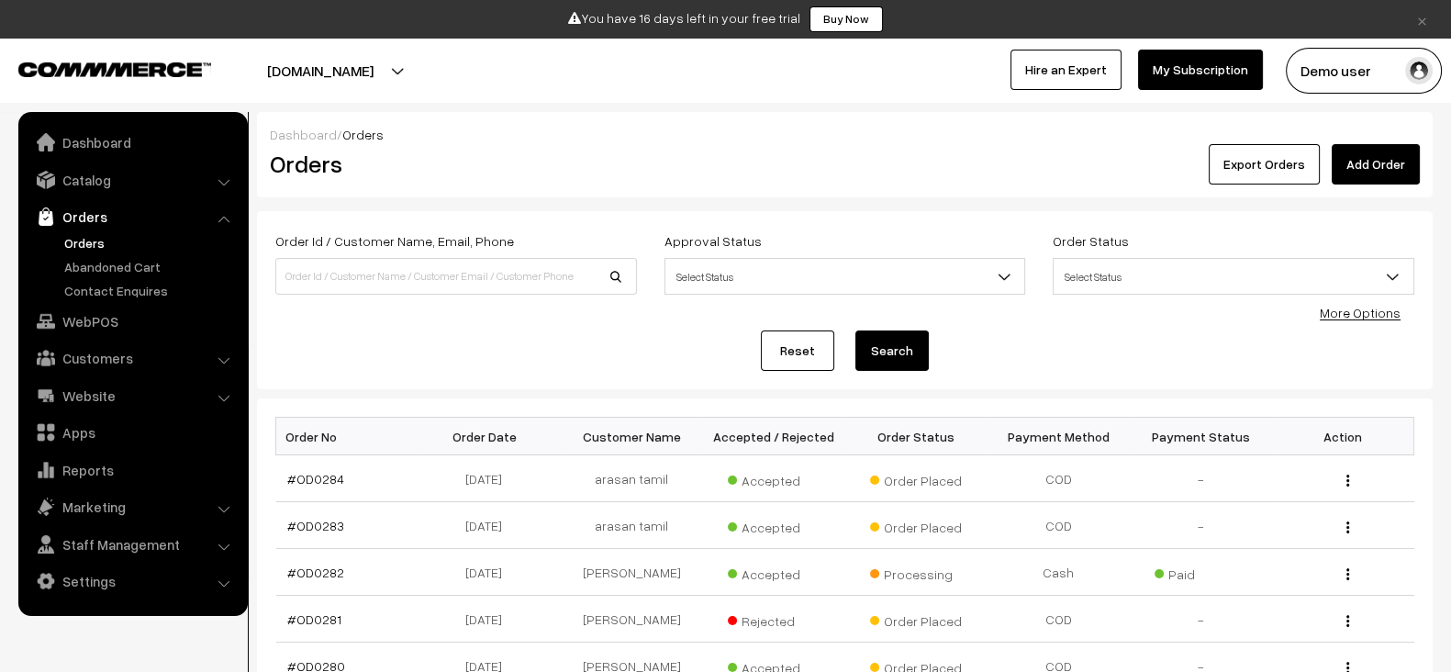
click at [1385, 157] on link "Add Order" at bounding box center [1376, 164] width 88 height 40
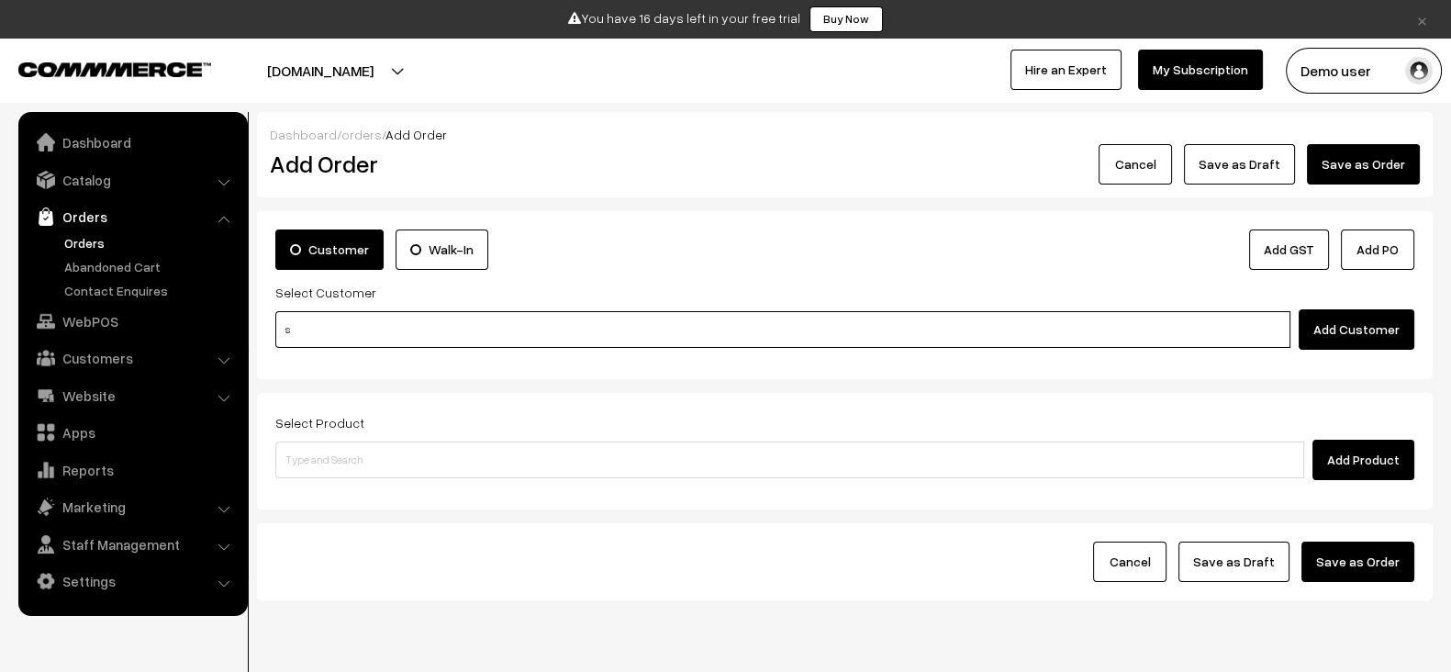
click at [614, 329] on input "s" at bounding box center [782, 329] width 1015 height 37
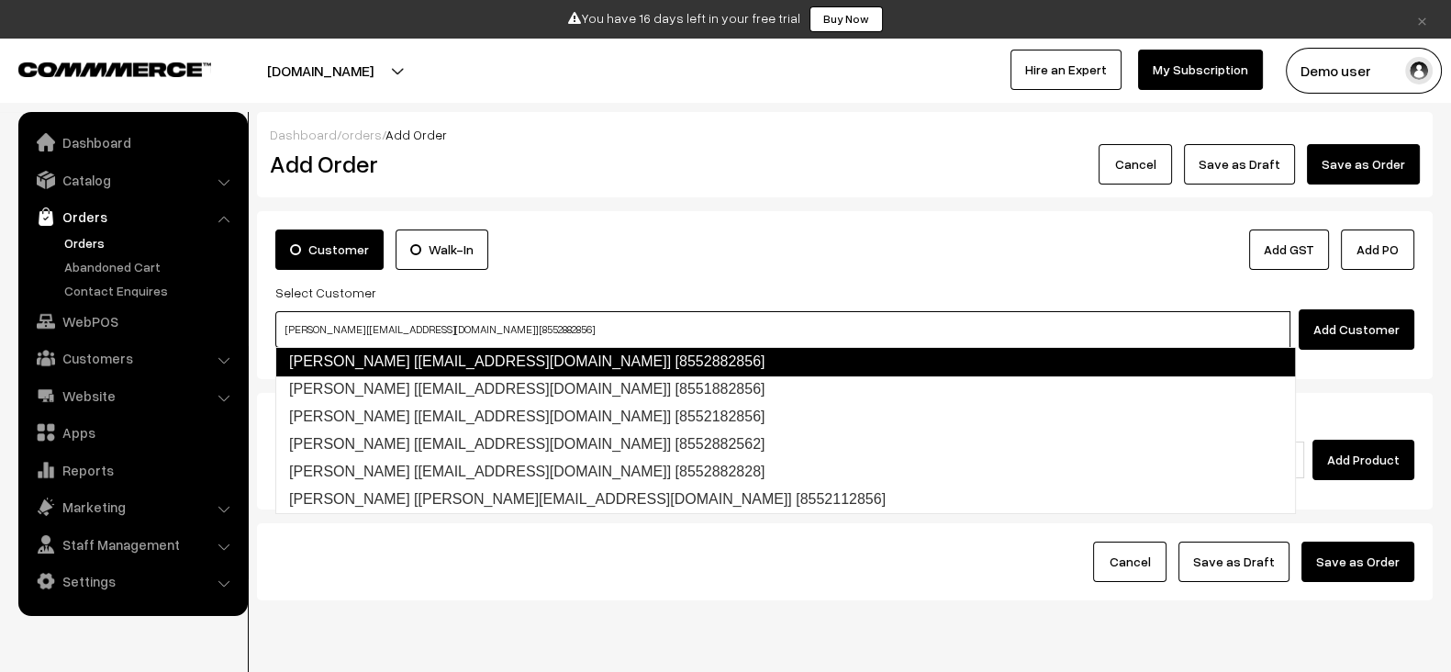
type input "[PERSON_NAME] [[EMAIL_ADDRESS][DOMAIN_NAME]] [8552882856]"
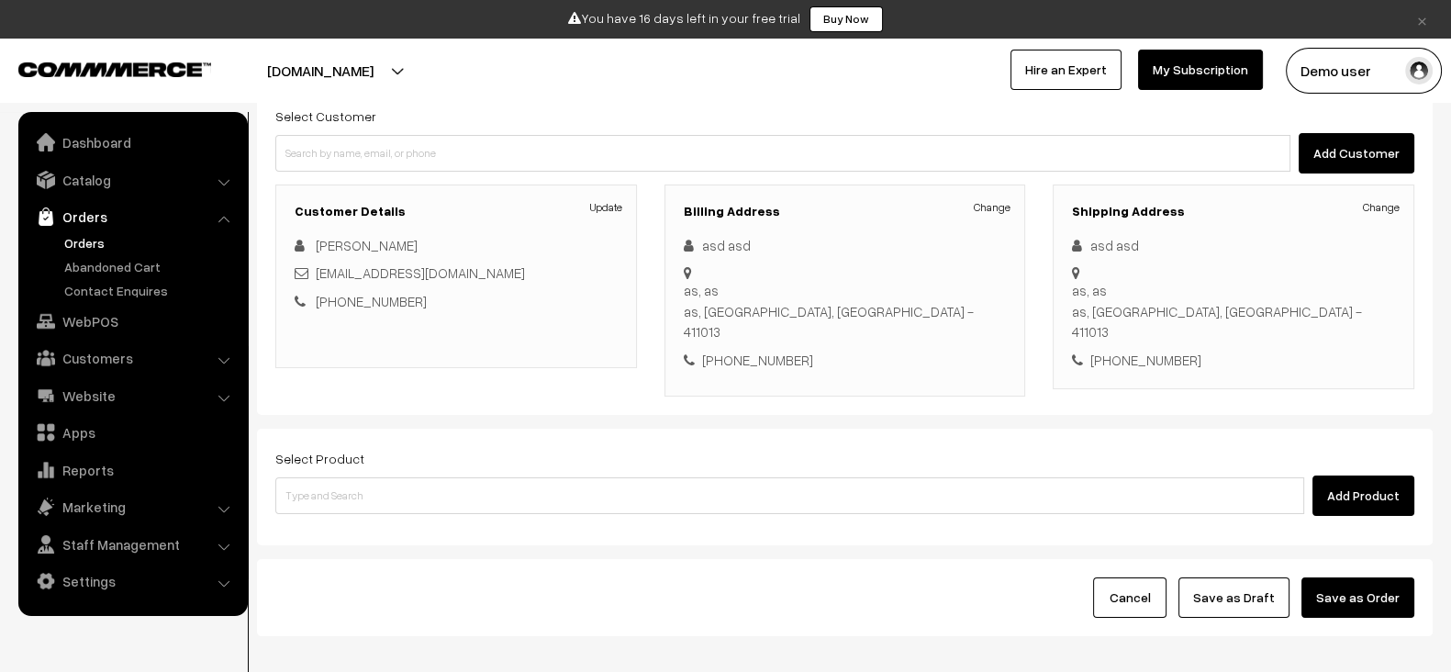
scroll to position [243, 0]
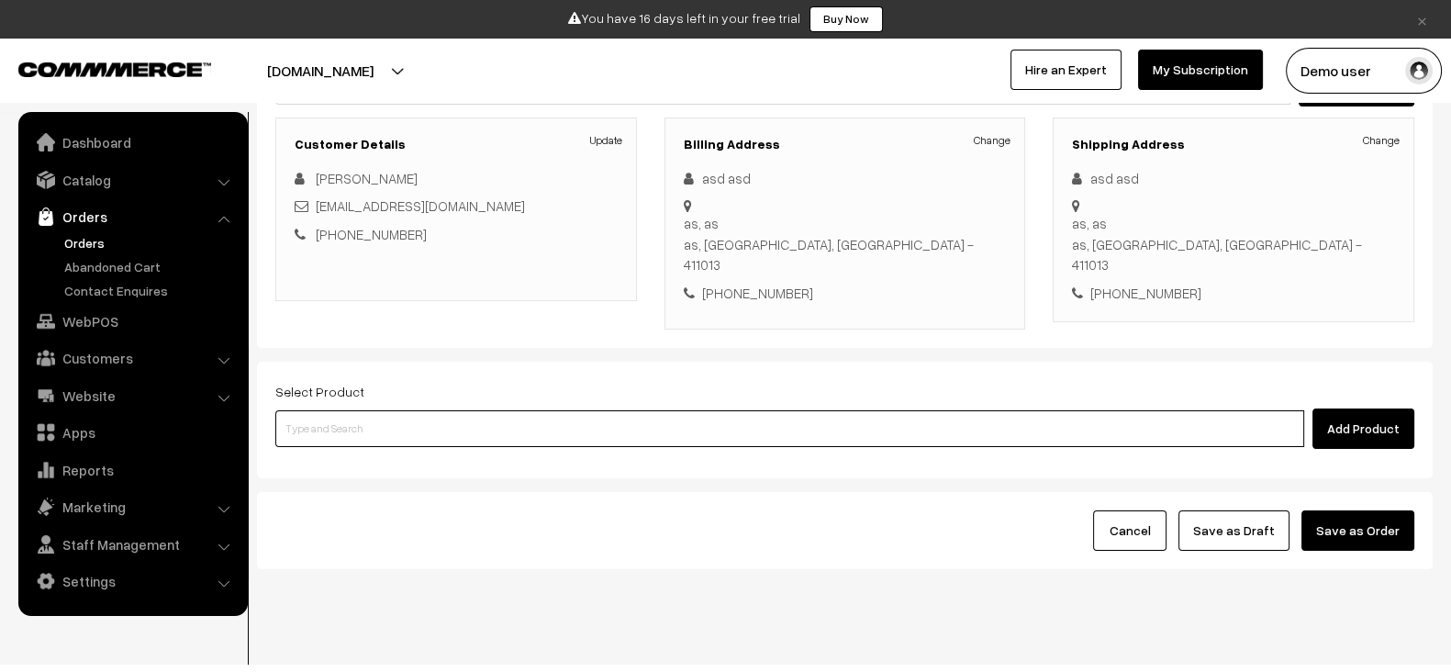
click at [507, 416] on input at bounding box center [789, 428] width 1029 height 37
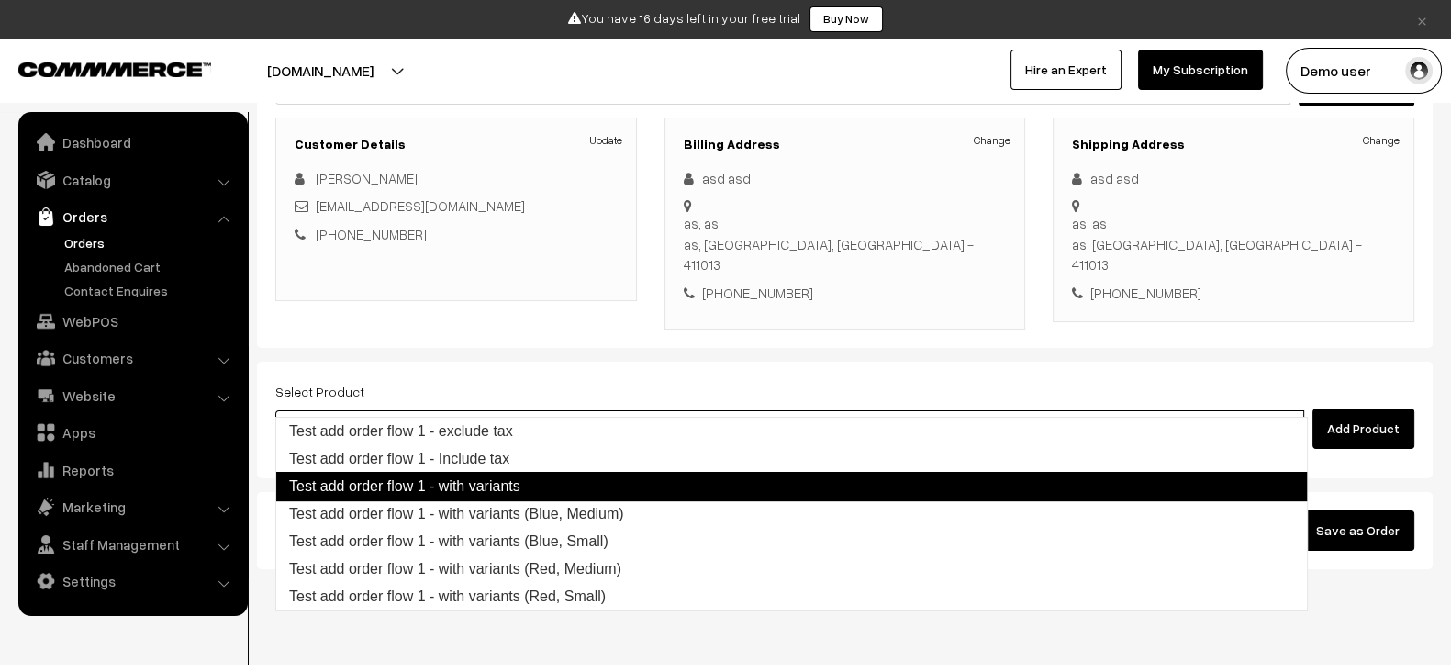
type input "Test add order flow 1 - Include tax"
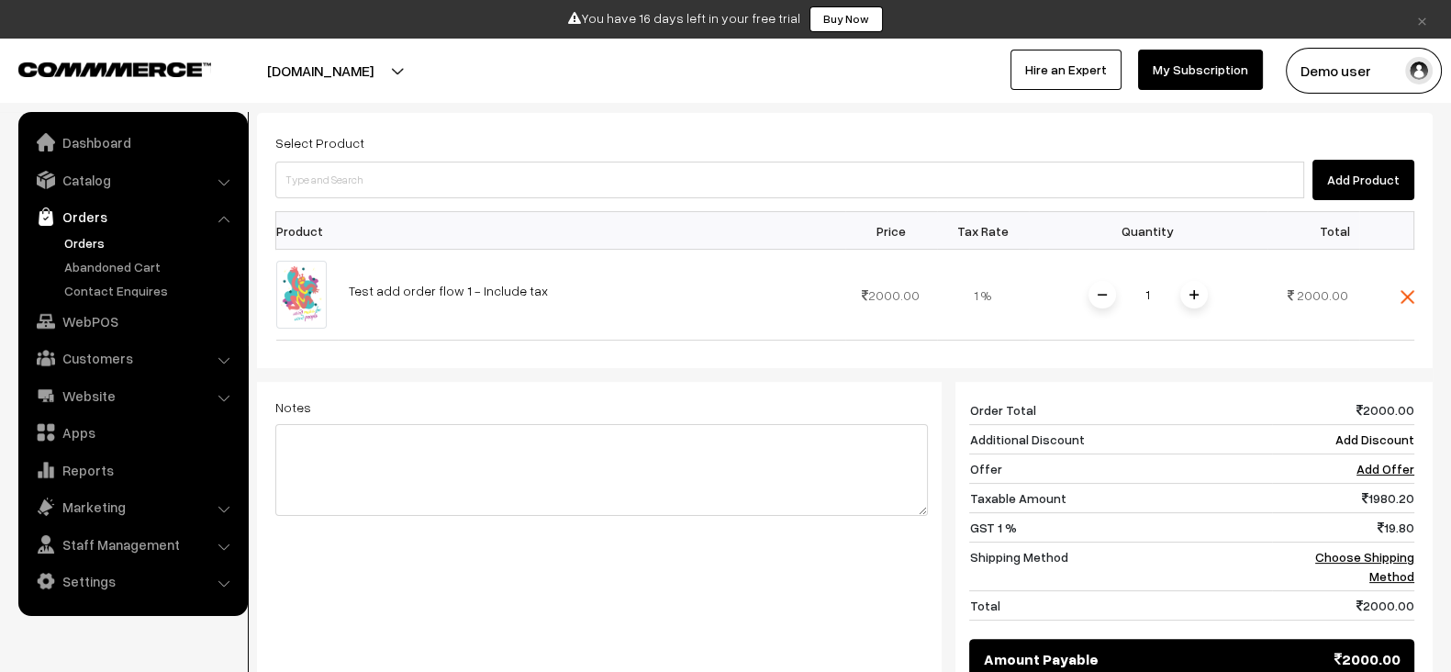
scroll to position [532, 0]
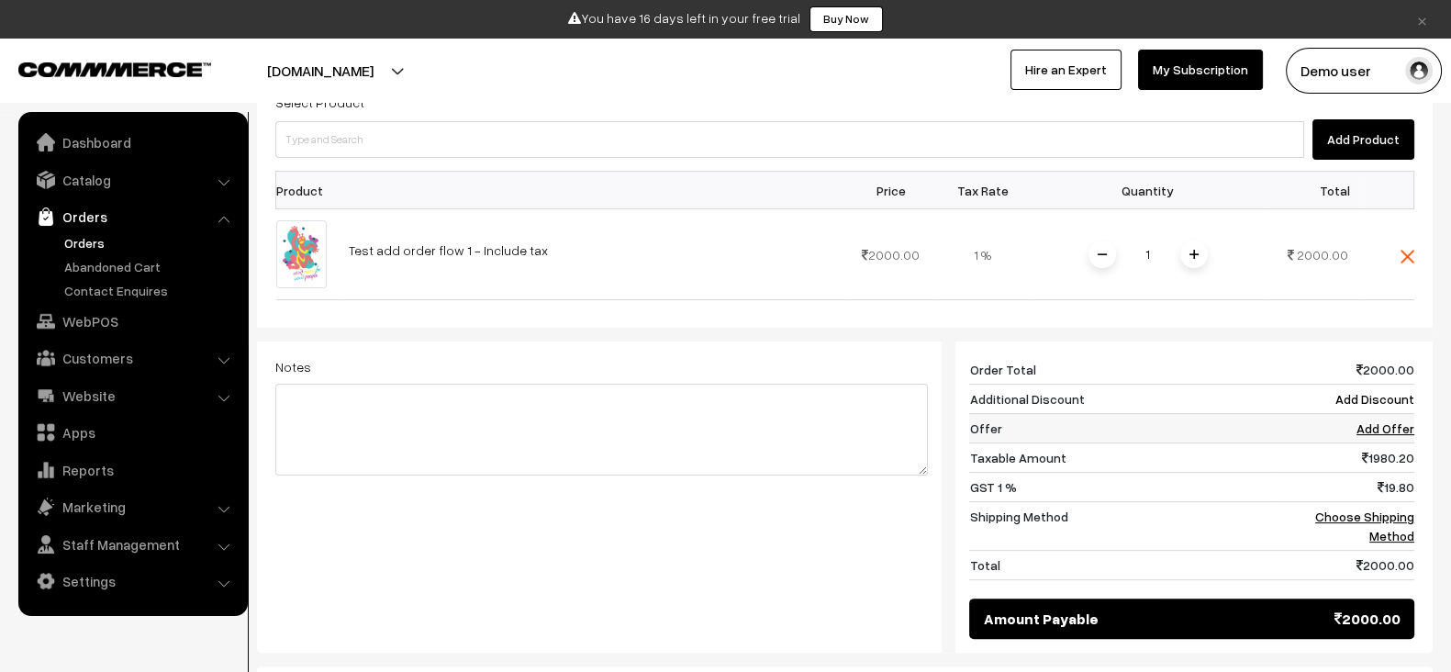
click at [1397, 420] on link "Add Offer" at bounding box center [1386, 428] width 58 height 16
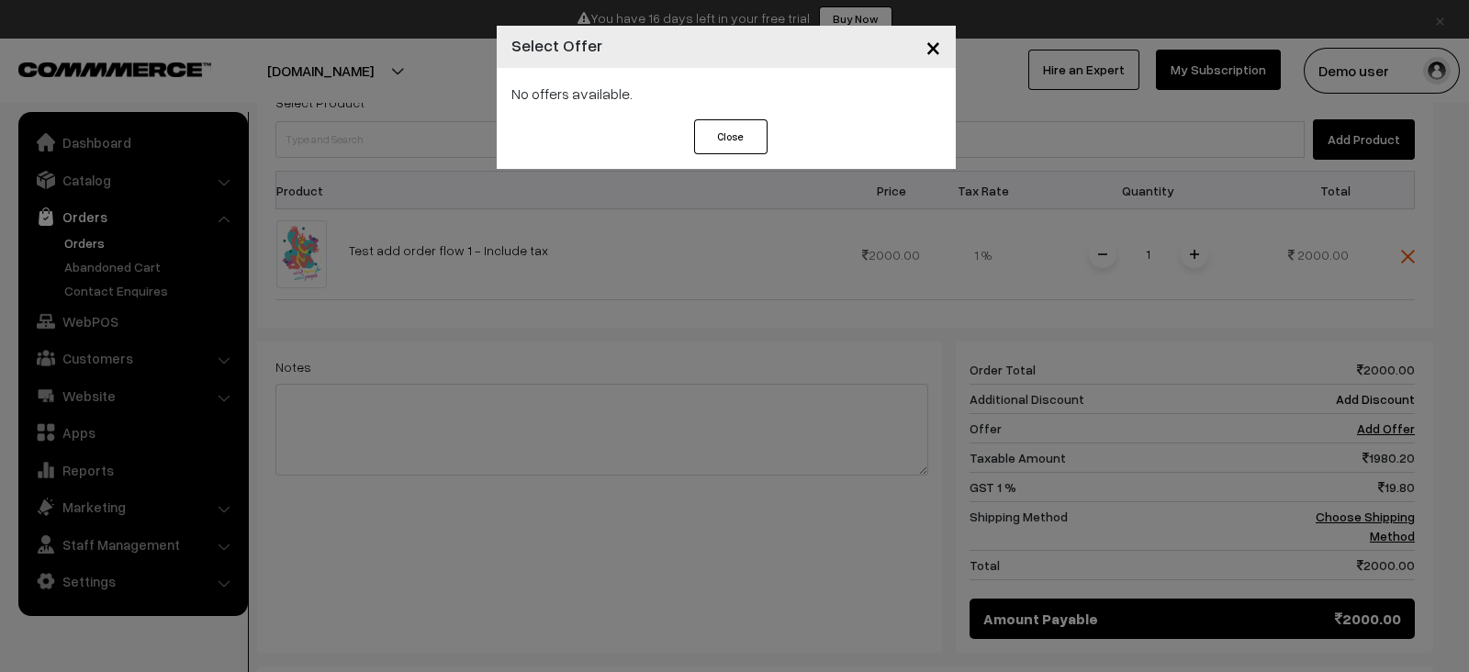
click at [570, 77] on div "Select Offer Test add order flow offer 1 (TAO1) Test SVG (TS1) test (TES1) free…" at bounding box center [726, 93] width 459 height 51
click at [757, 144] on button "Close" at bounding box center [730, 136] width 73 height 35
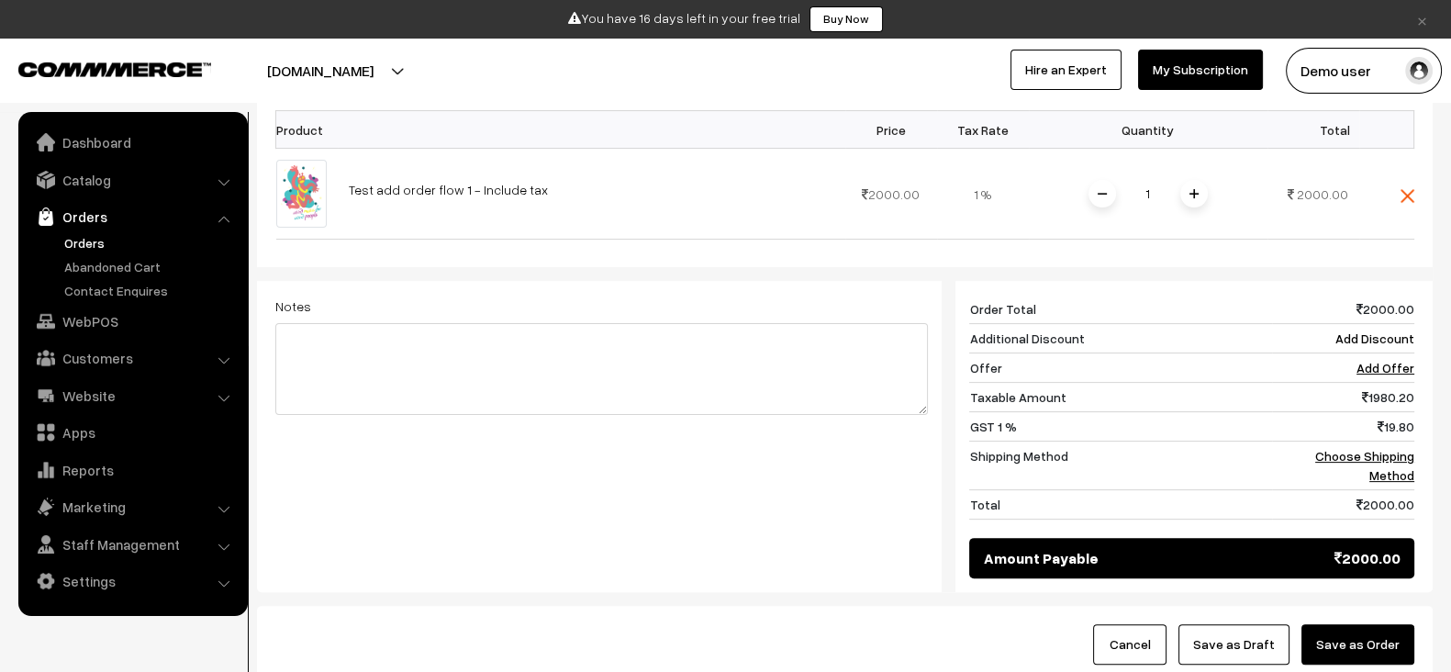
scroll to position [594, 0]
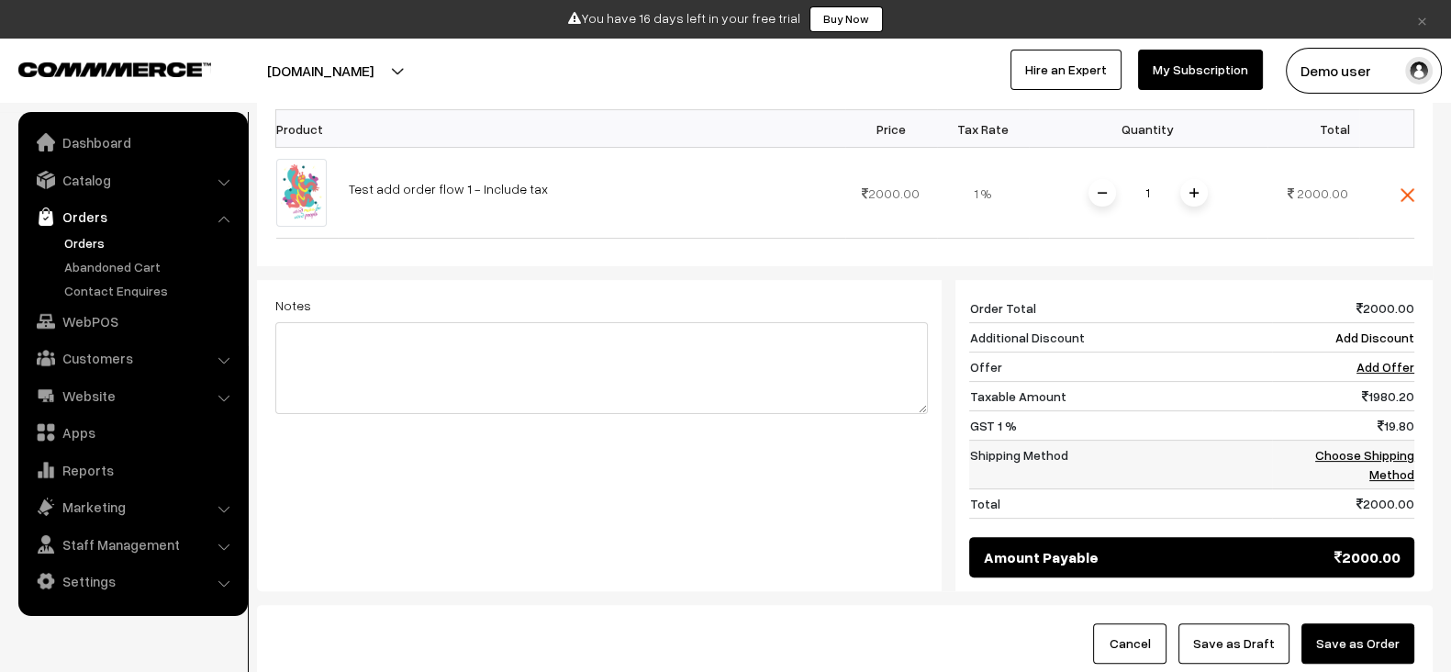
click at [1336, 441] on td "Choose Shipping Method" at bounding box center [1343, 465] width 142 height 49
click at [1345, 447] on link "Choose Shipping Method" at bounding box center [1364, 464] width 99 height 35
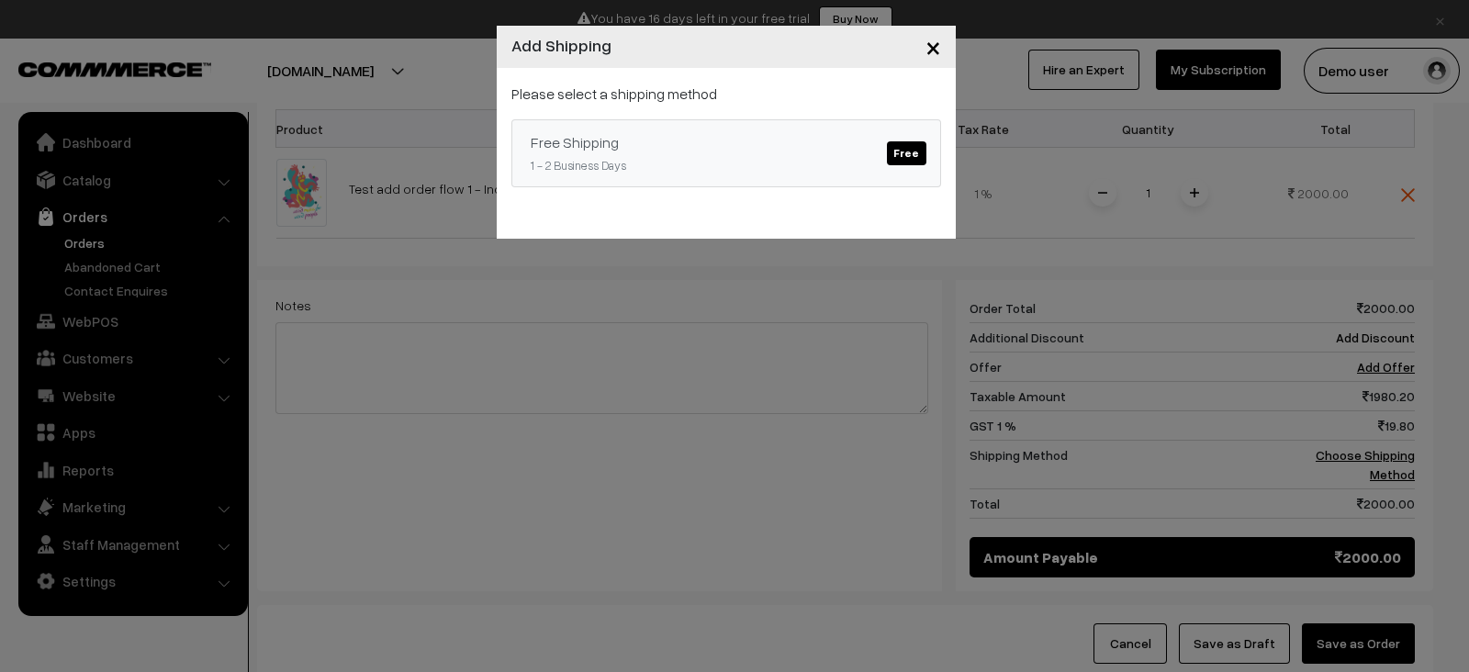
click at [891, 144] on span "Free" at bounding box center [906, 153] width 39 height 24
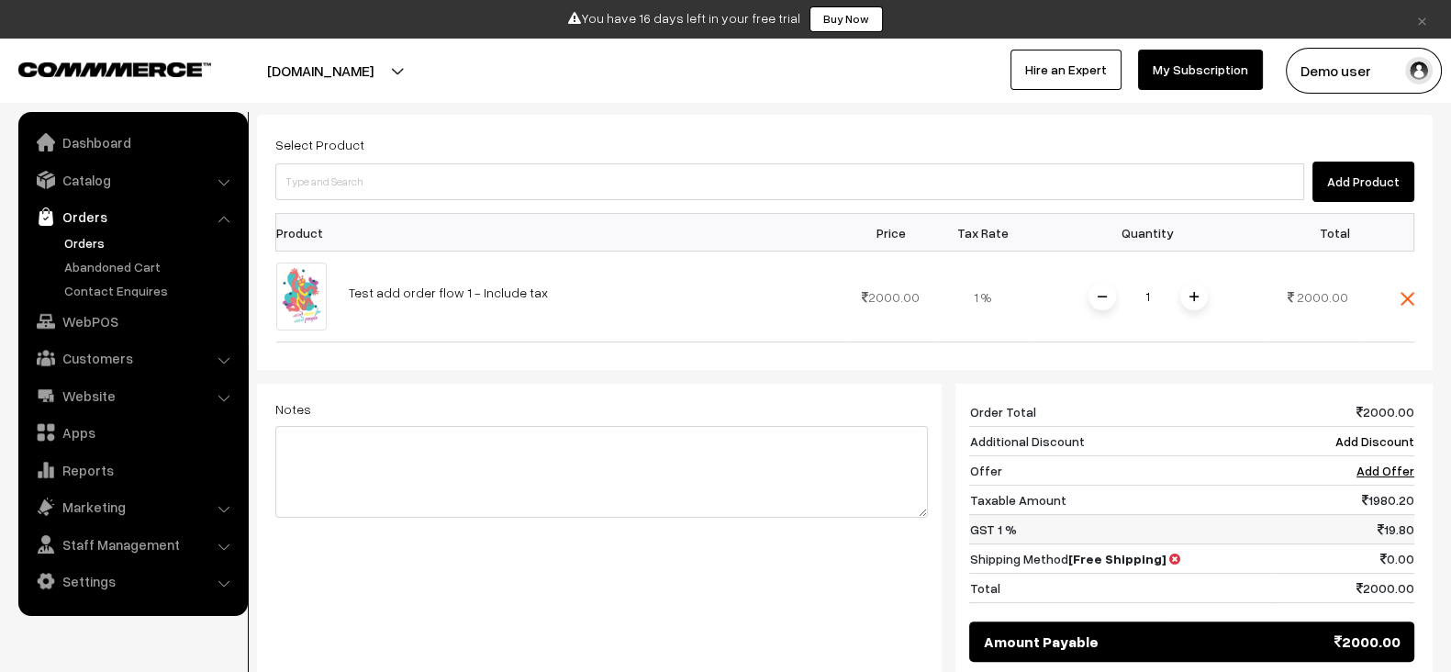
scroll to position [500, 0]
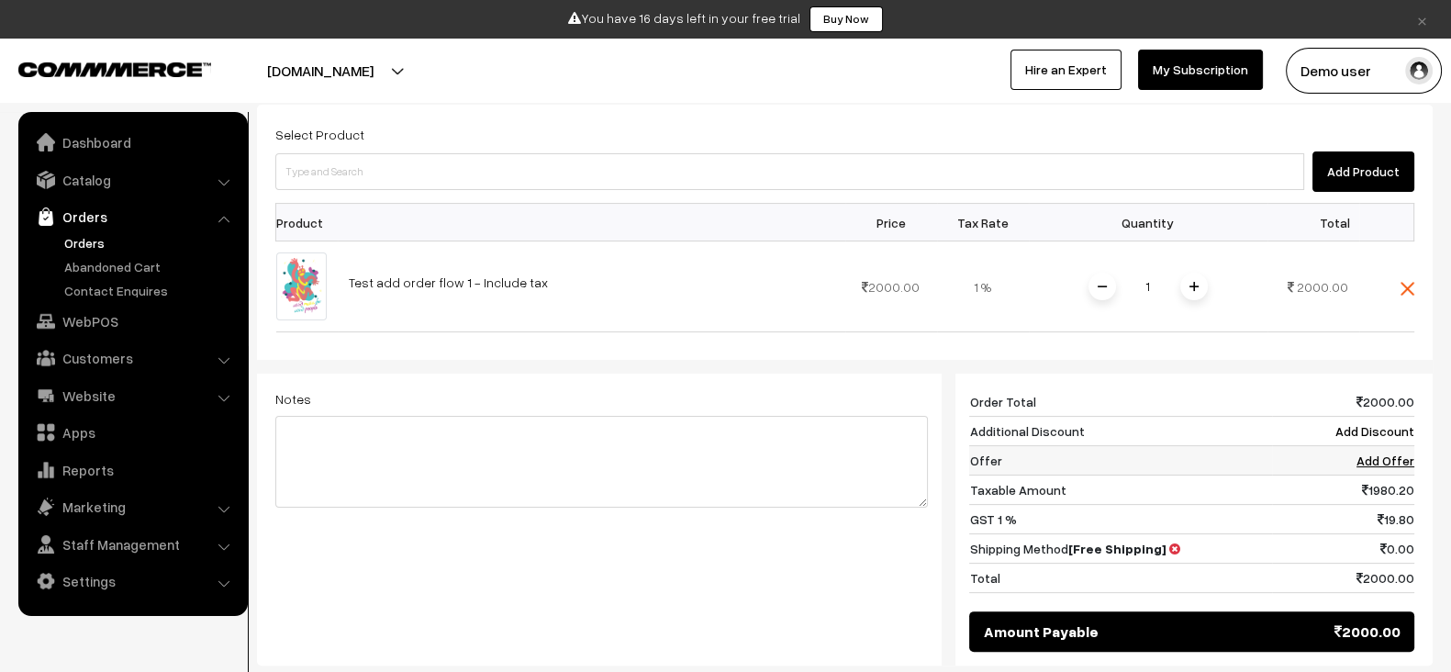
click at [1400, 453] on link "Add Offer" at bounding box center [1386, 461] width 58 height 16
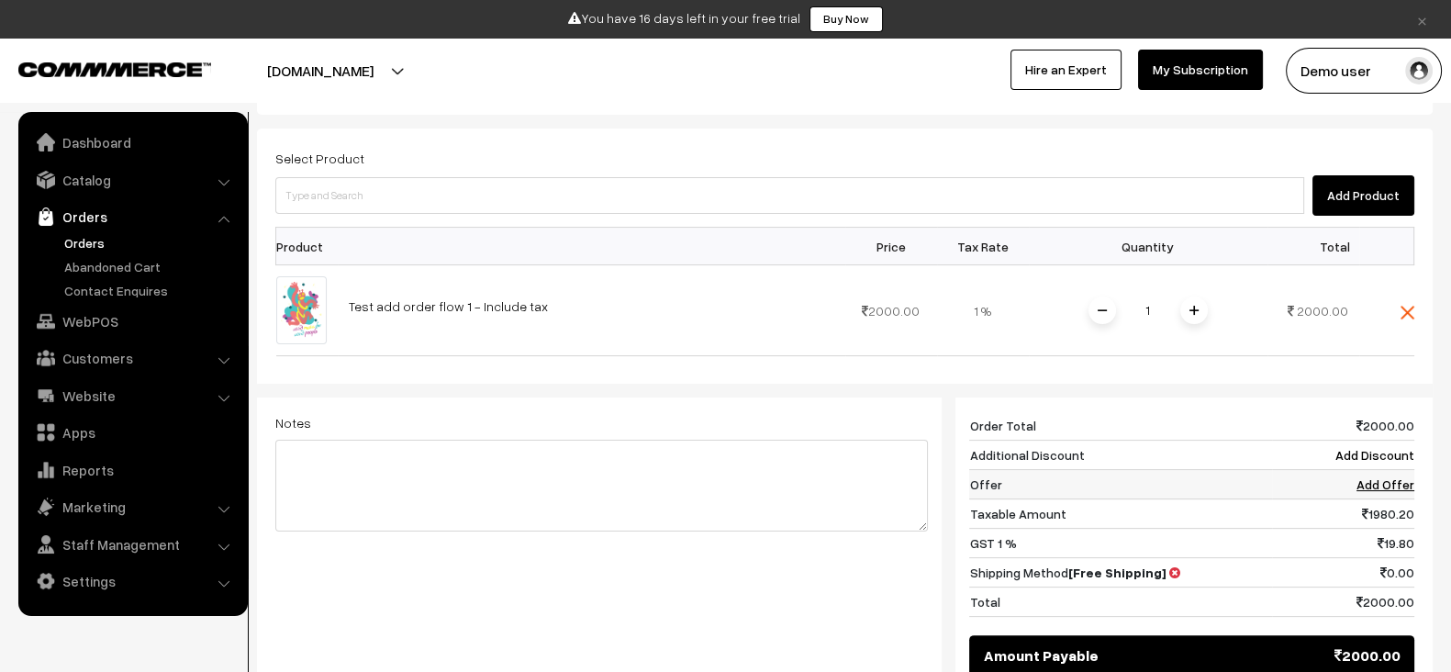
scroll to position [475, 0]
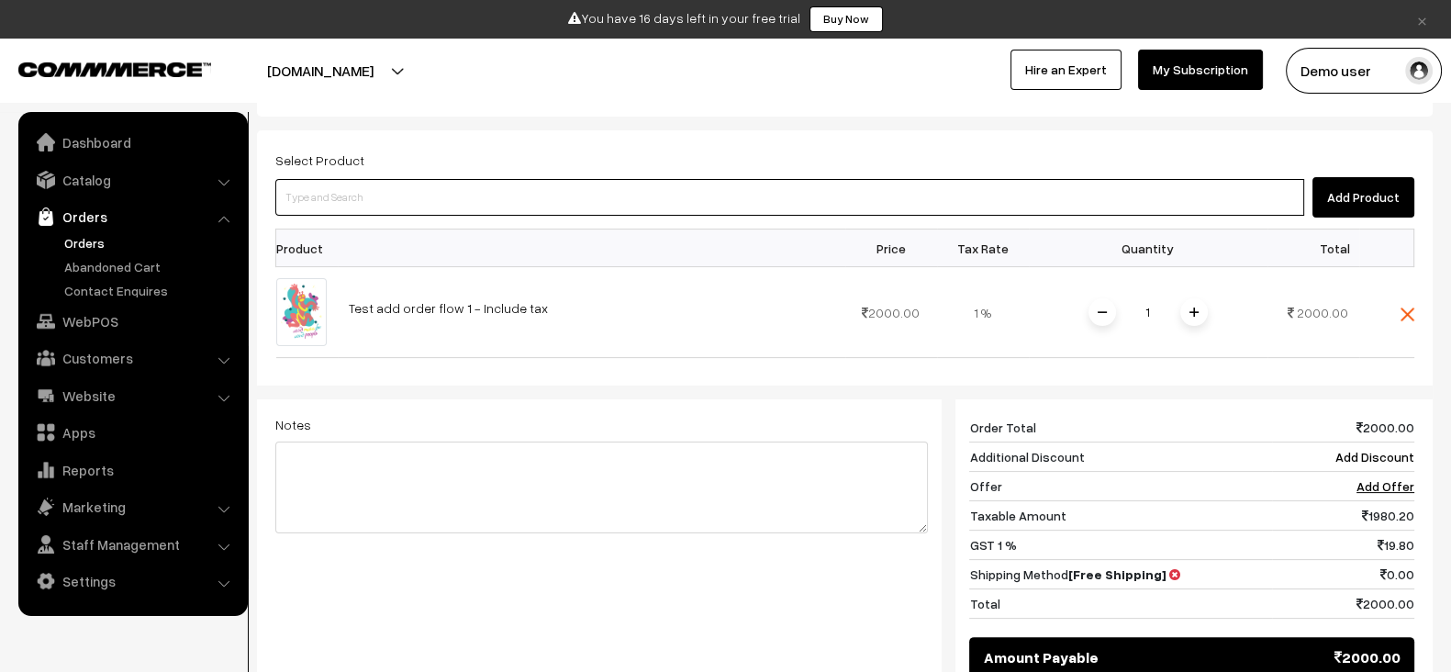
click at [548, 179] on input at bounding box center [789, 197] width 1029 height 37
type input "add"
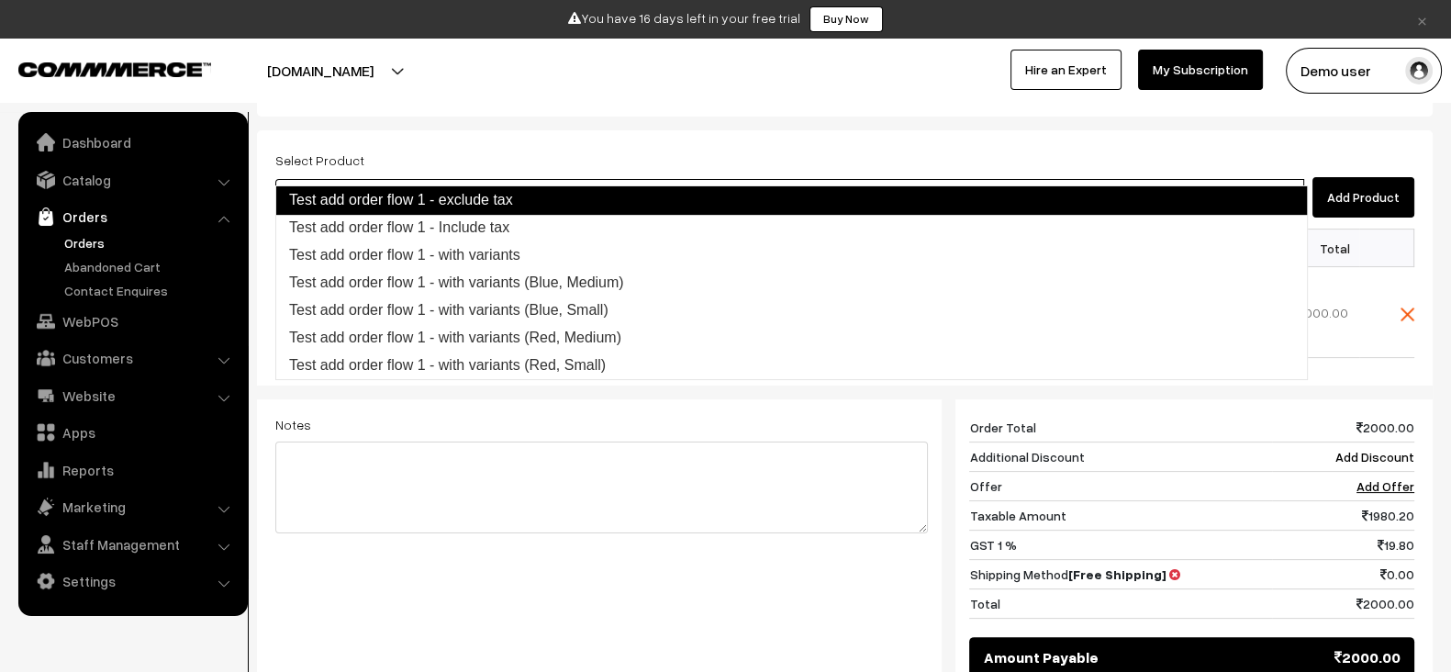
click at [483, 196] on link "Test add order flow 1 - exclude tax" at bounding box center [791, 199] width 1033 height 29
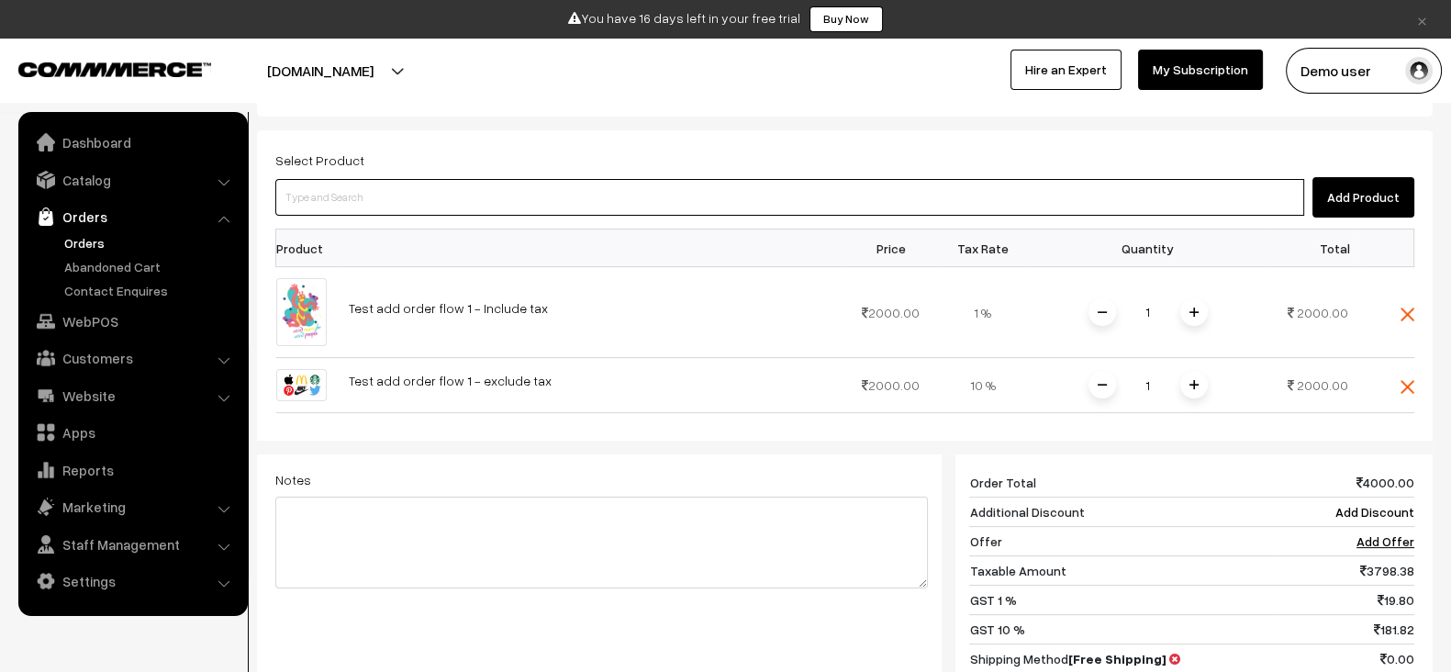
click at [545, 179] on input at bounding box center [789, 197] width 1029 height 37
type input "add"
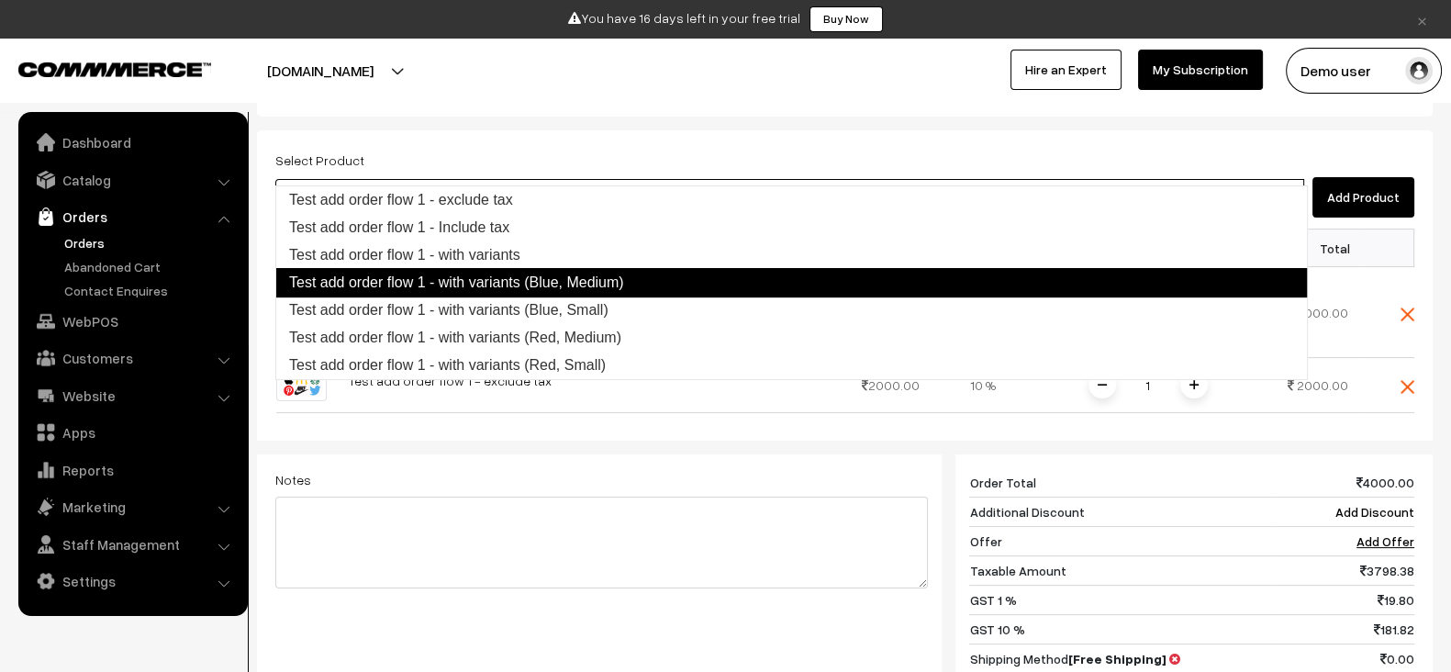
click at [506, 280] on link "Test add order flow 1 - with variants (Blue, Medium)" at bounding box center [791, 282] width 1033 height 29
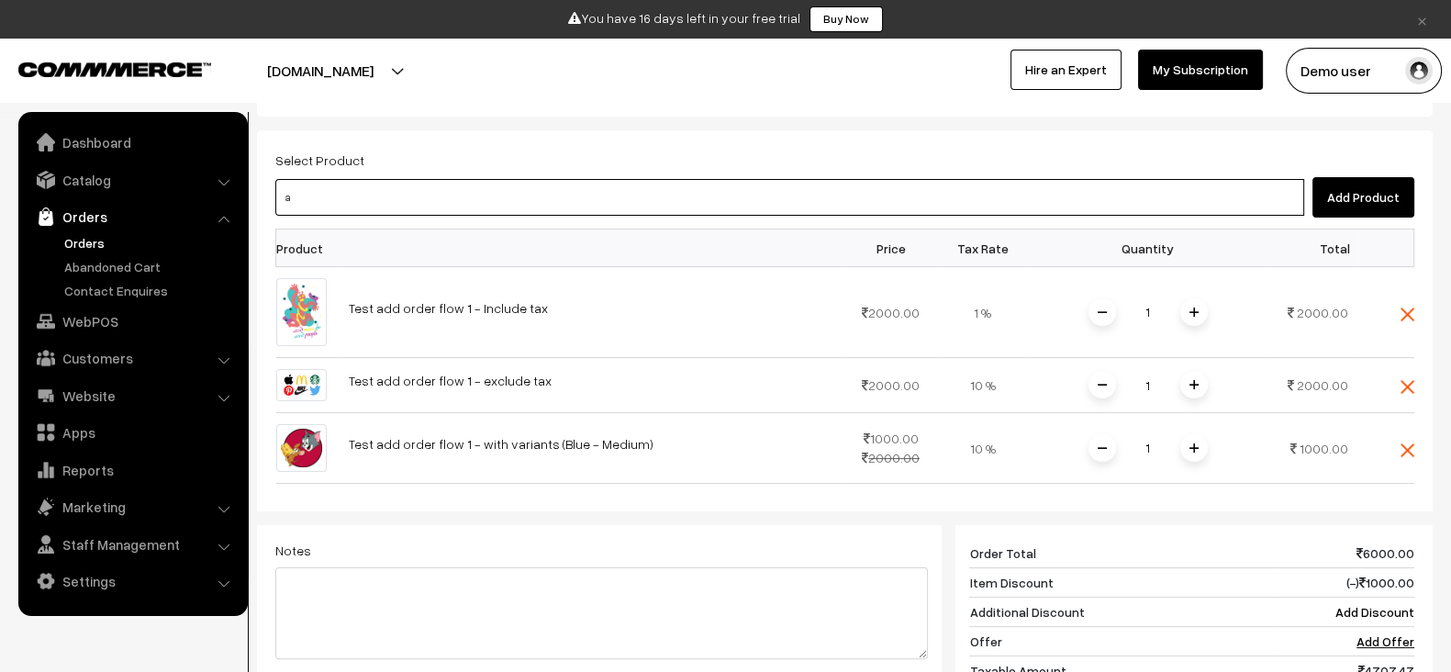
click at [598, 179] on input "a" at bounding box center [789, 197] width 1029 height 37
type input "add"
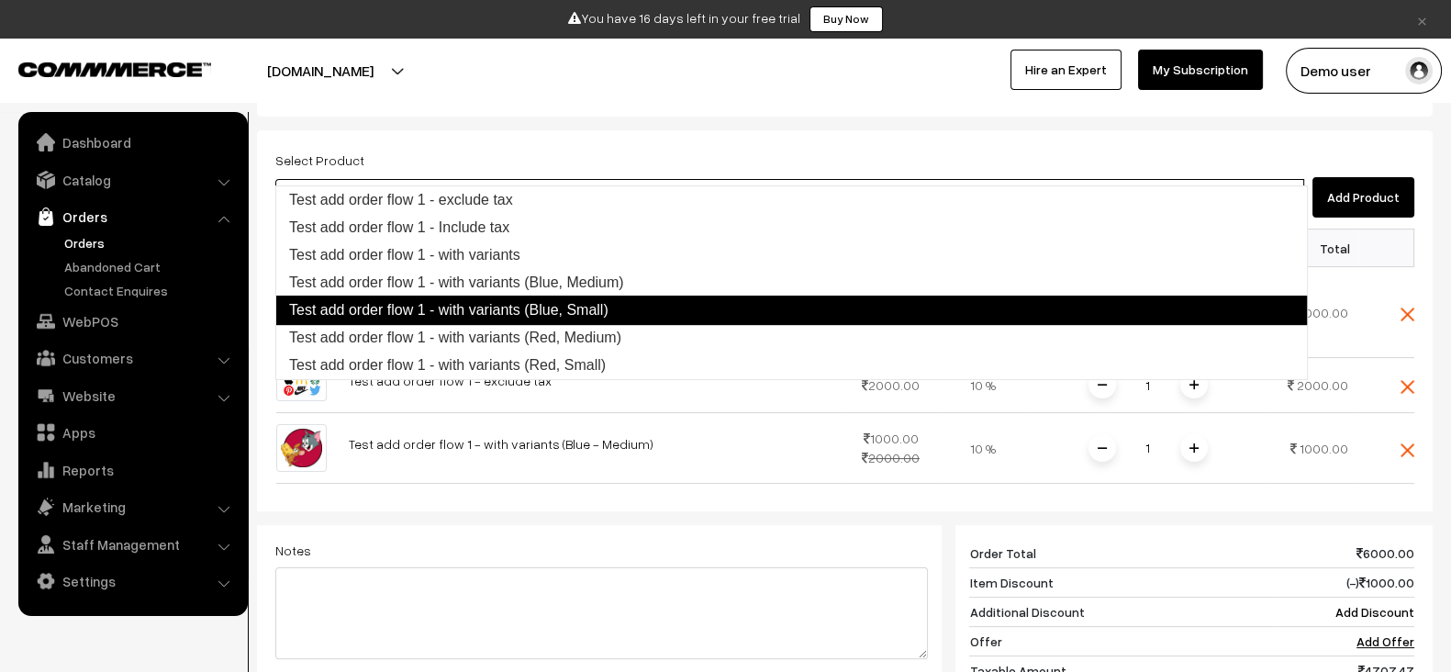
click at [586, 303] on link "Test add order flow 1 - with variants (Blue, Small)" at bounding box center [791, 310] width 1033 height 29
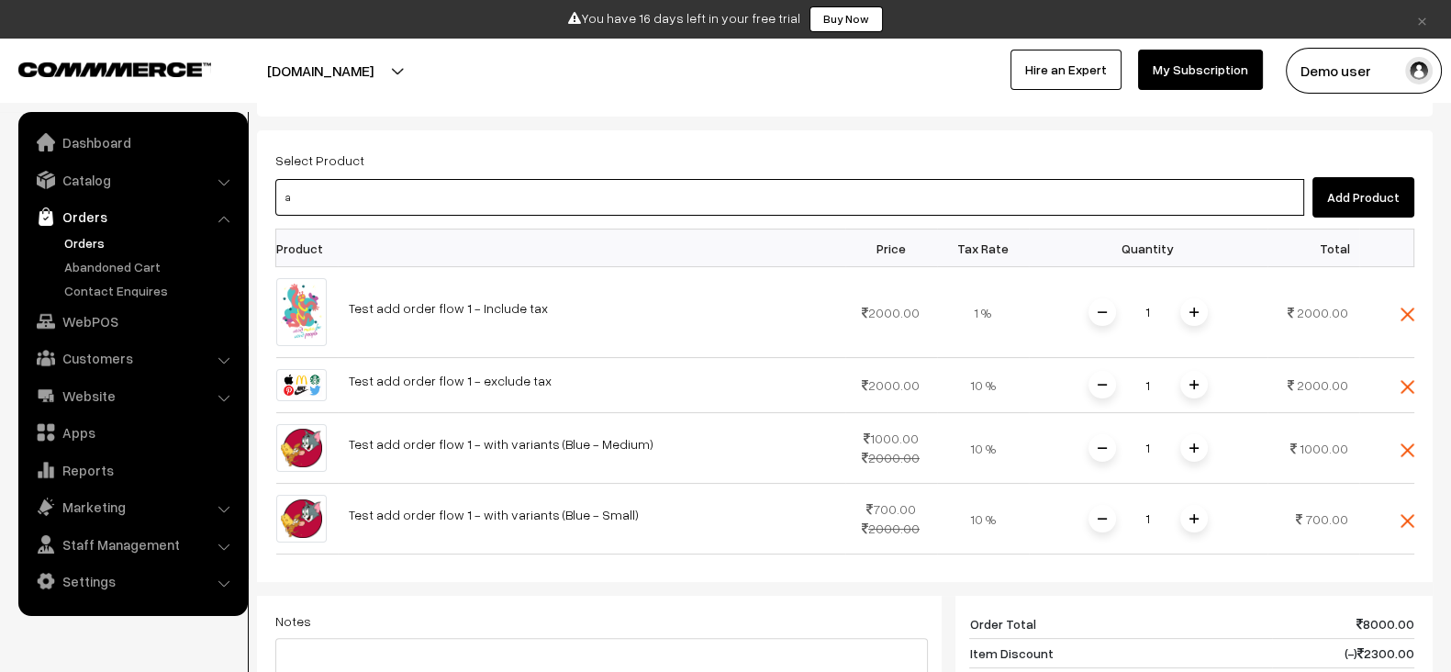
click at [599, 179] on input "a" at bounding box center [789, 197] width 1029 height 37
type input "add"
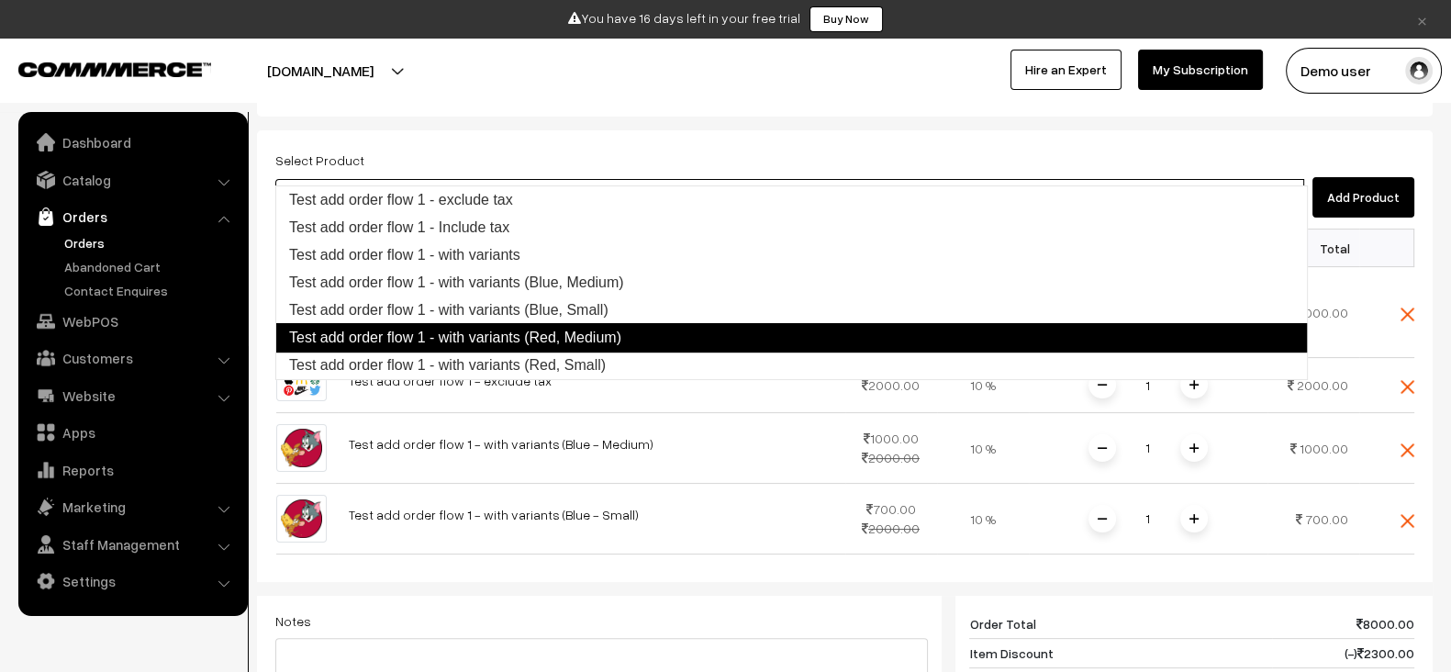
click at [597, 327] on link "Test add order flow 1 - with variants (Red, Medium)" at bounding box center [791, 337] width 1033 height 29
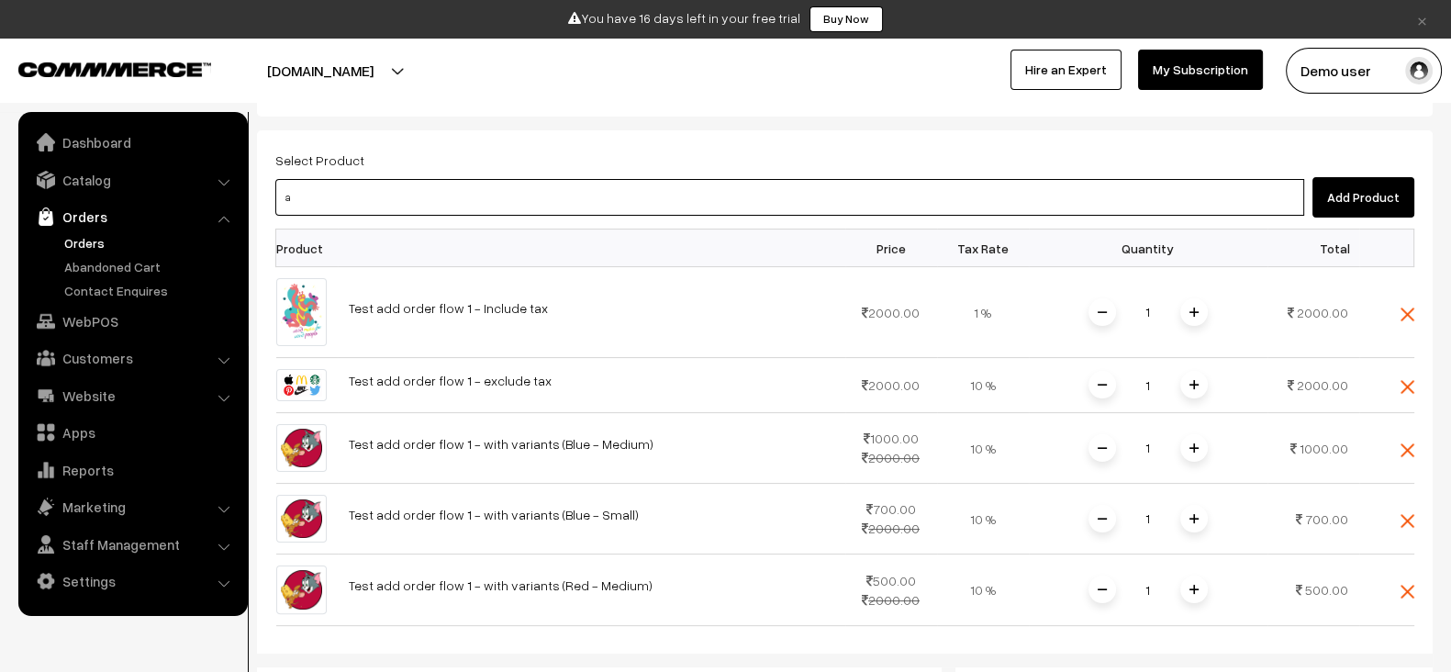
click at [617, 179] on input "a" at bounding box center [789, 197] width 1029 height 37
type input "add"
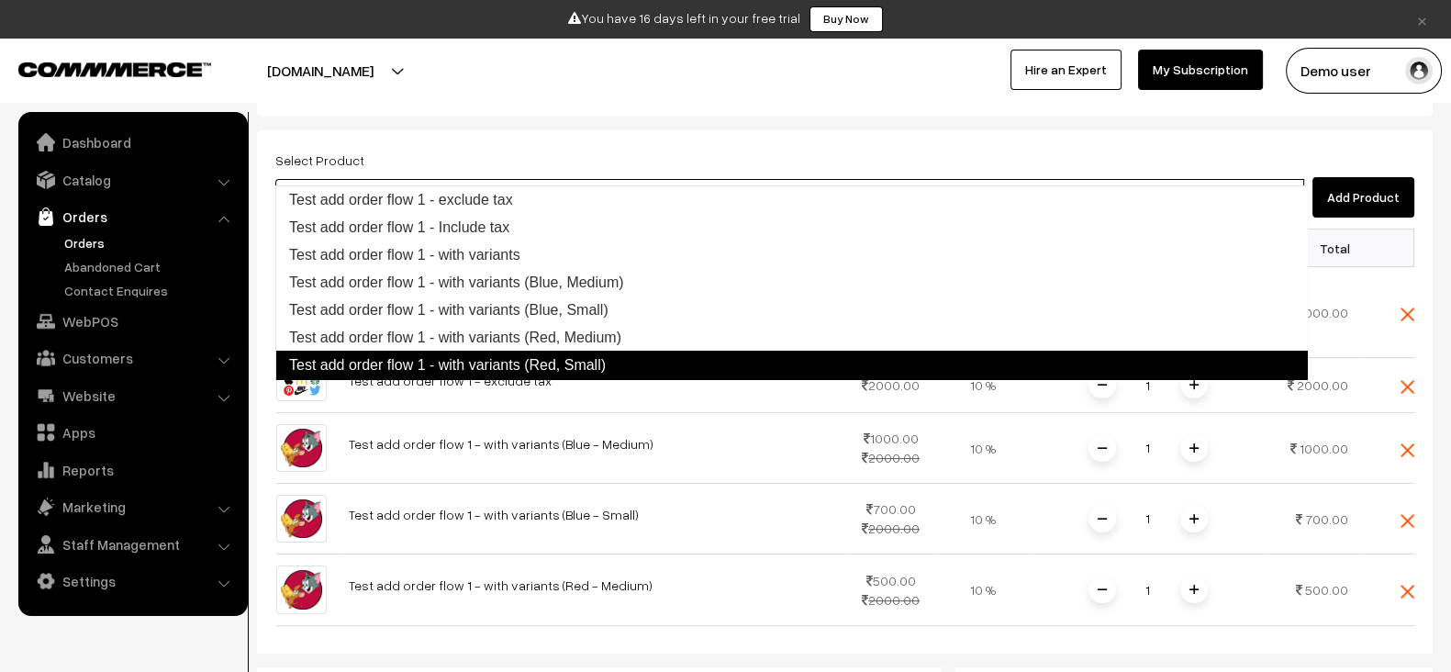
click at [620, 355] on link "Test add order flow 1 - with variants (Red, Small)" at bounding box center [791, 365] width 1033 height 29
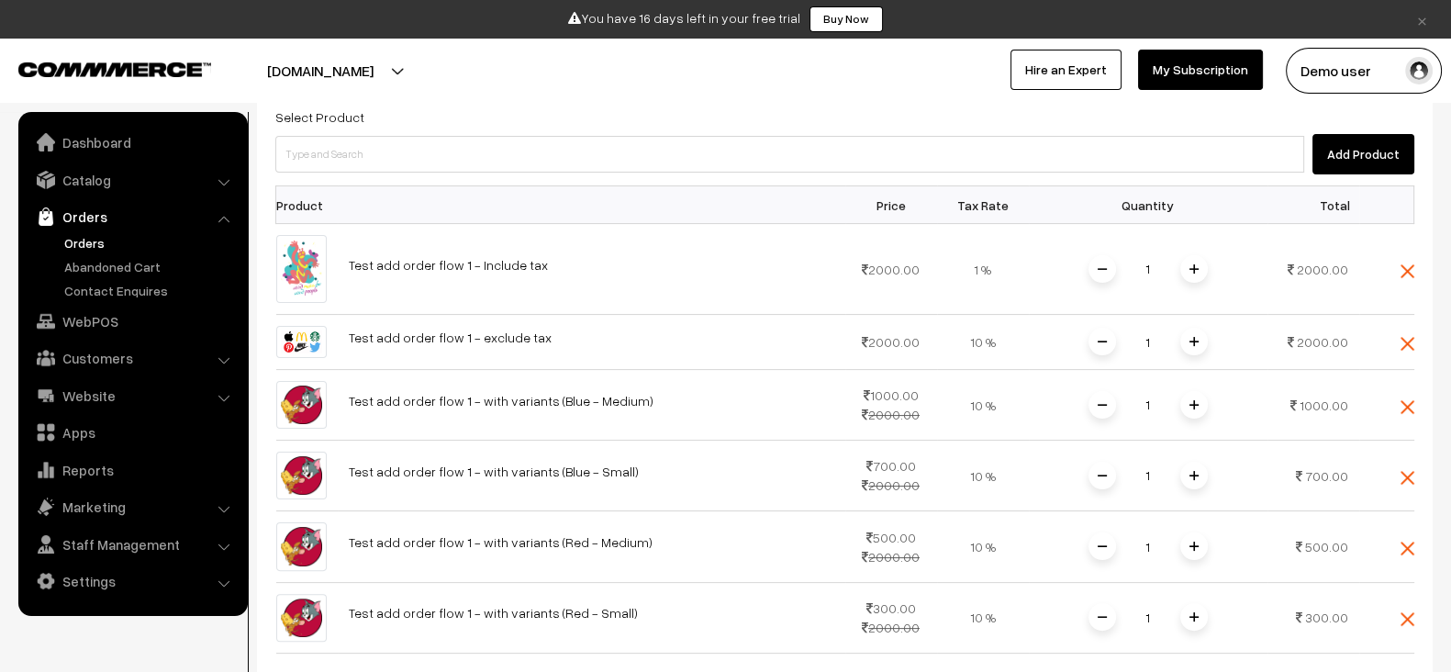
scroll to position [520, 0]
click at [1191, 263] on img at bounding box center [1194, 267] width 9 height 9
click at [1192, 335] on img at bounding box center [1194, 339] width 9 height 9
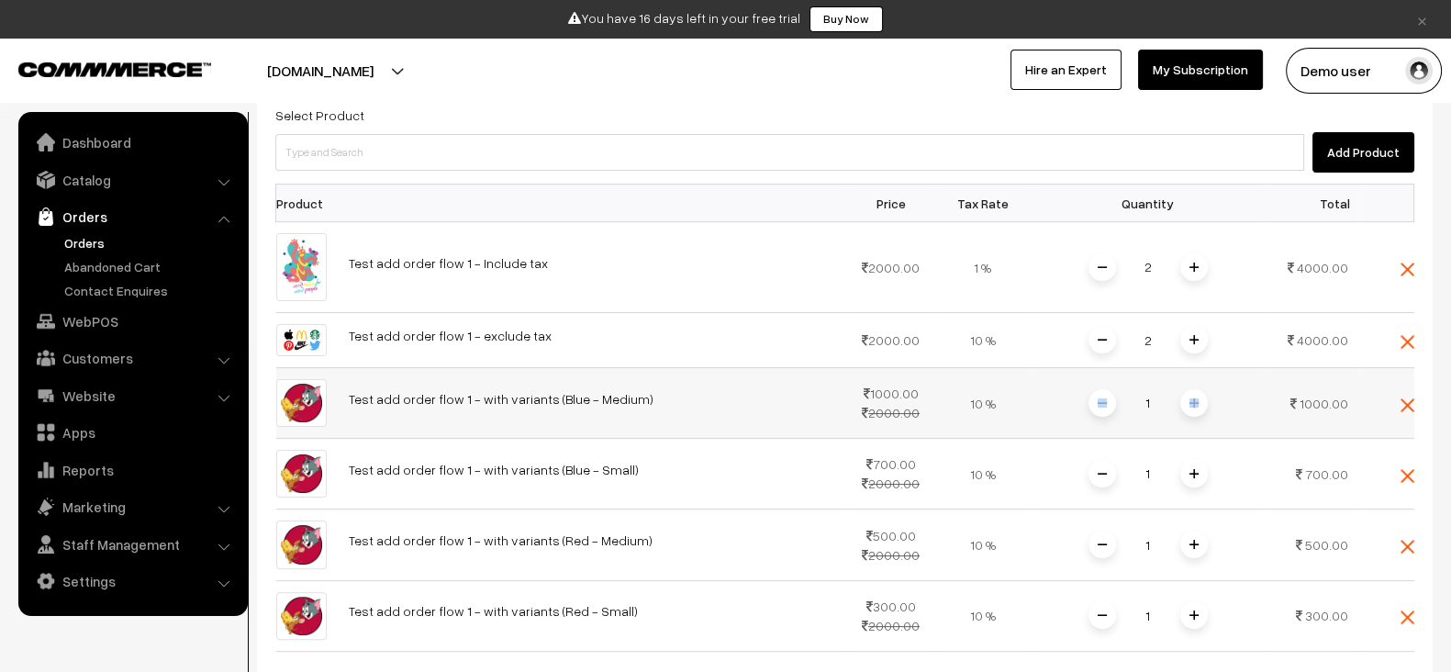
drag, startPoint x: 1197, startPoint y: 386, endPoint x: 1197, endPoint y: 373, distance: 12.9
click at [1197, 387] on div "1" at bounding box center [1148, 403] width 138 height 32
click at [1197, 398] on img at bounding box center [1194, 402] width 9 height 9
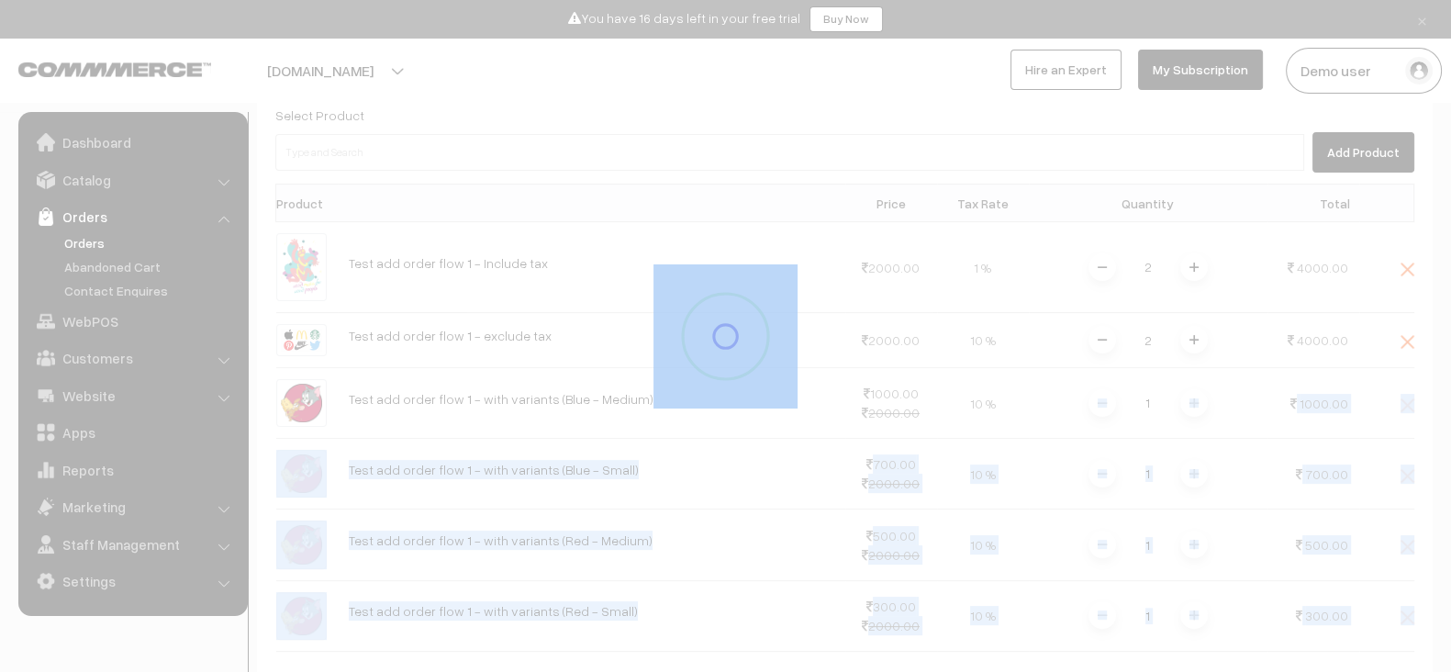
click at [1197, 373] on div at bounding box center [725, 336] width 1451 height 144
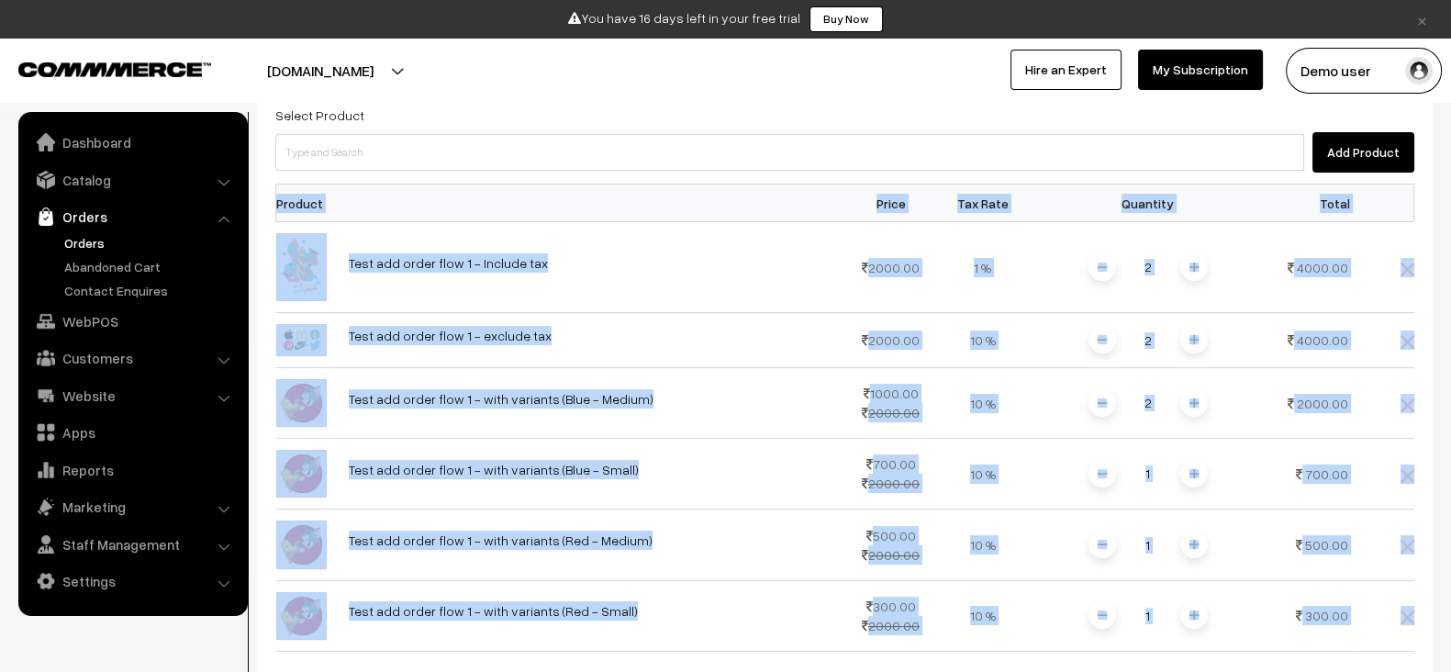
click at [1197, 398] on img at bounding box center [1194, 402] width 9 height 9
click at [1228, 383] on td "3" at bounding box center [1148, 403] width 239 height 71
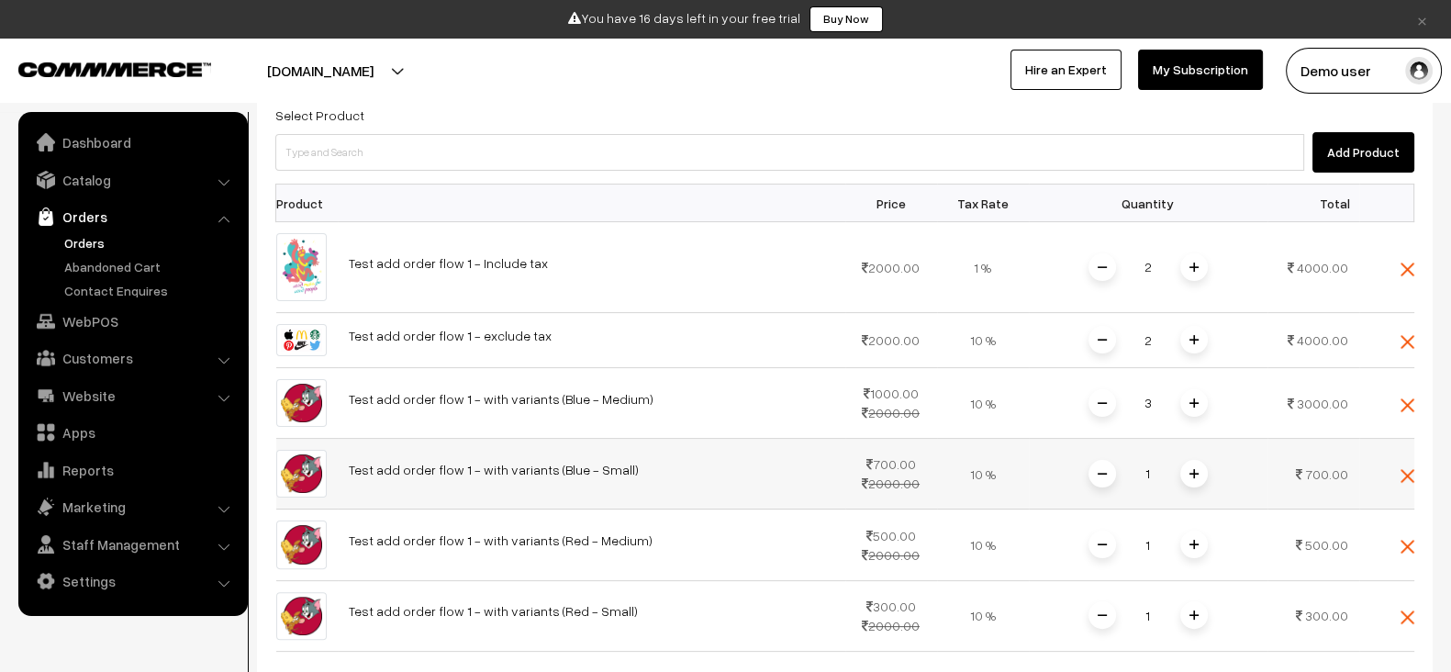
click at [1191, 460] on span at bounding box center [1194, 474] width 28 height 28
click at [1193, 540] on img at bounding box center [1194, 544] width 9 height 9
click at [1194, 601] on span at bounding box center [1194, 615] width 28 height 28
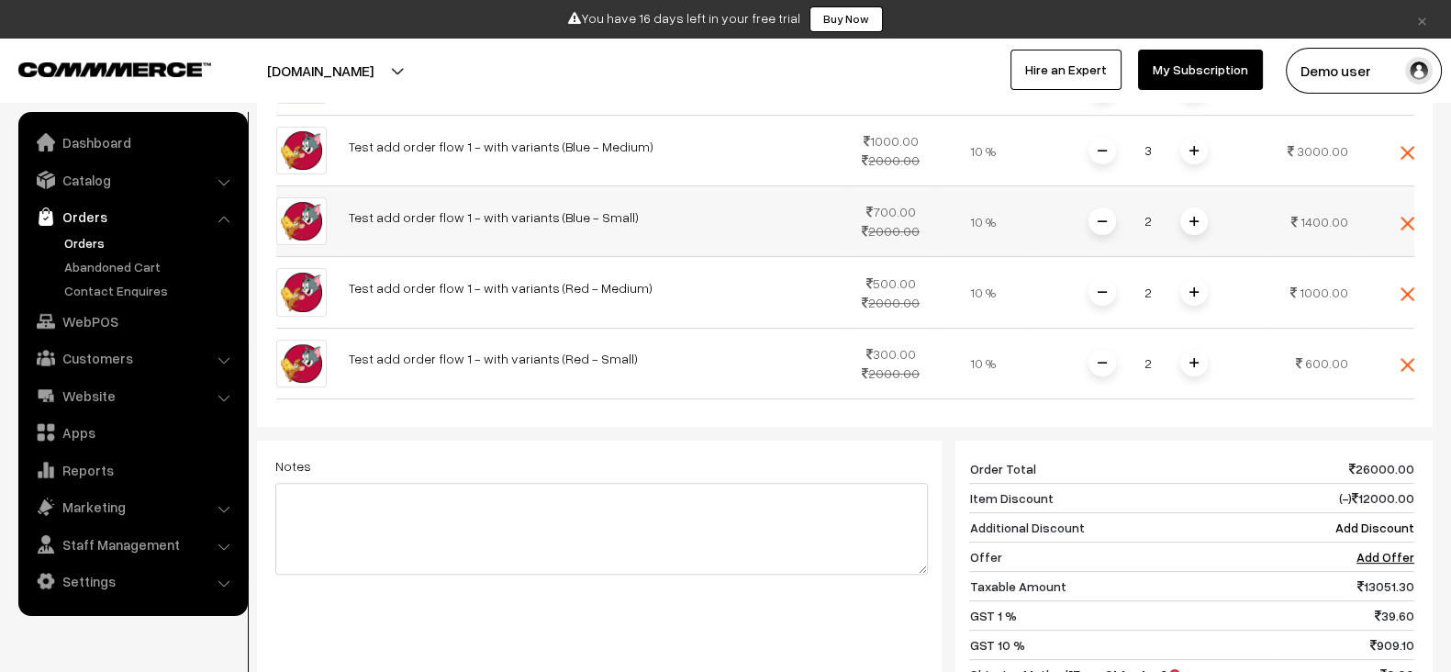
scroll to position [786, 0]
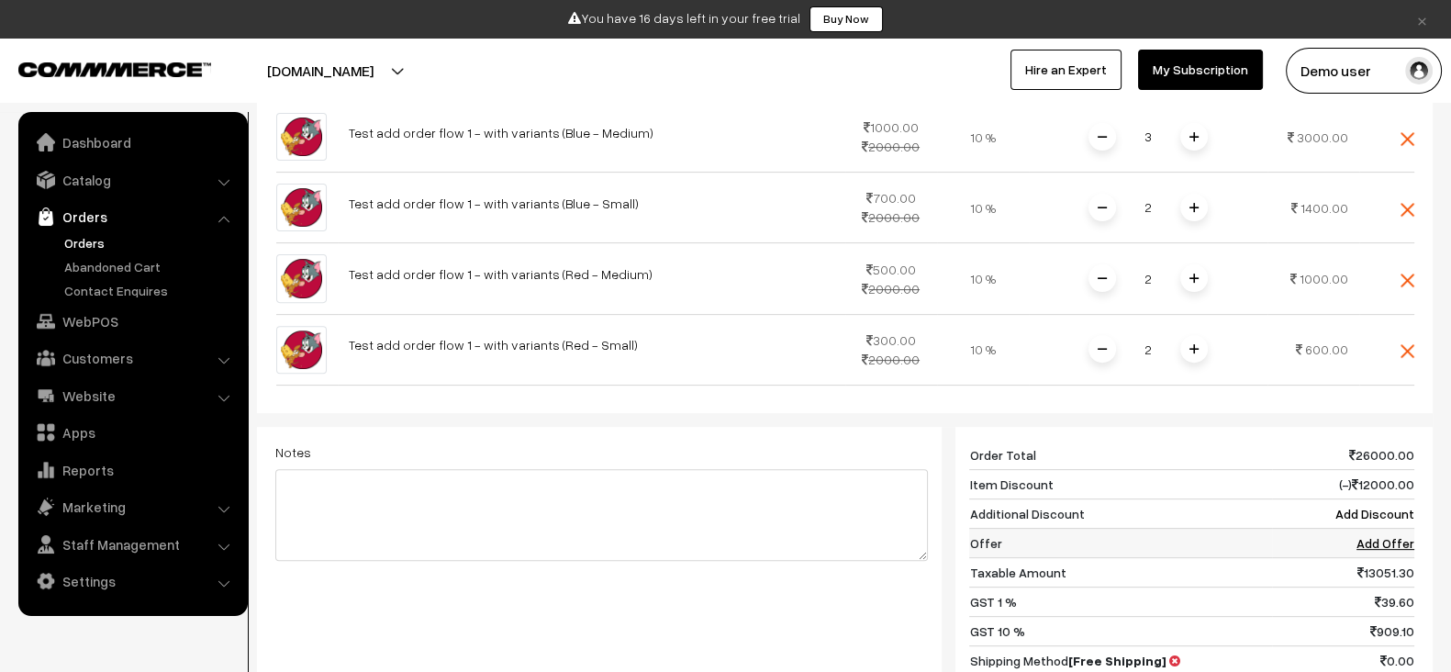
click at [1396, 535] on link "Add Offer" at bounding box center [1386, 543] width 58 height 16
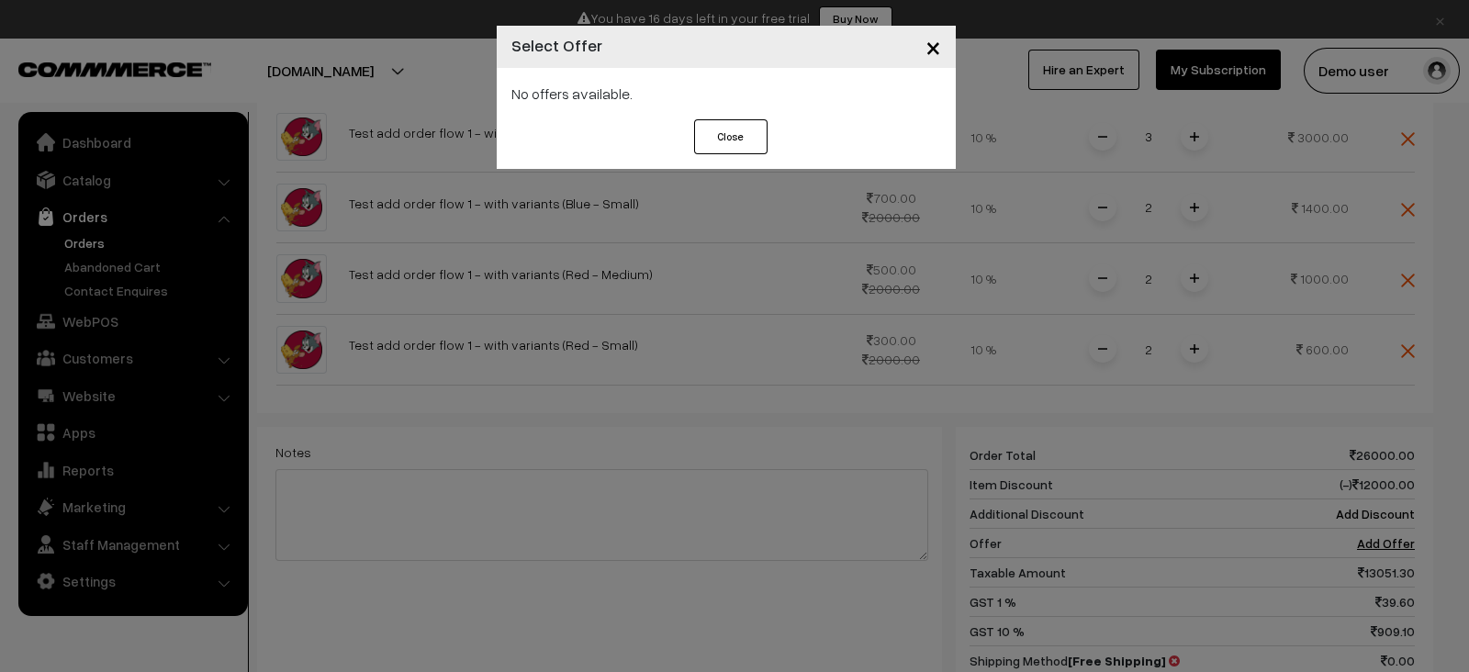
click at [749, 129] on button "Close" at bounding box center [730, 136] width 73 height 35
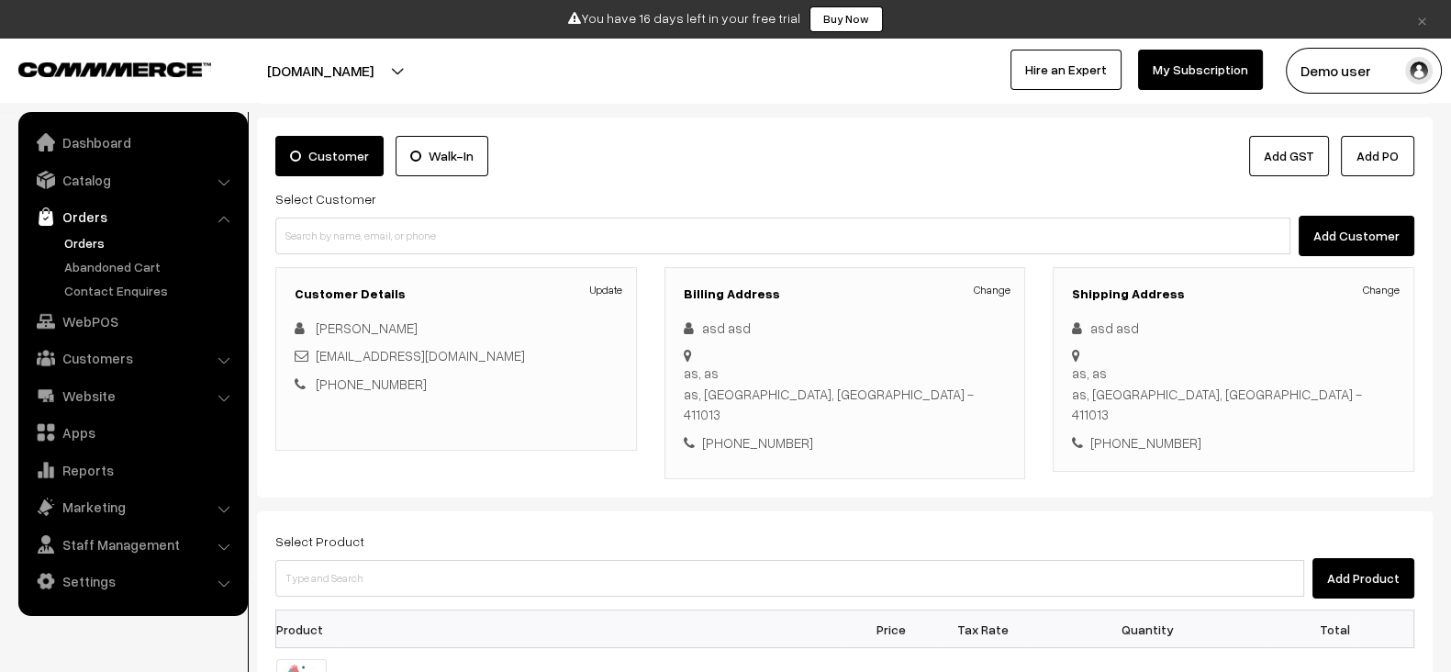
scroll to position [93, 0]
click at [1423, 17] on link "×" at bounding box center [1422, 19] width 25 height 22
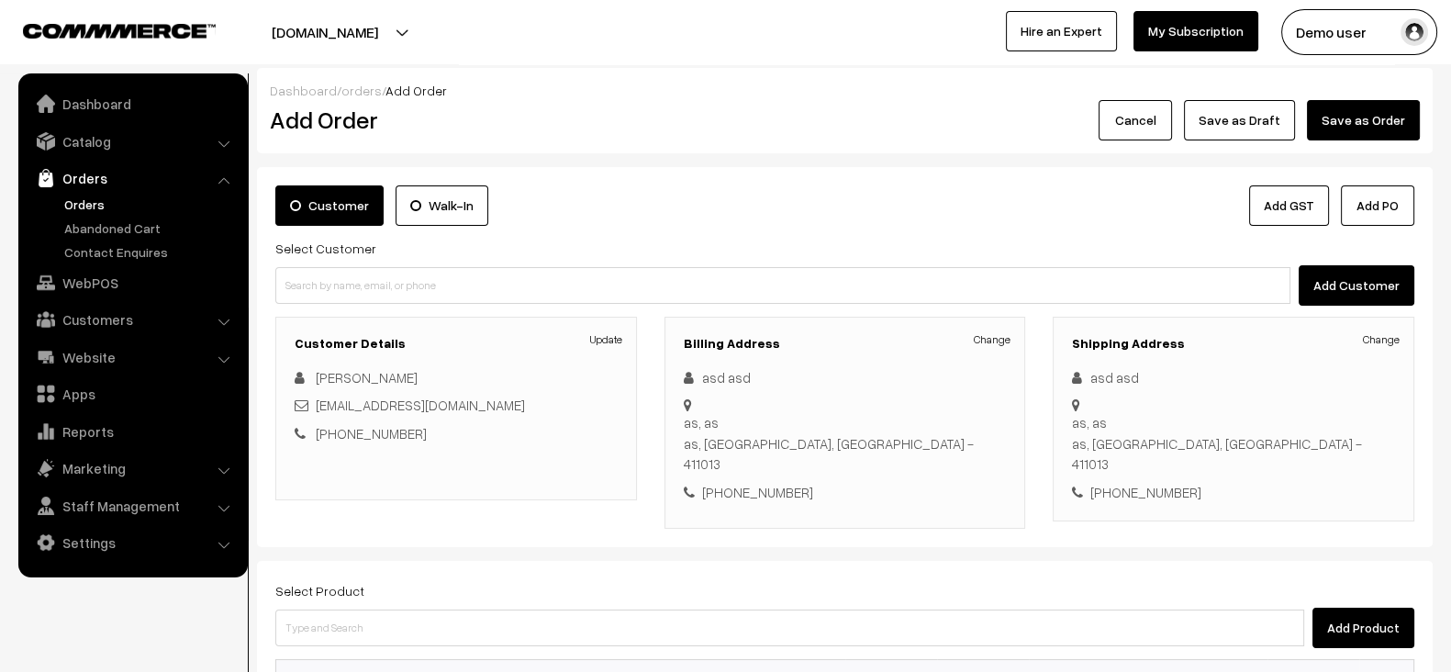
scroll to position [0, 0]
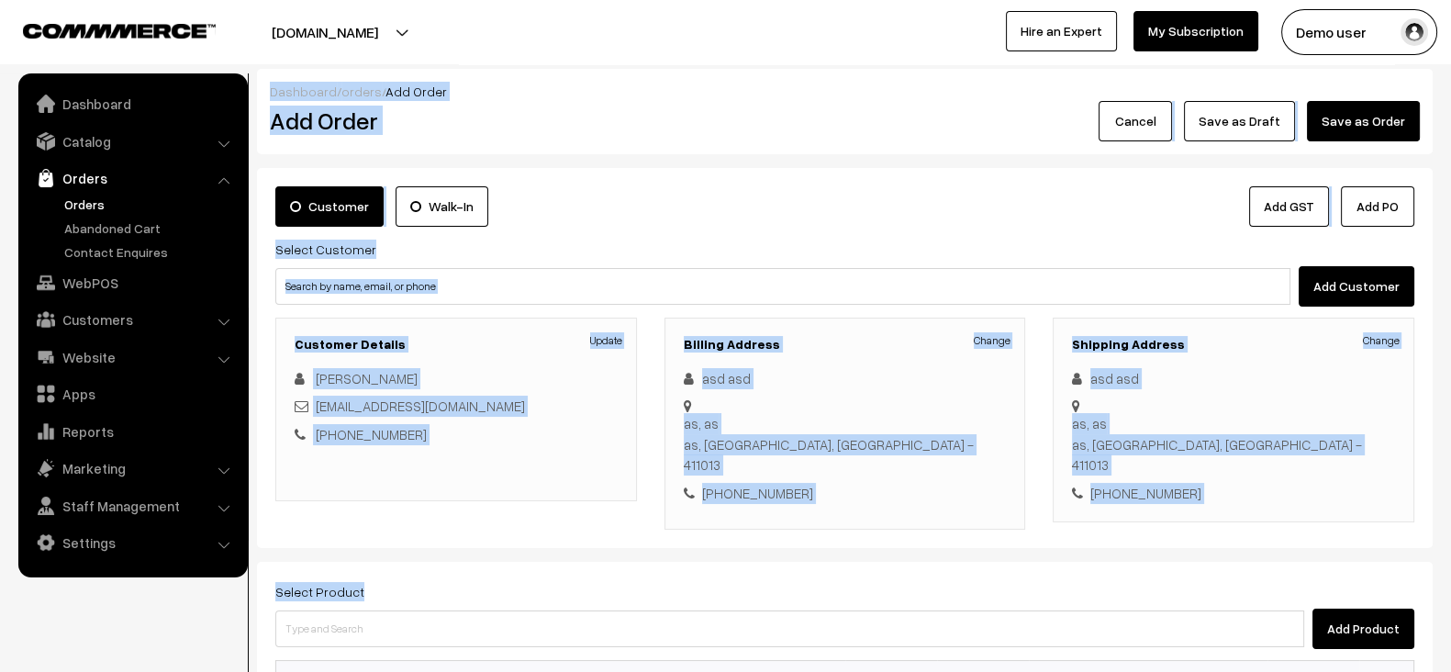
drag, startPoint x: 256, startPoint y: 98, endPoint x: 620, endPoint y: 534, distance: 567.6
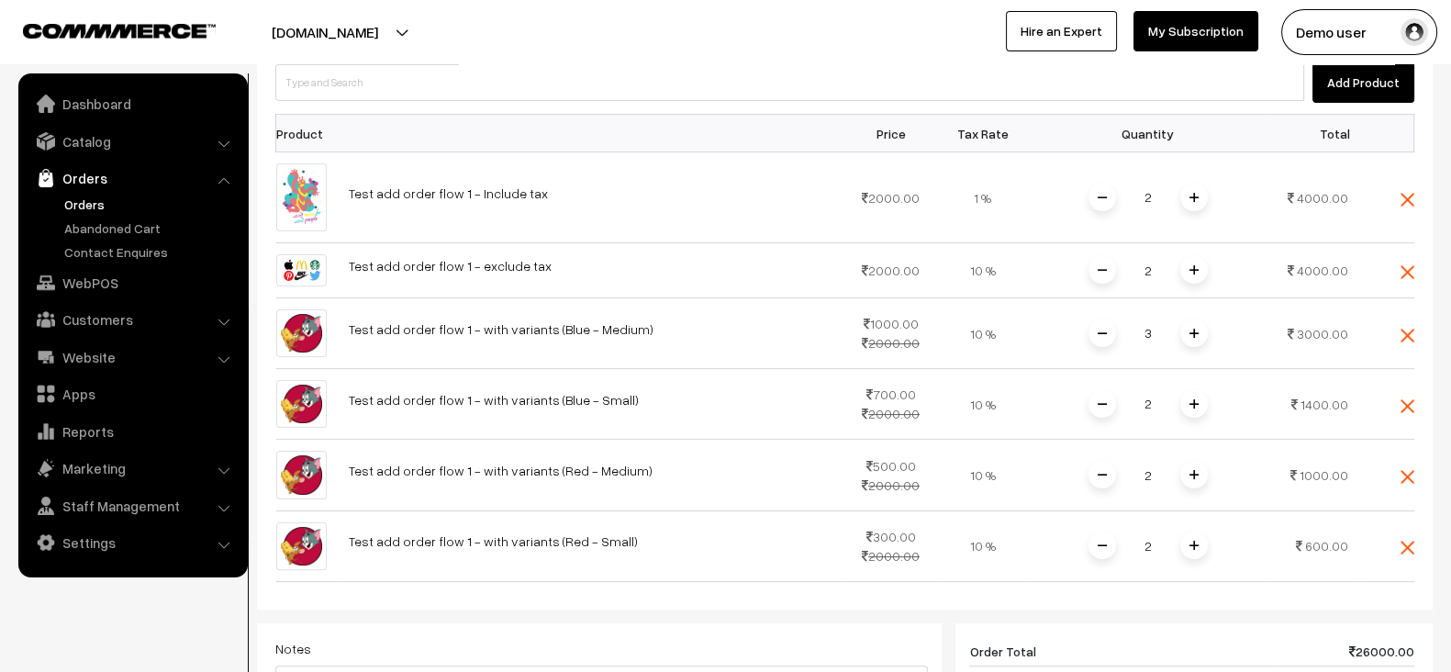
scroll to position [548, 0]
click at [734, 531] on td "Test add order flow 1 - with variants (Red - Small)" at bounding box center [592, 544] width 508 height 71
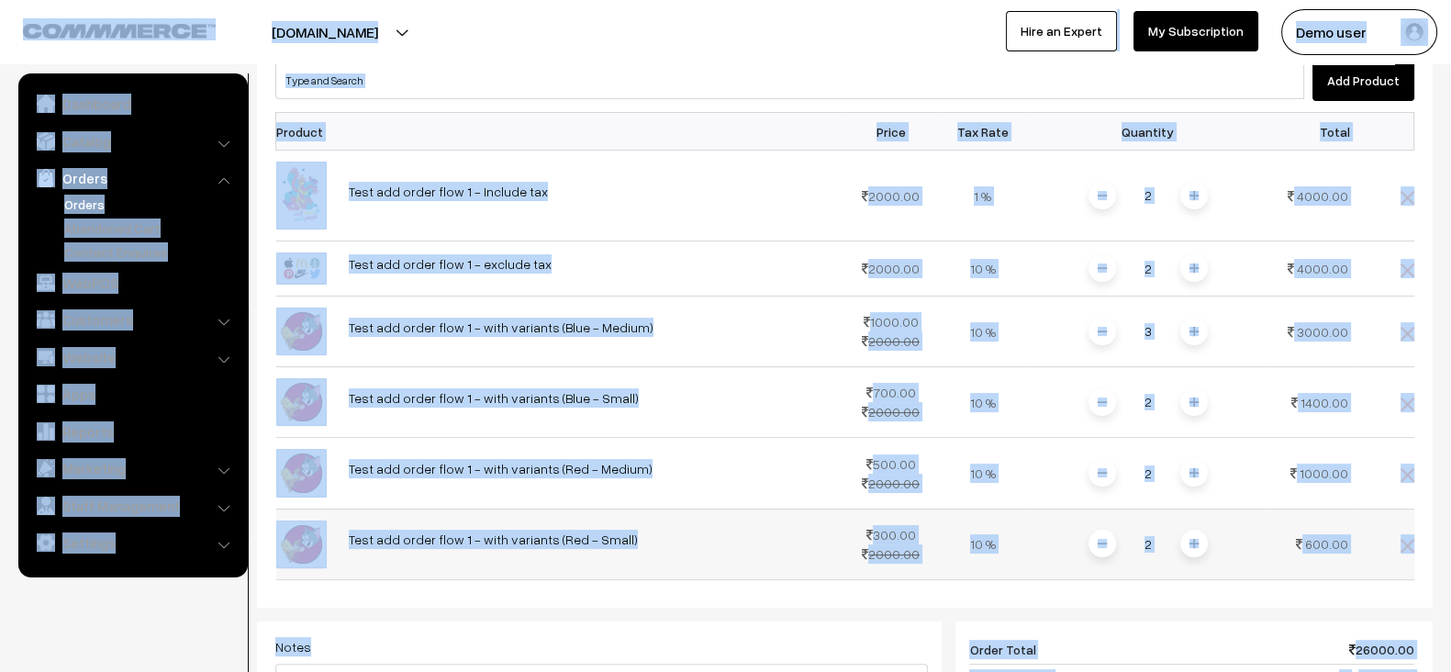
click at [781, 534] on td "Test add order flow 1 - with variants (Red - Small)" at bounding box center [592, 544] width 508 height 71
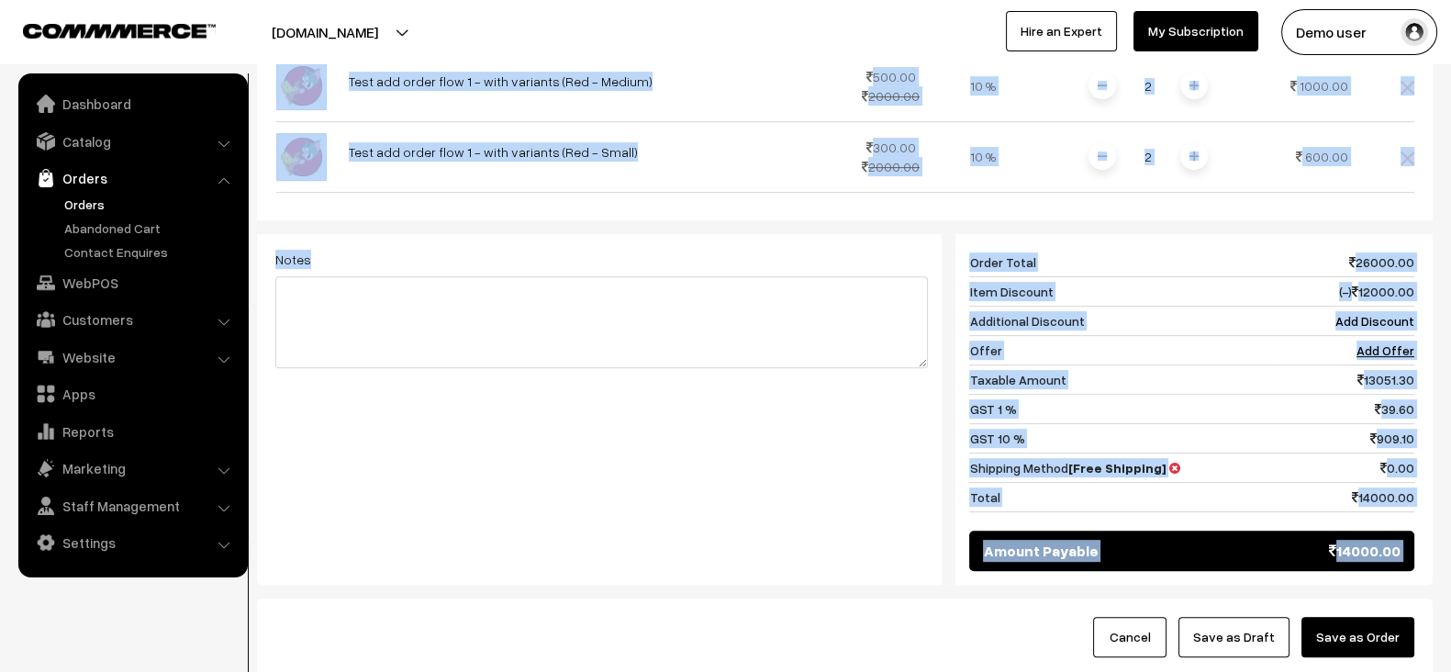
scroll to position [1038, 0]
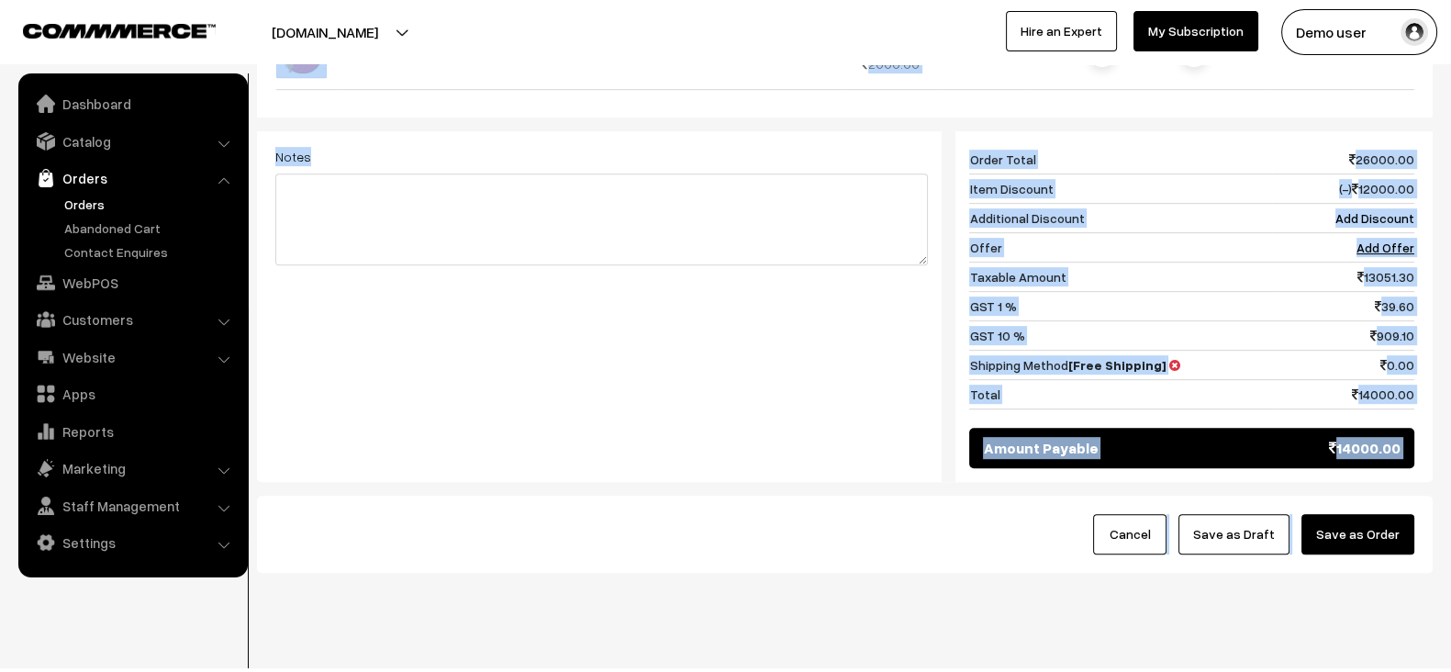
drag, startPoint x: 252, startPoint y: 89, endPoint x: 1238, endPoint y: 662, distance: 1140.1
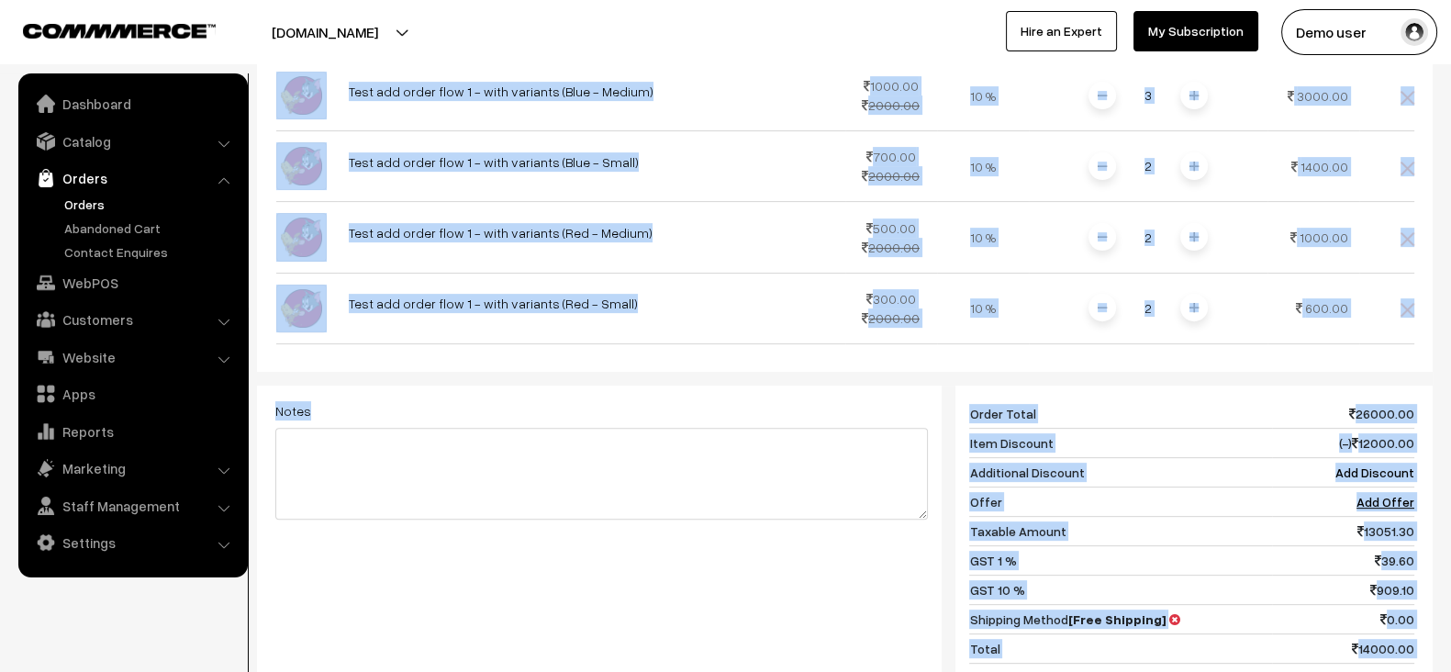
scroll to position [781, 0]
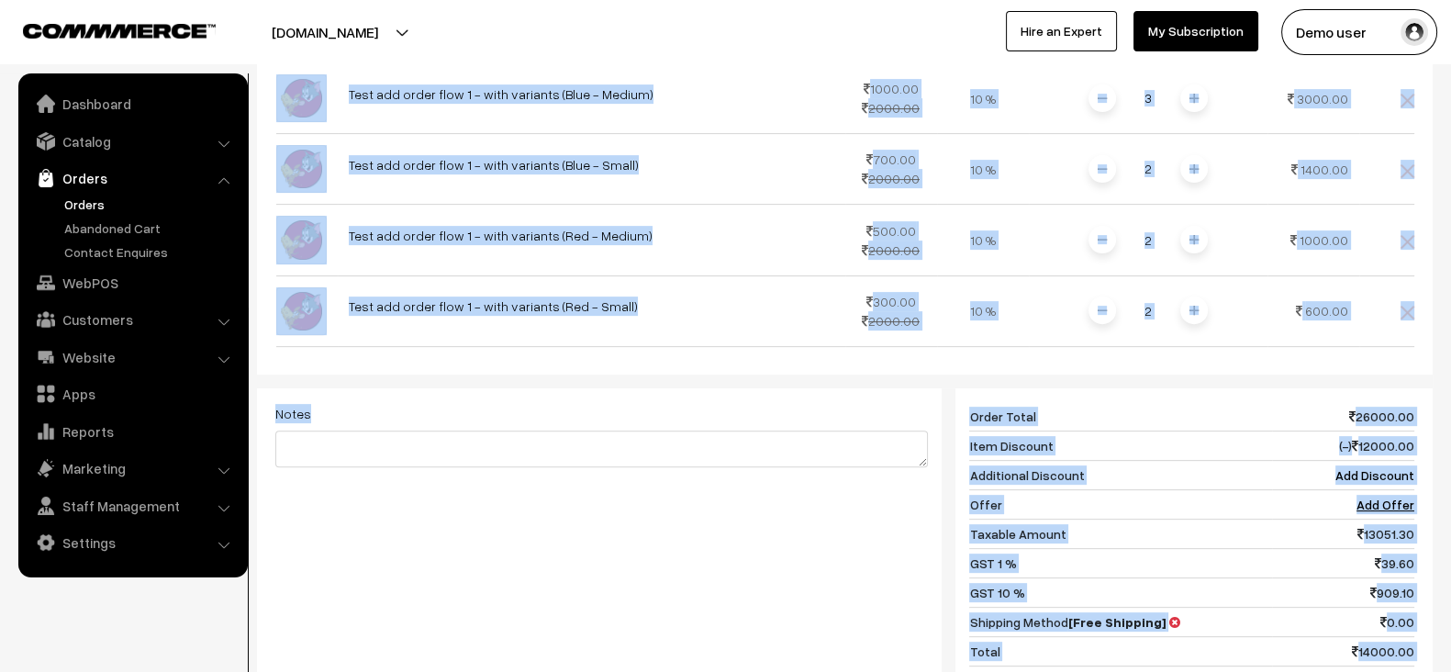
drag, startPoint x: 925, startPoint y: 482, endPoint x: 921, endPoint y: 402, distance: 80.0
click at [921, 430] on textarea at bounding box center [601, 448] width 653 height 37
drag, startPoint x: 922, startPoint y: 429, endPoint x: 830, endPoint y: 415, distance: 92.8
click at [830, 430] on textarea at bounding box center [601, 448] width 653 height 37
click at [774, 308] on td "Test add order flow 1 - with variants (Red - Small)" at bounding box center [592, 310] width 508 height 71
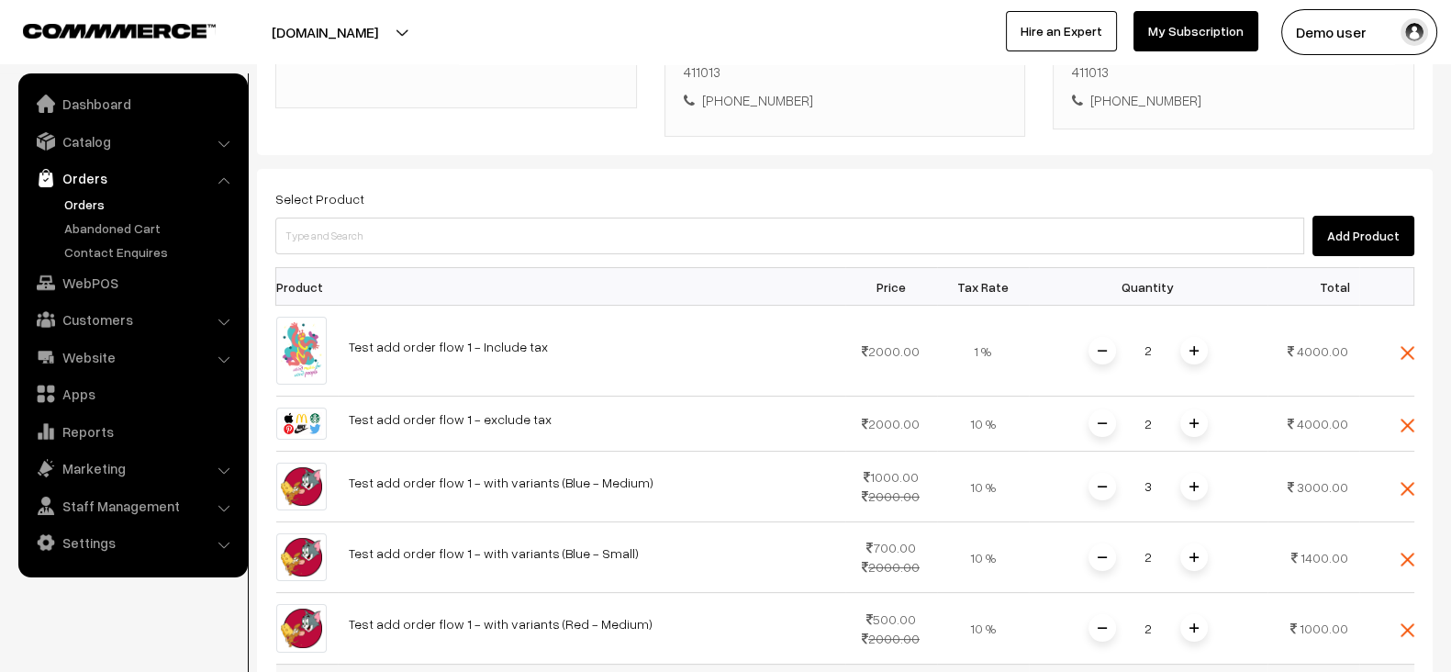
scroll to position [394, 0]
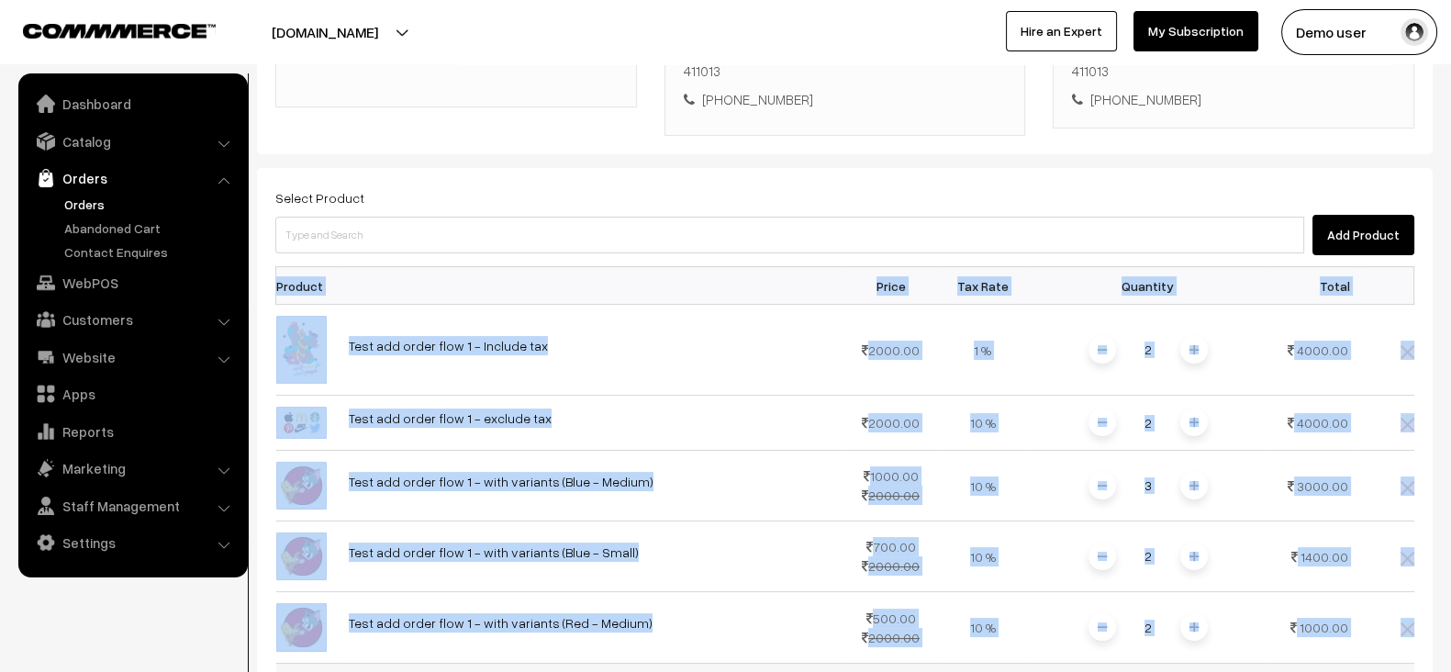
drag, startPoint x: 260, startPoint y: 254, endPoint x: 975, endPoint y: 649, distance: 816.7
click at [975, 649] on div "Select Product Add Product Product Price Tax Rate Quantity Total 2" at bounding box center [845, 647] width 1176 height 958
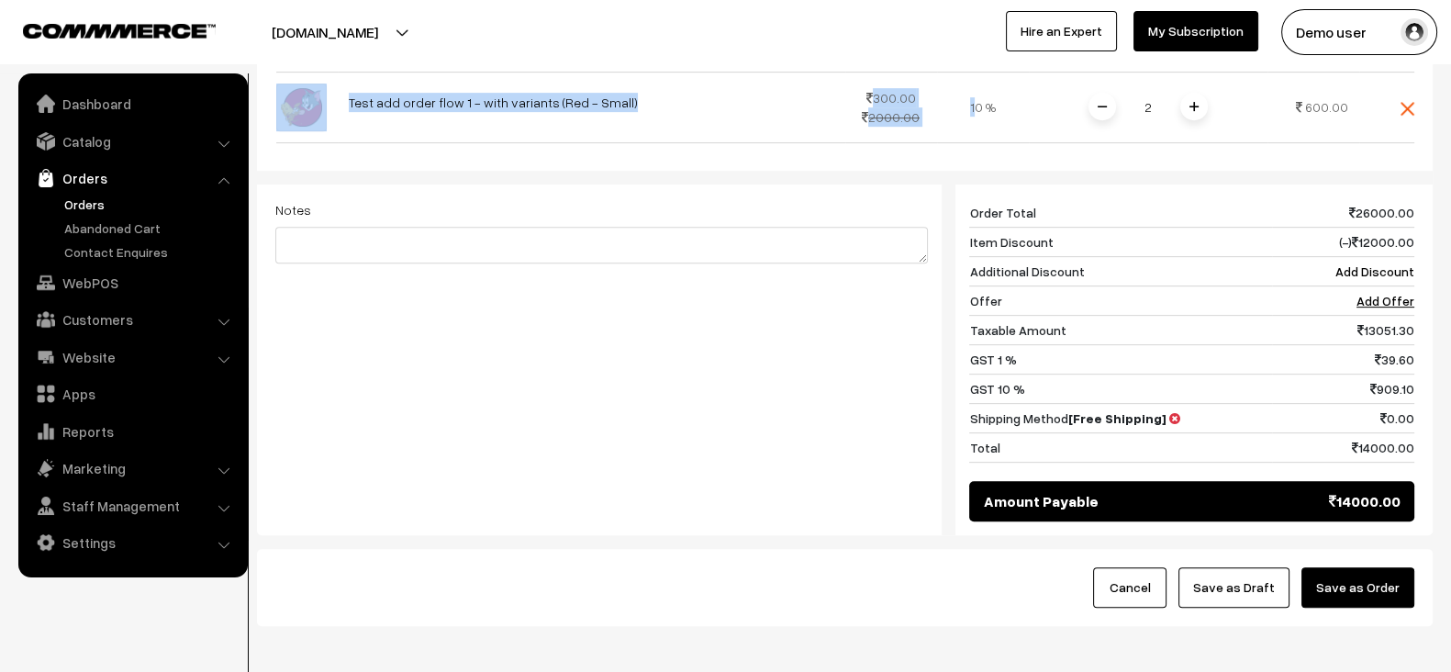
scroll to position [986, 0]
click at [1249, 566] on button "Save as Draft" at bounding box center [1234, 586] width 111 height 40
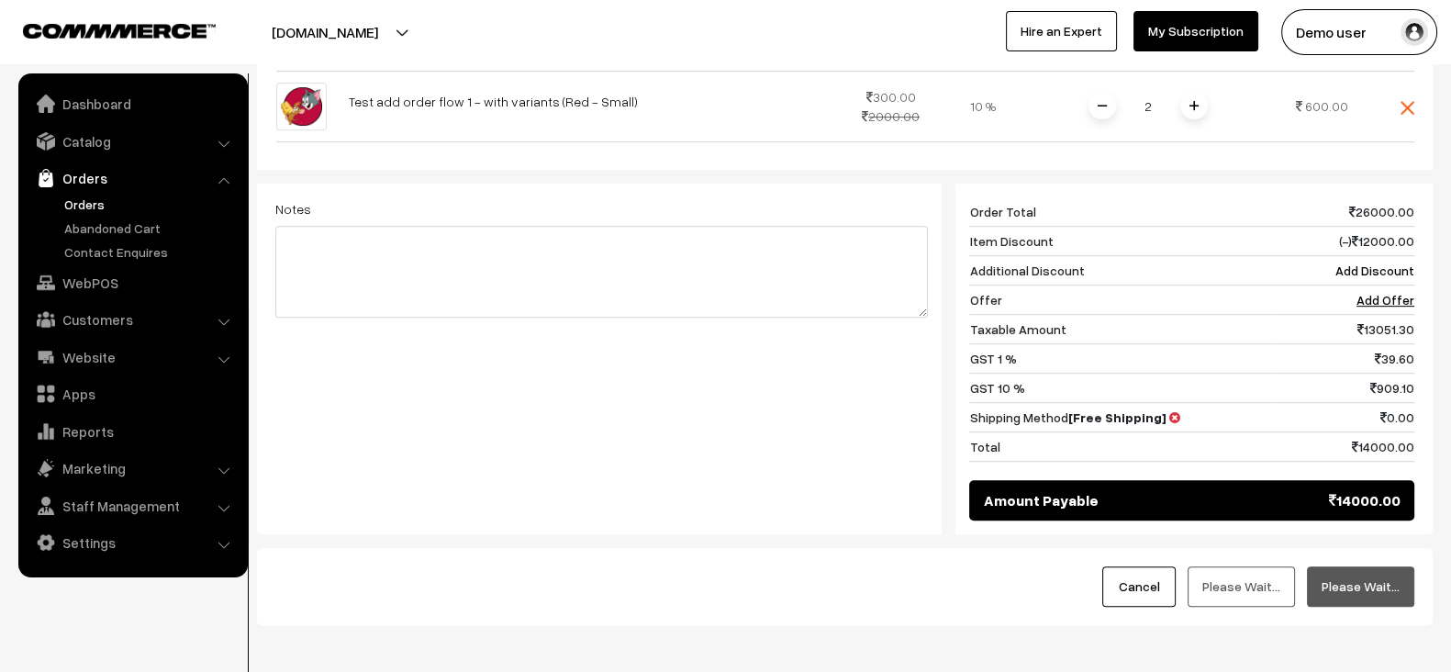
scroll to position [200, 0]
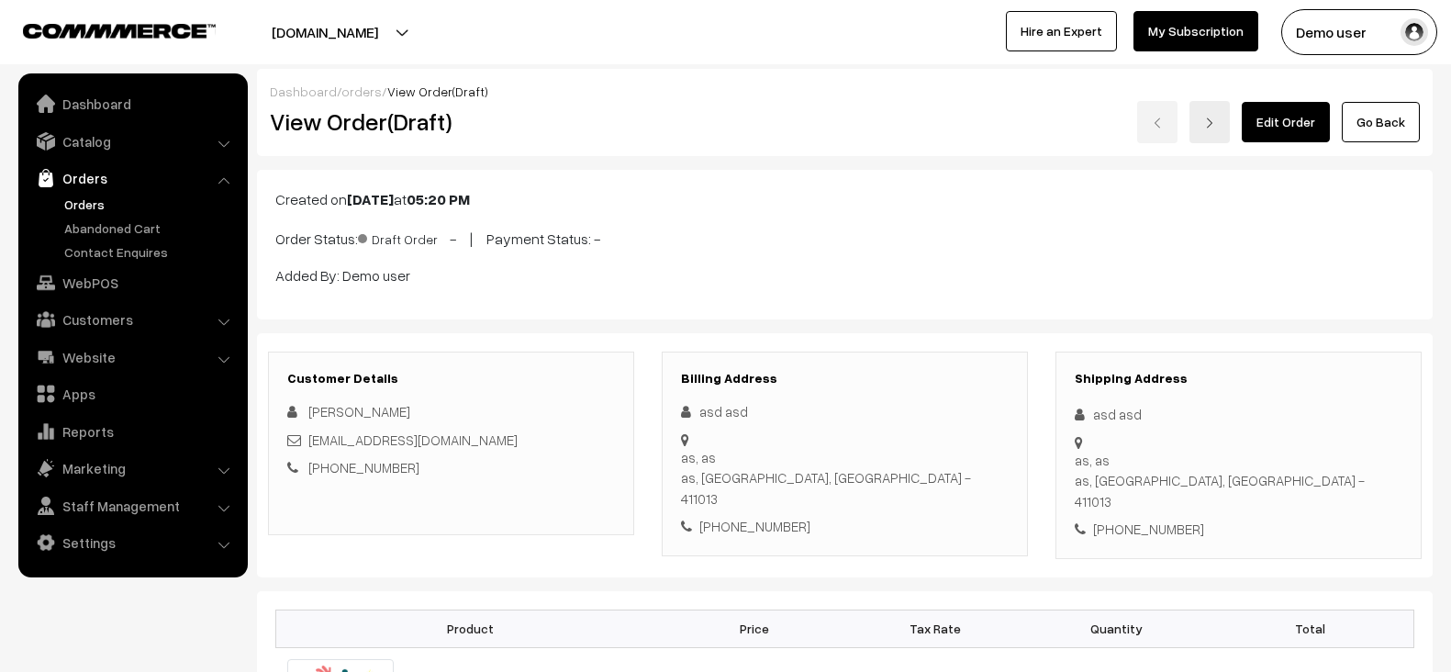
scroll to position [1489, 0]
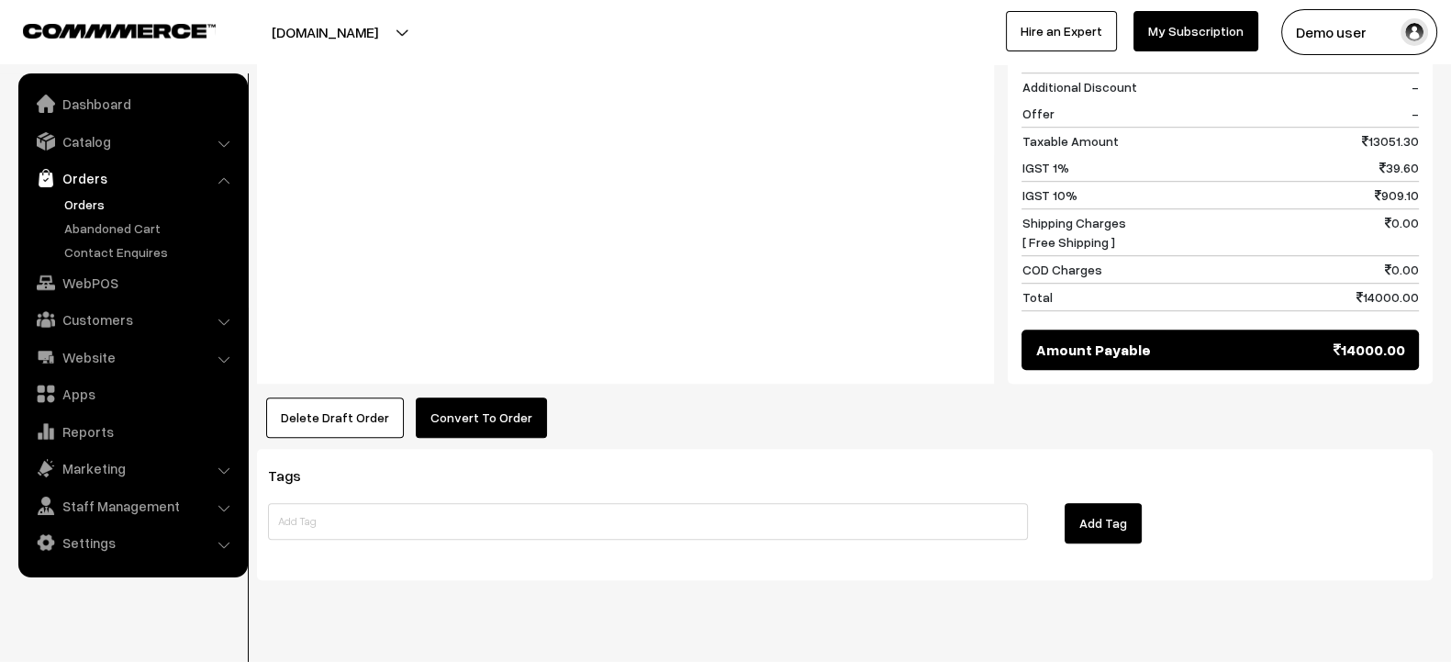
click at [500, 397] on button "Convert To Order" at bounding box center [481, 417] width 131 height 40
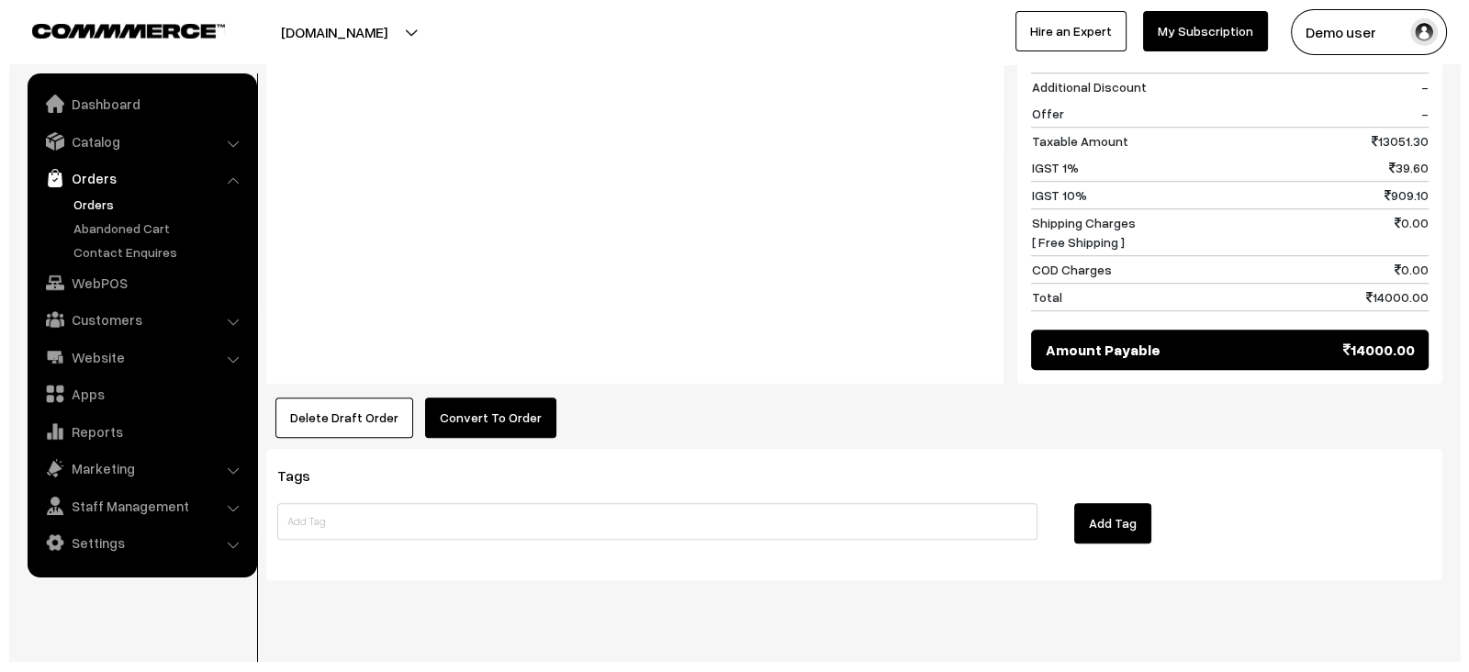
scroll to position [1500, 0]
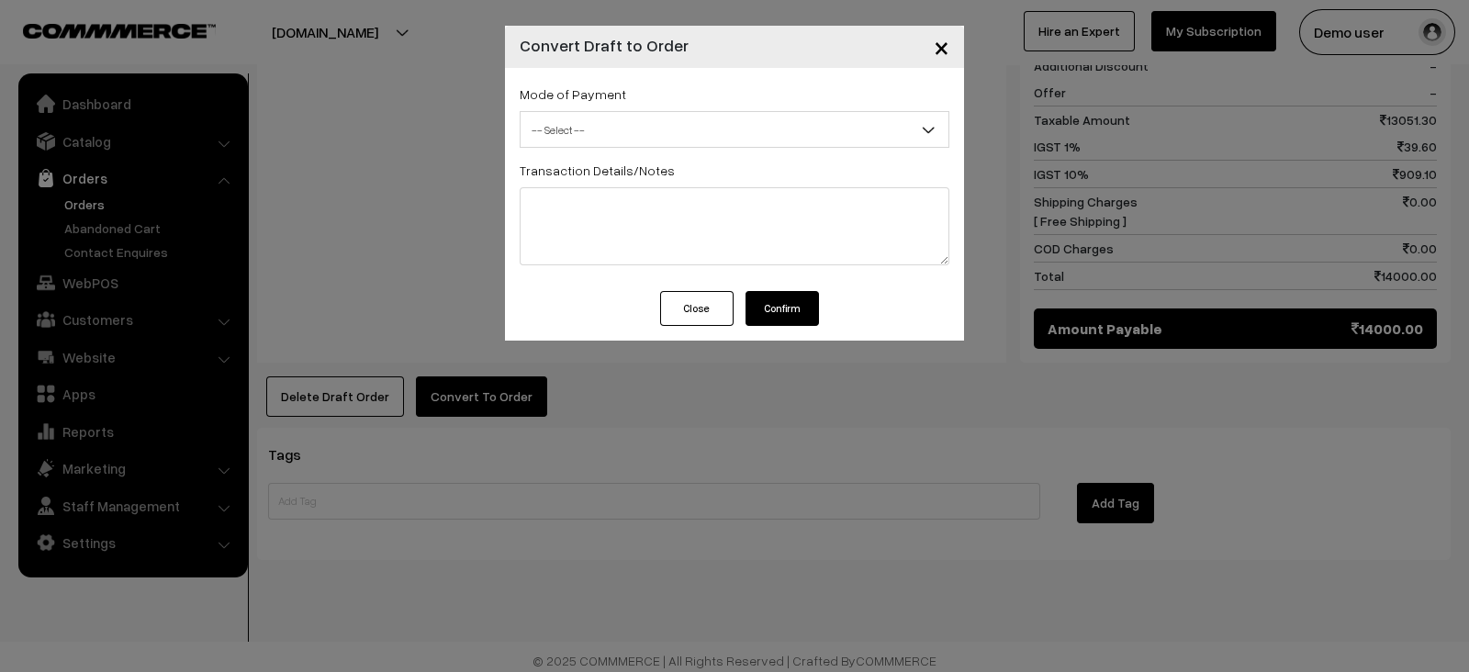
click at [670, 103] on div "Mode of Payment -- Select -- COD (₹30 Extra) Cash -- Select --" at bounding box center [735, 115] width 430 height 65
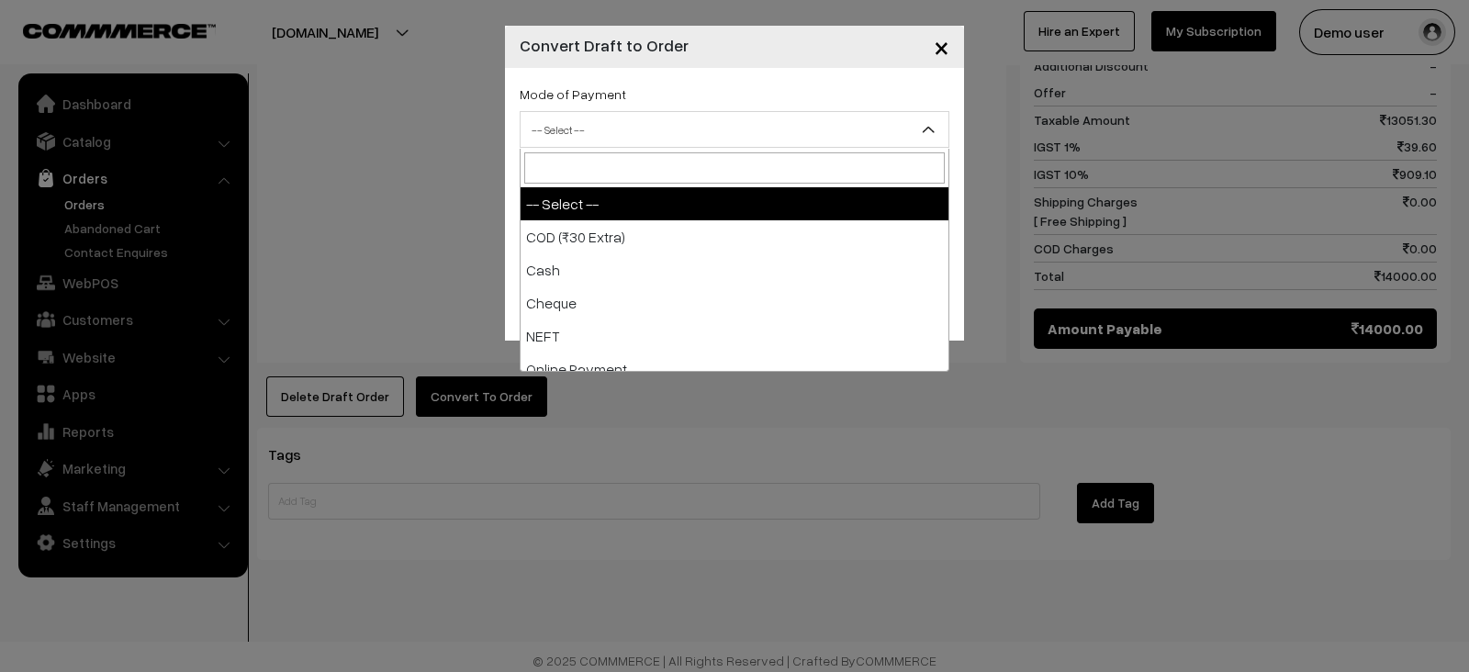
click at [665, 119] on span "-- Select --" at bounding box center [734, 130] width 428 height 32
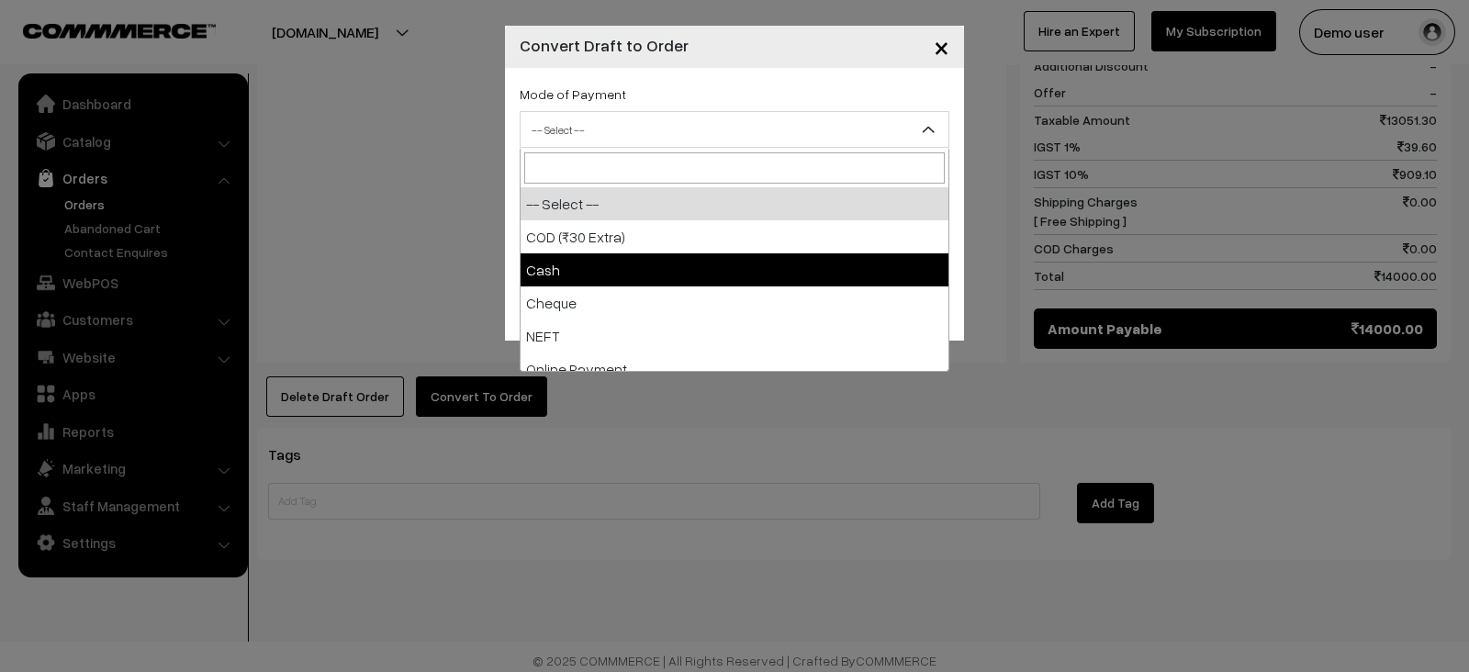
select select "2"
checkbox input "true"
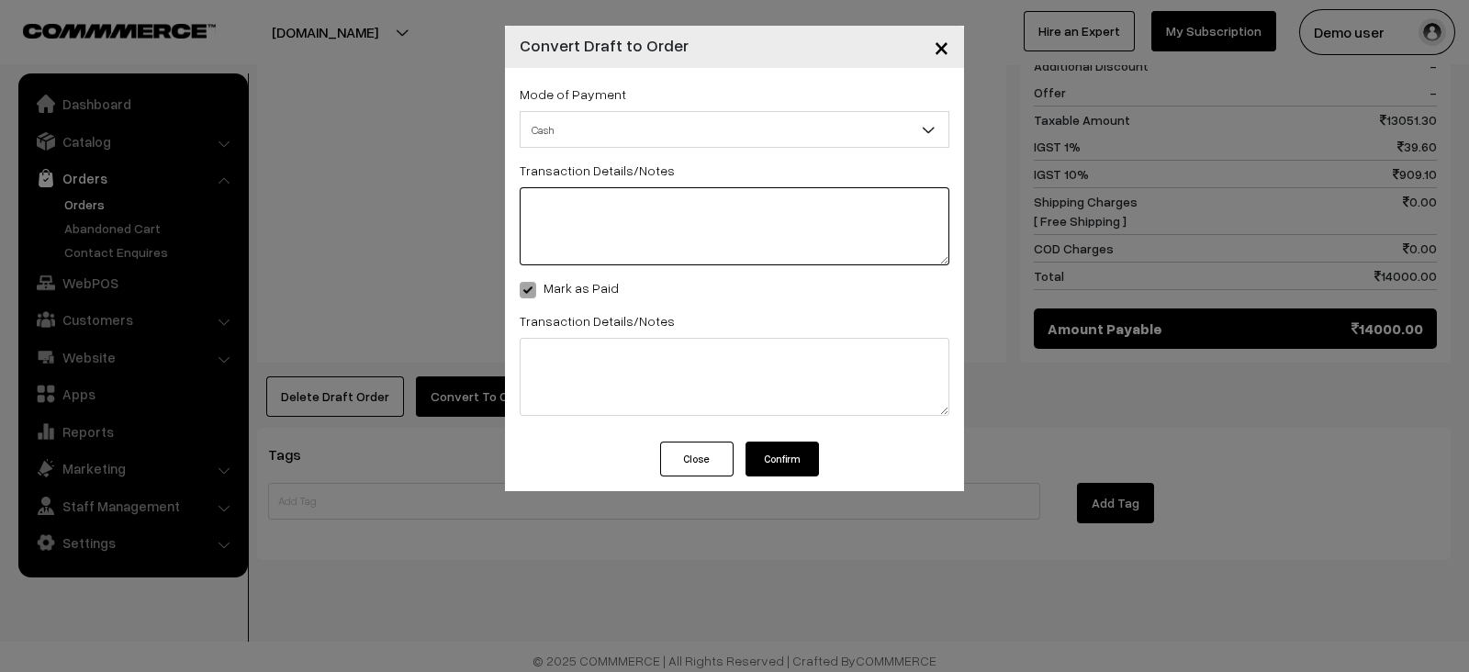
click at [668, 199] on textarea at bounding box center [735, 226] width 430 height 78
type textarea "Test order"
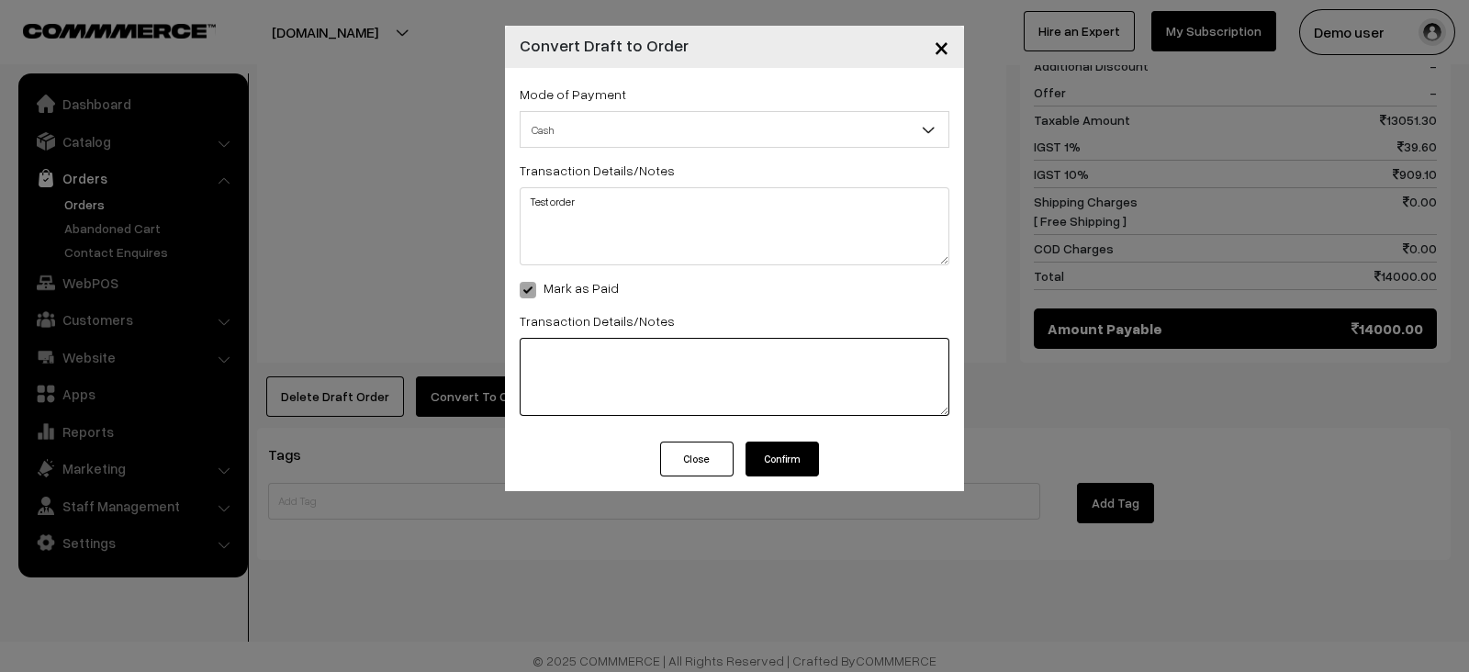
click at [664, 386] on textarea at bounding box center [735, 377] width 430 height 78
type textarea "Test order"
click at [780, 470] on button "Confirm" at bounding box center [781, 459] width 73 height 35
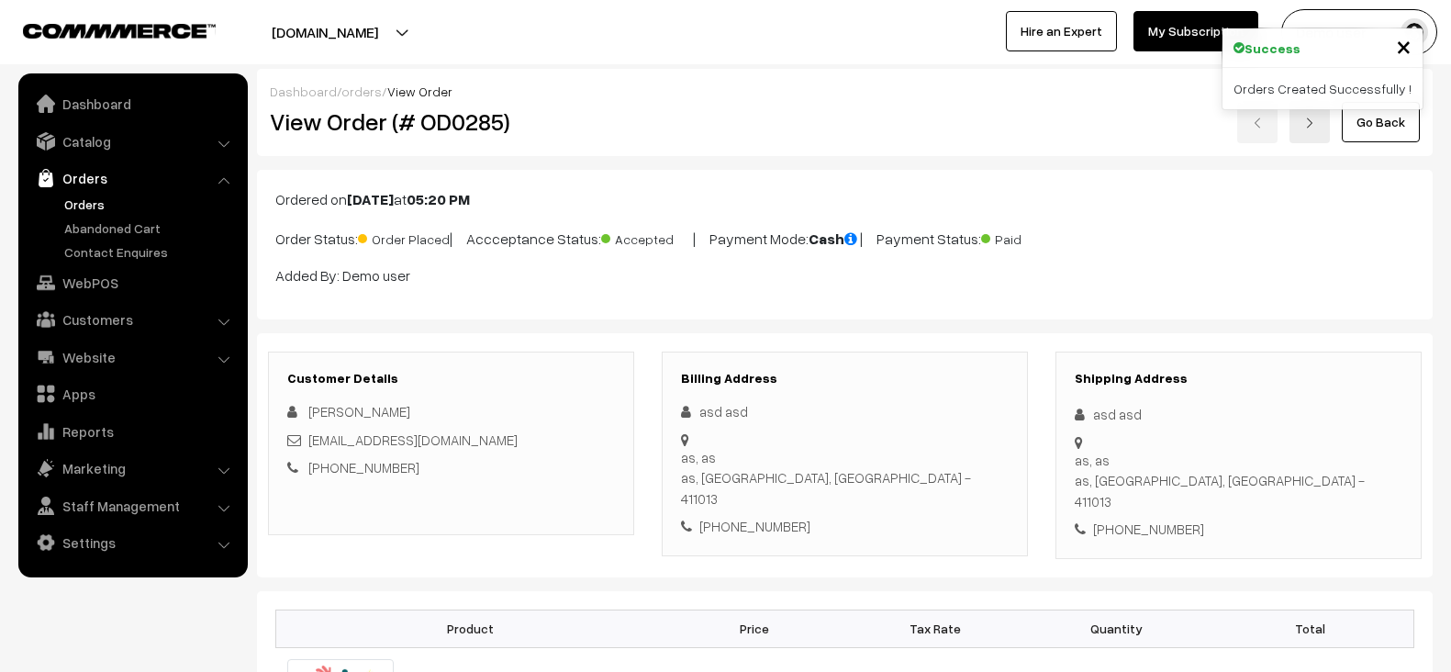
scroll to position [1525, 0]
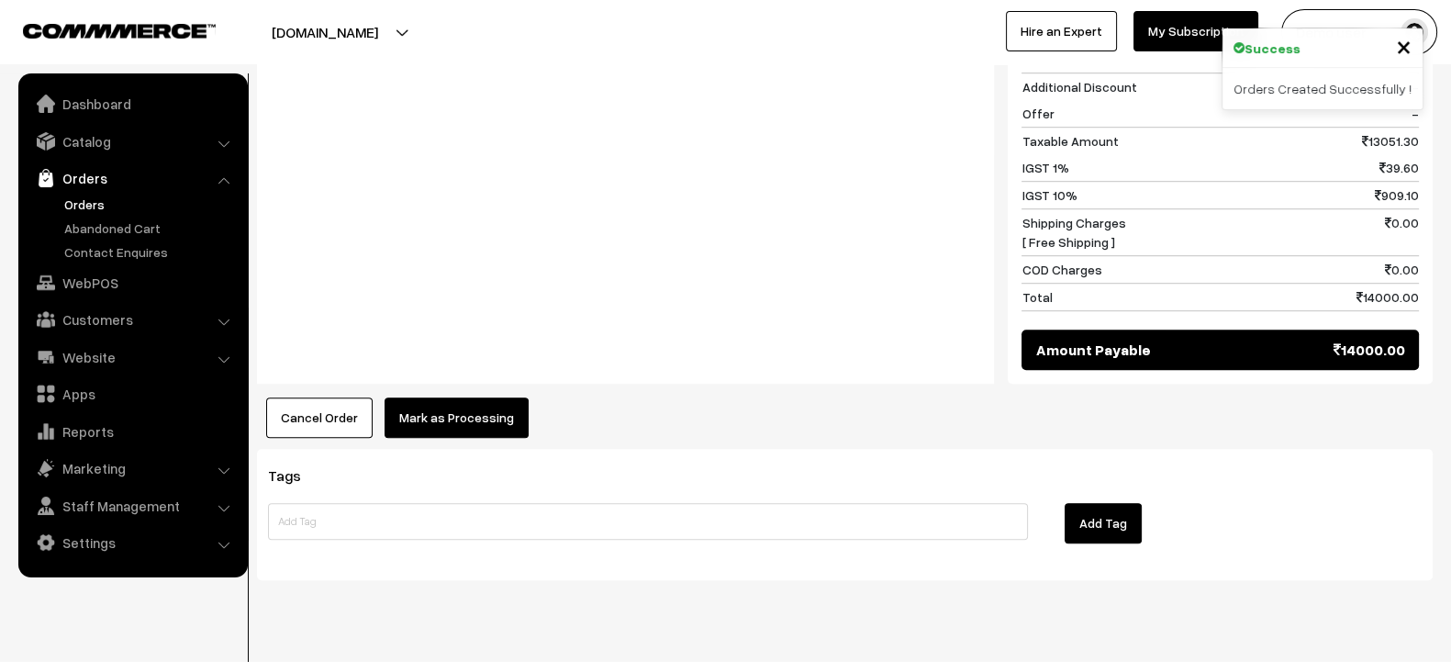
click at [482, 397] on button "Mark as Processing" at bounding box center [457, 417] width 144 height 40
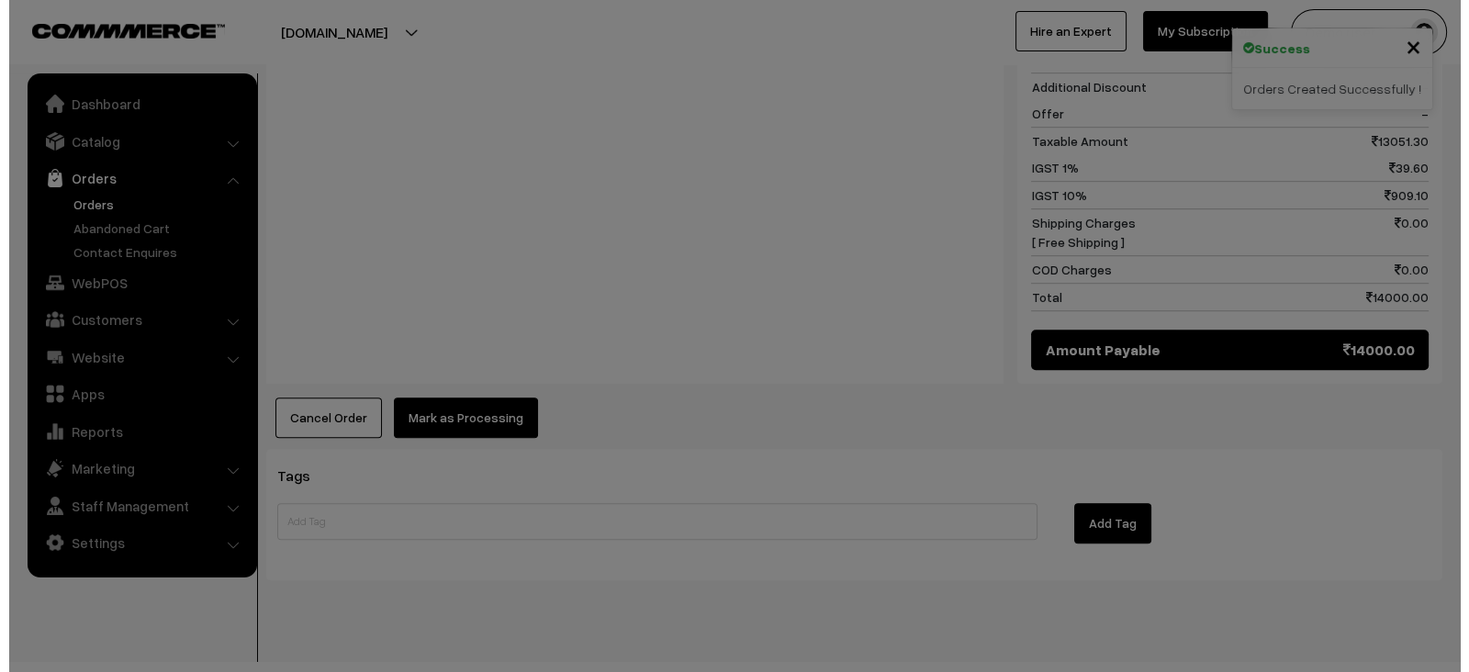
scroll to position [1535, 0]
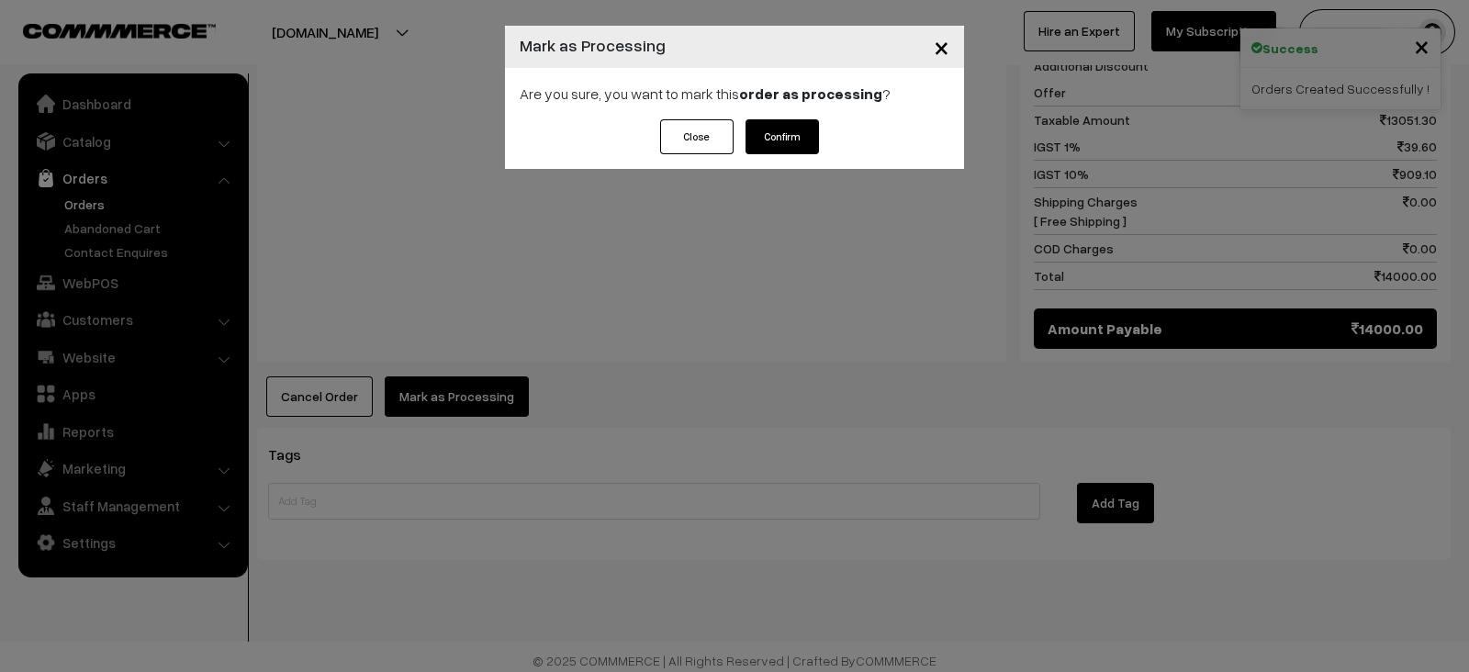
click at [799, 136] on button "Confirm" at bounding box center [781, 136] width 73 height 35
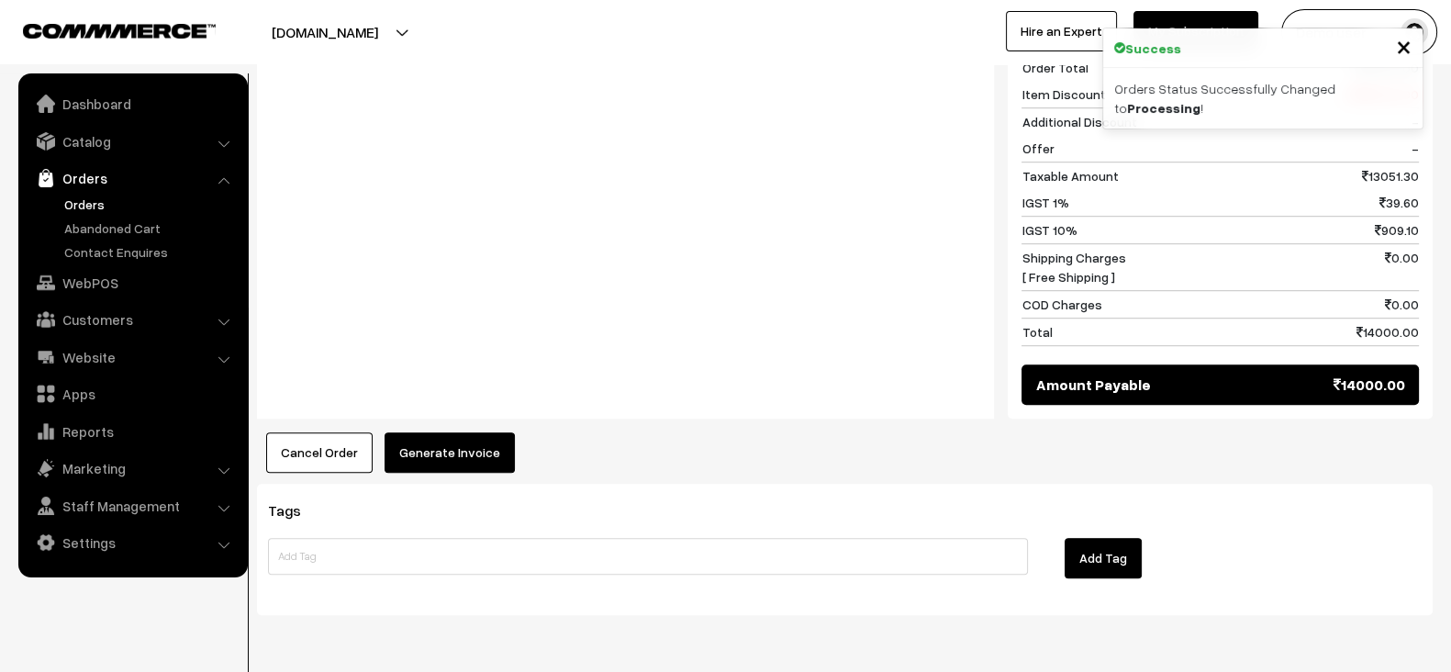
scroll to position [1426, 0]
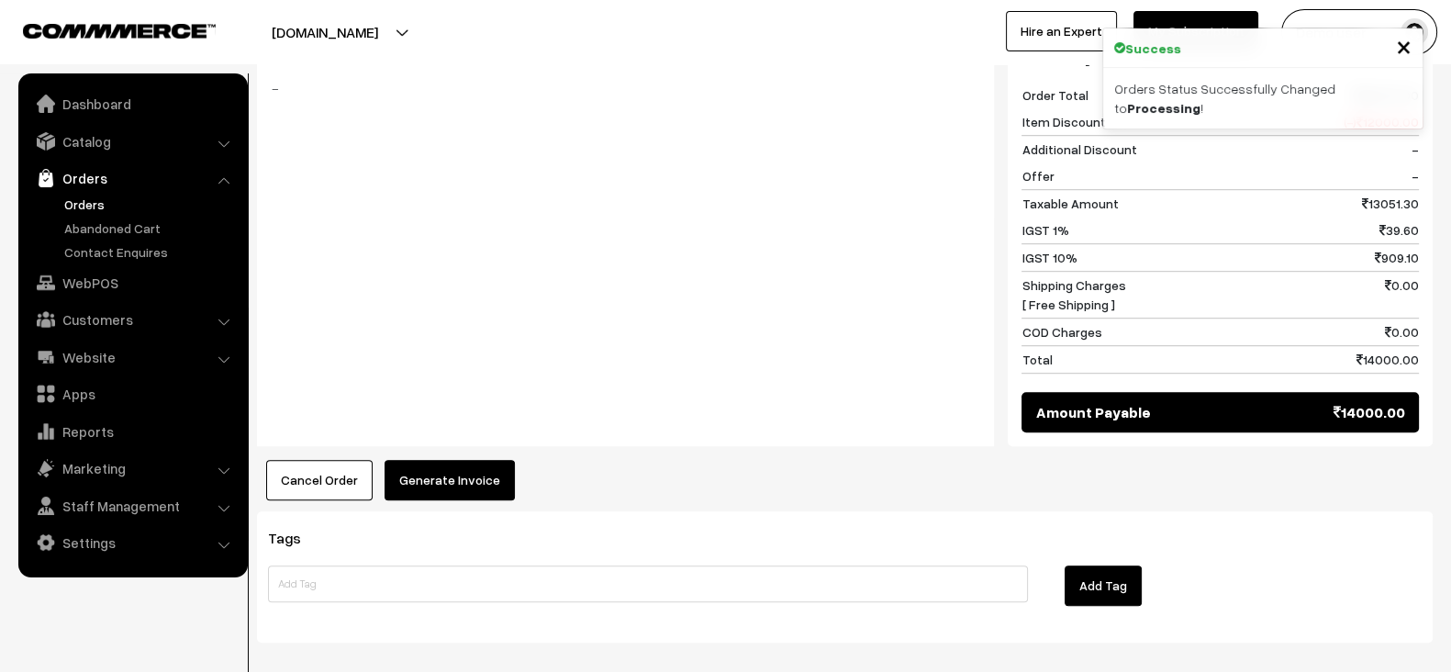
click at [440, 460] on button "Generate Invoice" at bounding box center [450, 480] width 130 height 40
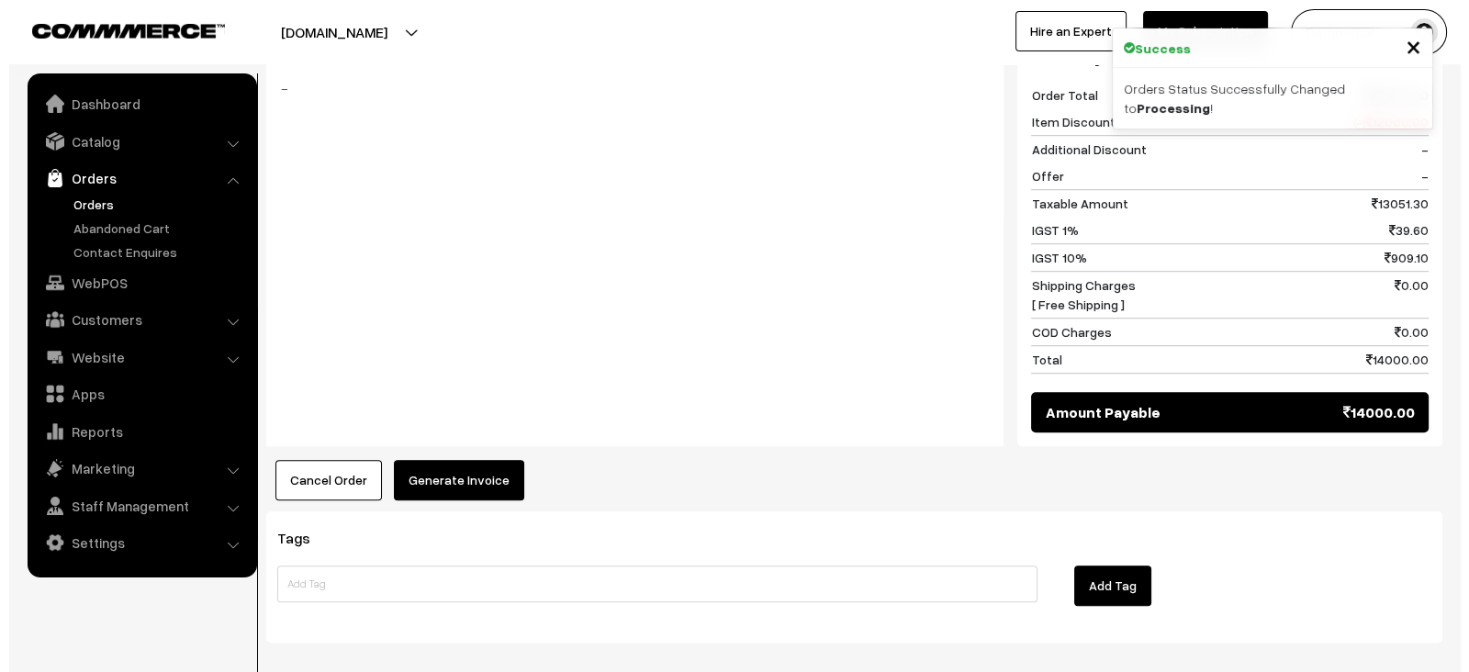
scroll to position [1438, 0]
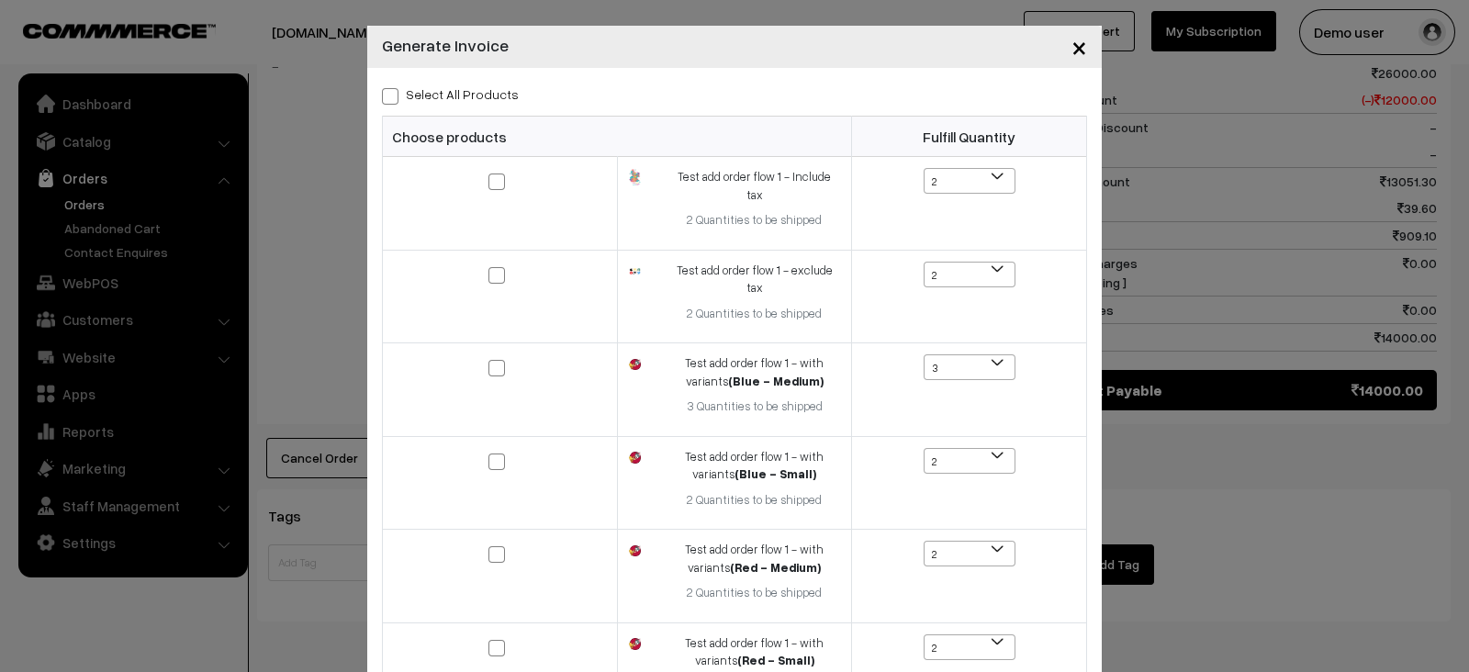
click at [395, 92] on label "Select All Products" at bounding box center [450, 93] width 137 height 19
click at [394, 92] on input "Select All Products" at bounding box center [388, 93] width 12 height 12
checkbox input "true"
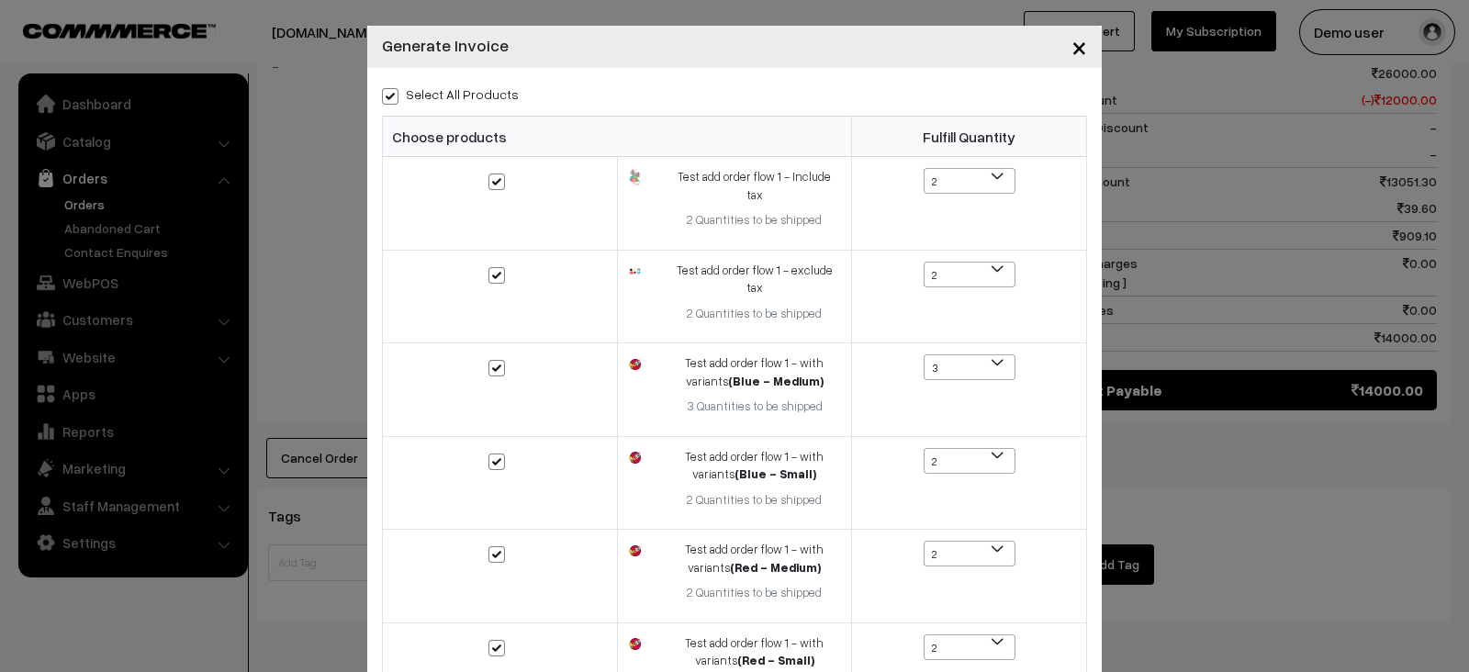
checkbox input "true"
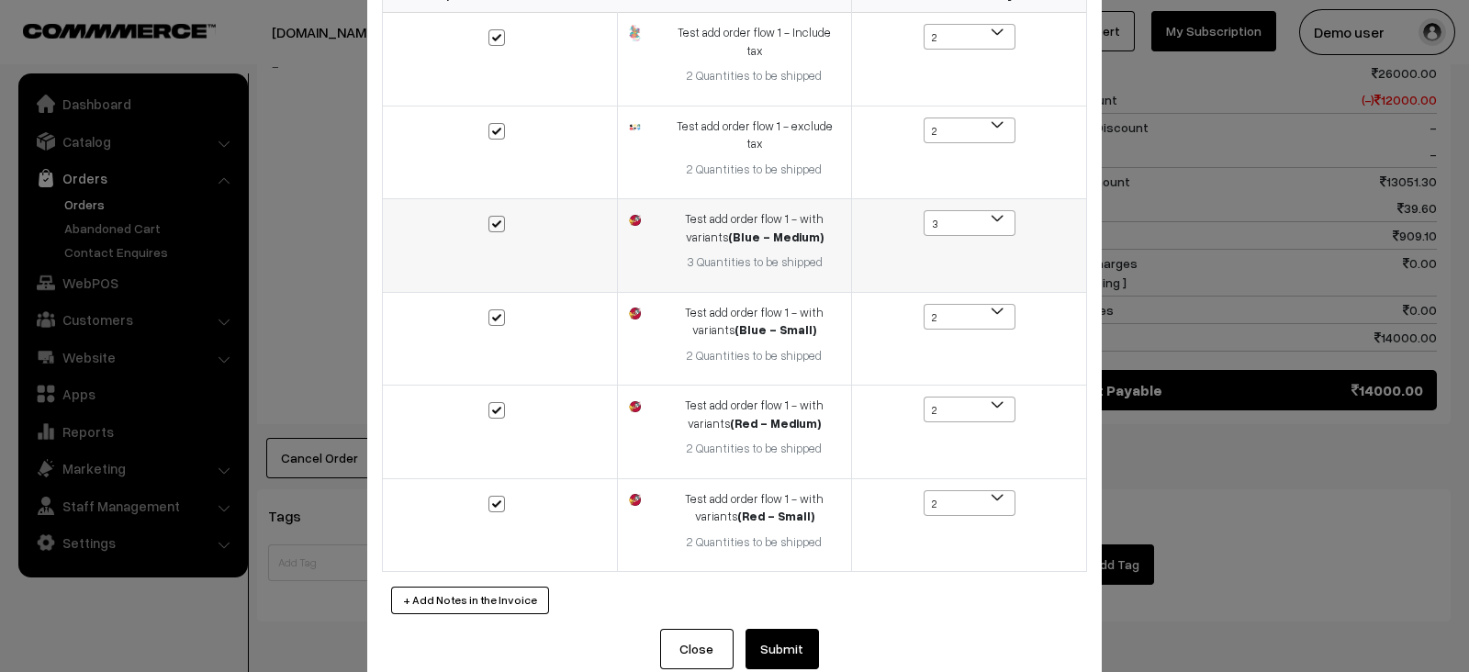
scroll to position [0, 0]
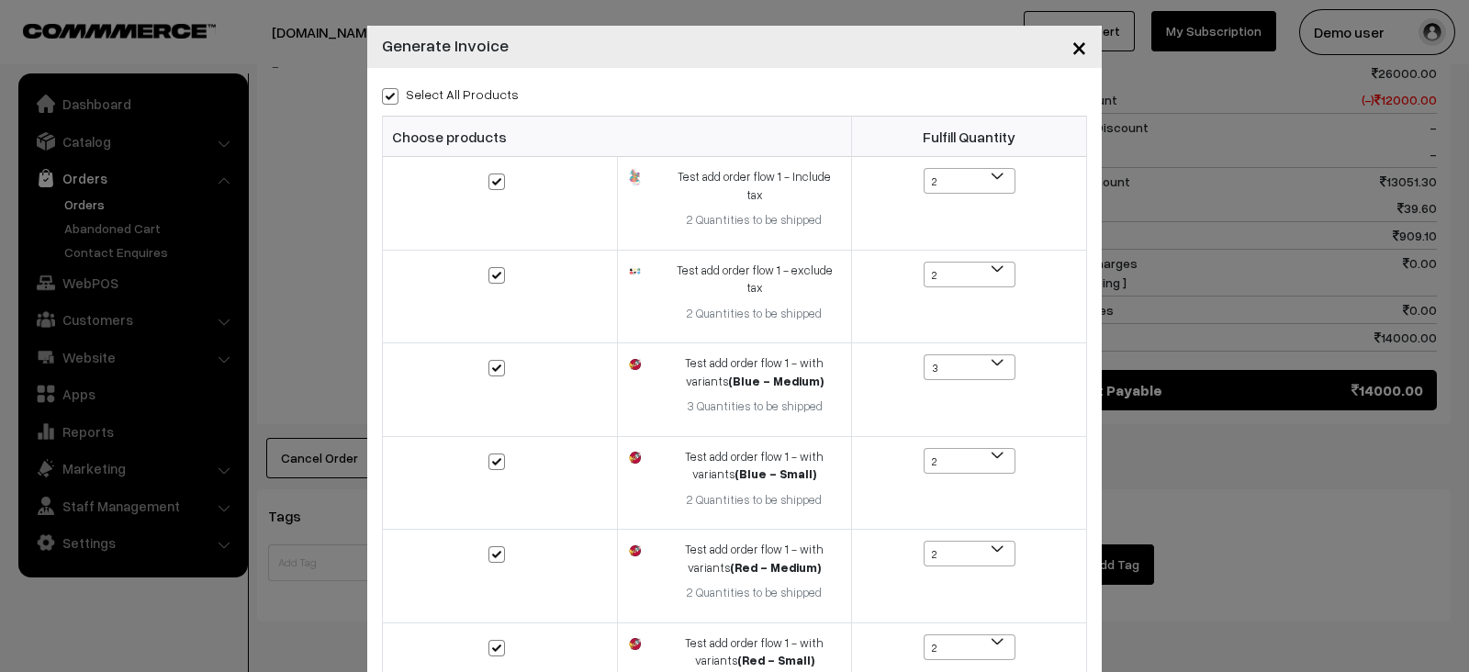
click at [382, 84] on label "Select All Products" at bounding box center [450, 93] width 137 height 19
click at [382, 87] on input "Select All Products" at bounding box center [388, 93] width 12 height 12
checkbox input "false"
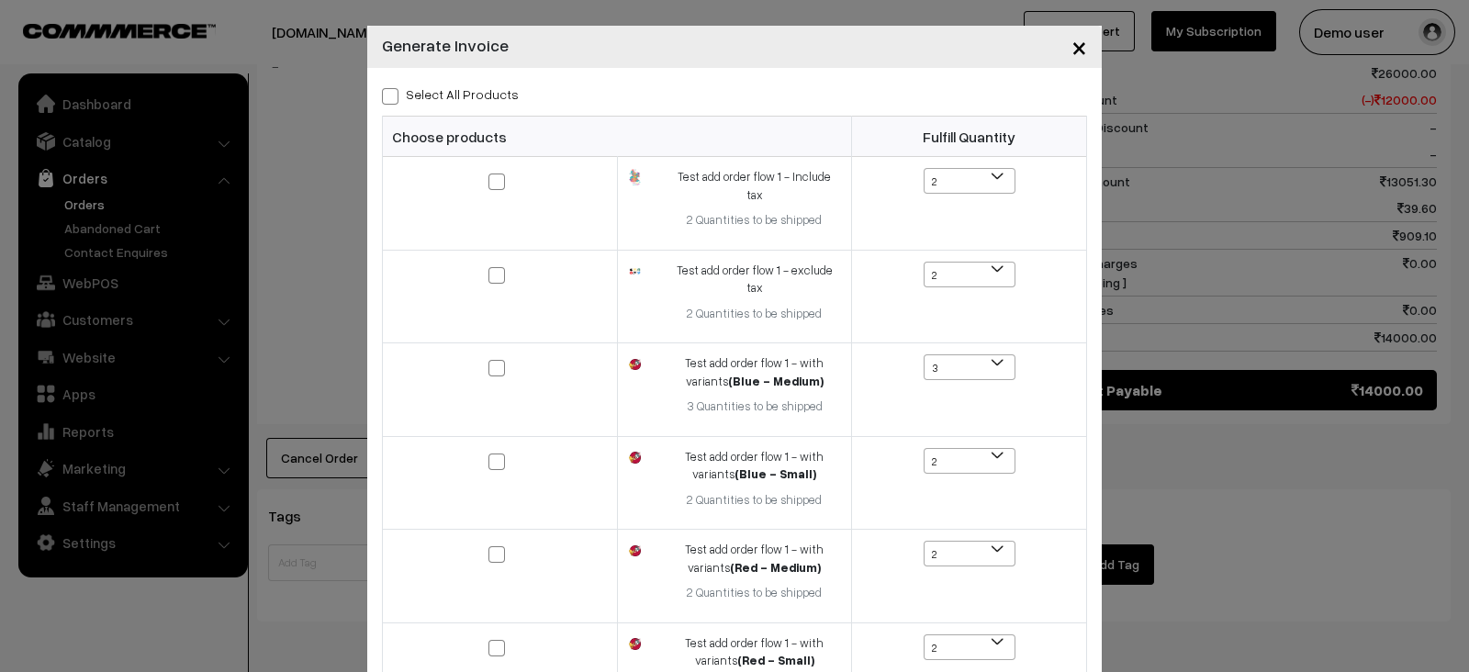
checkbox input "false"
click at [488, 179] on span at bounding box center [496, 181] width 17 height 17
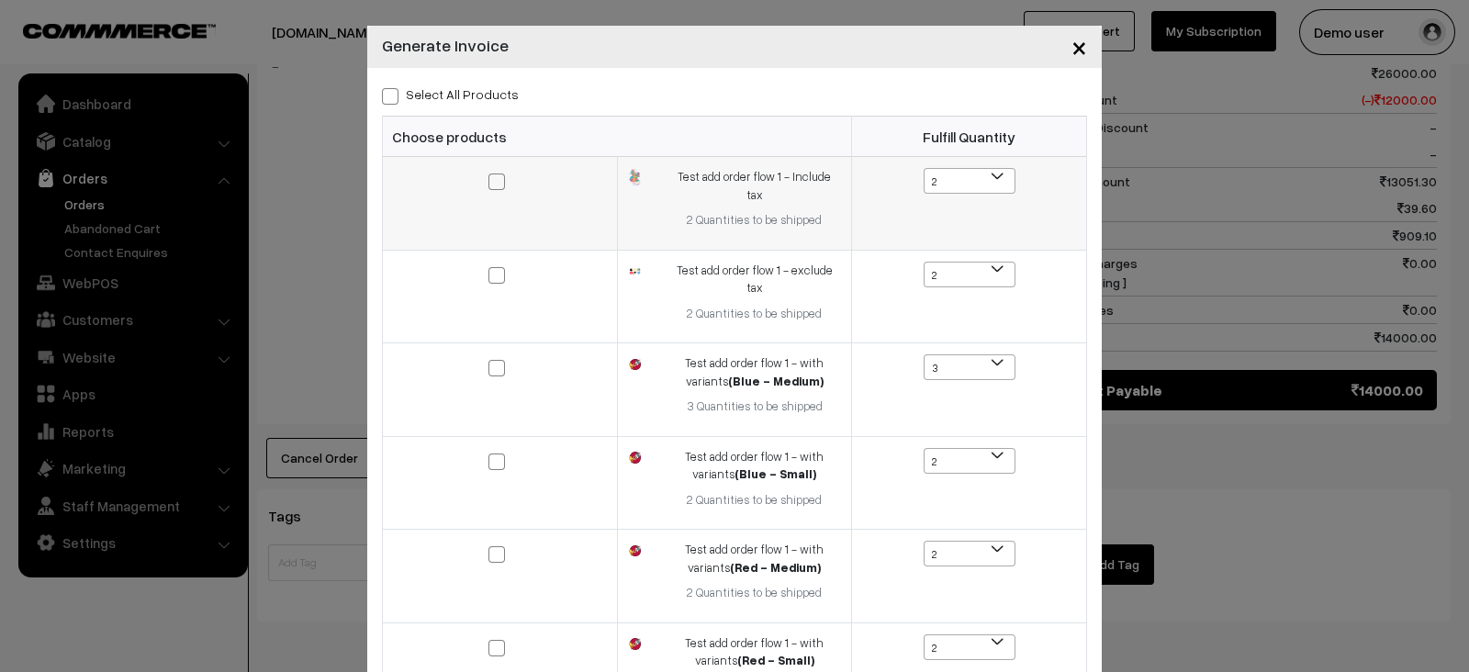
click at [488, 175] on input "checkbox" at bounding box center [485, 169] width 12 height 12
checkbox input "true"
click at [488, 267] on span at bounding box center [496, 275] width 17 height 17
click at [487, 257] on input "checkbox" at bounding box center [485, 263] width 12 height 12
checkbox input "true"
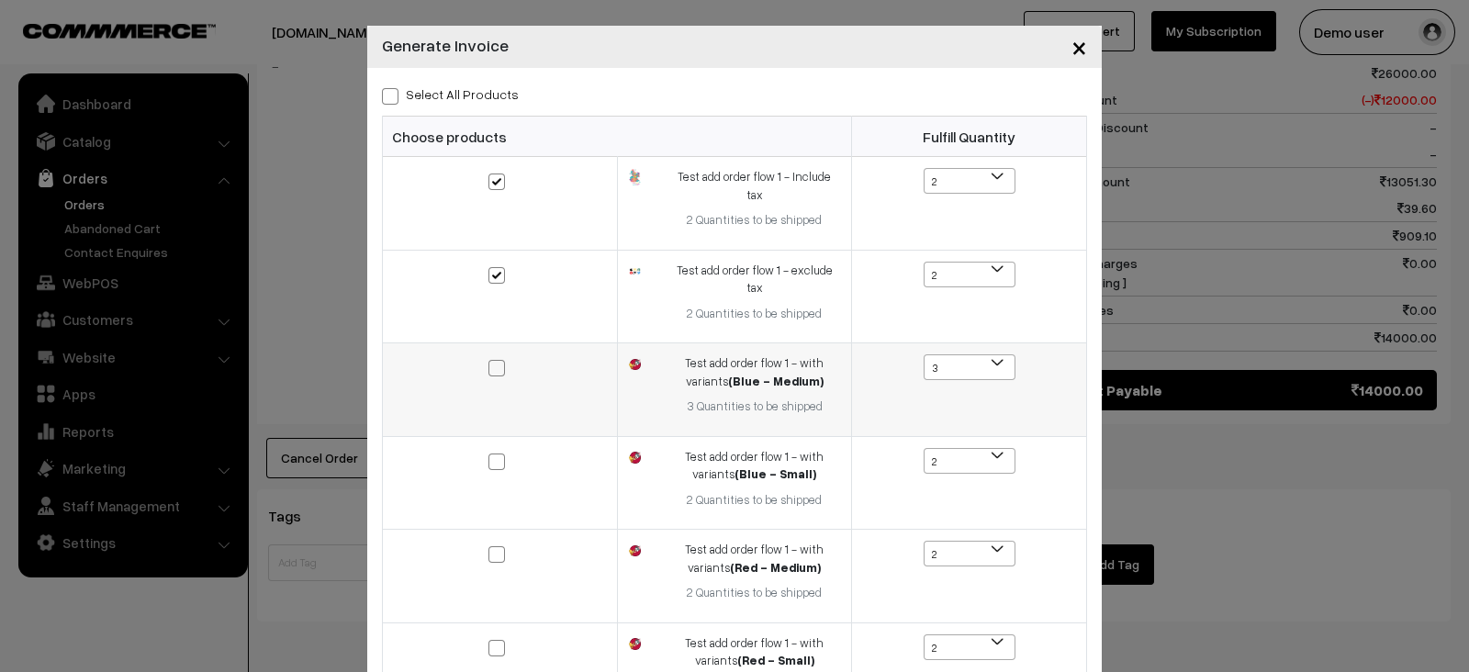
click at [488, 356] on label at bounding box center [499, 367] width 22 height 22
click at [486, 350] on input "checkbox" at bounding box center [485, 356] width 12 height 12
checkbox input "true"
click at [488, 453] on span at bounding box center [496, 461] width 17 height 17
click at [488, 443] on input "checkbox" at bounding box center [485, 449] width 12 height 12
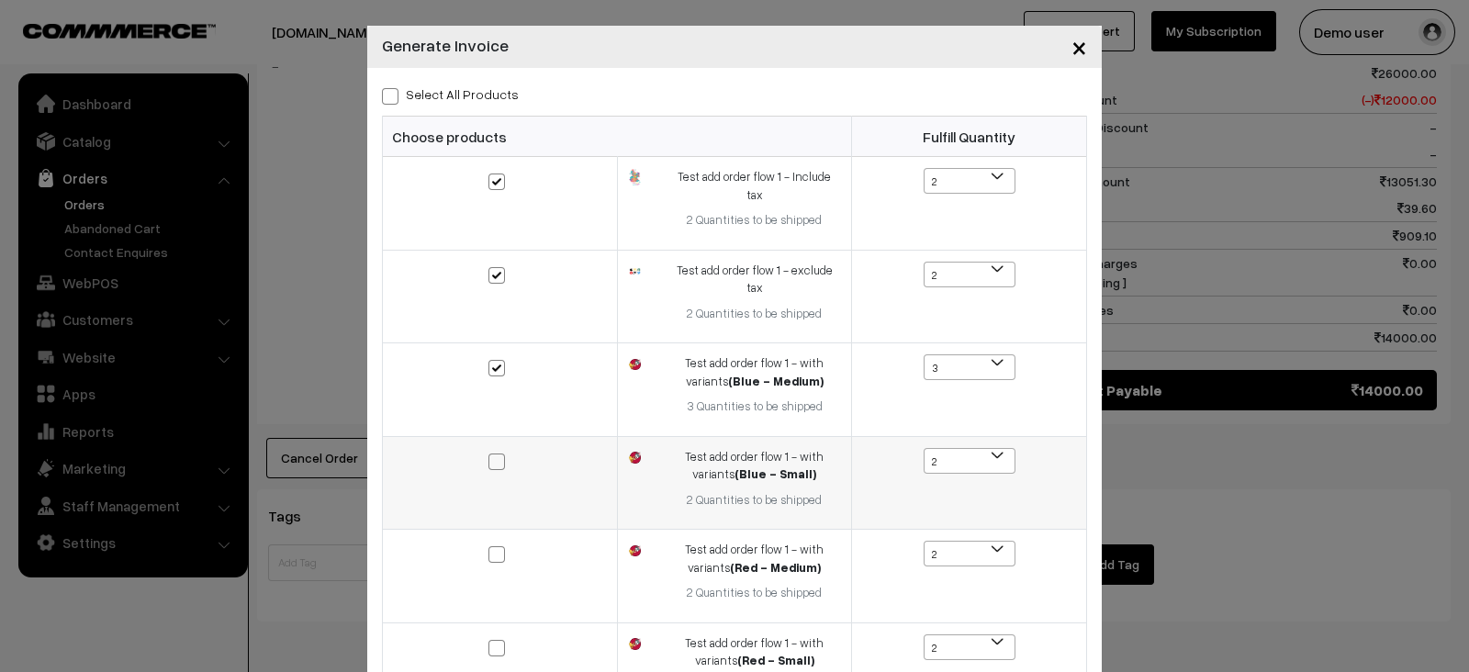
checkbox input "true"
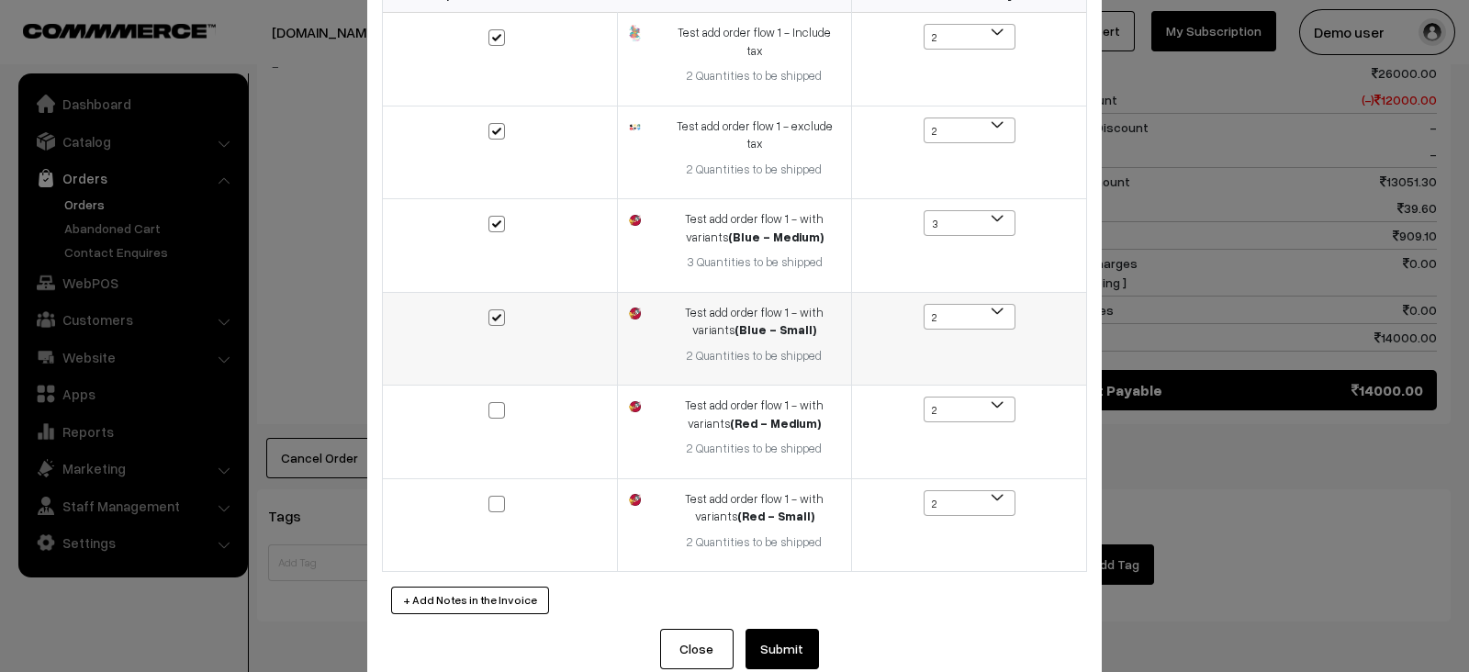
scroll to position [139, 0]
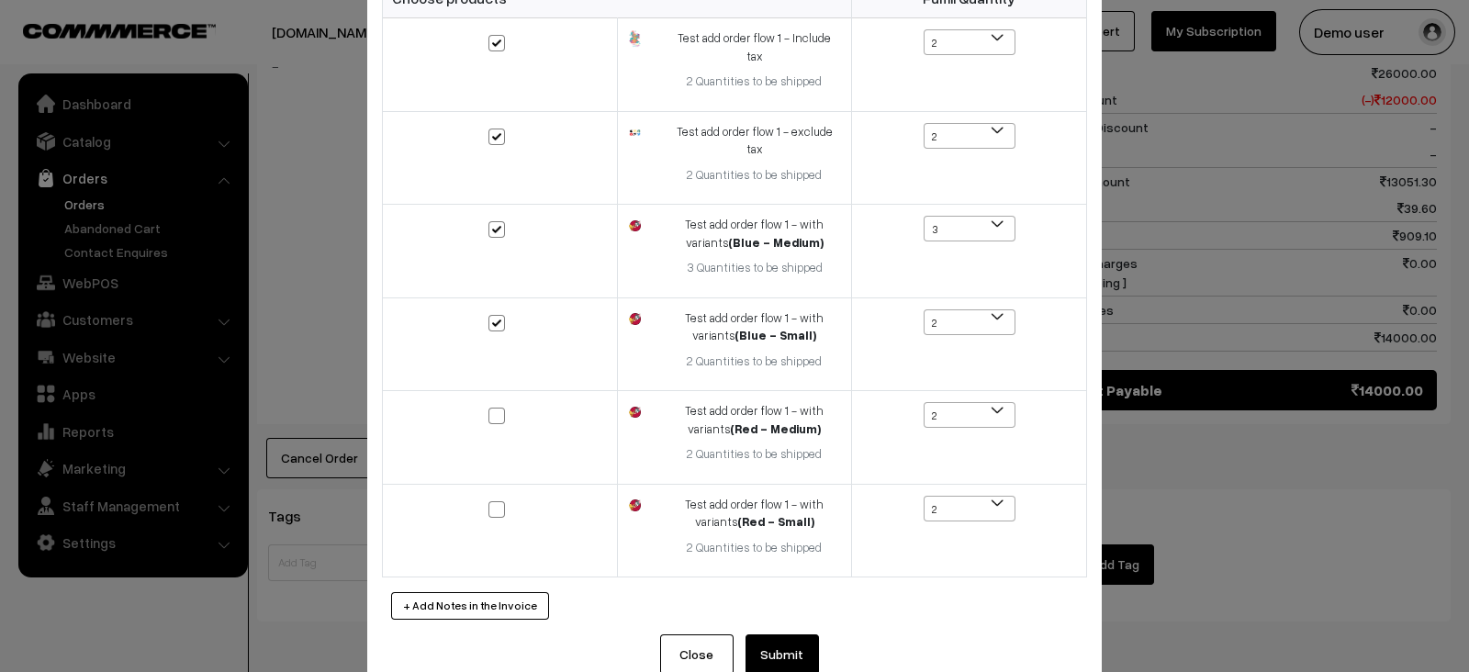
click at [766, 634] on button "Submit" at bounding box center [781, 654] width 73 height 40
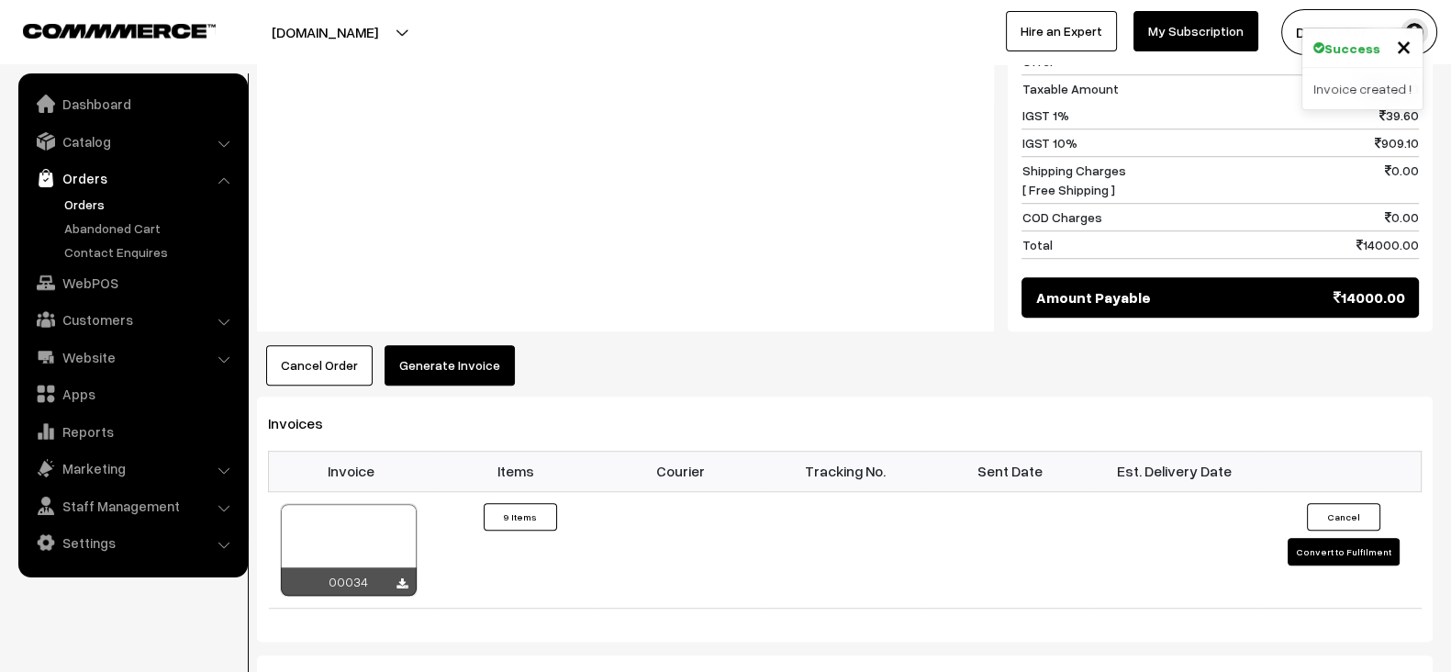
scroll to position [1552, 0]
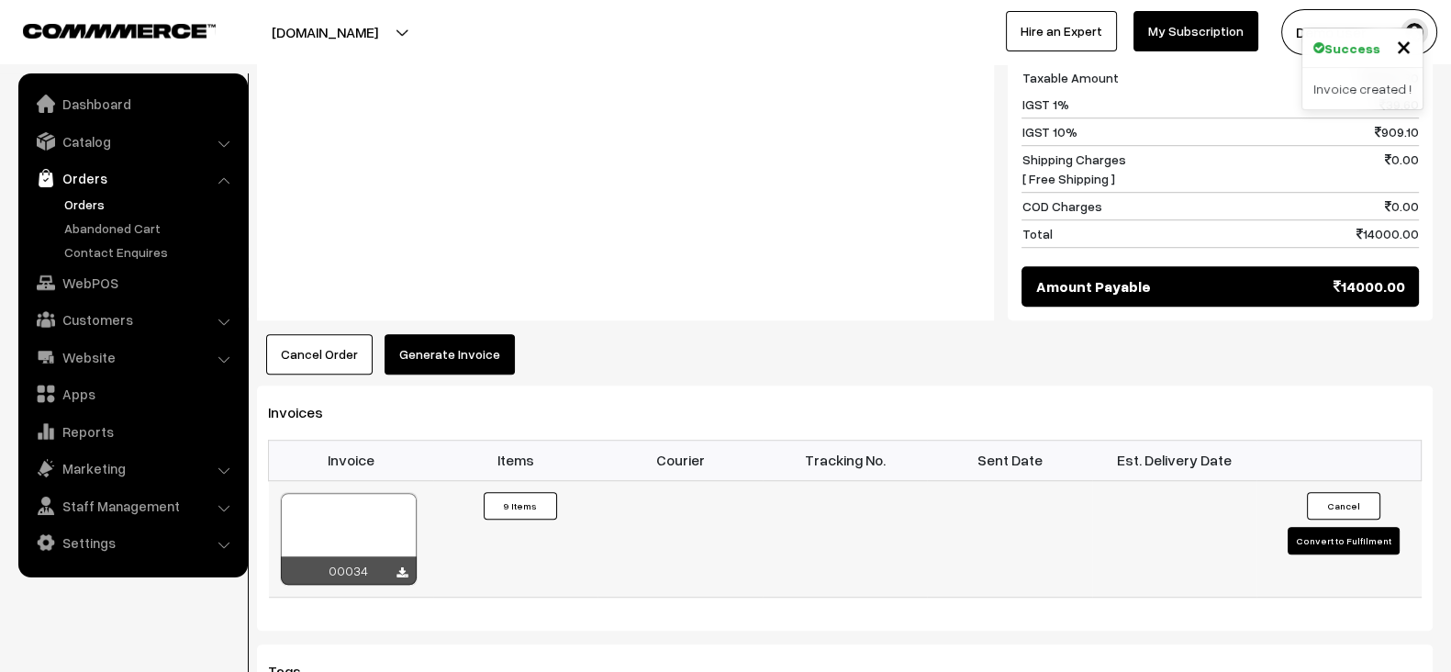
click at [384, 493] on div at bounding box center [349, 539] width 136 height 92
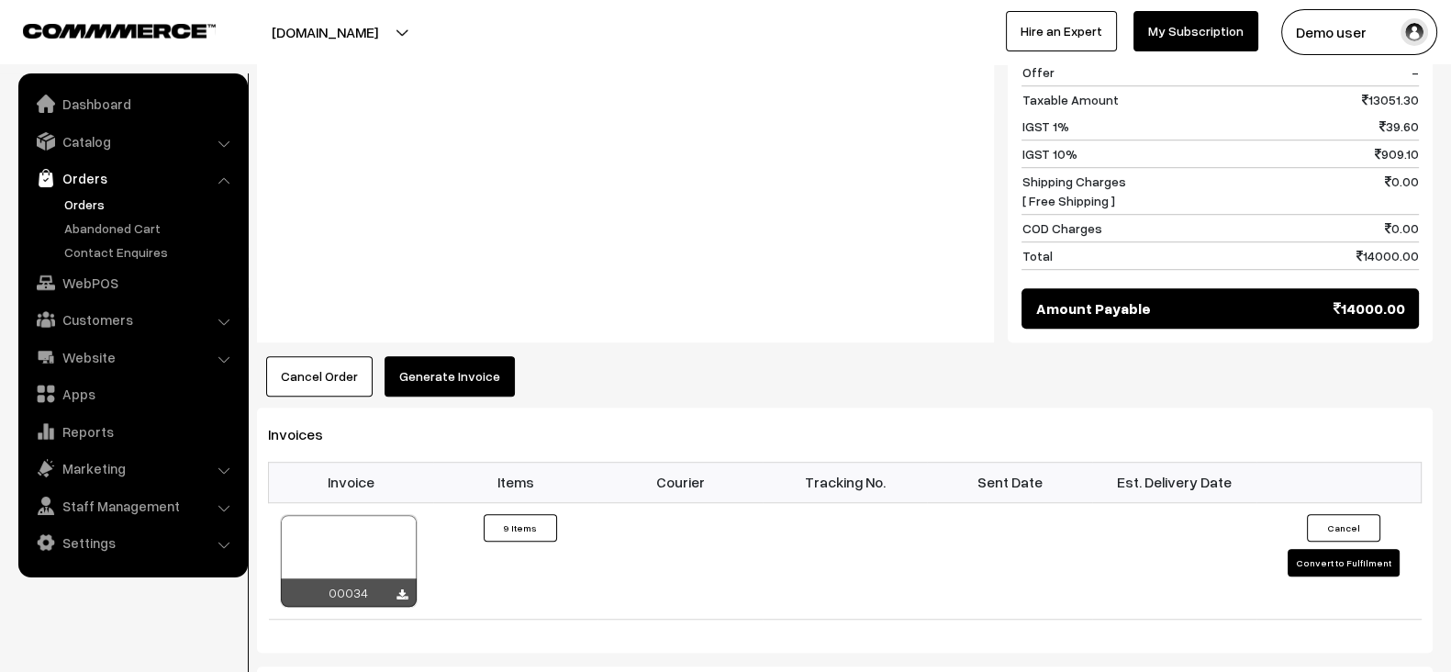
scroll to position [1529, 0]
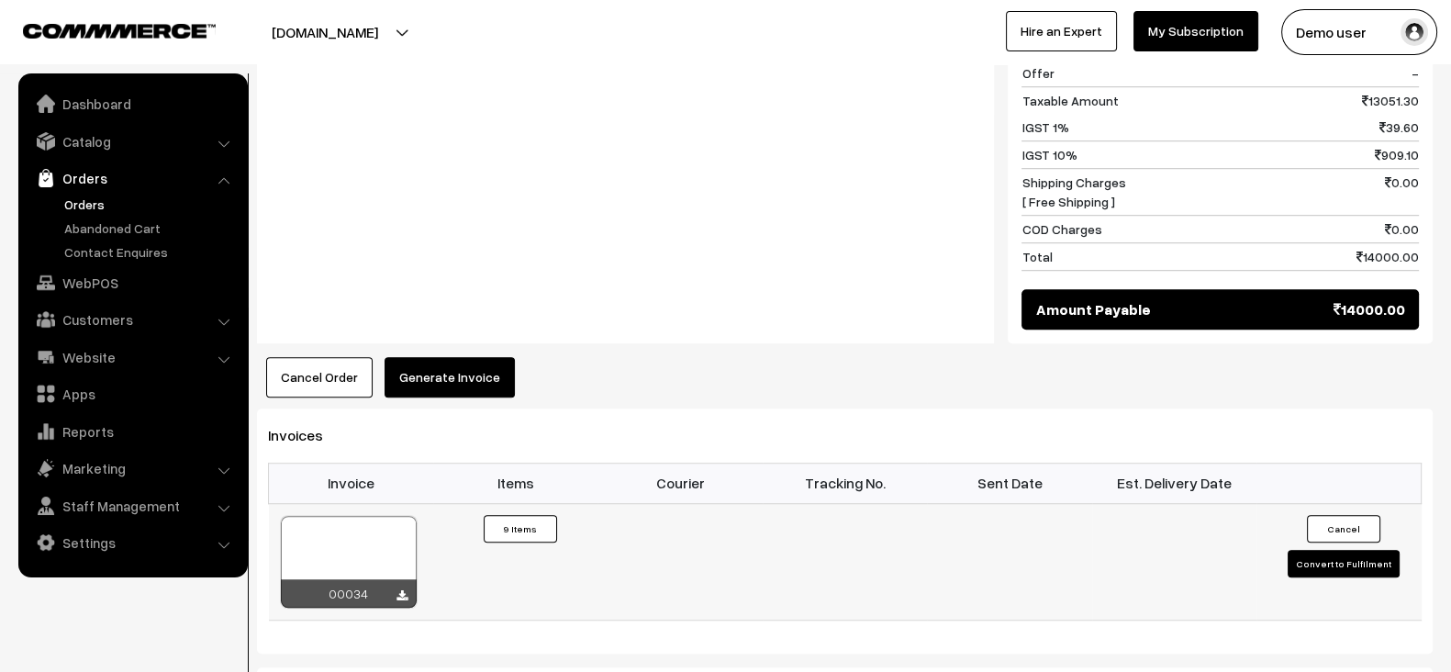
click at [1369, 550] on button "Convert to Fulfilment" at bounding box center [1344, 564] width 112 height 28
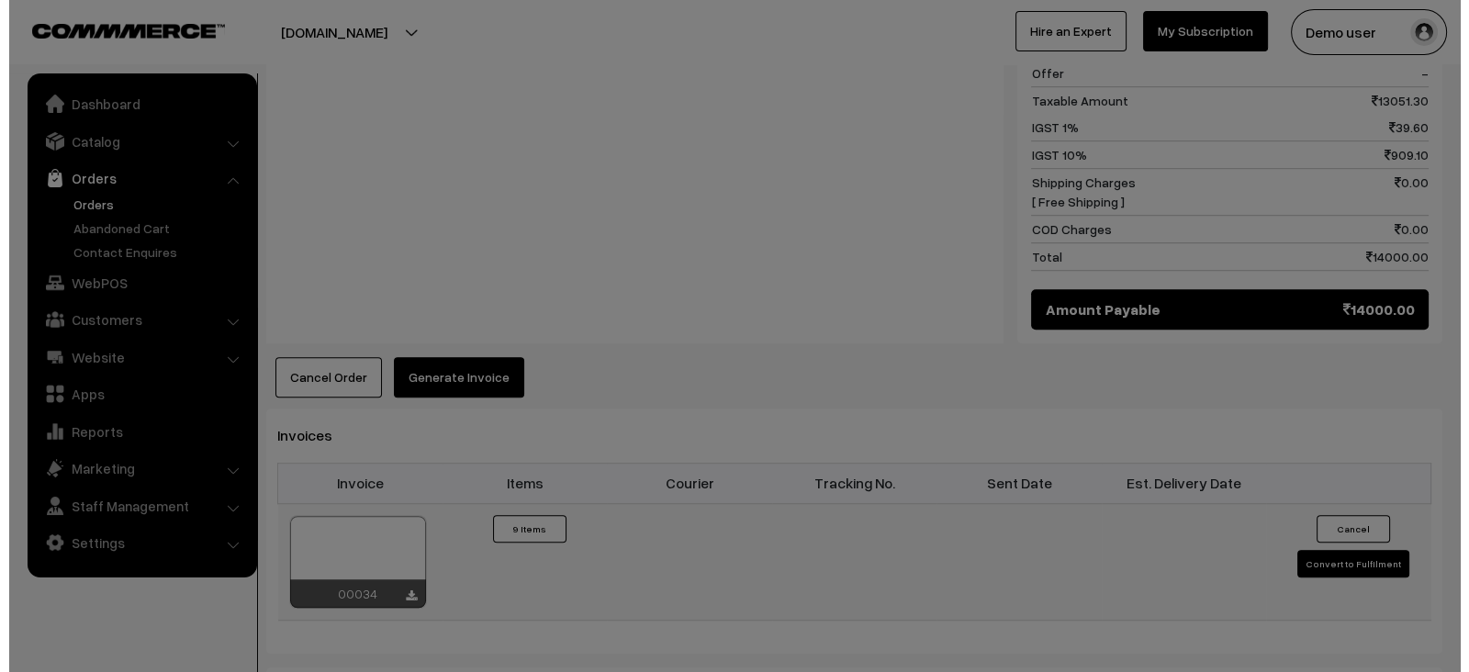
scroll to position [1541, 0]
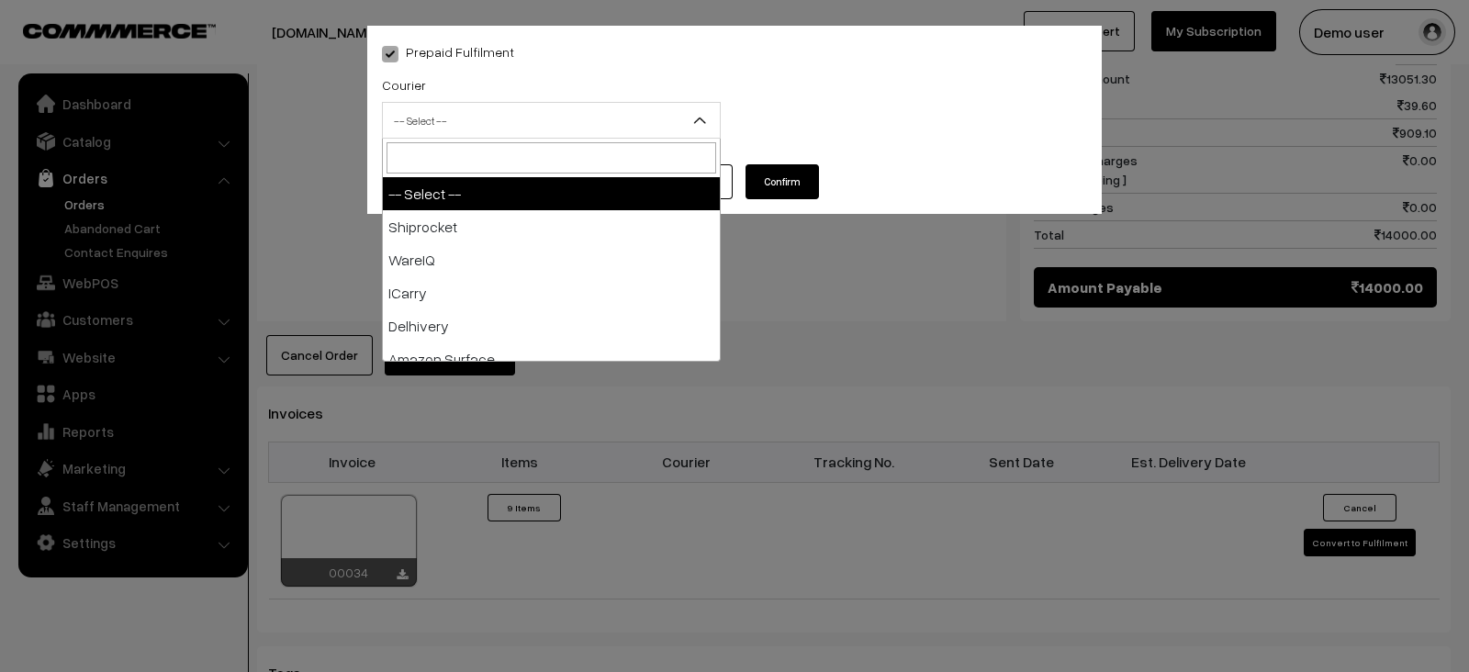
click at [609, 129] on span "-- Select --" at bounding box center [551, 121] width 337 height 32
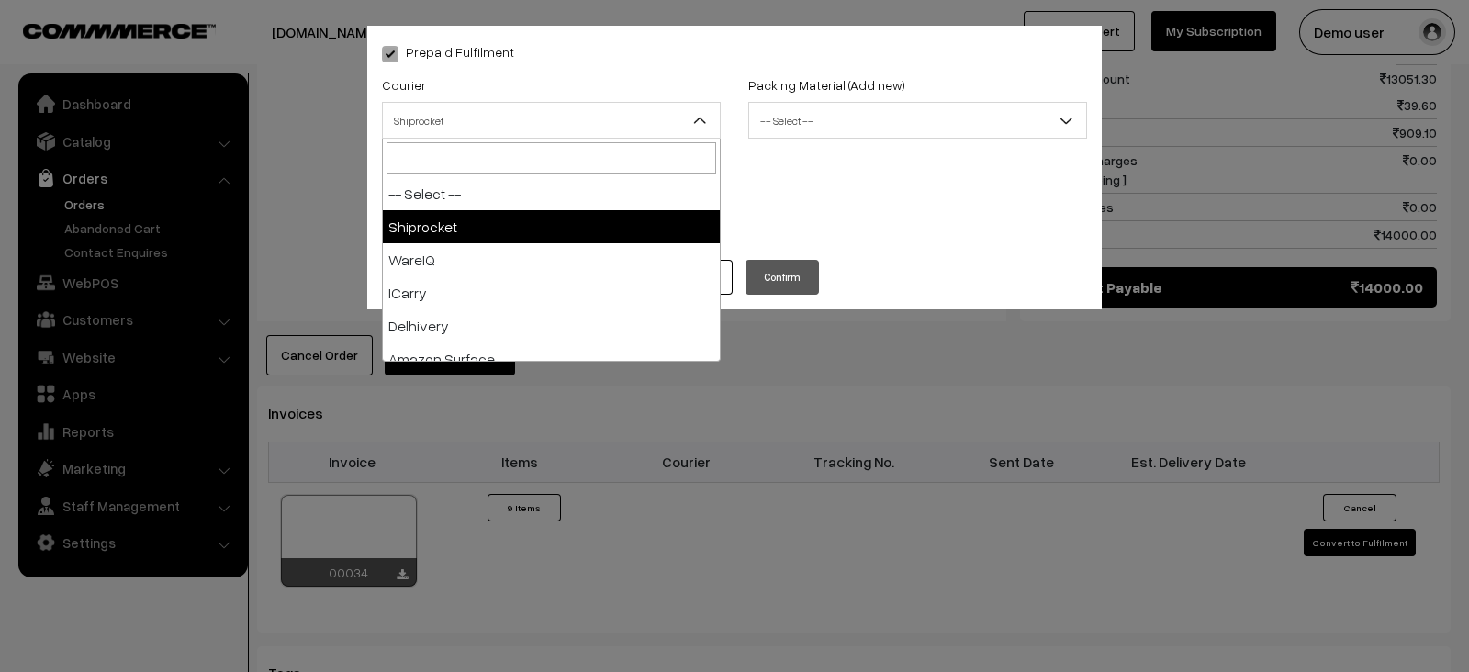
click at [588, 135] on span "Shiprocket" at bounding box center [551, 121] width 337 height 32
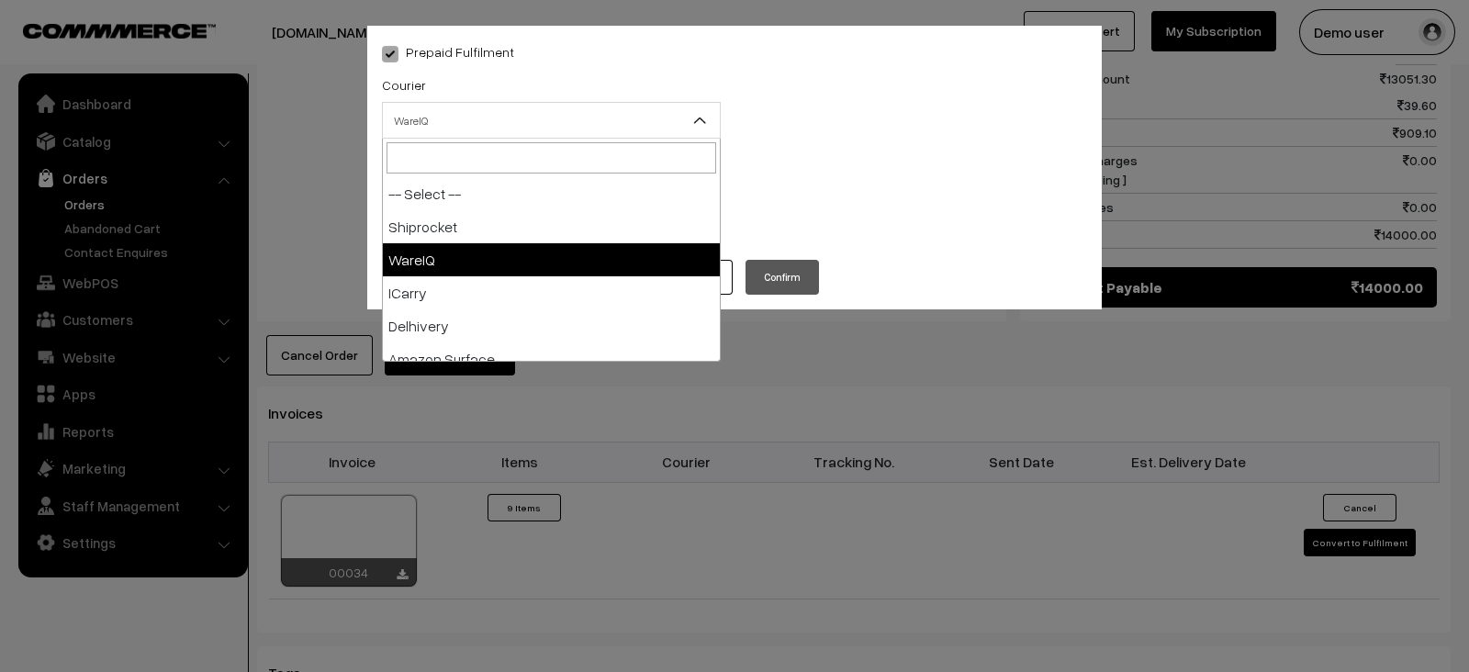
click at [623, 107] on span "WareIQ" at bounding box center [551, 121] width 337 height 32
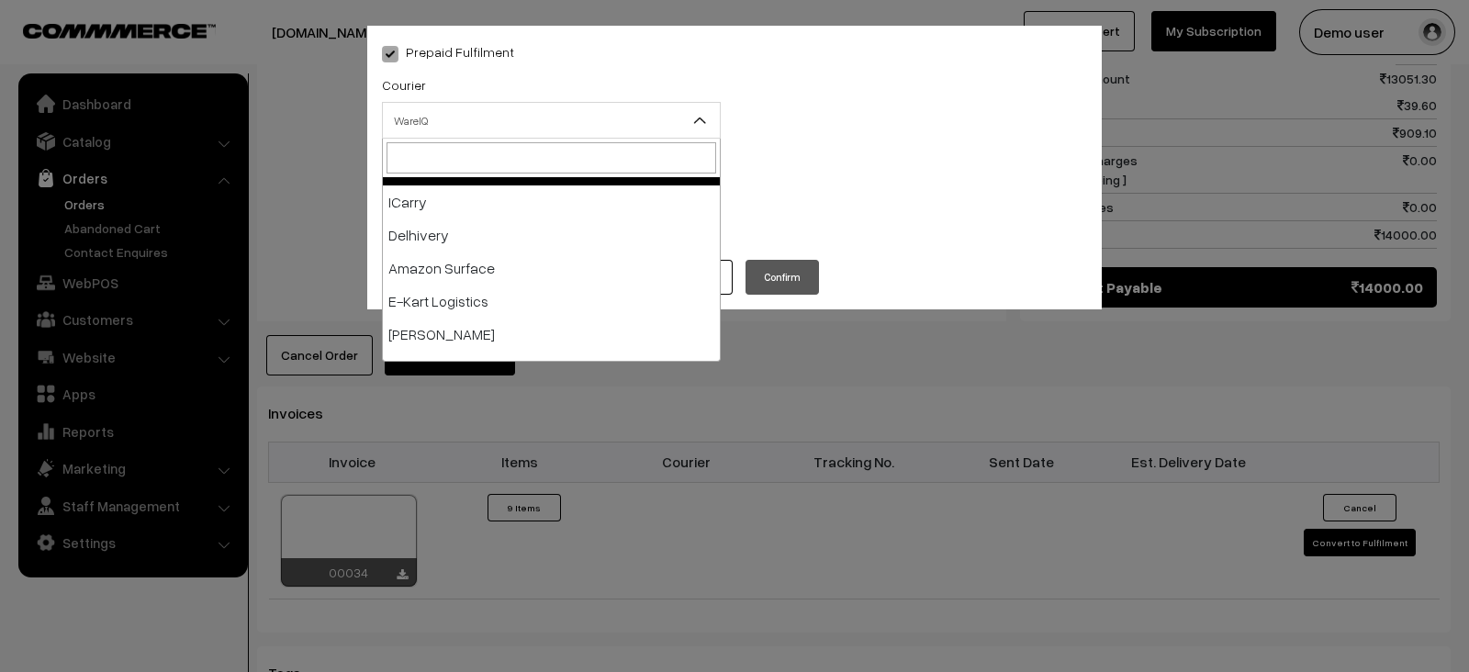
scroll to position [100, 0]
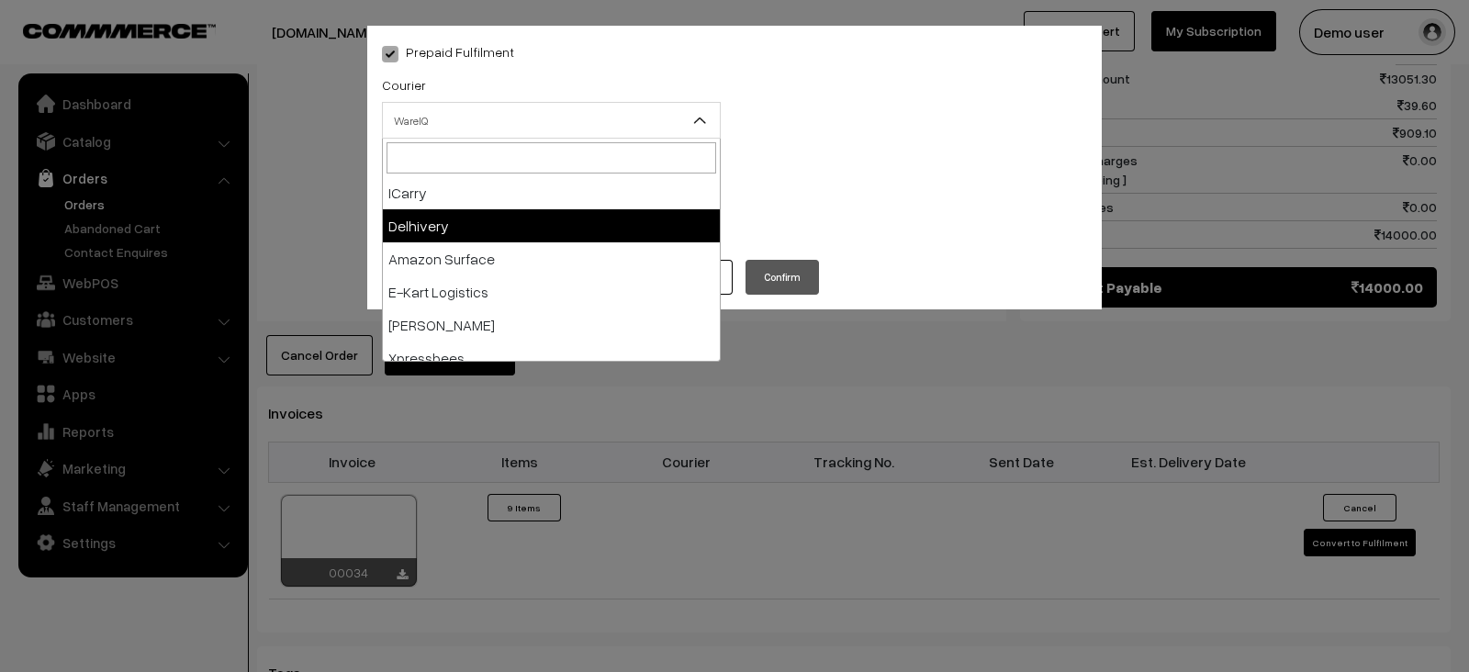
select select "5"
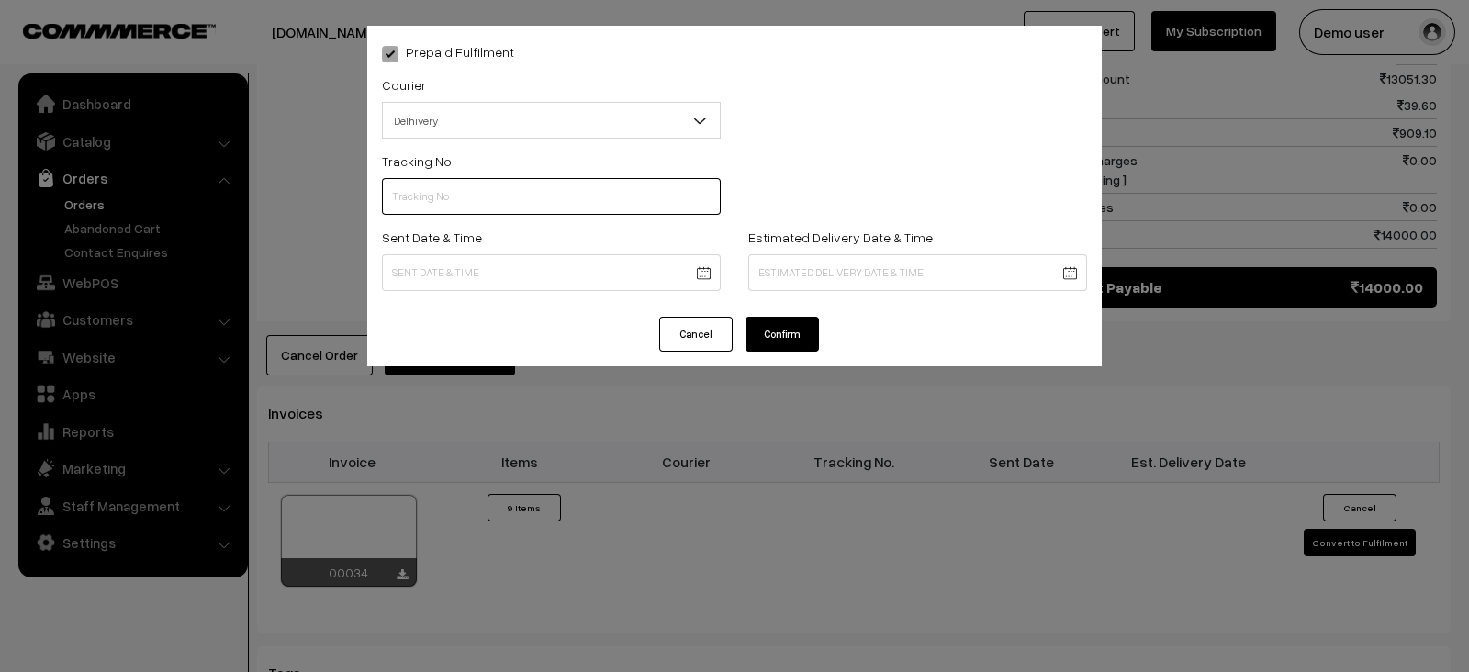
click at [546, 213] on input "text" at bounding box center [551, 196] width 339 height 37
type input "234234"
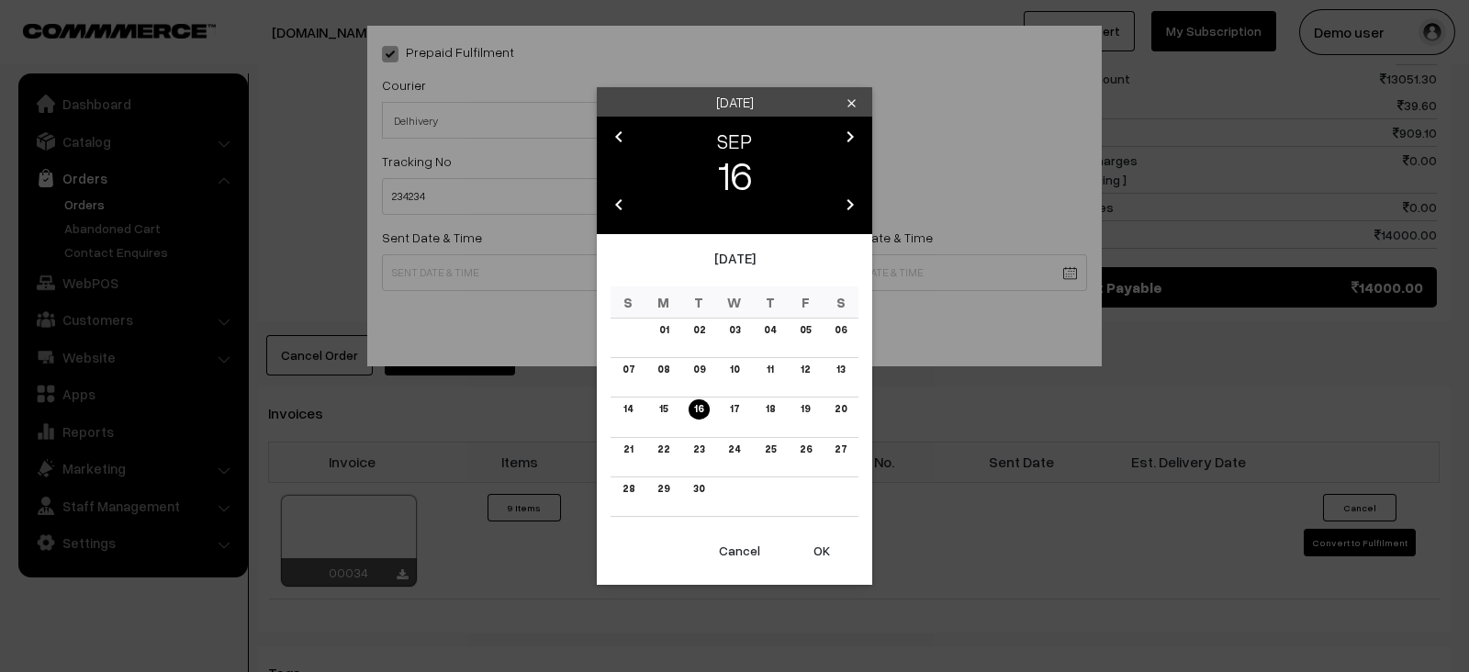
click at [671, 396] on td "08" at bounding box center [664, 377] width 36 height 39
click at [661, 411] on link "15" at bounding box center [663, 408] width 19 height 19
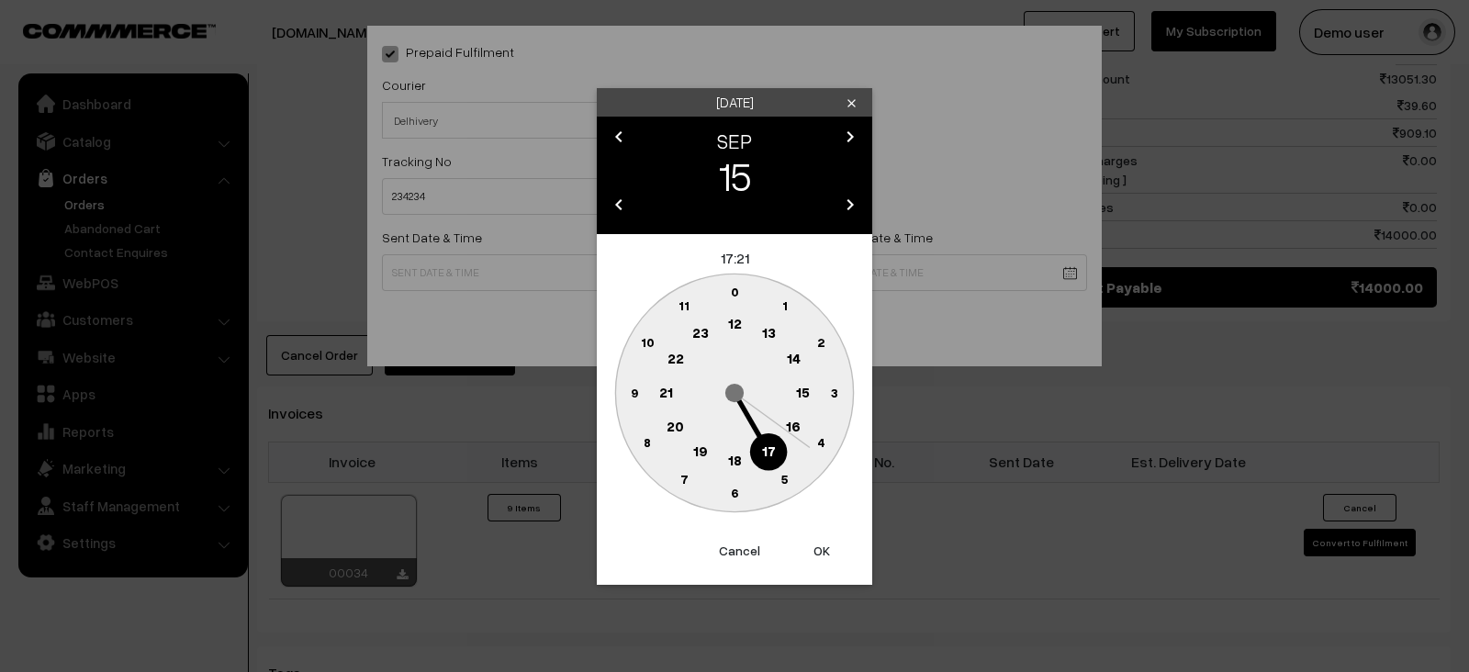
click at [818, 556] on button "OK" at bounding box center [821, 551] width 73 height 40
type input "15-09-2025 17:21"
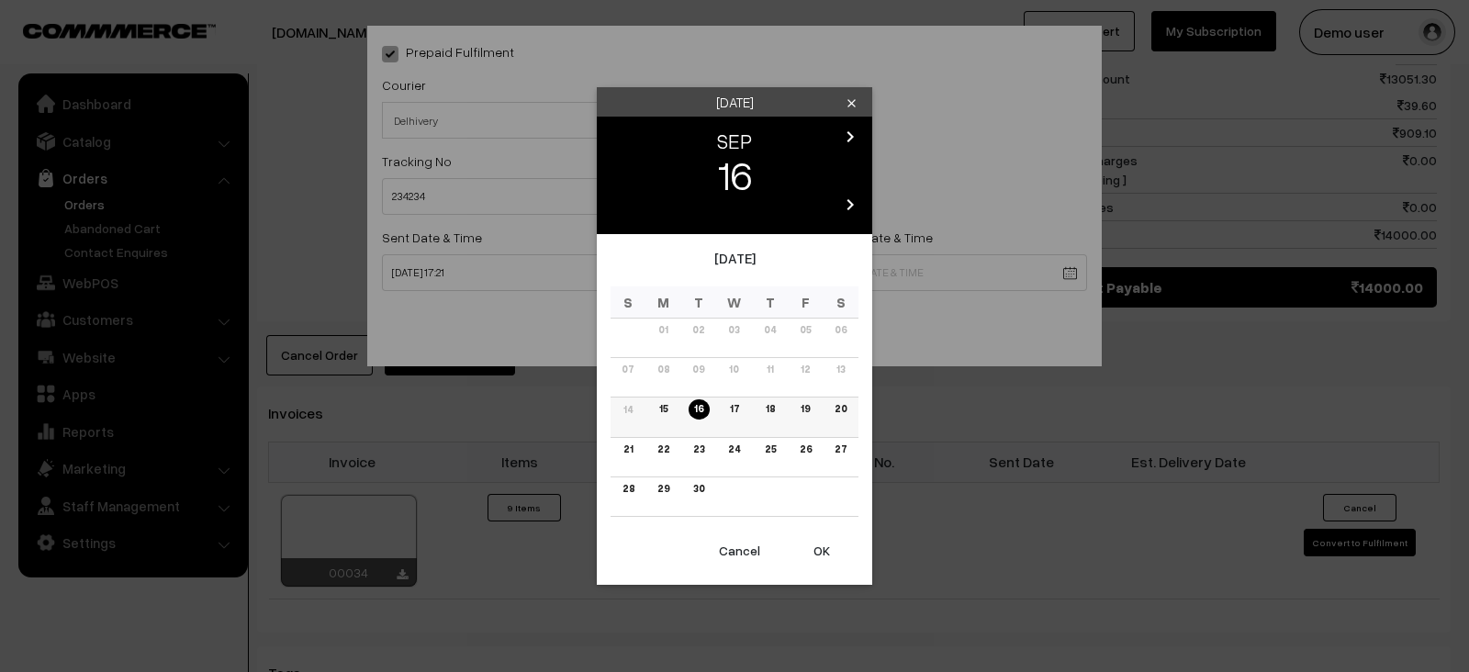
click at [766, 418] on link "18" at bounding box center [769, 408] width 20 height 19
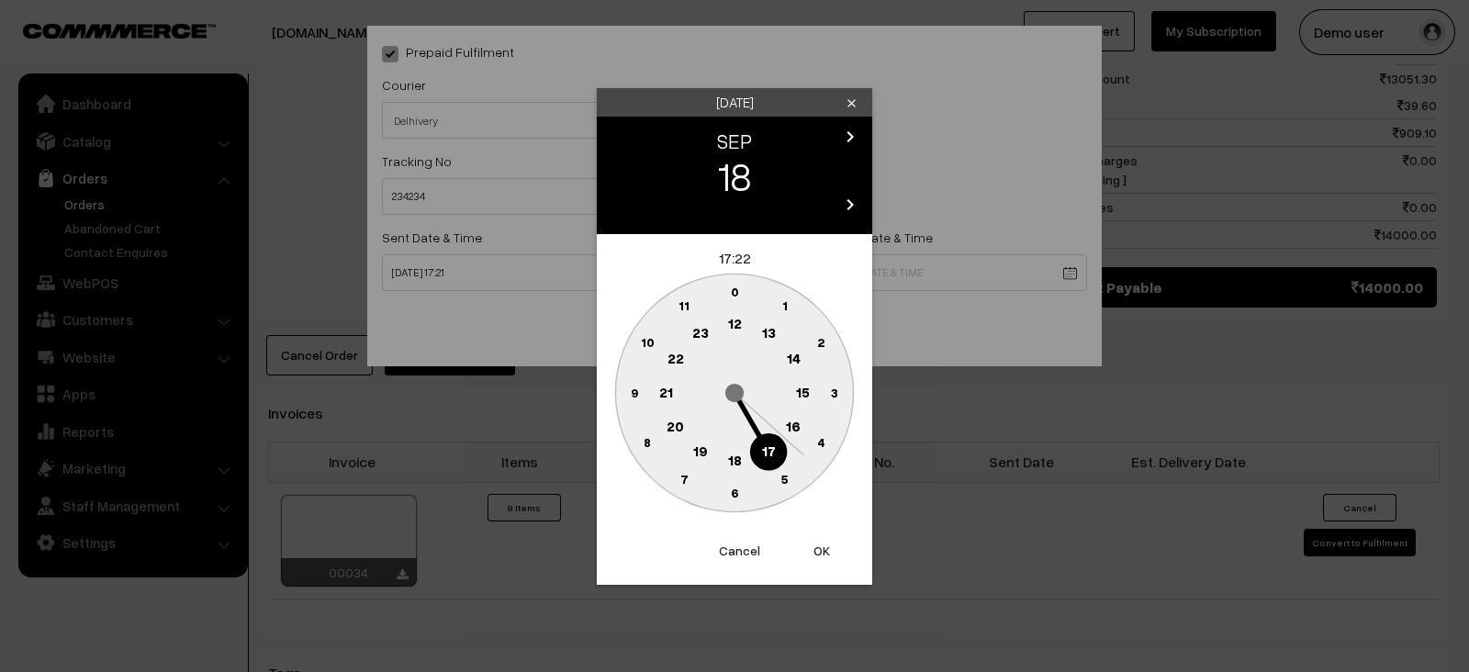
click at [815, 542] on button "OK" at bounding box center [821, 551] width 73 height 40
type input "18-09-2025 17:22"
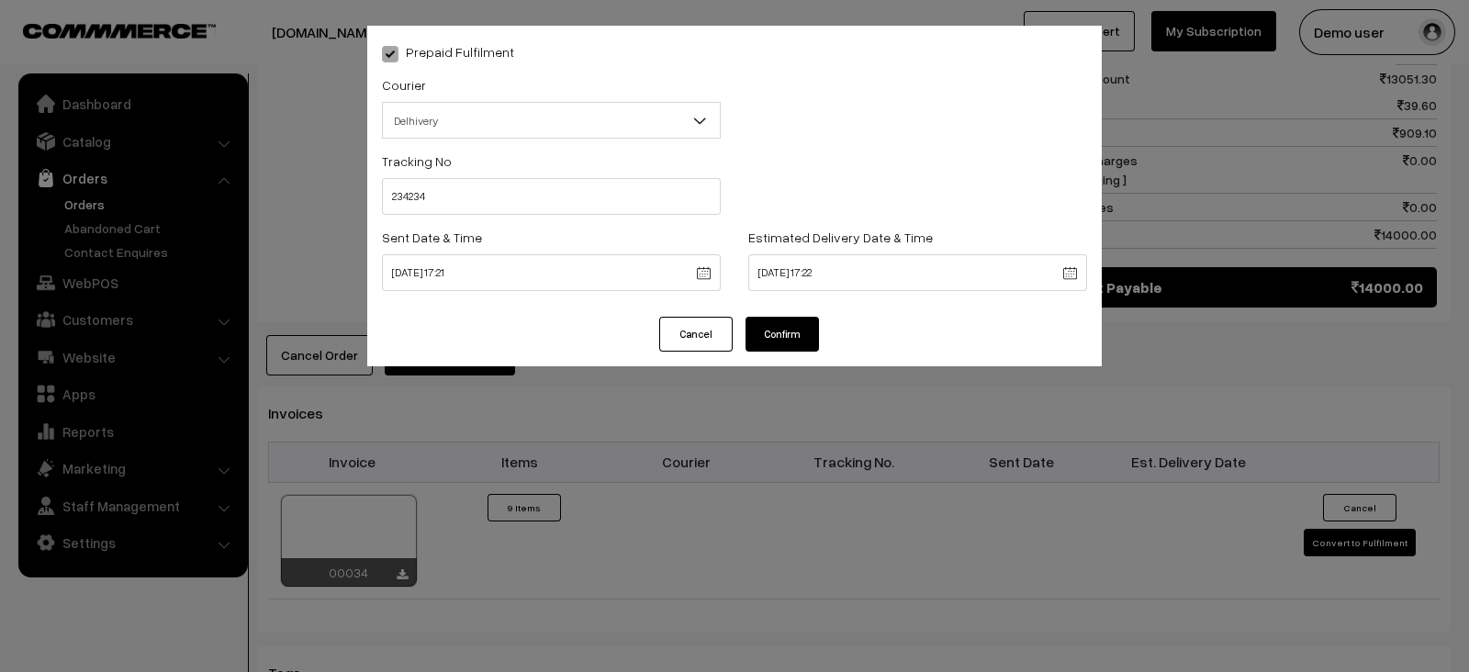
click at [815, 542] on div "Prepaid Fulfilment Courier -- Select -- Shiprocket WareIQ ICarry Delhivery Amaz…" at bounding box center [734, 336] width 1469 height 672
drag, startPoint x: 776, startPoint y: 314, endPoint x: 782, endPoint y: 339, distance: 25.6
click at [782, 339] on div "Prepaid Fulfilment Courier -- Select -- Shiprocket WareIQ ICarry Delhivery Amaz…" at bounding box center [734, 196] width 734 height 341
click at [782, 339] on button "Confirm" at bounding box center [781, 334] width 73 height 35
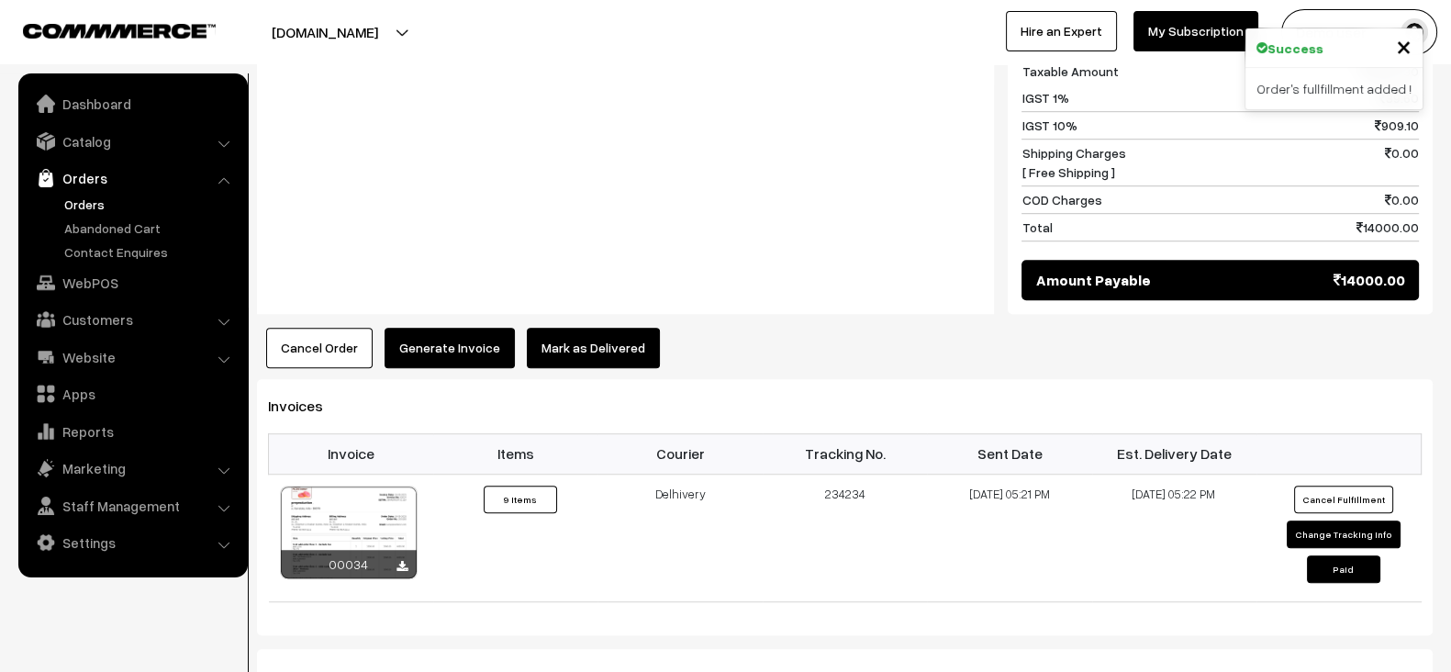
scroll to position [1561, 0]
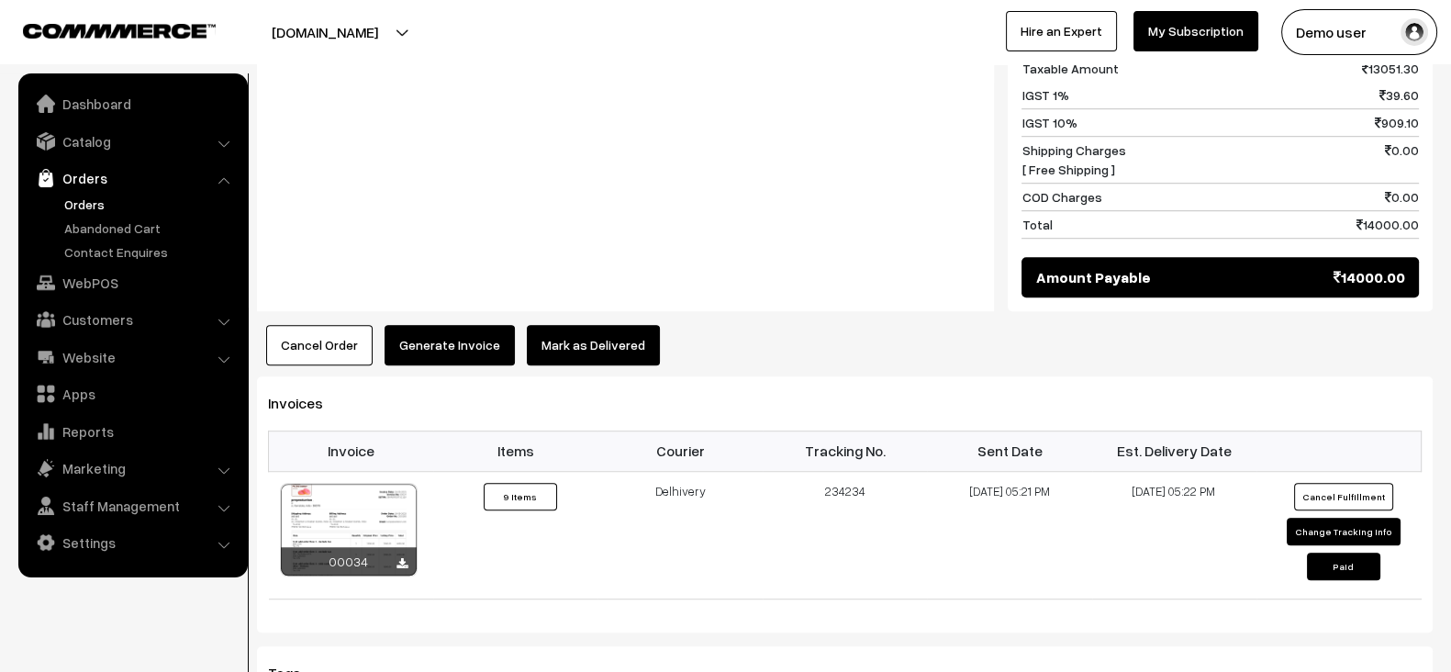
click at [446, 325] on button "Generate Invoice" at bounding box center [450, 345] width 130 height 40
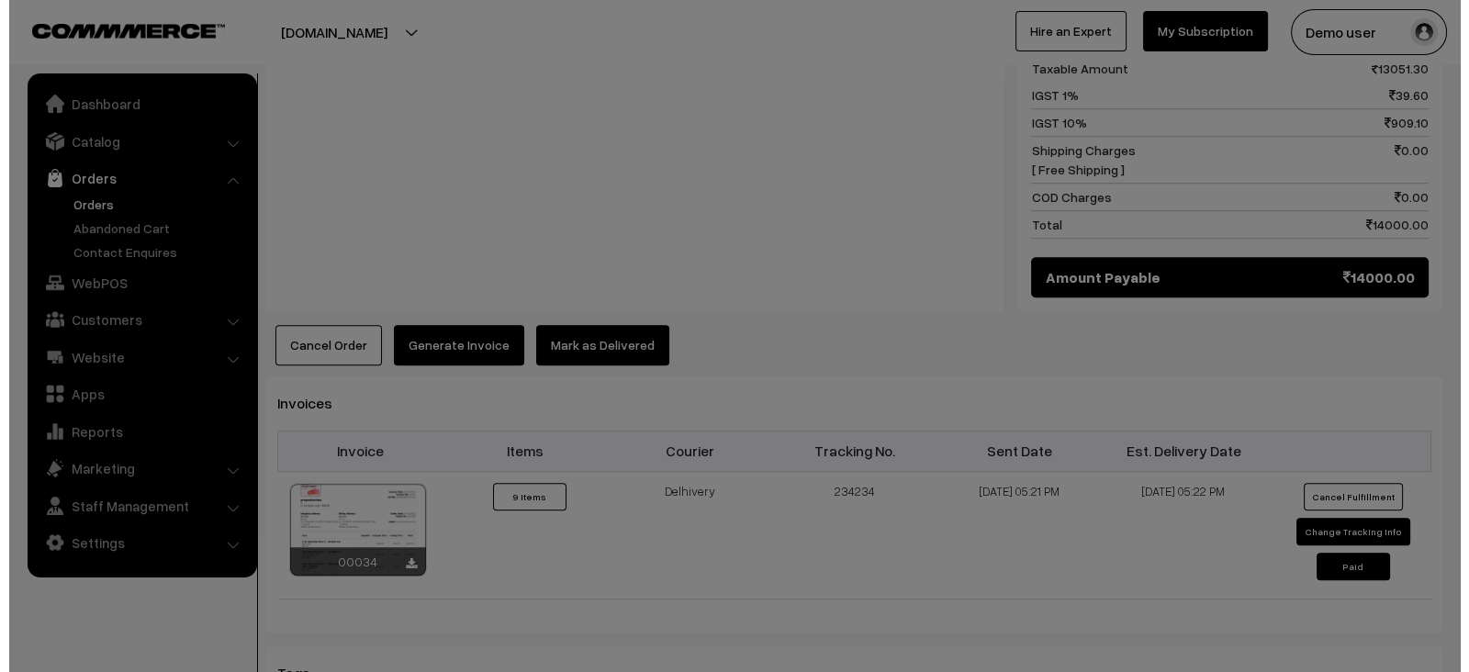
scroll to position [1573, 0]
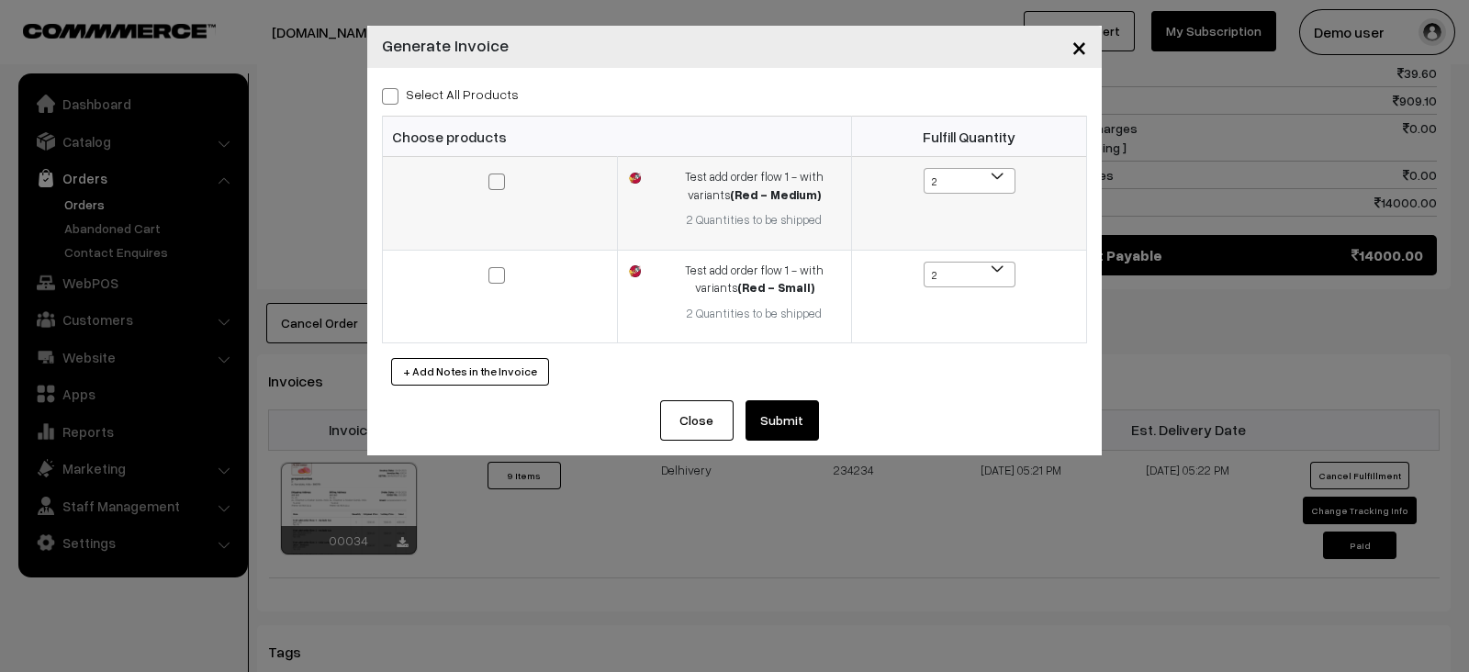
click at [505, 184] on label at bounding box center [499, 181] width 22 height 22
click at [491, 175] on input "checkbox" at bounding box center [485, 169] width 12 height 12
checkbox input "true"
click at [494, 270] on span at bounding box center [496, 275] width 17 height 17
click at [491, 269] on input "checkbox" at bounding box center [485, 263] width 12 height 12
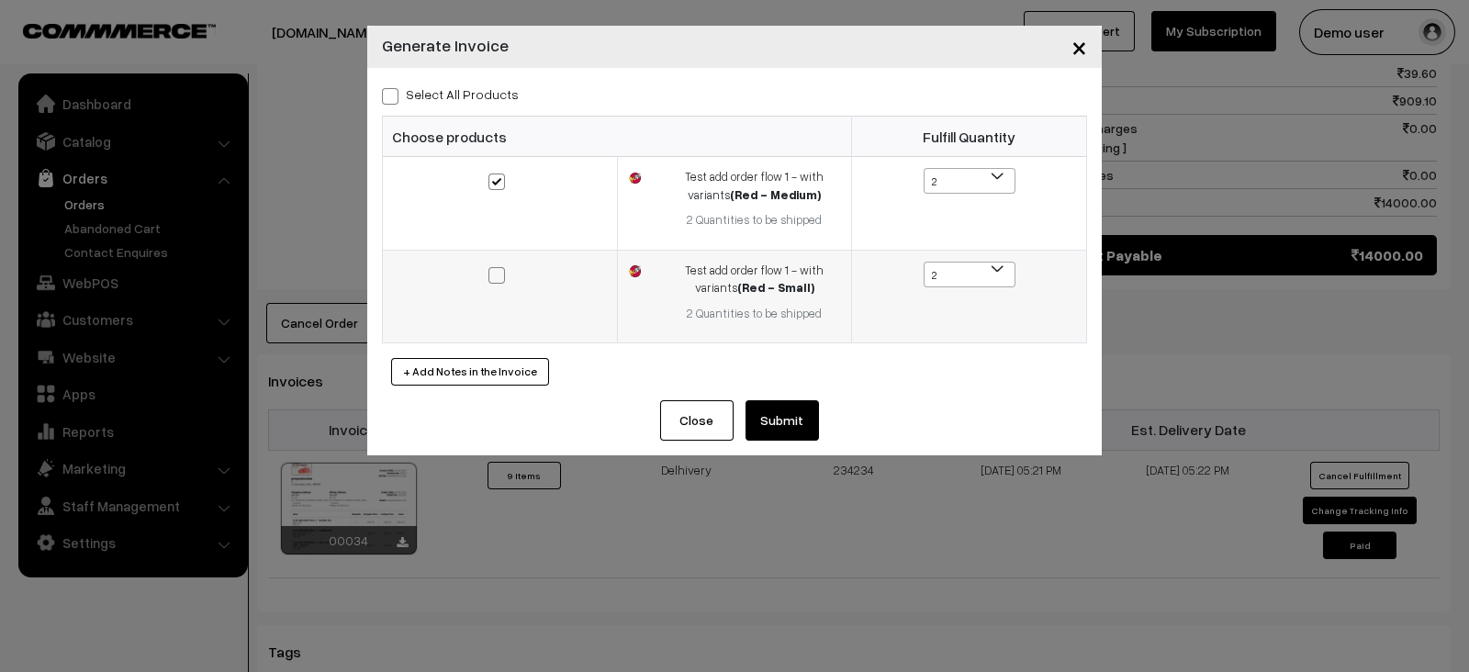
checkbox input "true"
click at [779, 419] on button "Submit" at bounding box center [781, 420] width 73 height 40
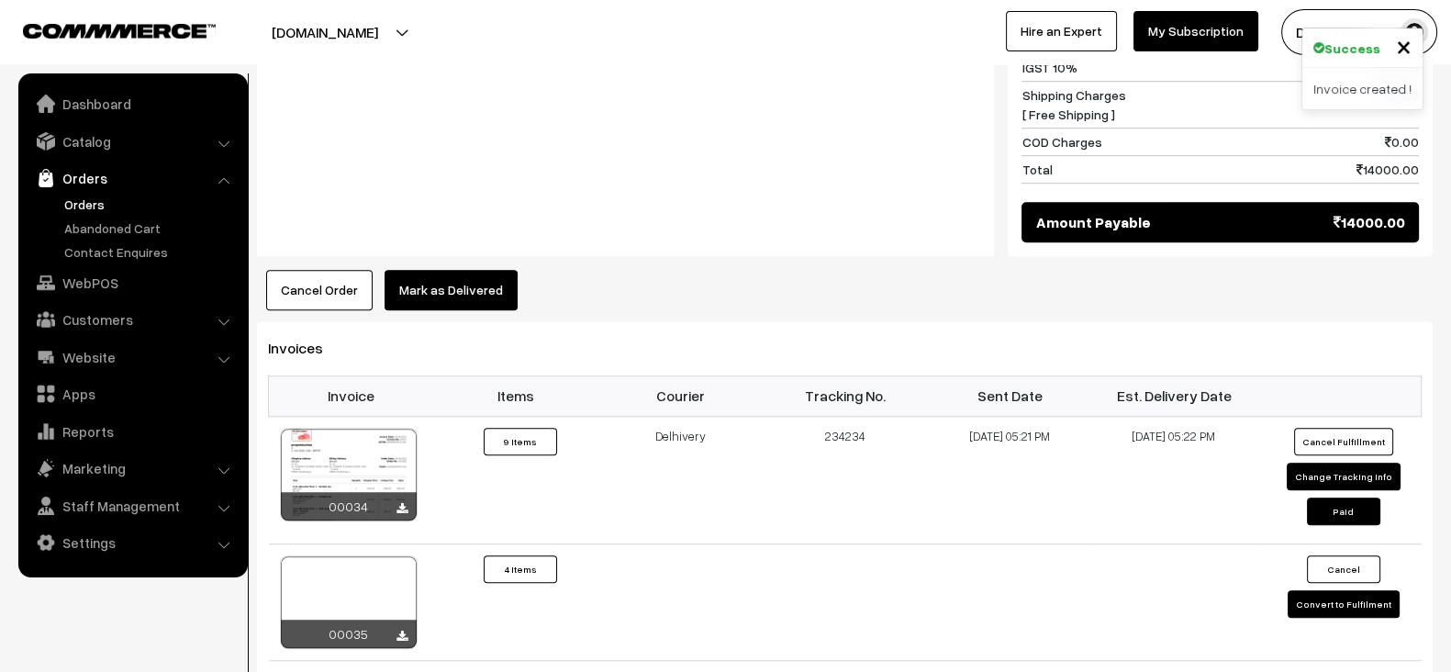
scroll to position [1618, 0]
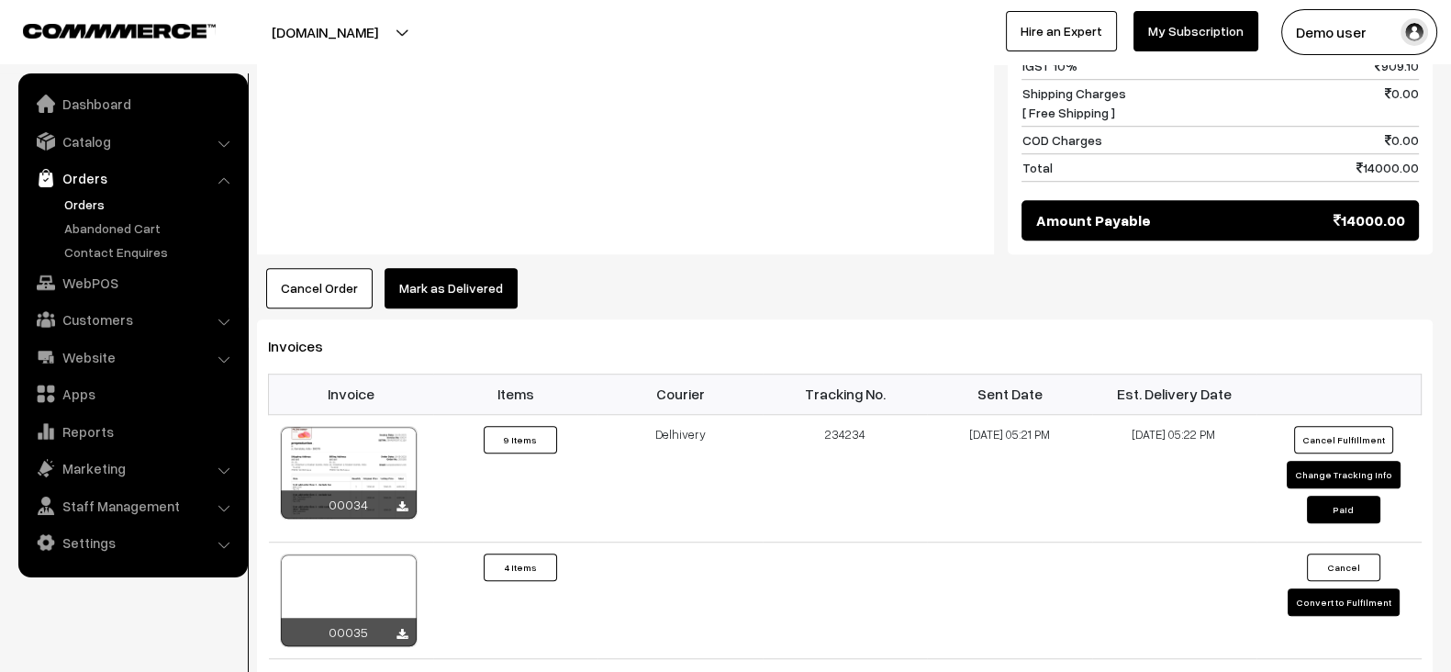
click at [808, 199] on div "Notes -" at bounding box center [625, 48] width 737 height 412
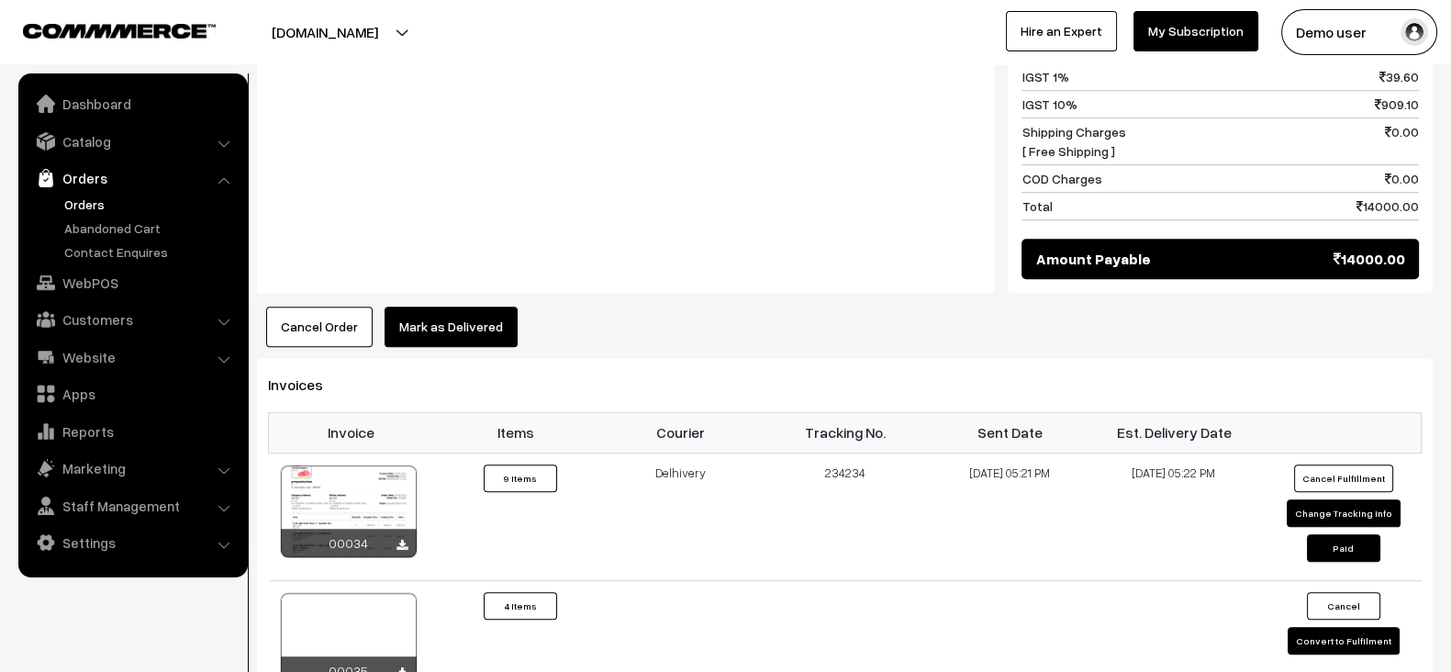
scroll to position [1579, 0]
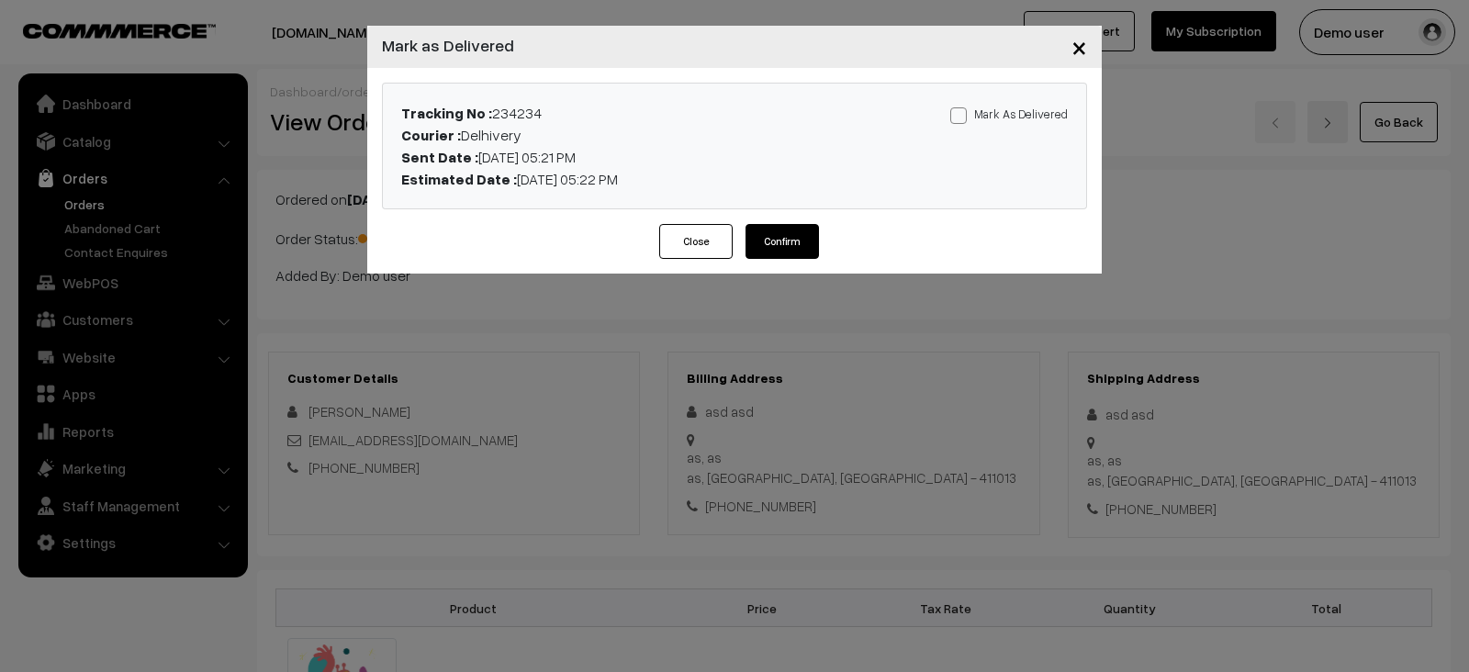
scroll to position [1593, 0]
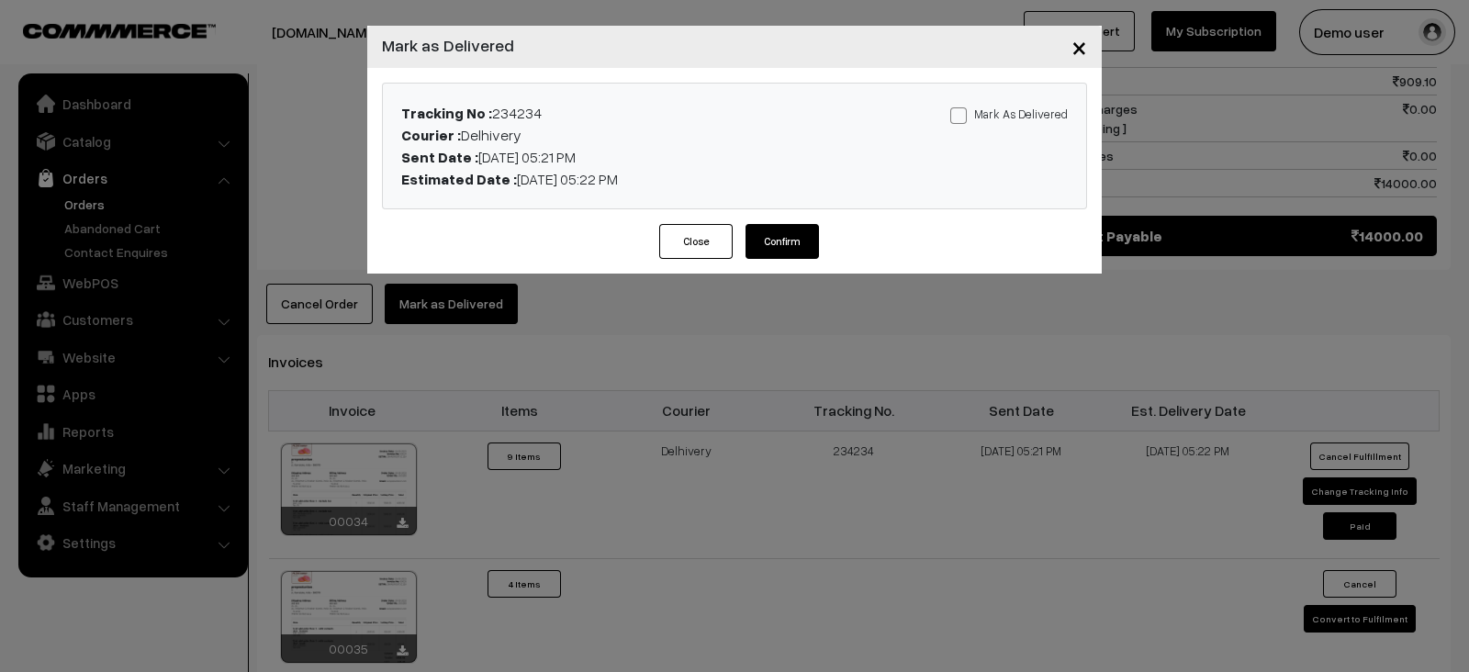
click at [1034, 104] on label "Mark As Delivered" at bounding box center [1008, 114] width 117 height 20
click at [962, 106] on input "Mark As Delivered" at bounding box center [956, 112] width 12 height 12
checkbox input "true"
click at [785, 240] on button "Confirm" at bounding box center [781, 241] width 73 height 35
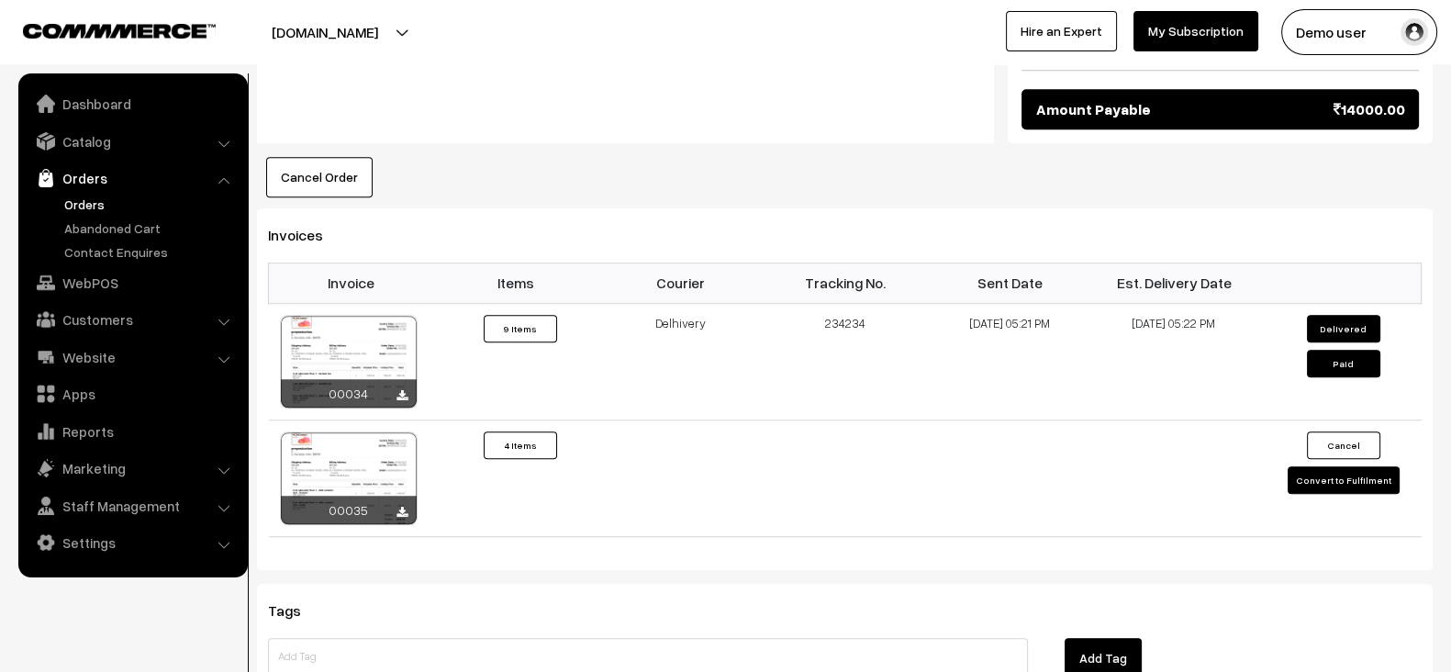
scroll to position [1741, 0]
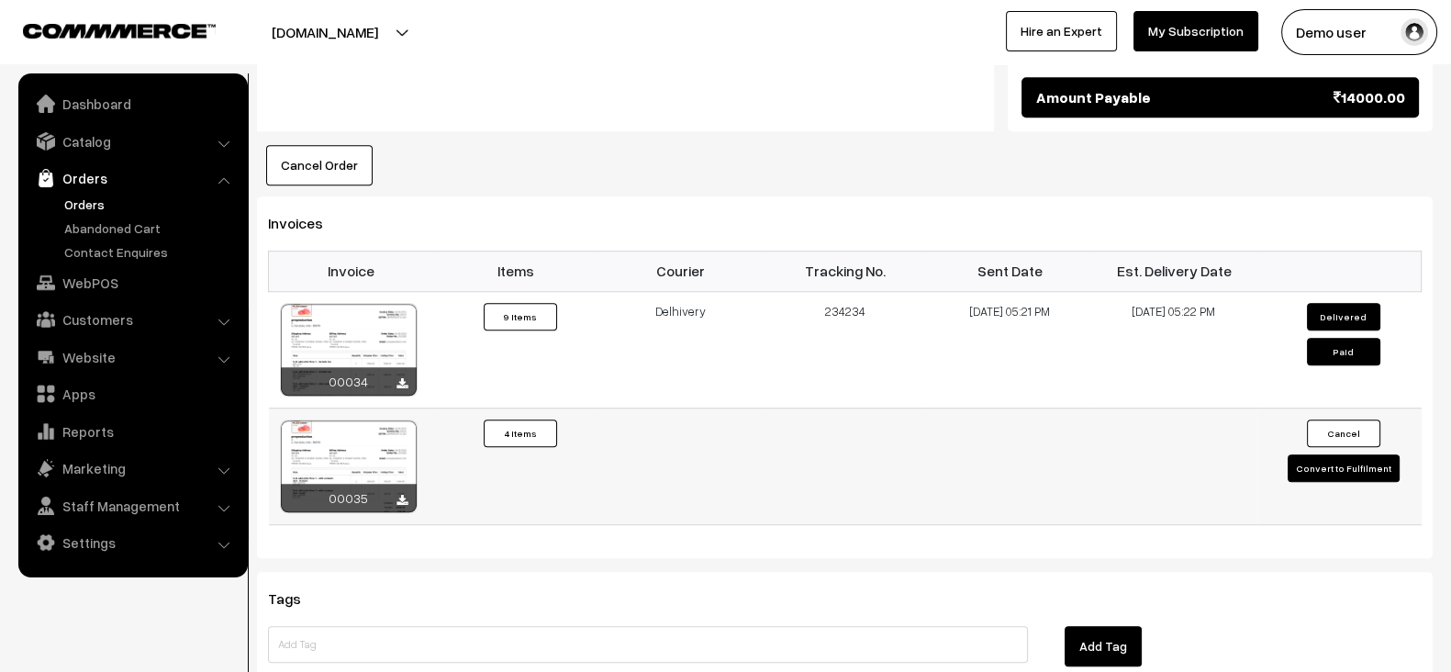
click at [1354, 454] on button "Convert to Fulfilment" at bounding box center [1344, 468] width 112 height 28
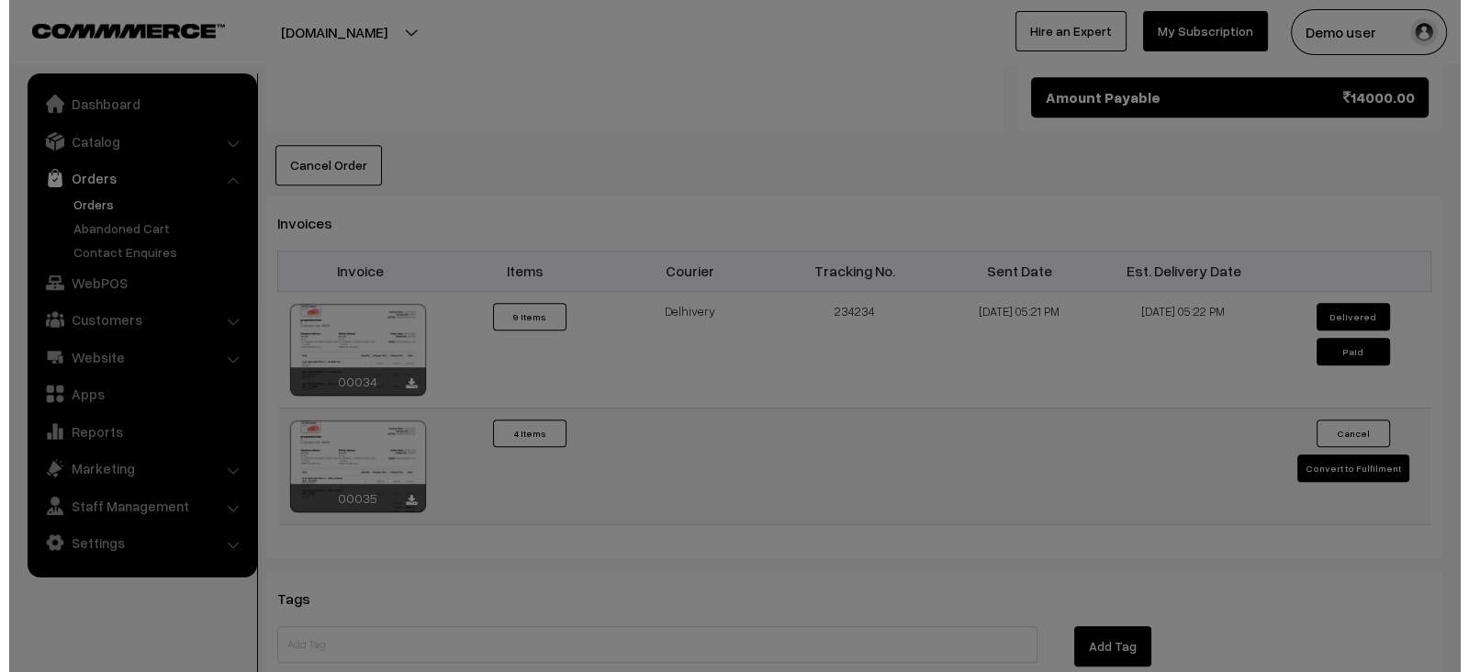
scroll to position [1752, 0]
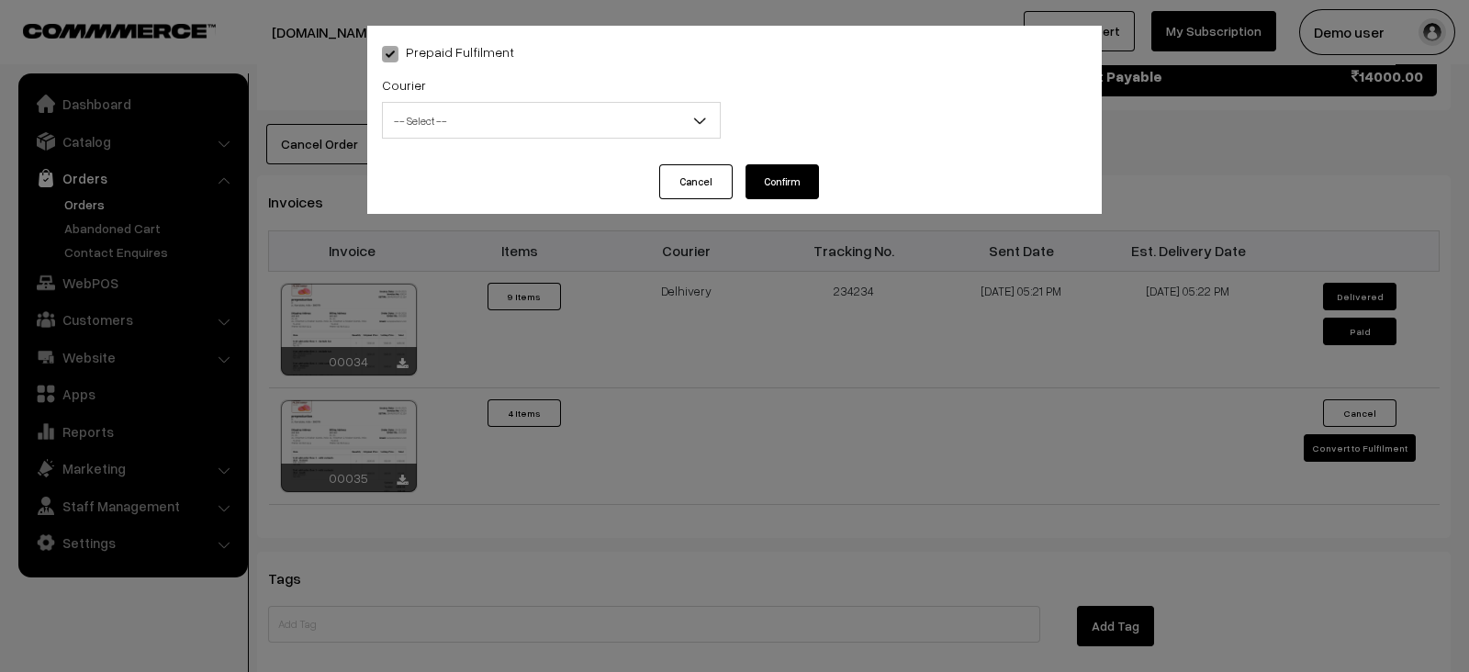
click at [615, 127] on span "-- Select --" at bounding box center [551, 121] width 337 height 32
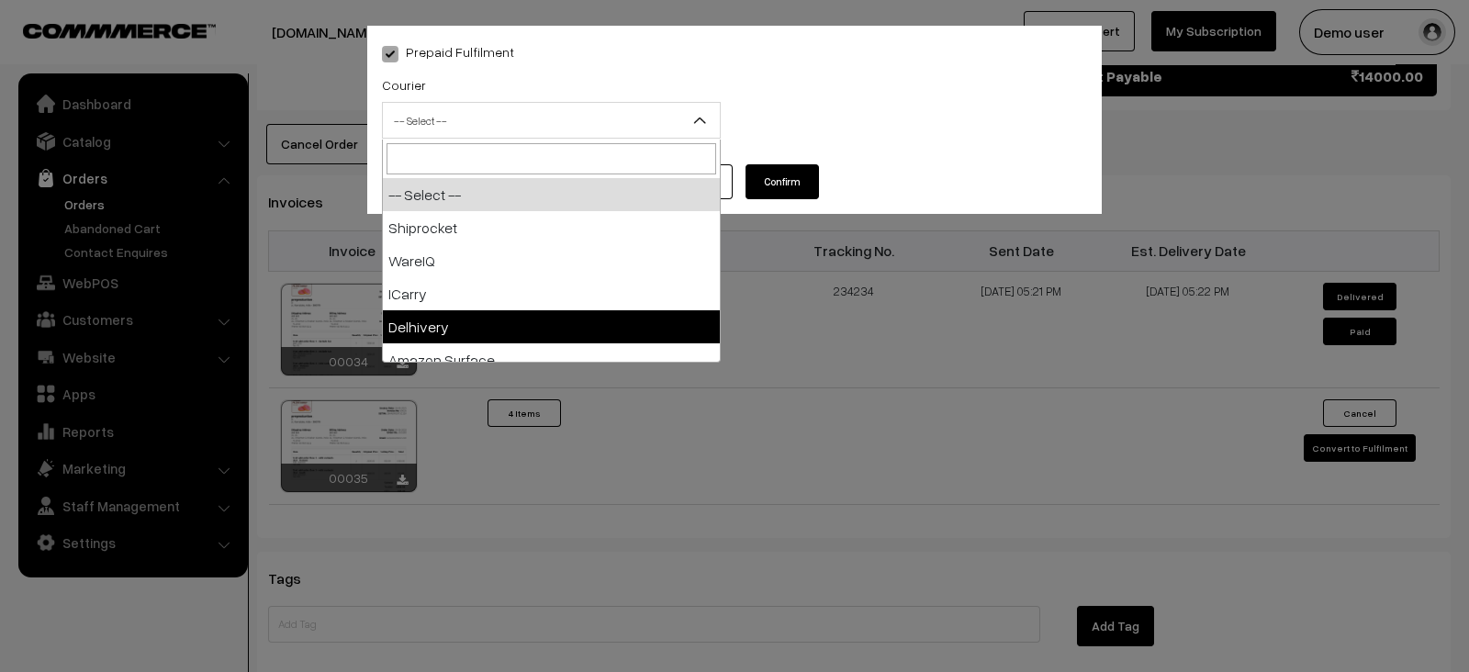
select select "5"
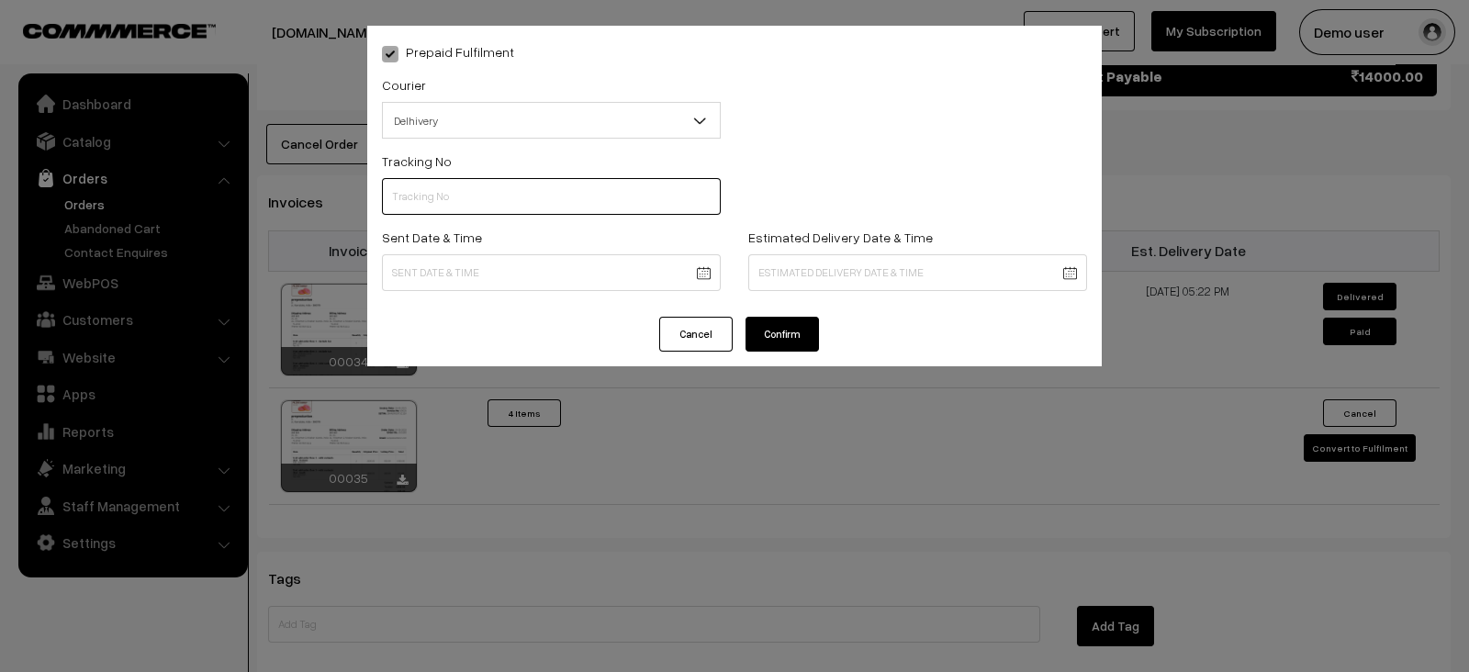
click at [446, 180] on input "text" at bounding box center [551, 196] width 339 height 37
type input "1231231"
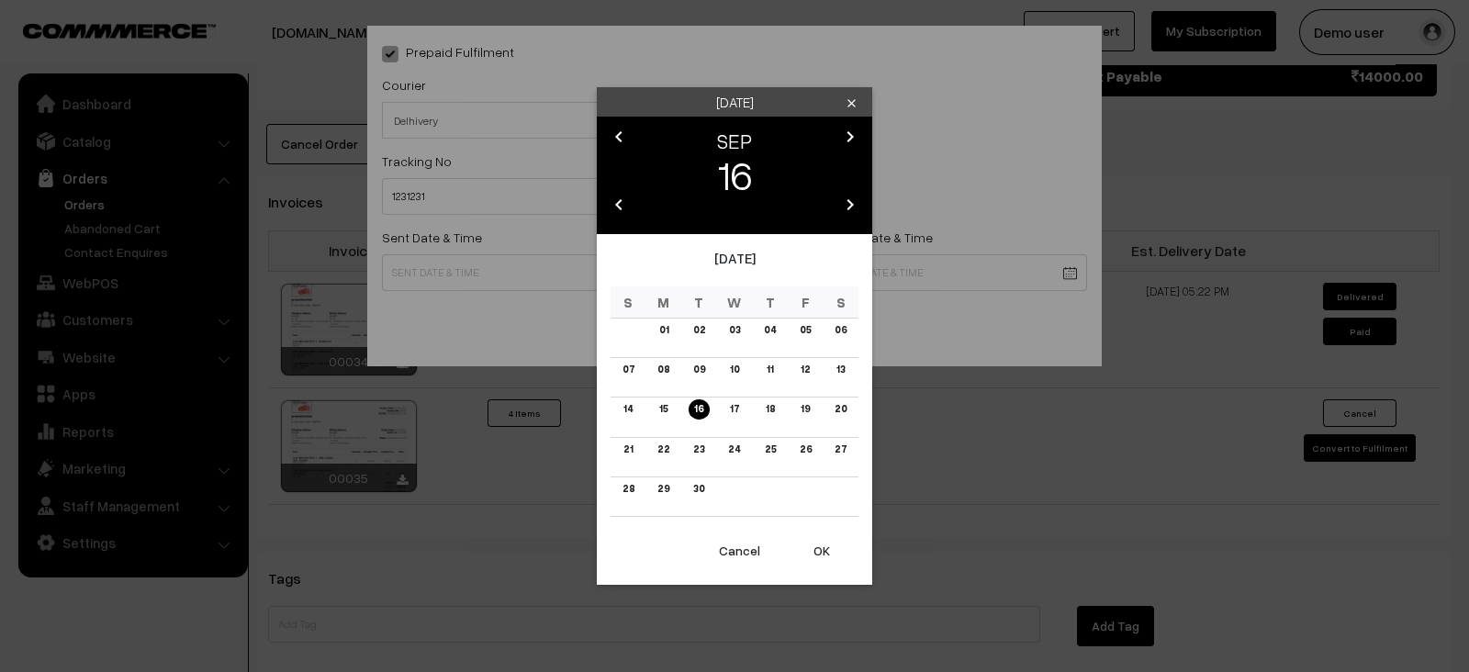
click at [661, 423] on td "15" at bounding box center [664, 416] width 36 height 39
click at [664, 413] on link "15" at bounding box center [663, 408] width 19 height 19
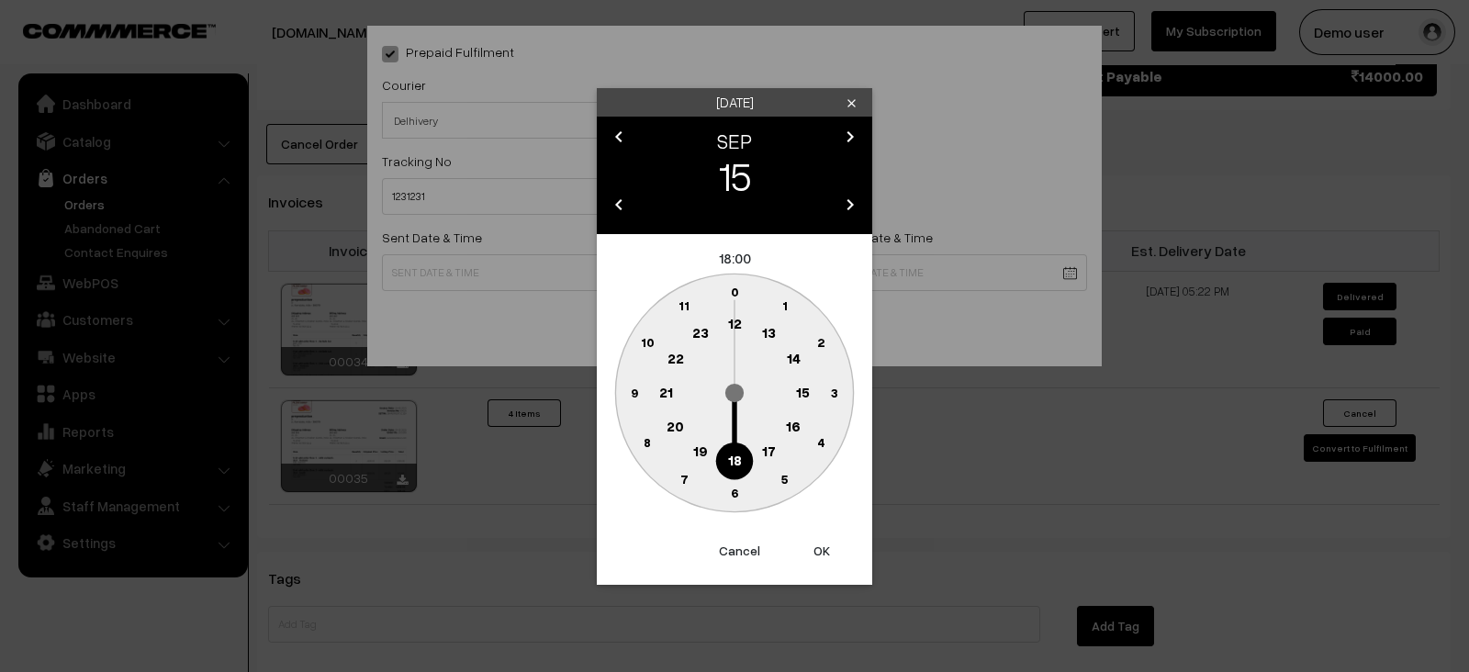
click at [822, 542] on button "OK" at bounding box center [821, 551] width 73 height 40
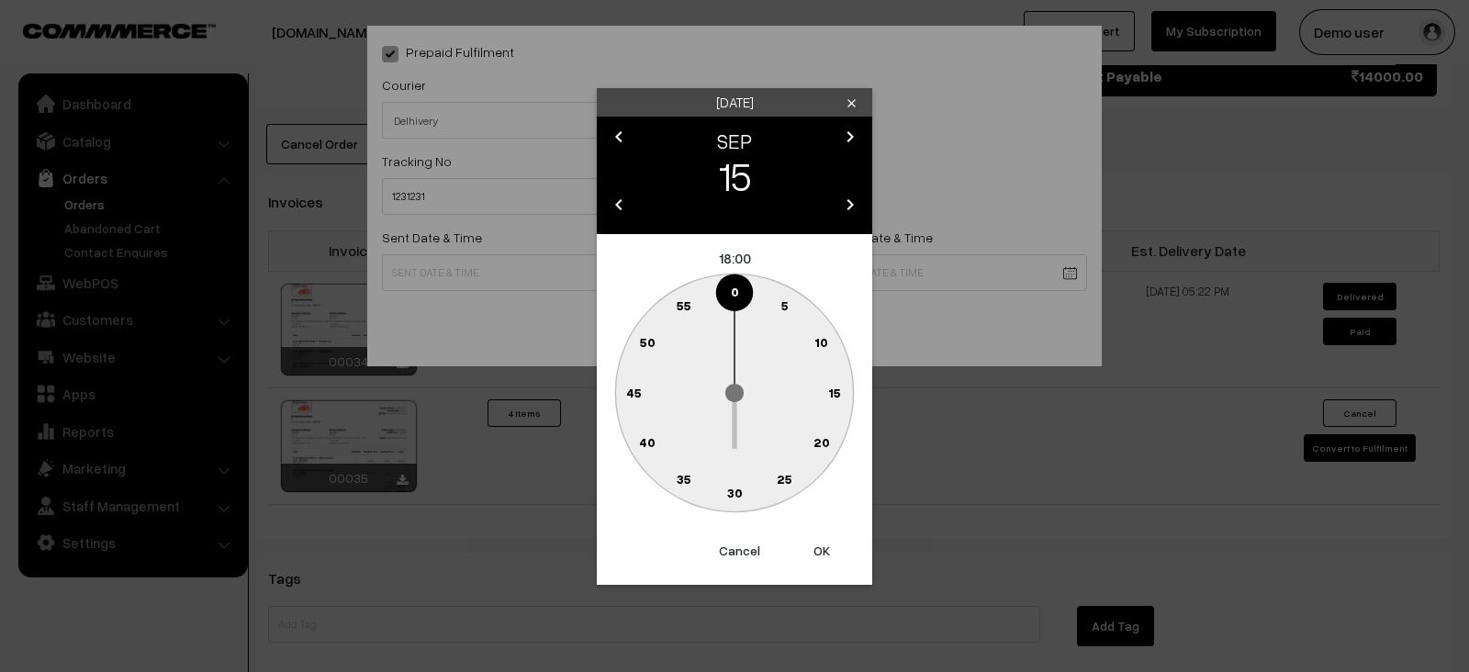
click at [822, 542] on button "OK" at bounding box center [821, 551] width 73 height 40
type input "[DATE] 18:00"
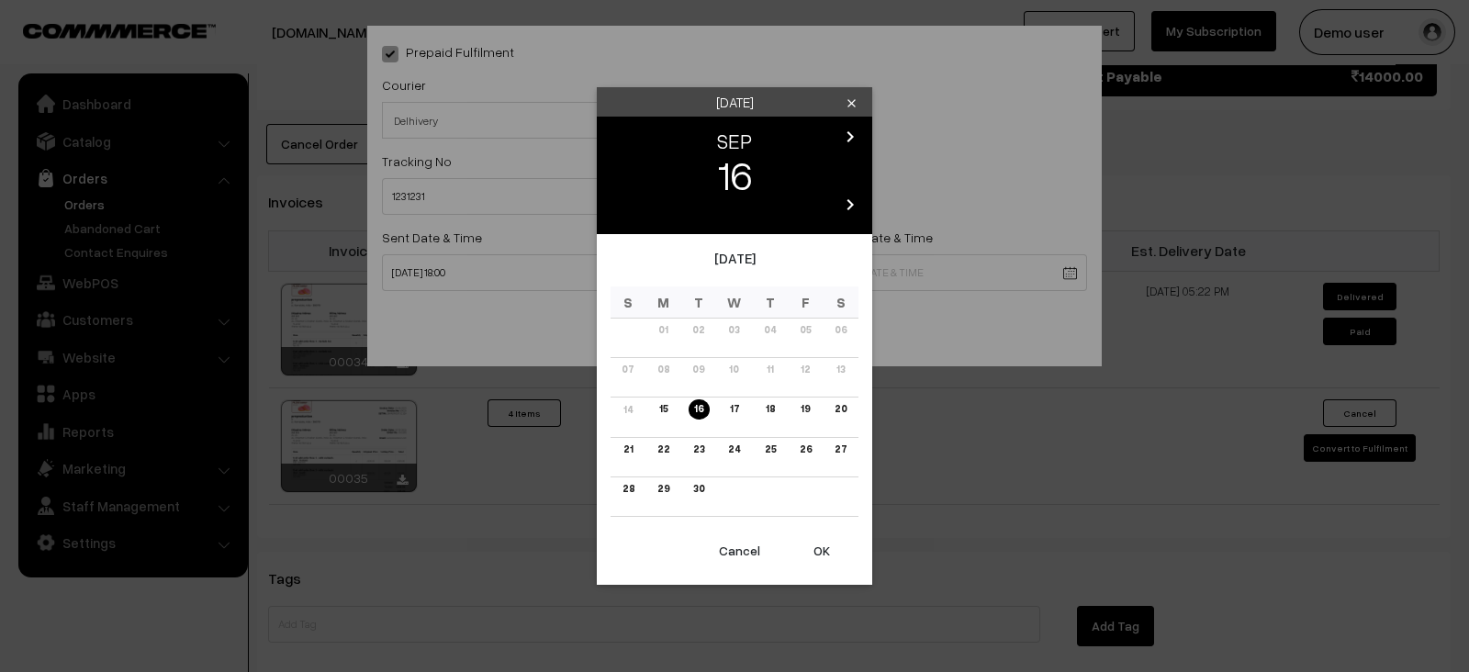
click at [770, 412] on link "18" at bounding box center [769, 408] width 20 height 19
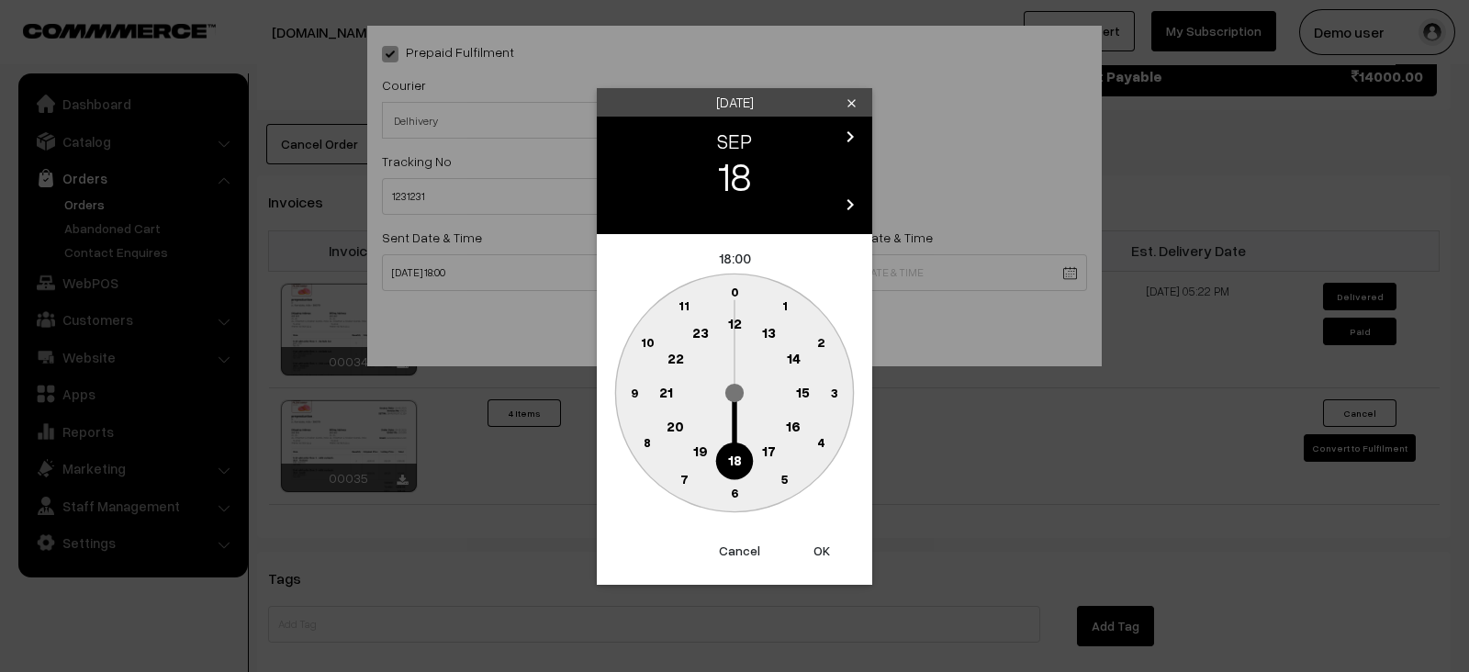
click at [814, 547] on button "OK" at bounding box center [821, 551] width 73 height 40
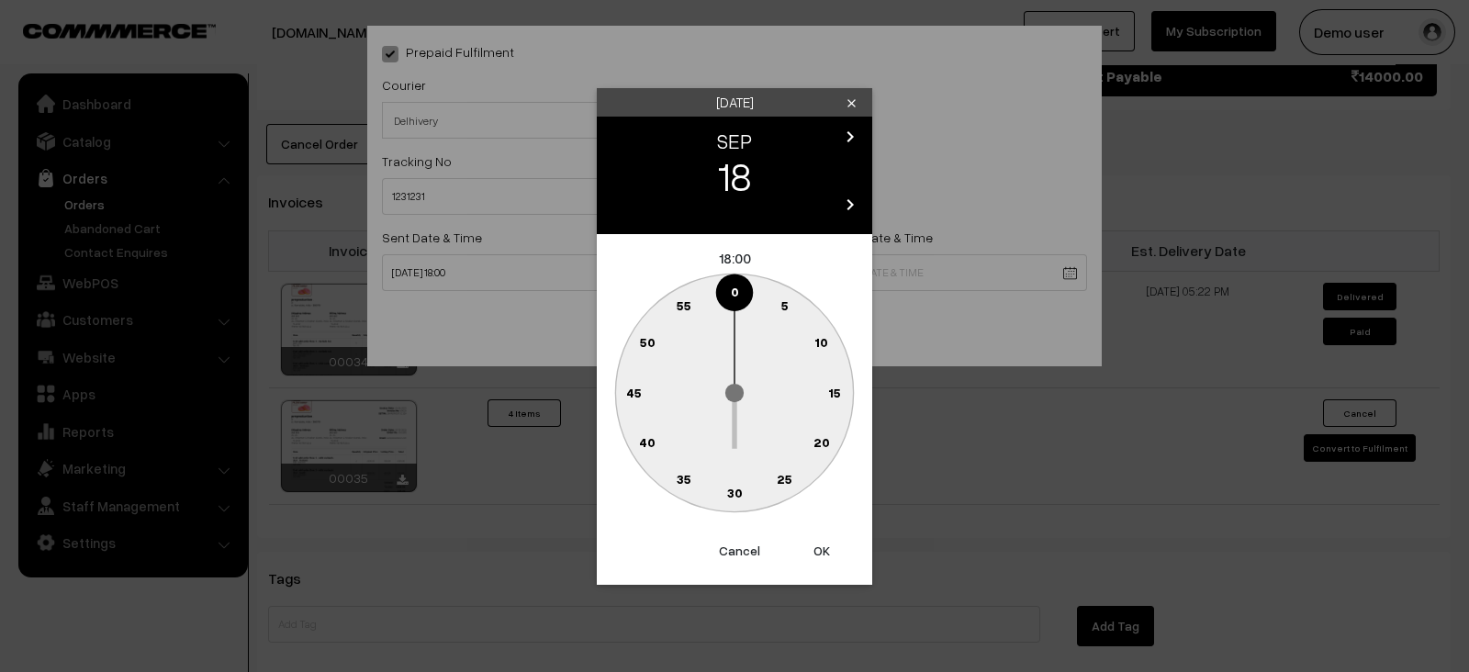
click at [814, 547] on button "OK" at bounding box center [821, 551] width 73 height 40
type input "[DATE] 18:00"
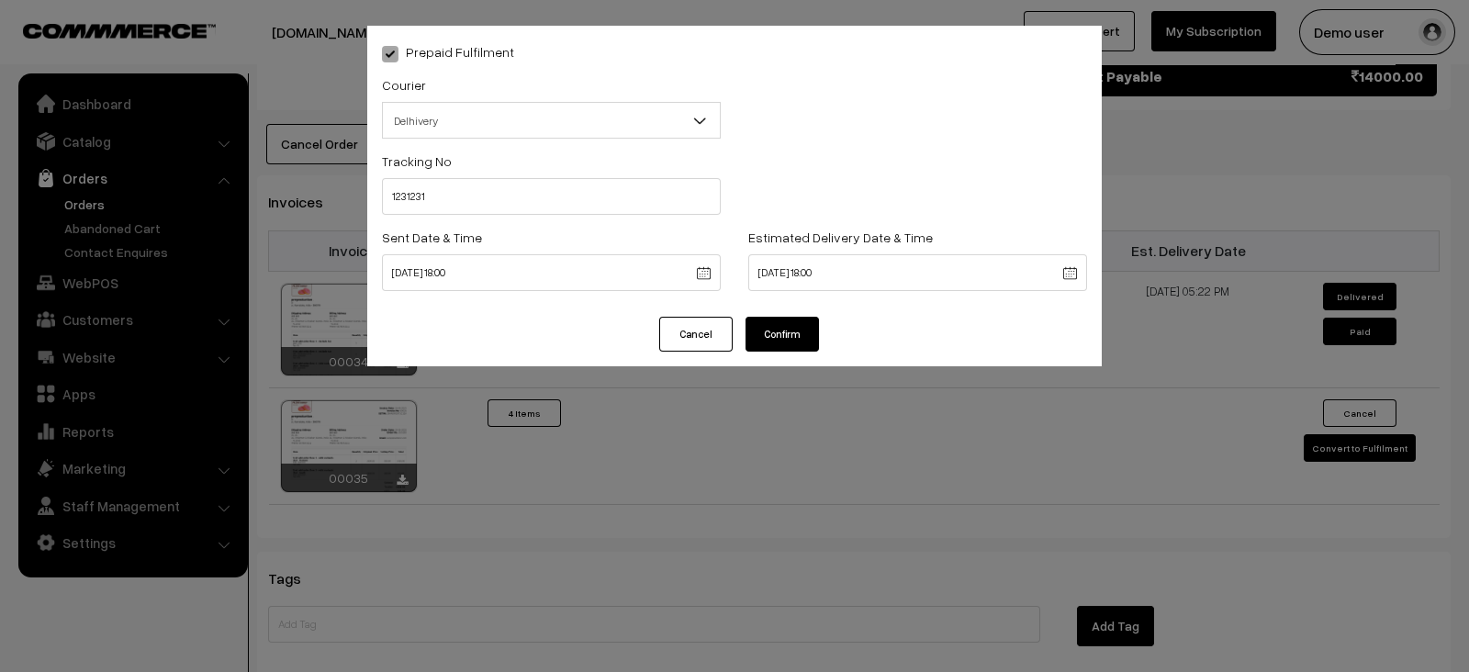
click at [773, 337] on button "Confirm" at bounding box center [781, 334] width 73 height 35
